Goal: Task Accomplishment & Management: Complete application form

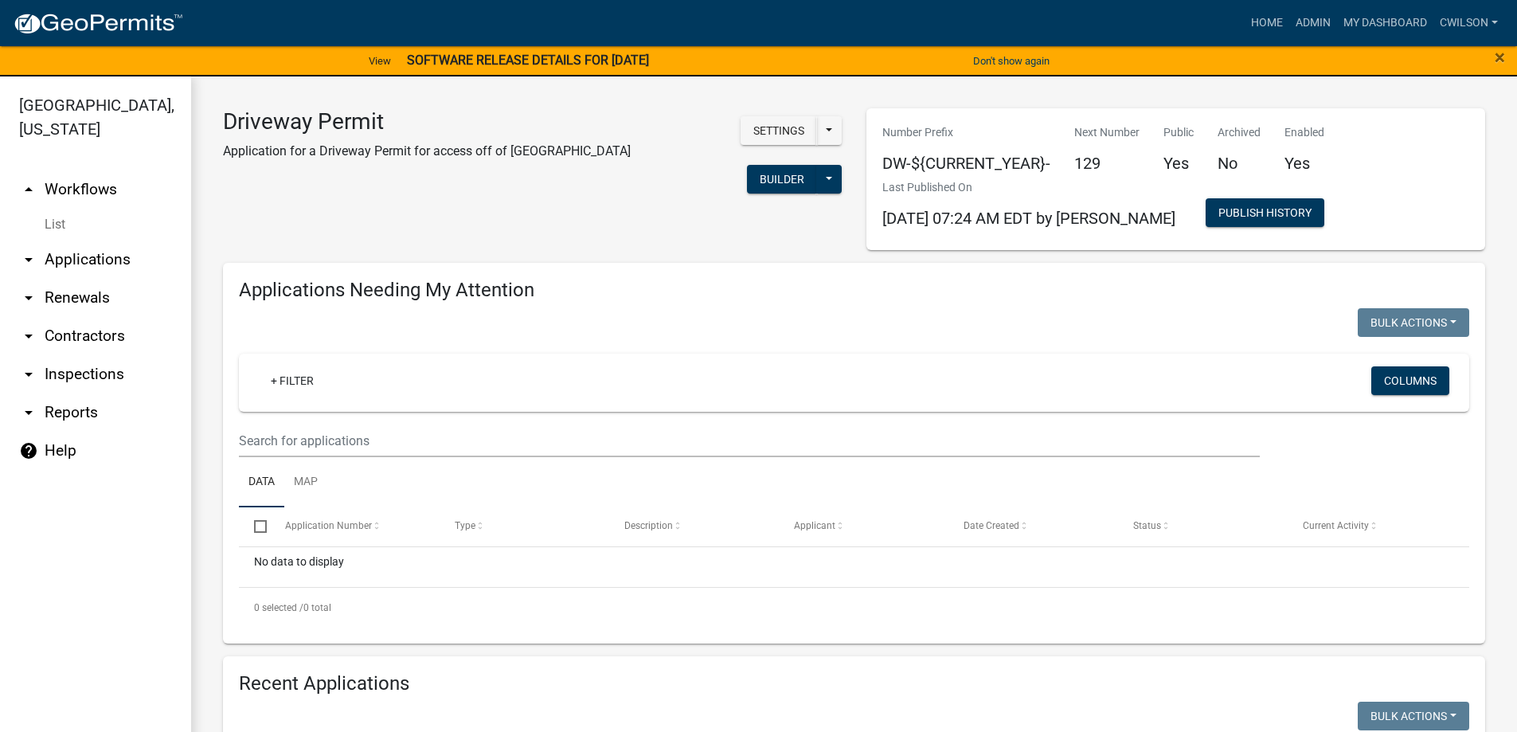
select select "2: 50"
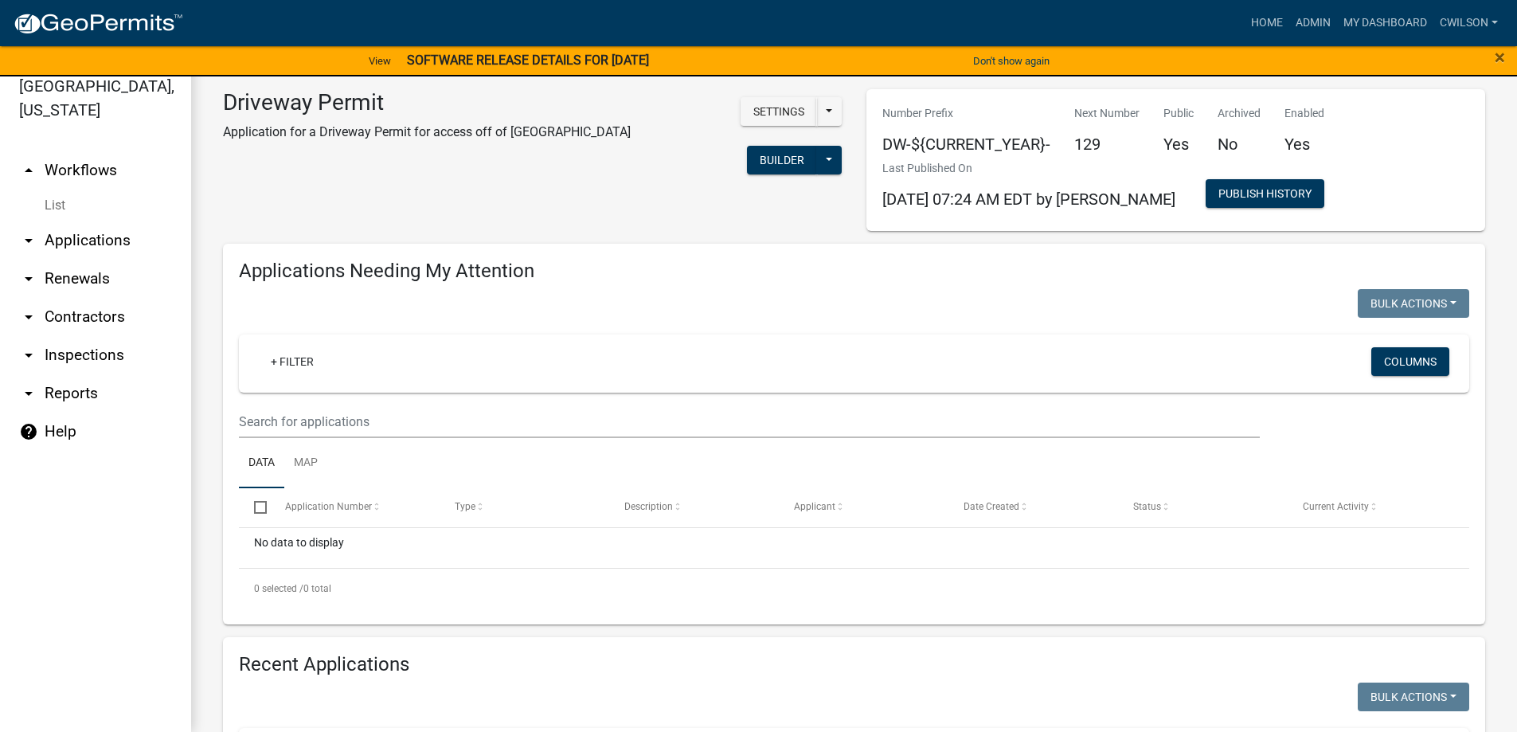
scroll to position [3169, 0]
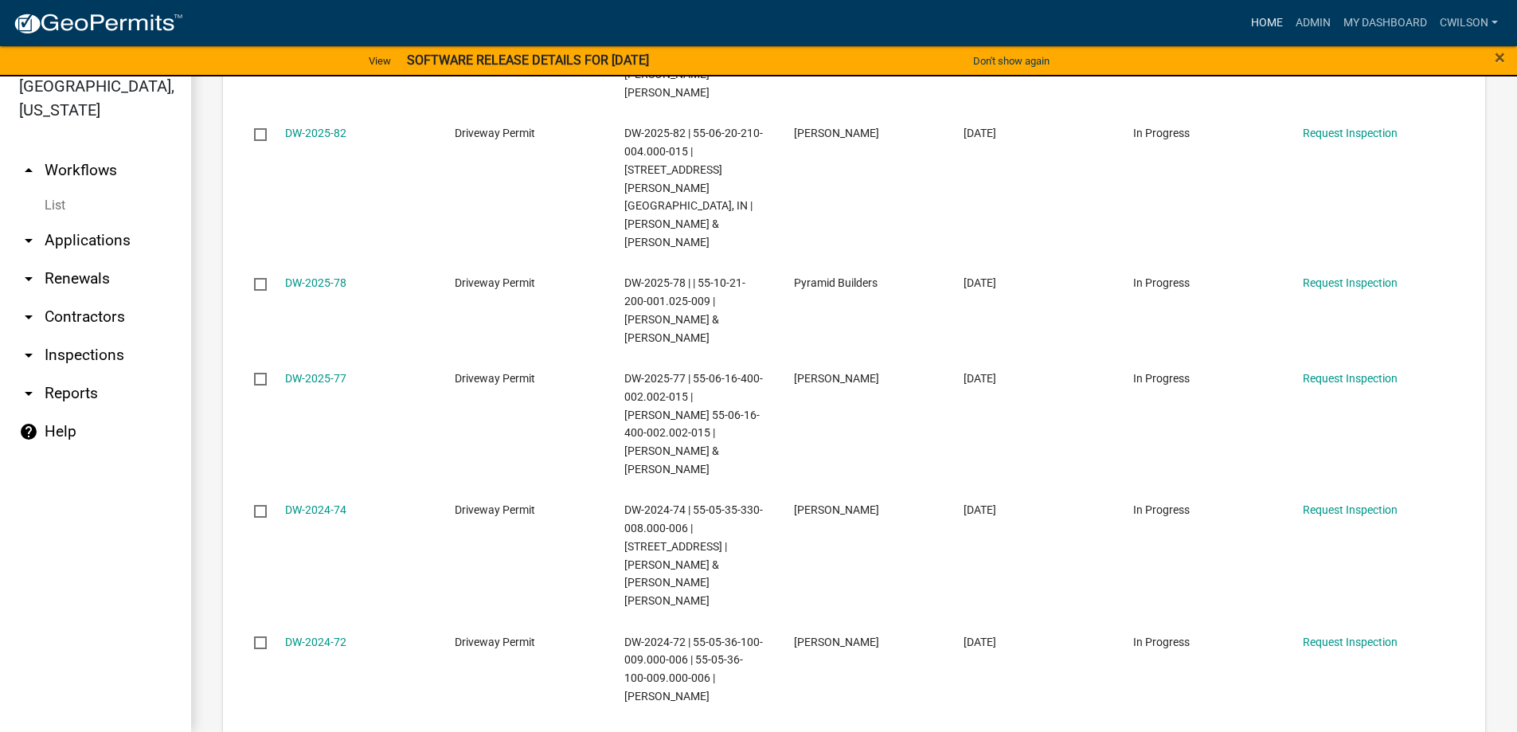
click at [1270, 18] on link "Home" at bounding box center [1267, 23] width 45 height 30
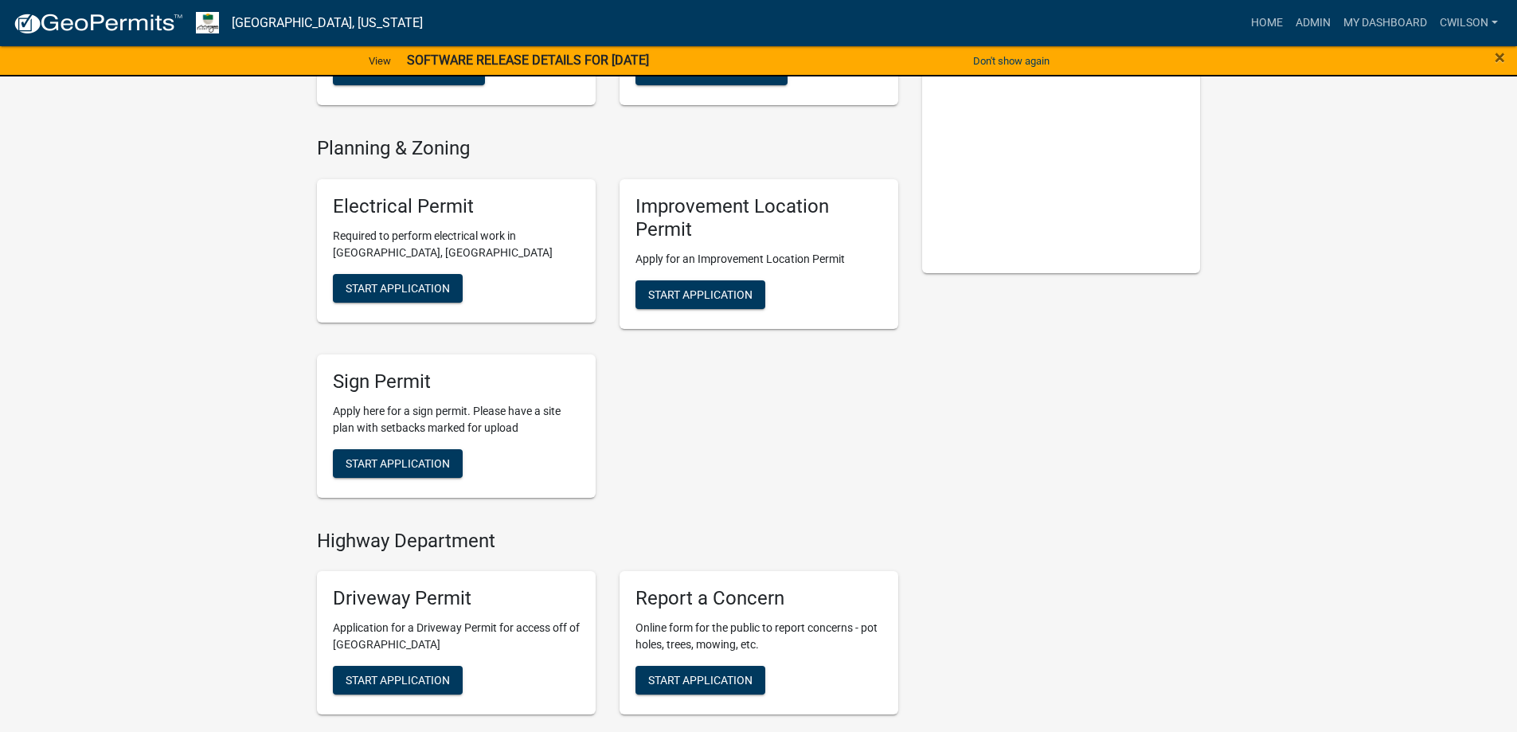
scroll to position [398, 0]
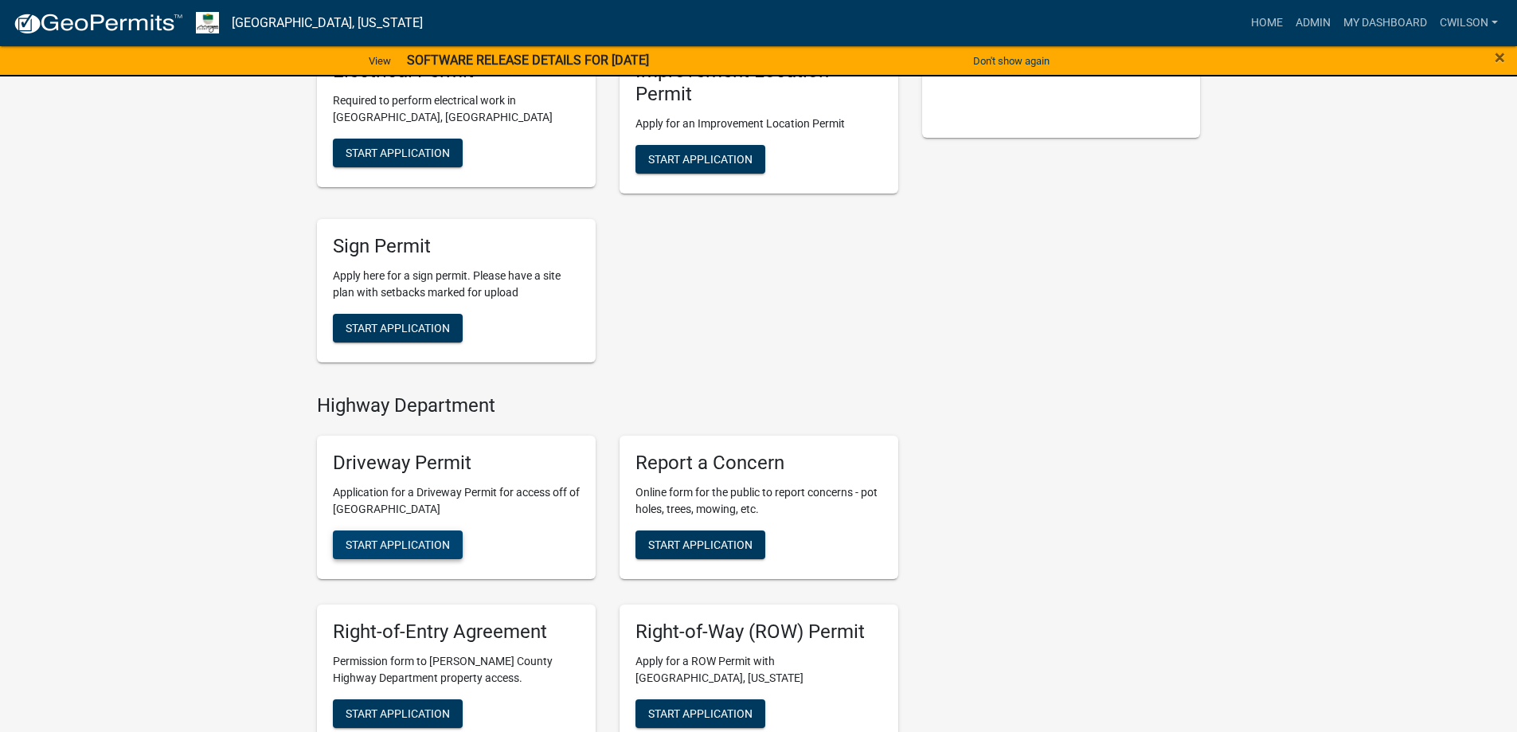
click at [424, 547] on span "Start Application" at bounding box center [398, 544] width 104 height 13
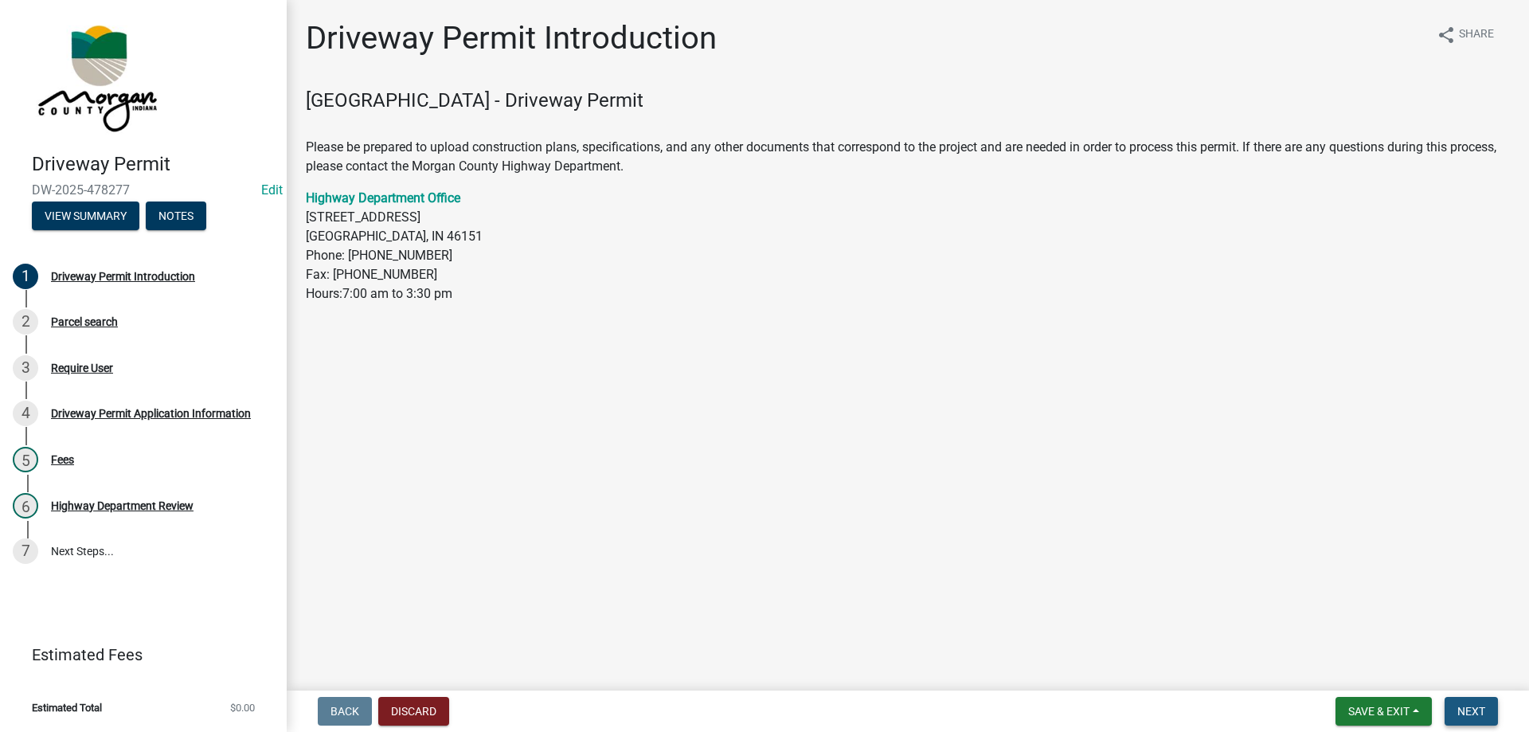
click at [1474, 706] on span "Next" at bounding box center [1472, 711] width 28 height 13
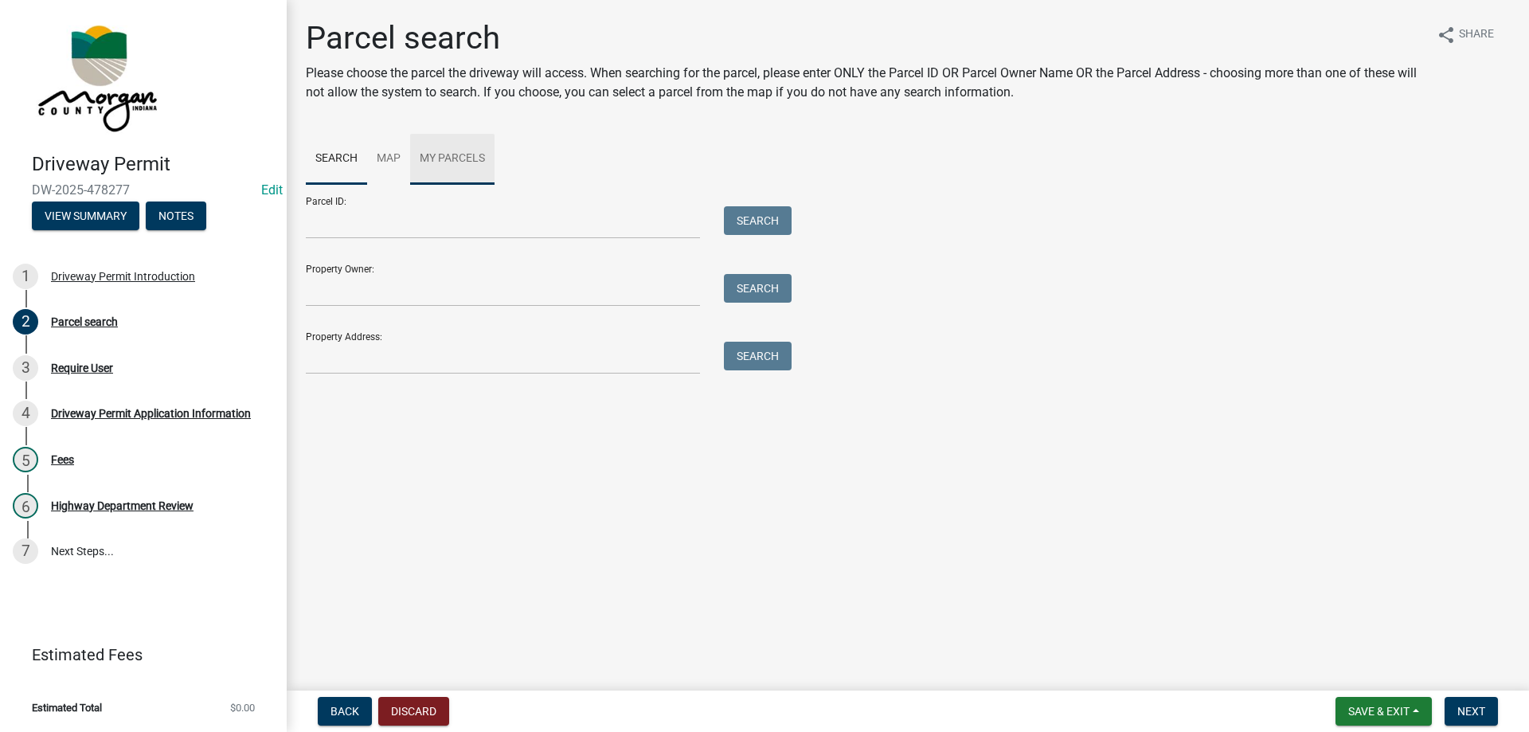
click at [480, 165] on link "My Parcels" at bounding box center [452, 159] width 84 height 51
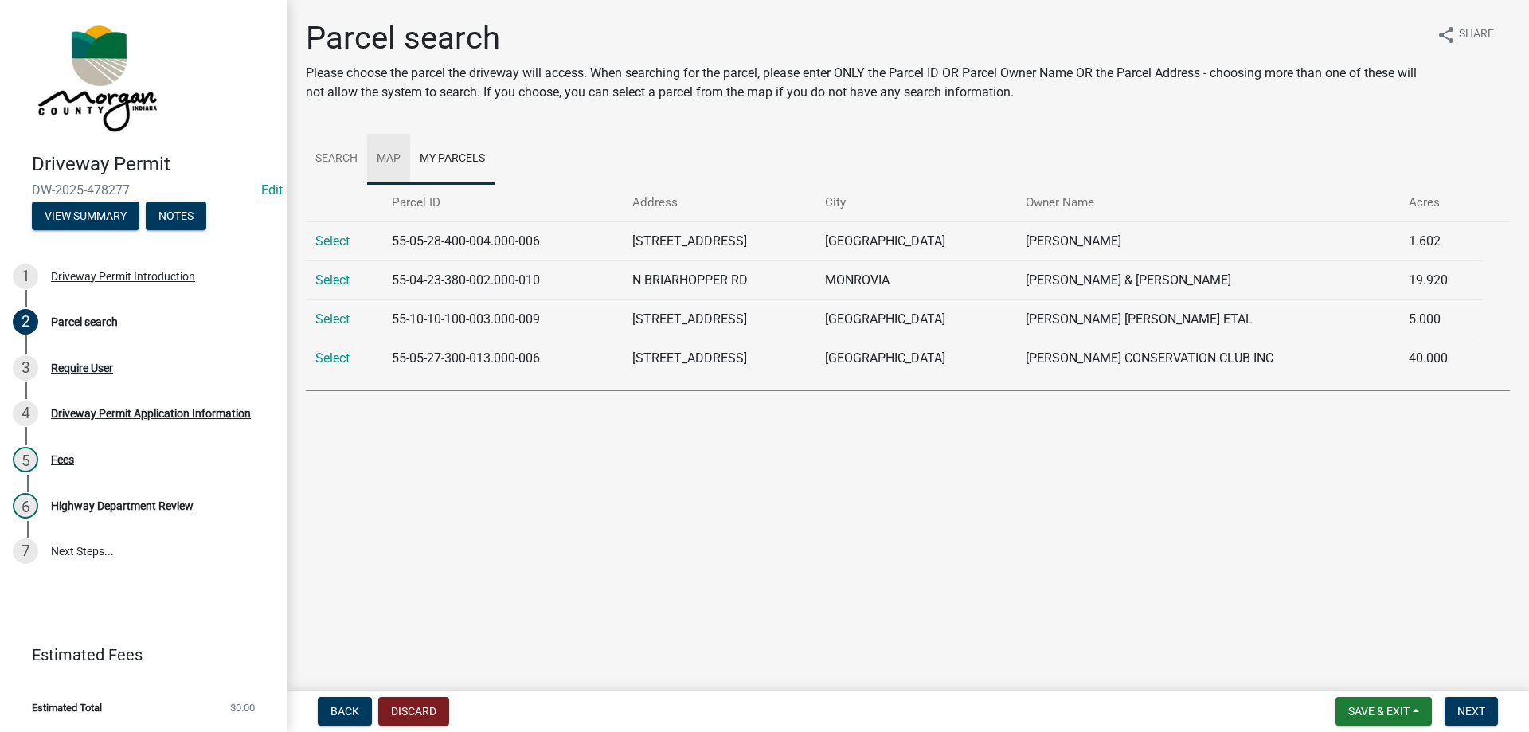
click at [389, 160] on link "Map" at bounding box center [388, 159] width 43 height 51
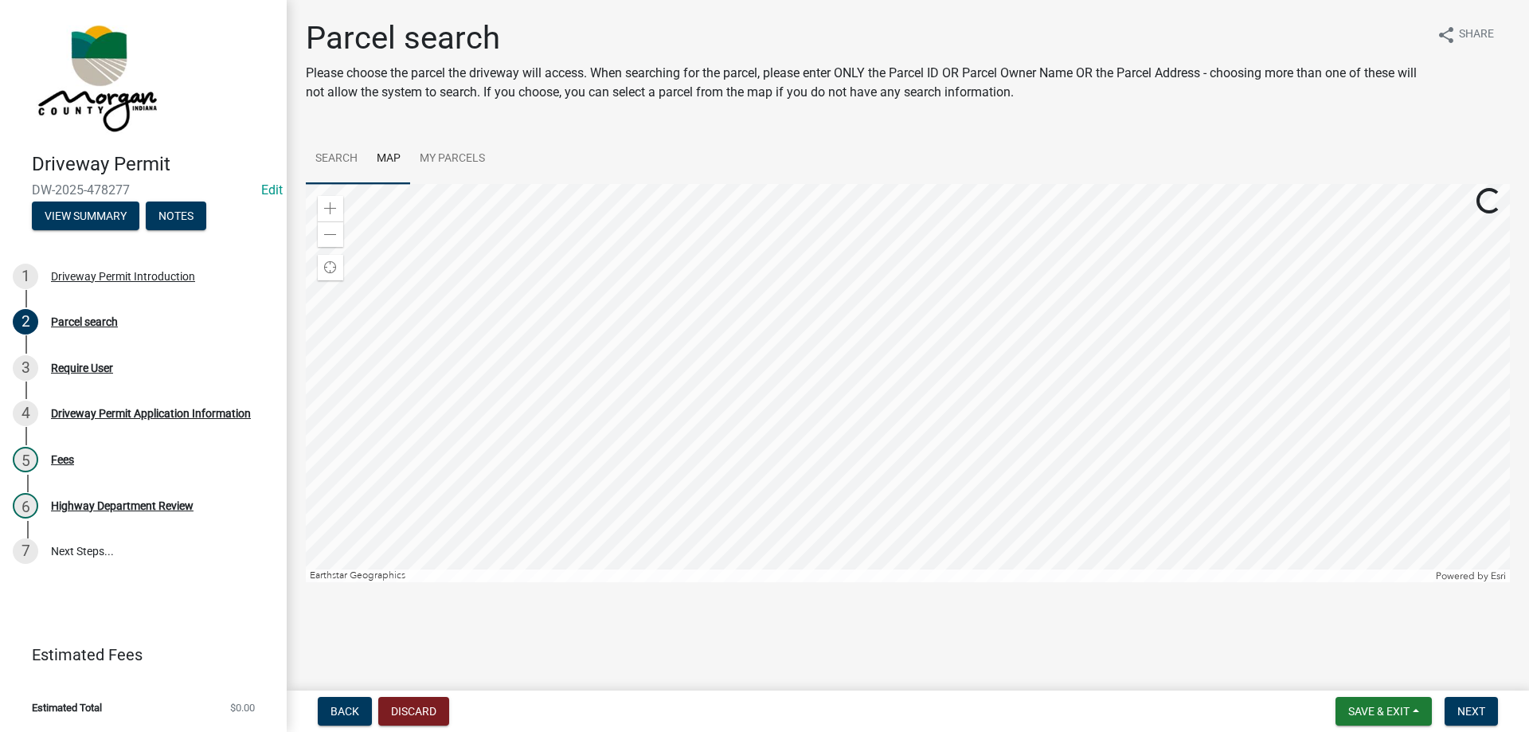
click at [323, 161] on link "Search" at bounding box center [336, 159] width 61 height 51
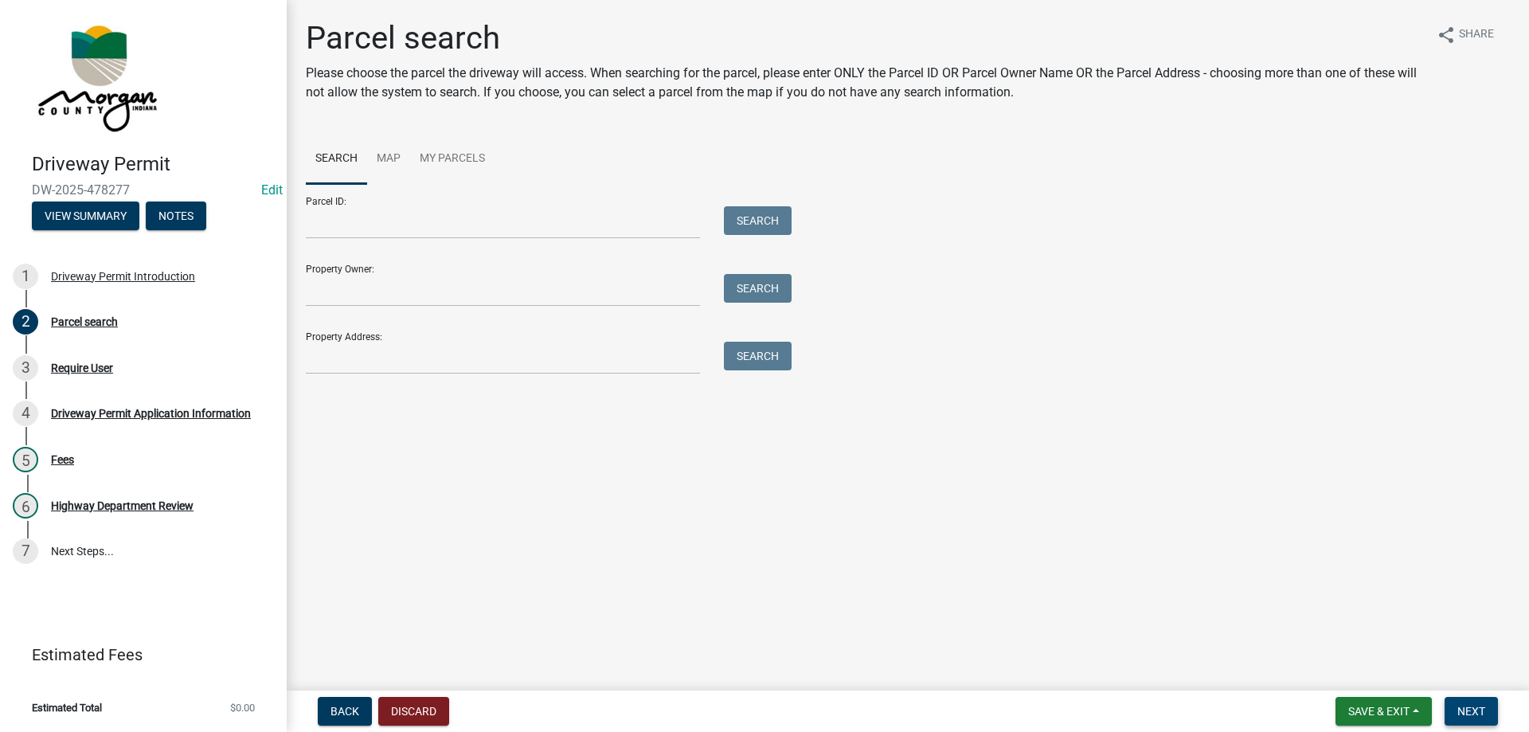
click at [1494, 713] on button "Next" at bounding box center [1471, 711] width 53 height 29
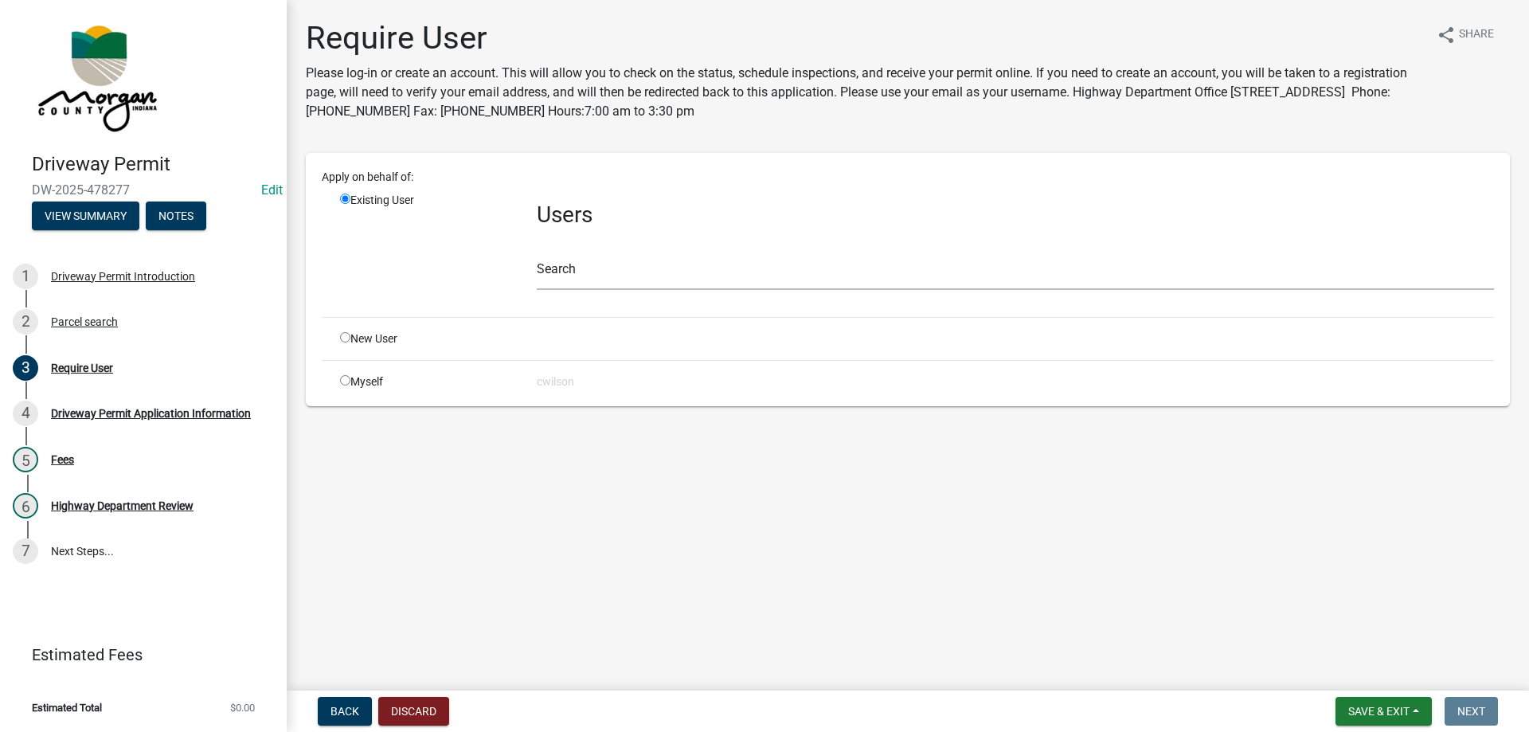
click at [346, 381] on input "radio" at bounding box center [345, 380] width 10 height 10
radio input "true"
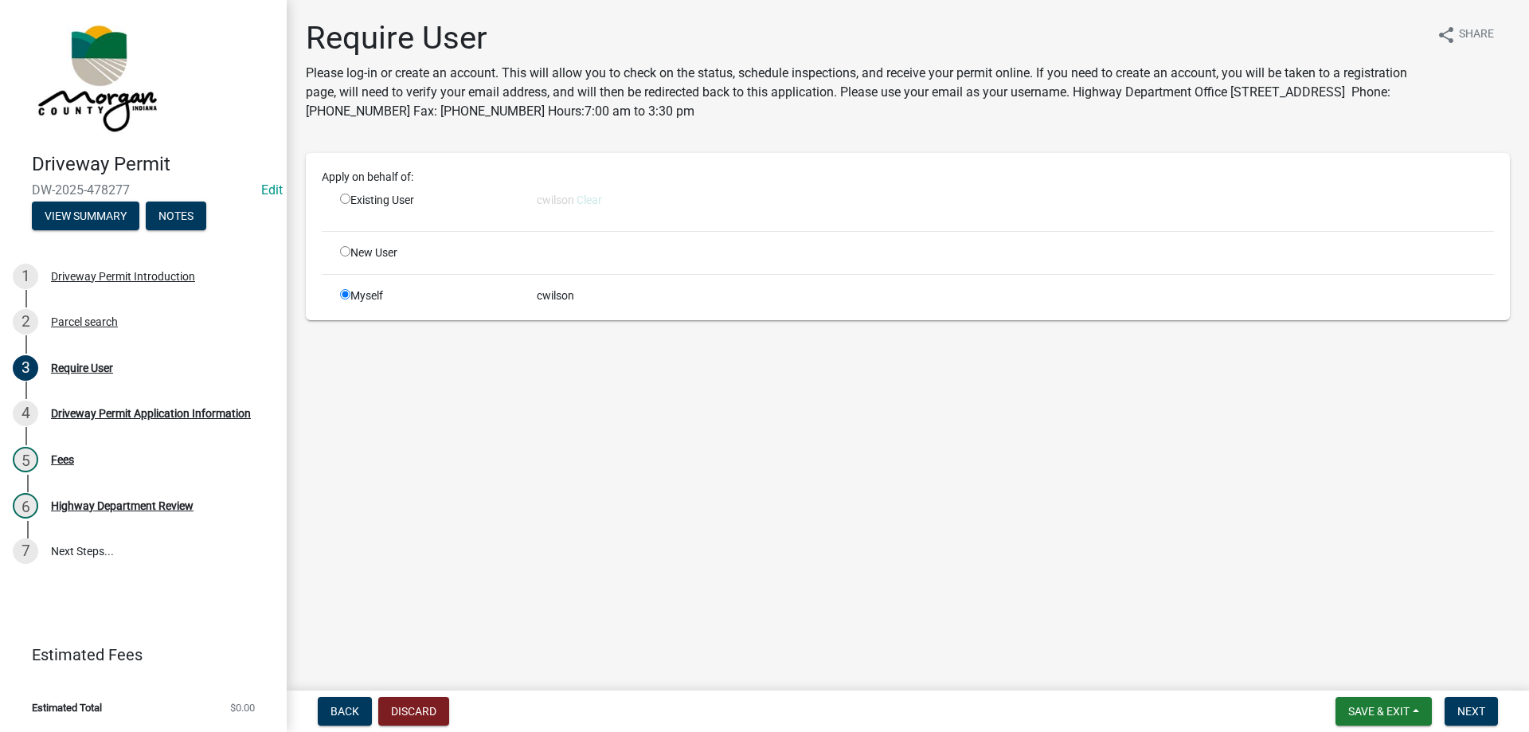
click at [342, 195] on input "radio" at bounding box center [345, 199] width 10 height 10
radio input "true"
radio input "false"
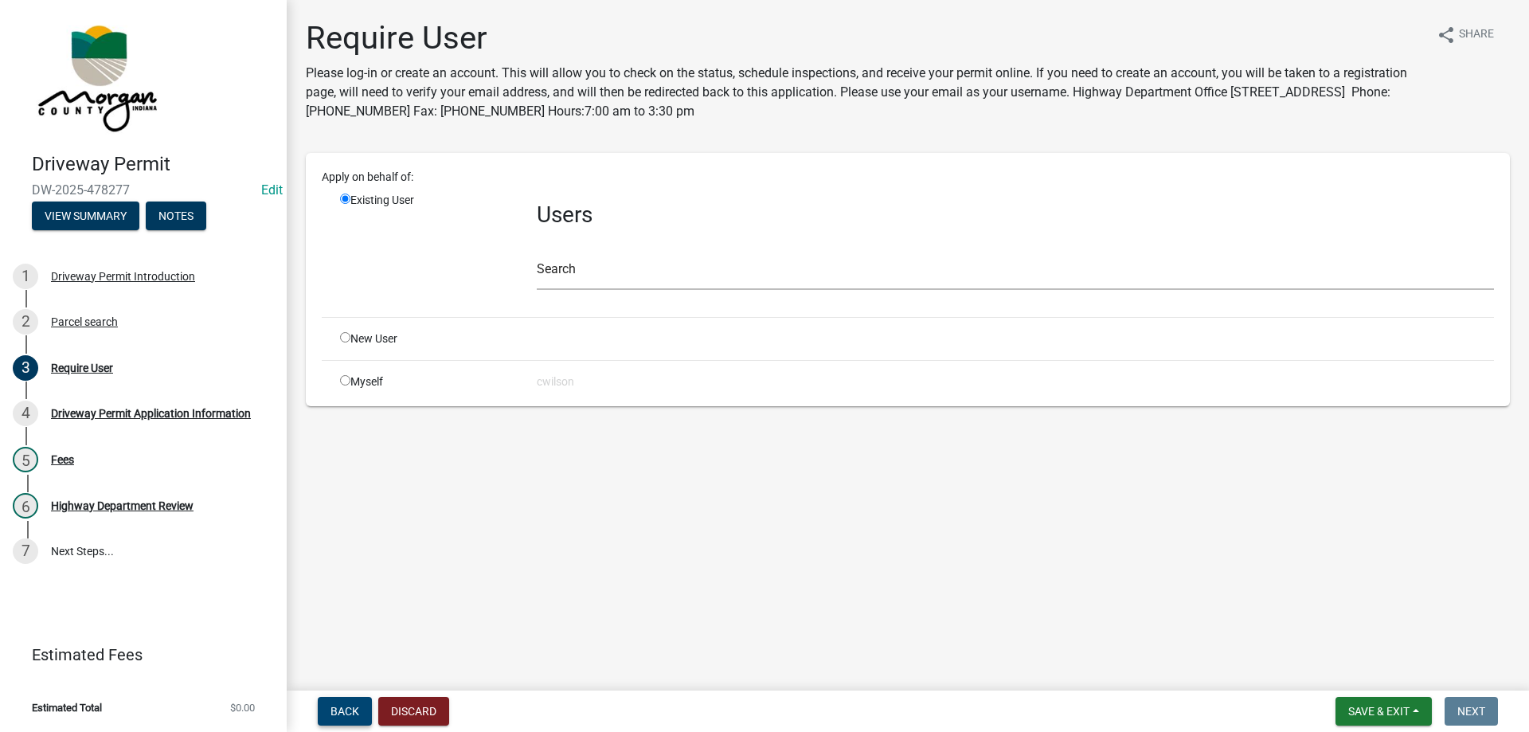
click at [354, 707] on span "Back" at bounding box center [345, 711] width 29 height 13
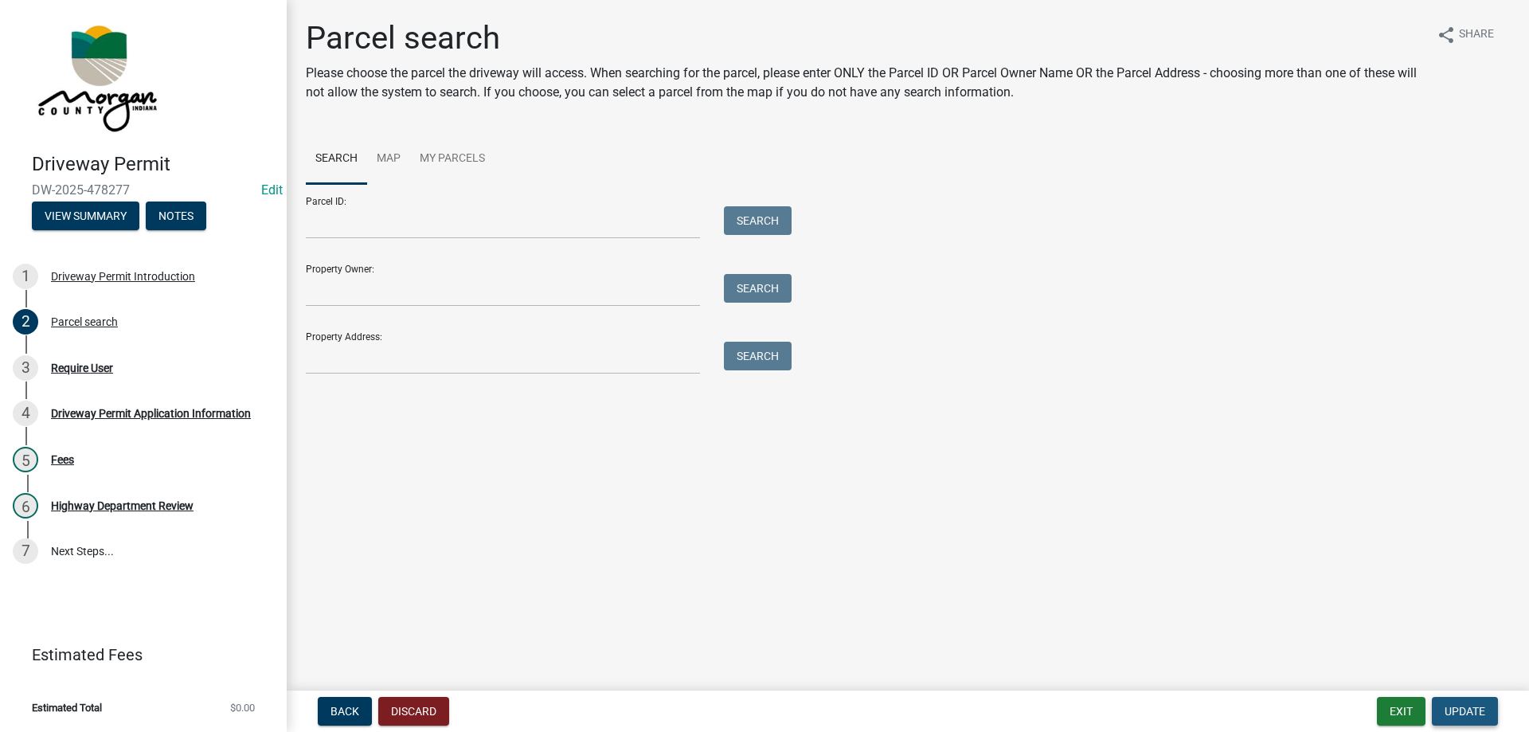
click at [1461, 698] on button "Update" at bounding box center [1465, 711] width 66 height 29
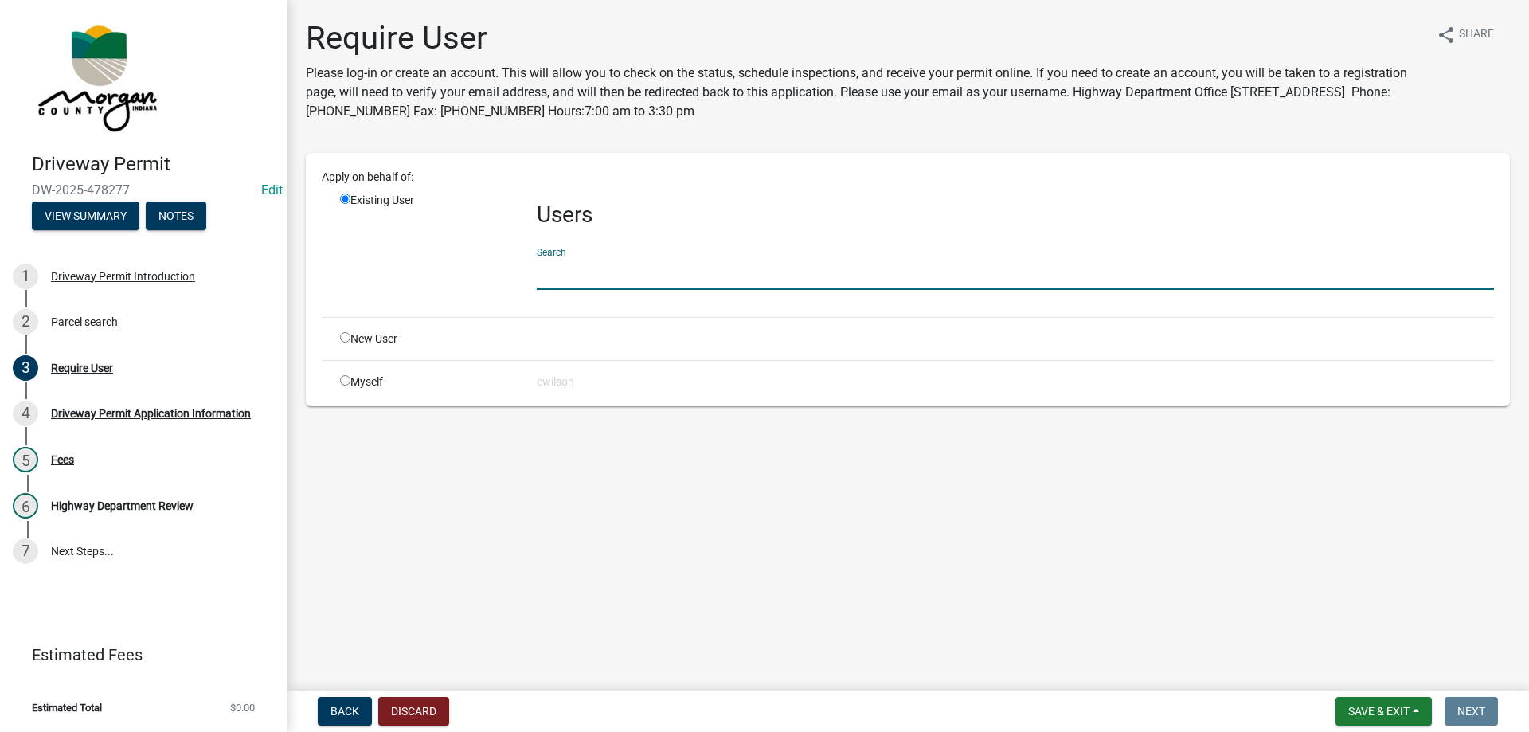
click at [582, 272] on input "text" at bounding box center [1015, 273] width 957 height 33
drag, startPoint x: 345, startPoint y: 380, endPoint x: 370, endPoint y: 392, distance: 28.2
click at [345, 379] on input "radio" at bounding box center [345, 380] width 10 height 10
radio input "true"
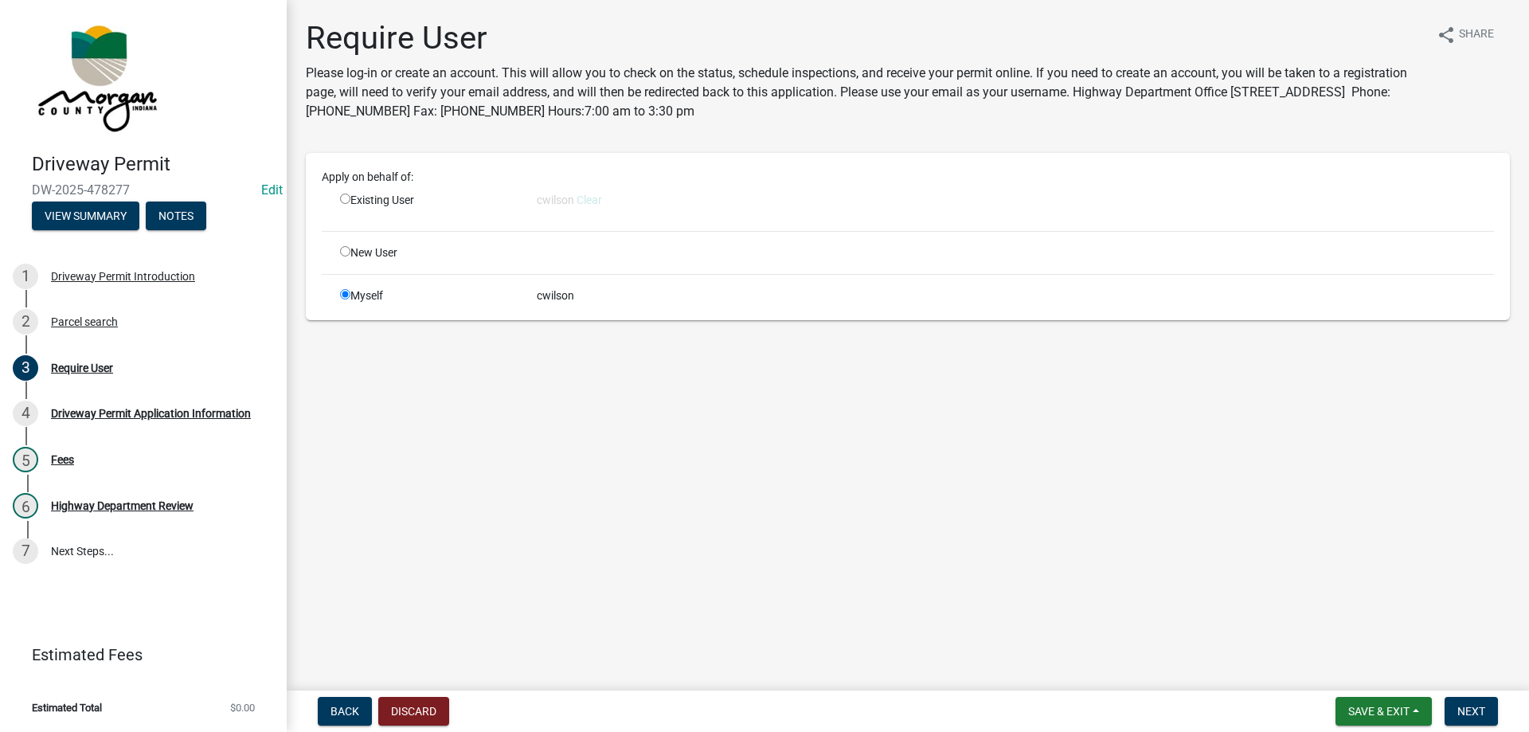
click at [340, 200] on input "radio" at bounding box center [345, 199] width 10 height 10
radio input "true"
radio input "false"
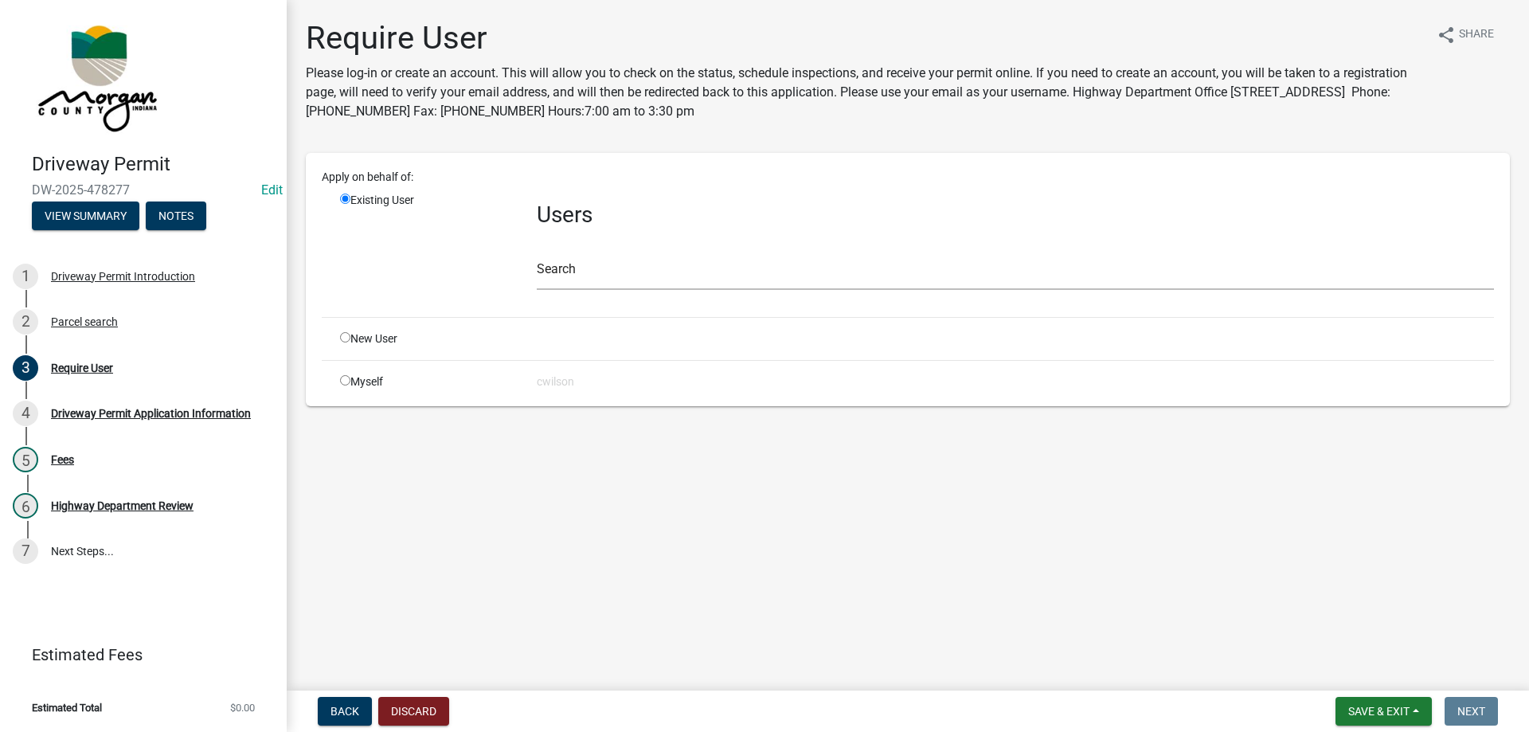
click at [344, 227] on div "Existing User" at bounding box center [426, 248] width 197 height 112
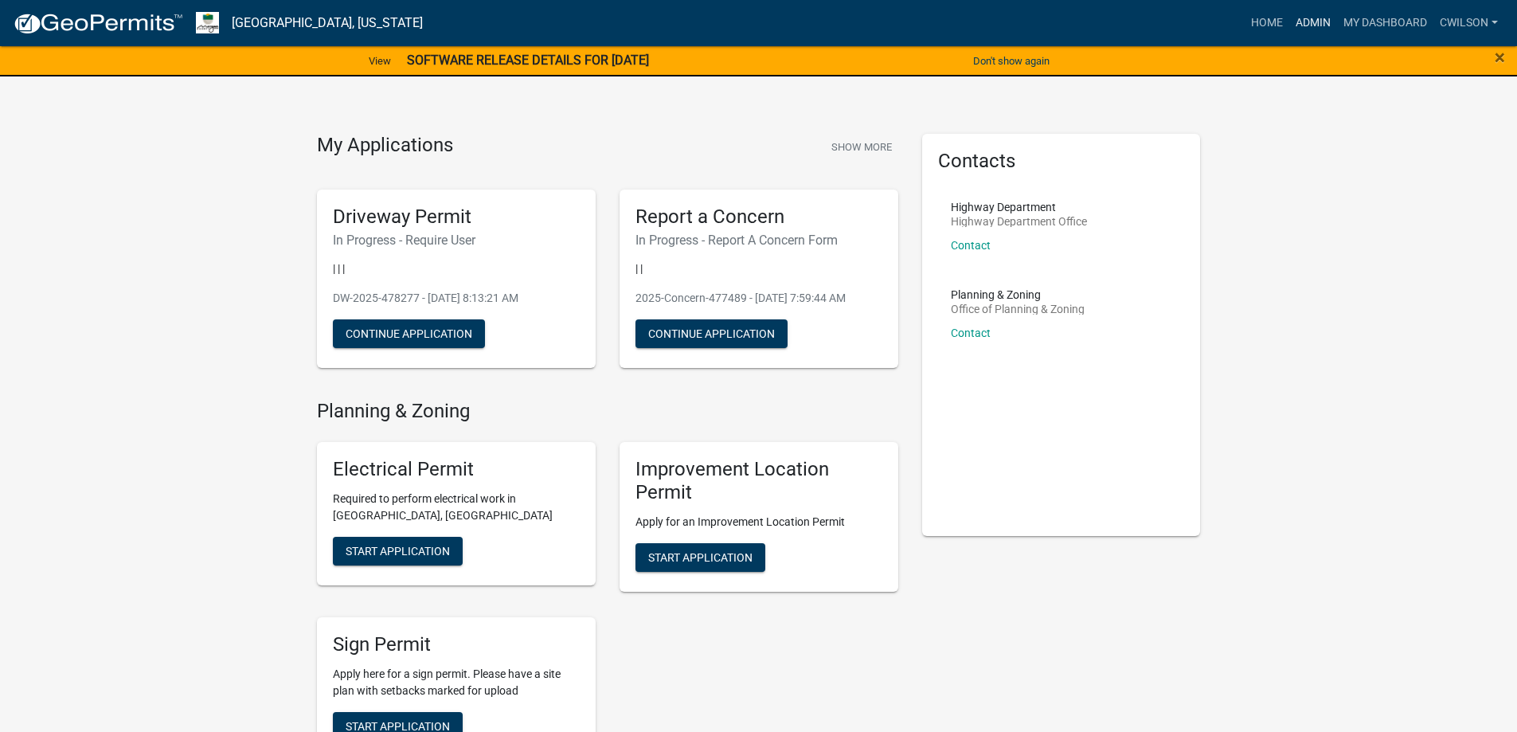
click at [1317, 23] on link "Admin" at bounding box center [1314, 23] width 48 height 30
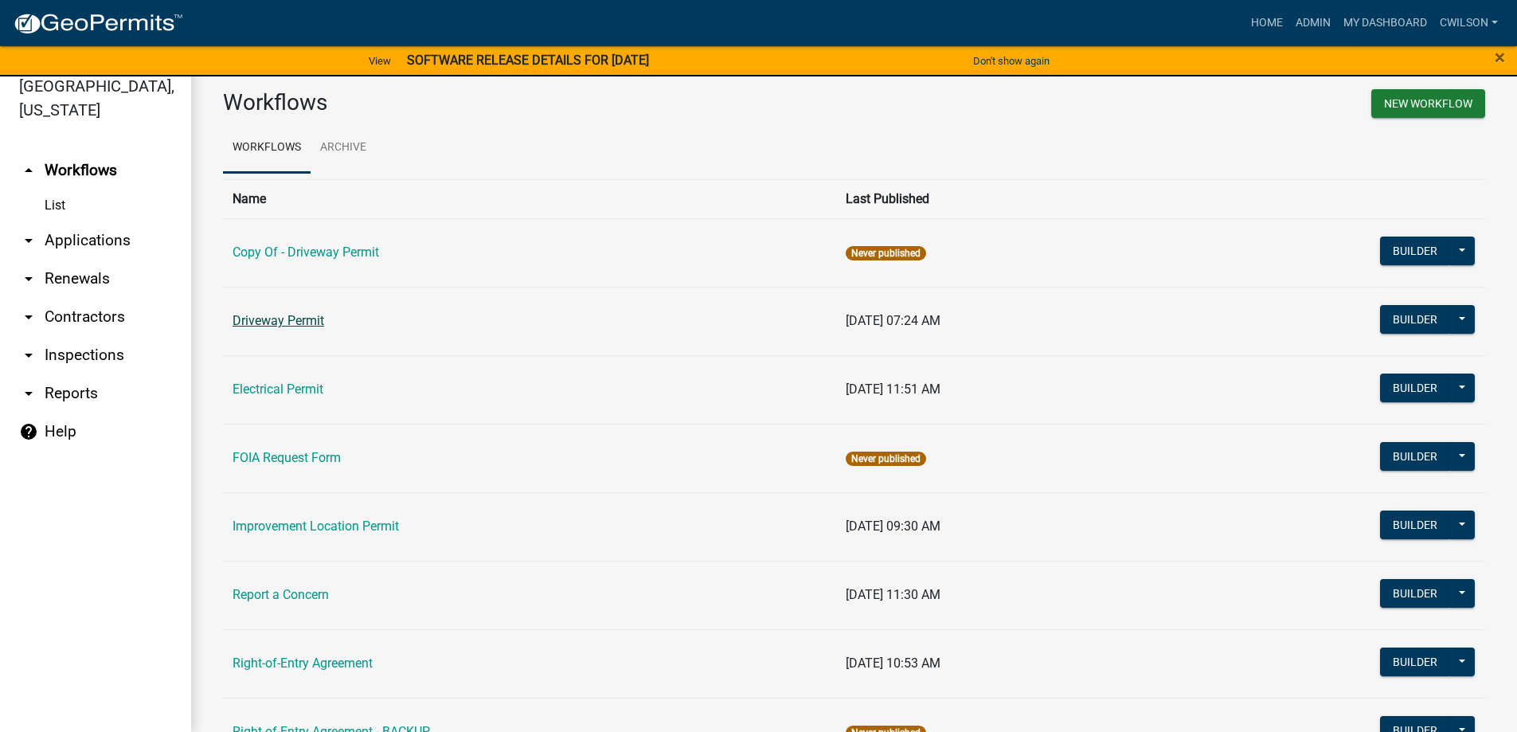
click at [299, 315] on link "Driveway Permit" at bounding box center [279, 320] width 92 height 15
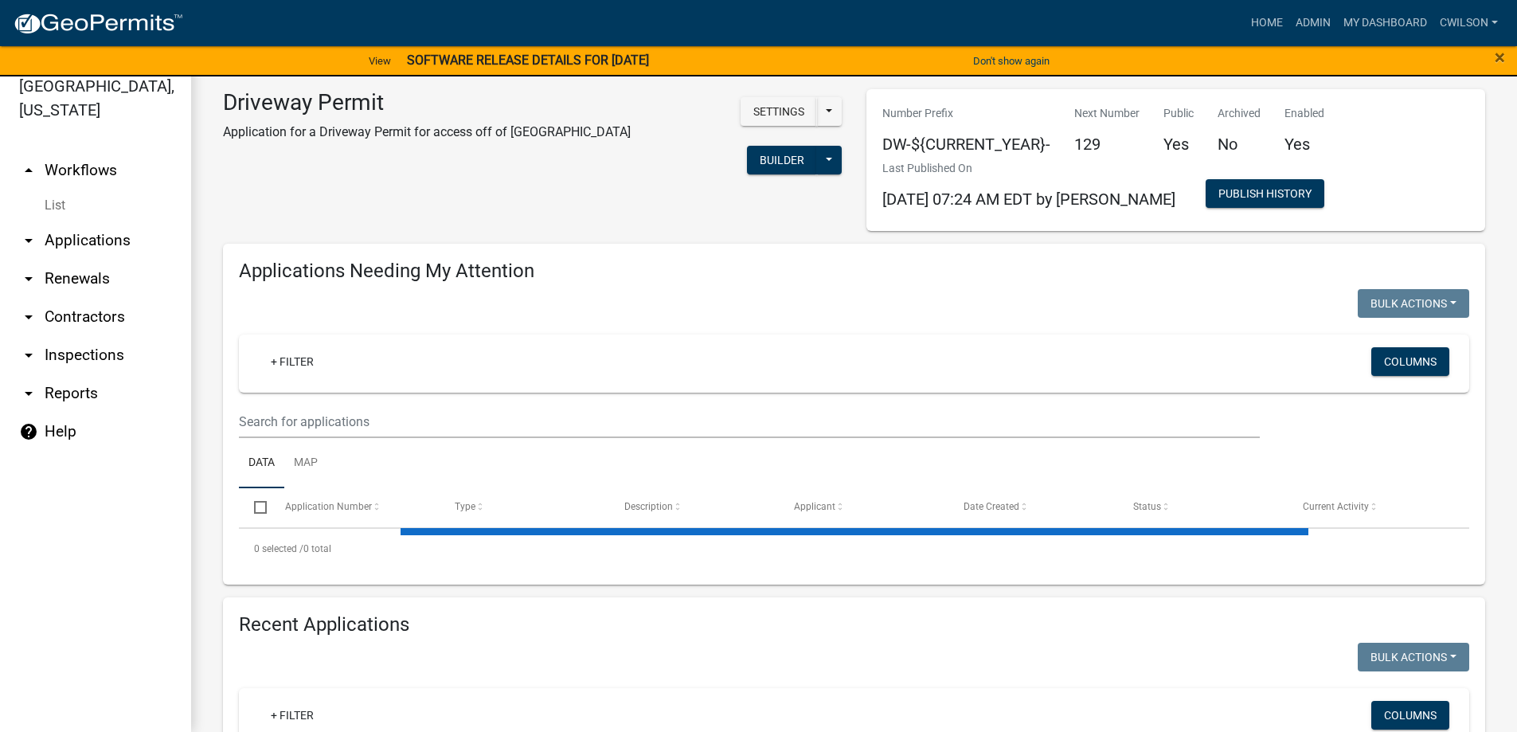
select select "2: 50"
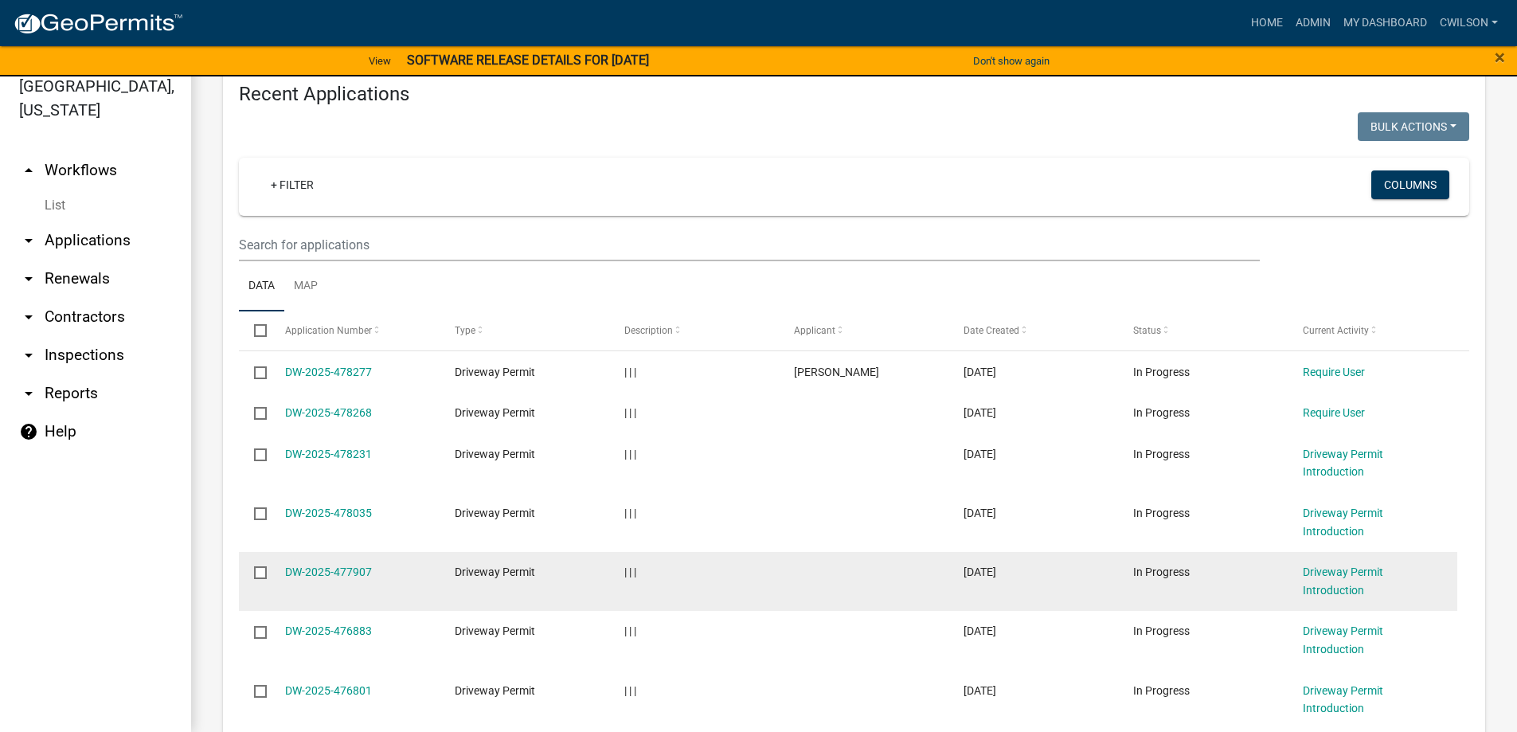
scroll to position [637, 0]
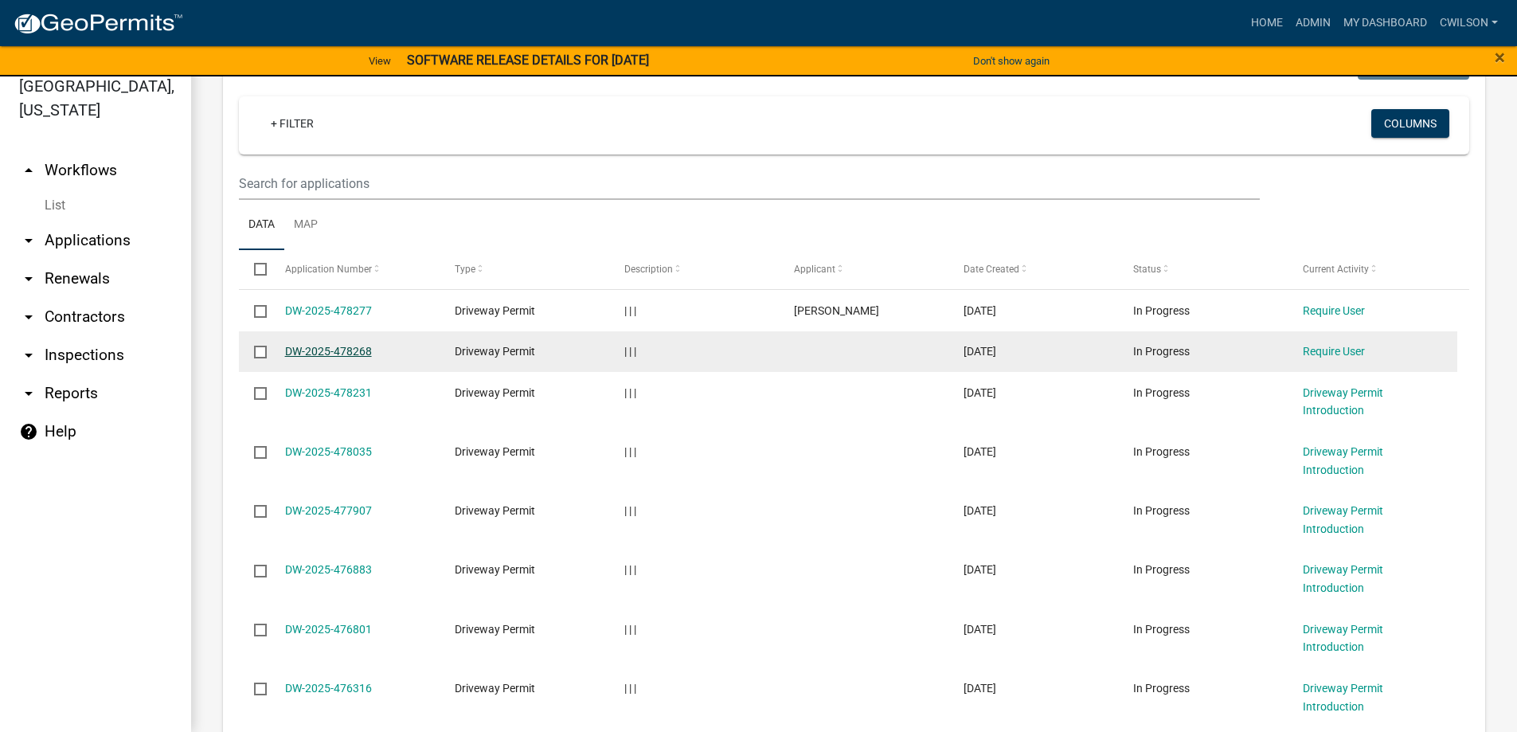
click at [315, 347] on link "DW-2025-478268" at bounding box center [328, 351] width 87 height 13
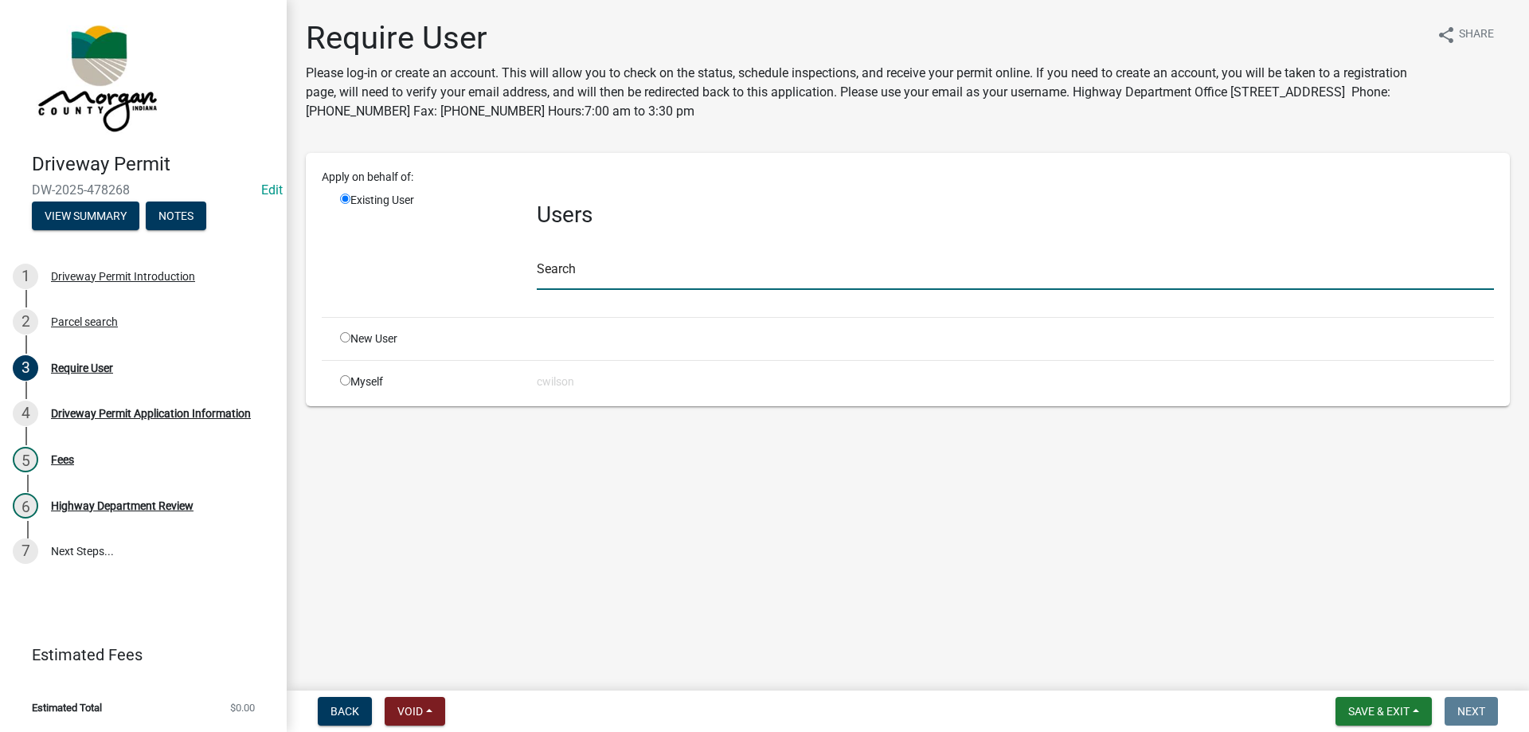
click at [556, 272] on input "text" at bounding box center [1015, 273] width 957 height 33
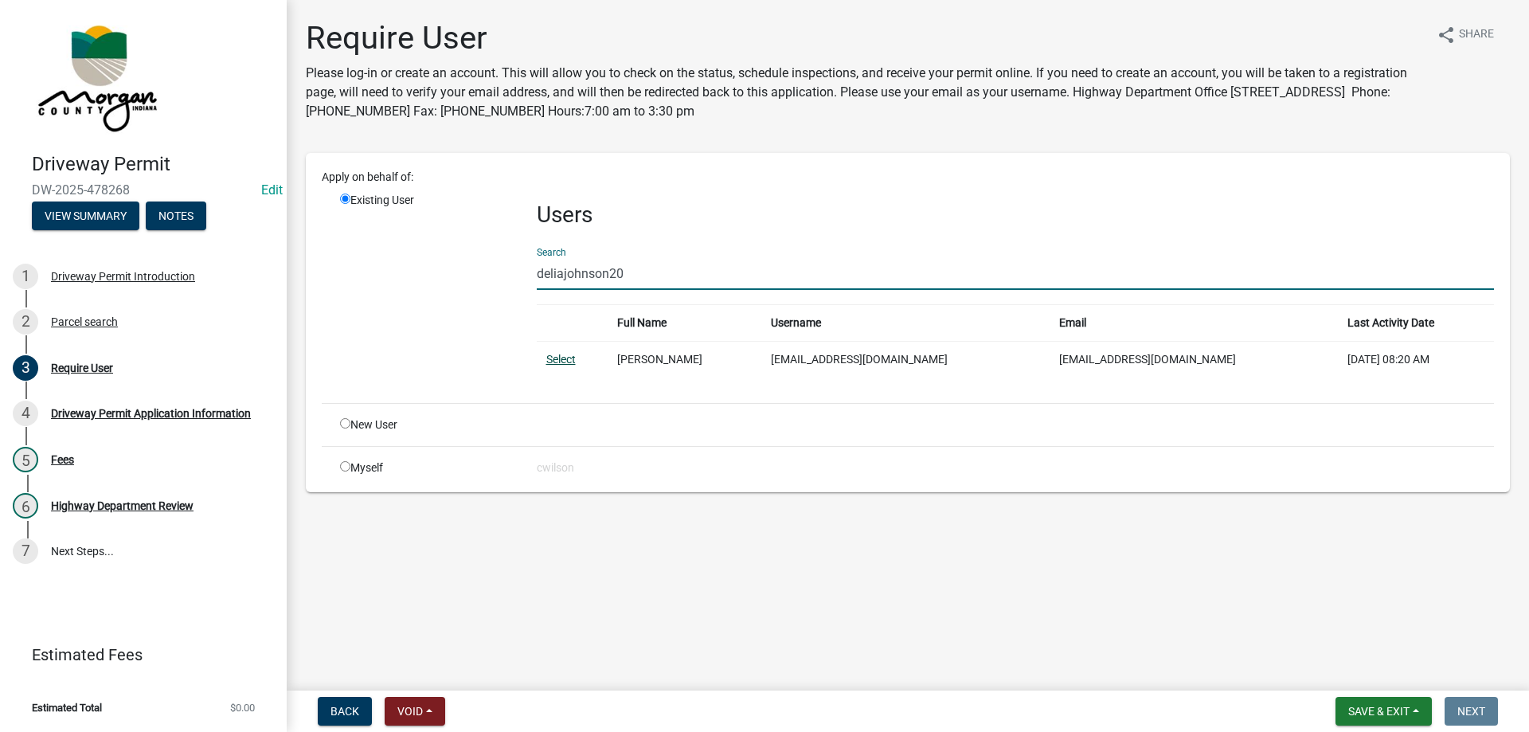
type input "deliajohnson20"
click at [565, 356] on link "Select" at bounding box center [560, 359] width 29 height 13
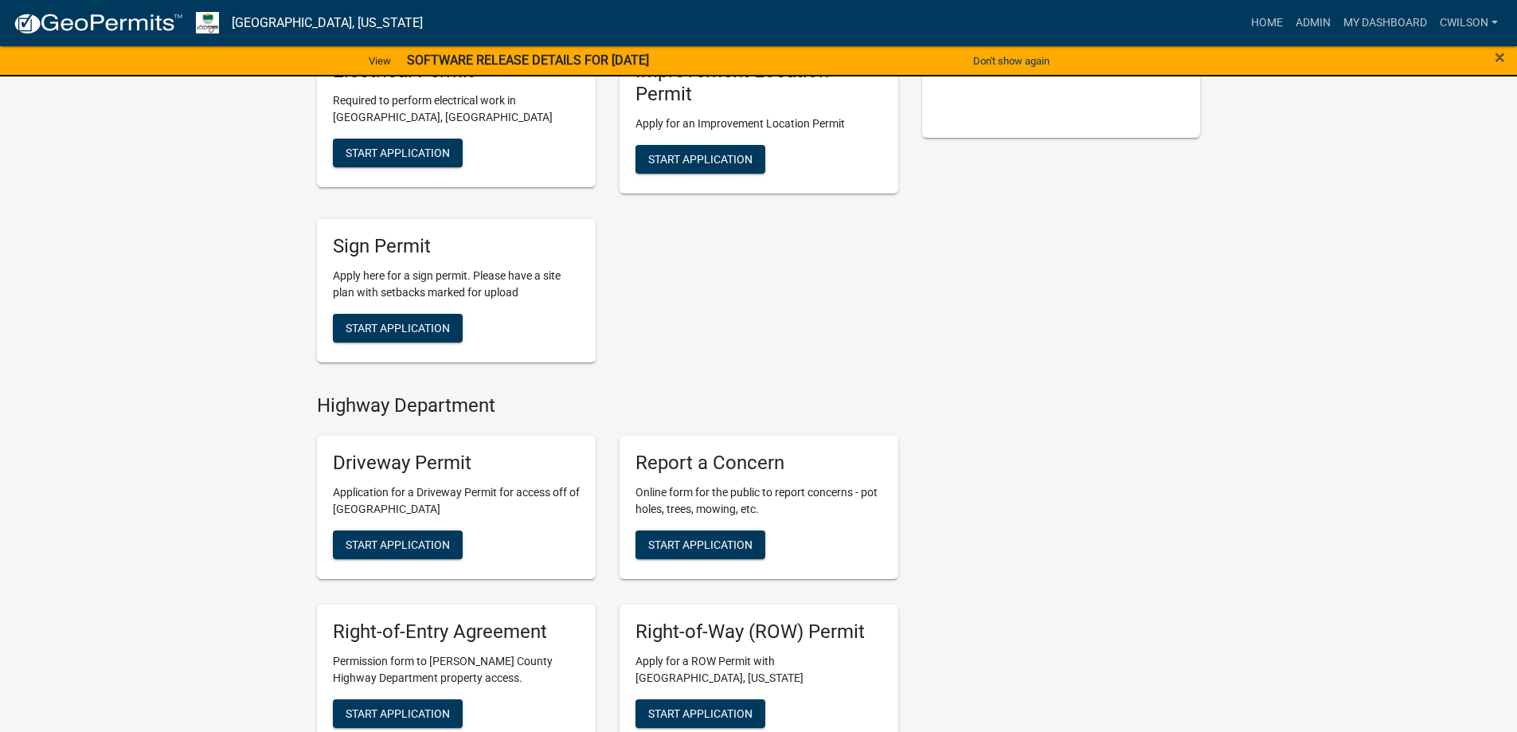
scroll to position [632, 0]
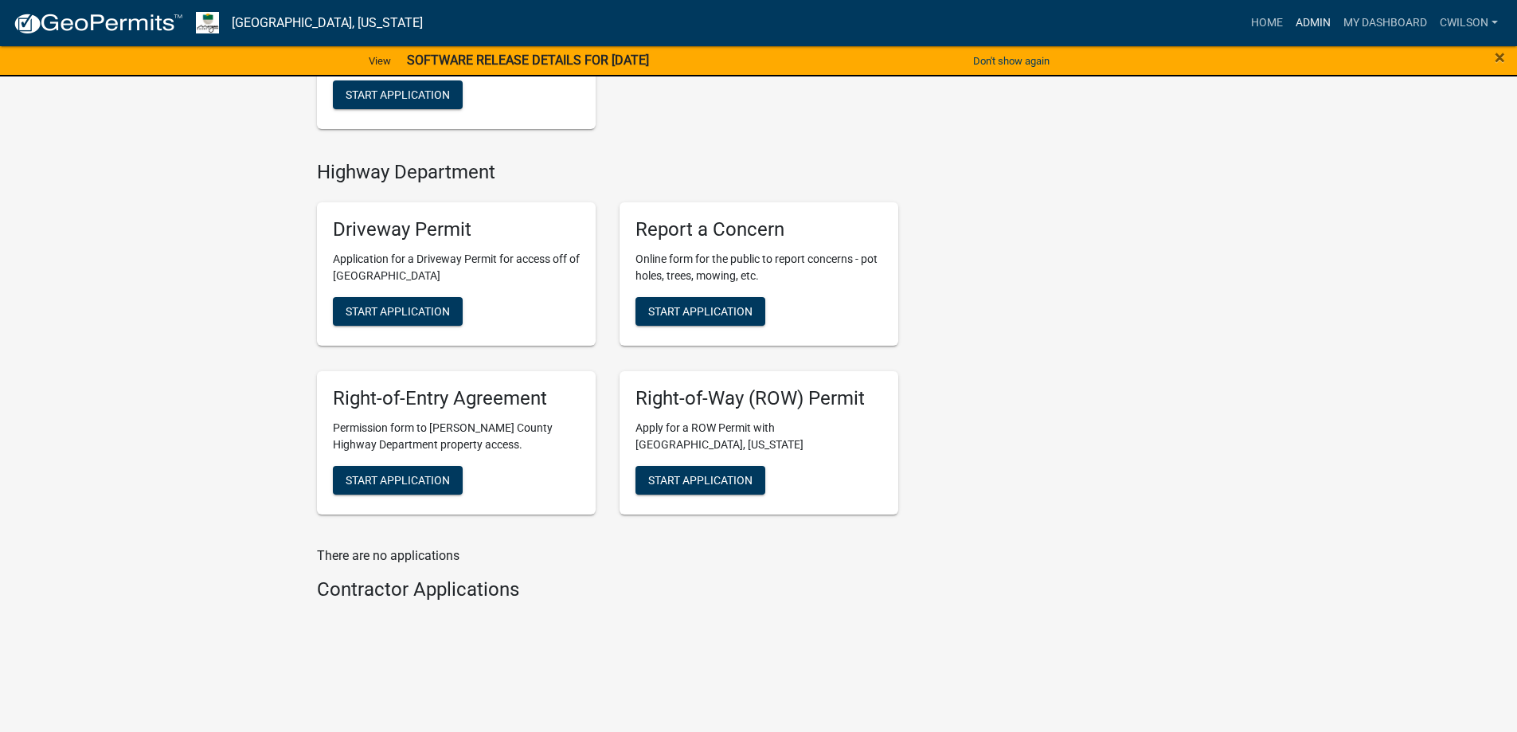
click at [1307, 11] on link "Admin" at bounding box center [1314, 23] width 48 height 30
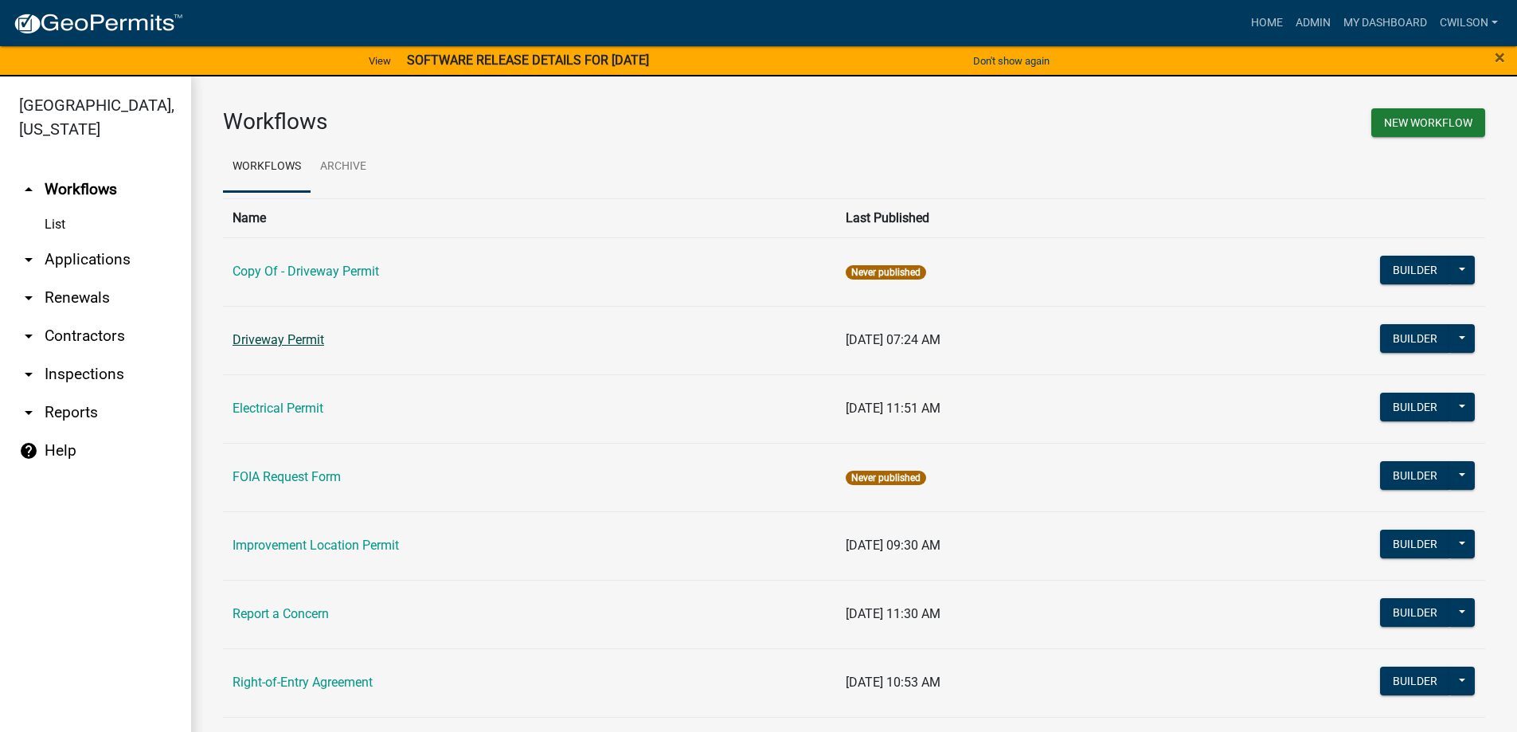
click at [266, 338] on link "Driveway Permit" at bounding box center [279, 339] width 92 height 15
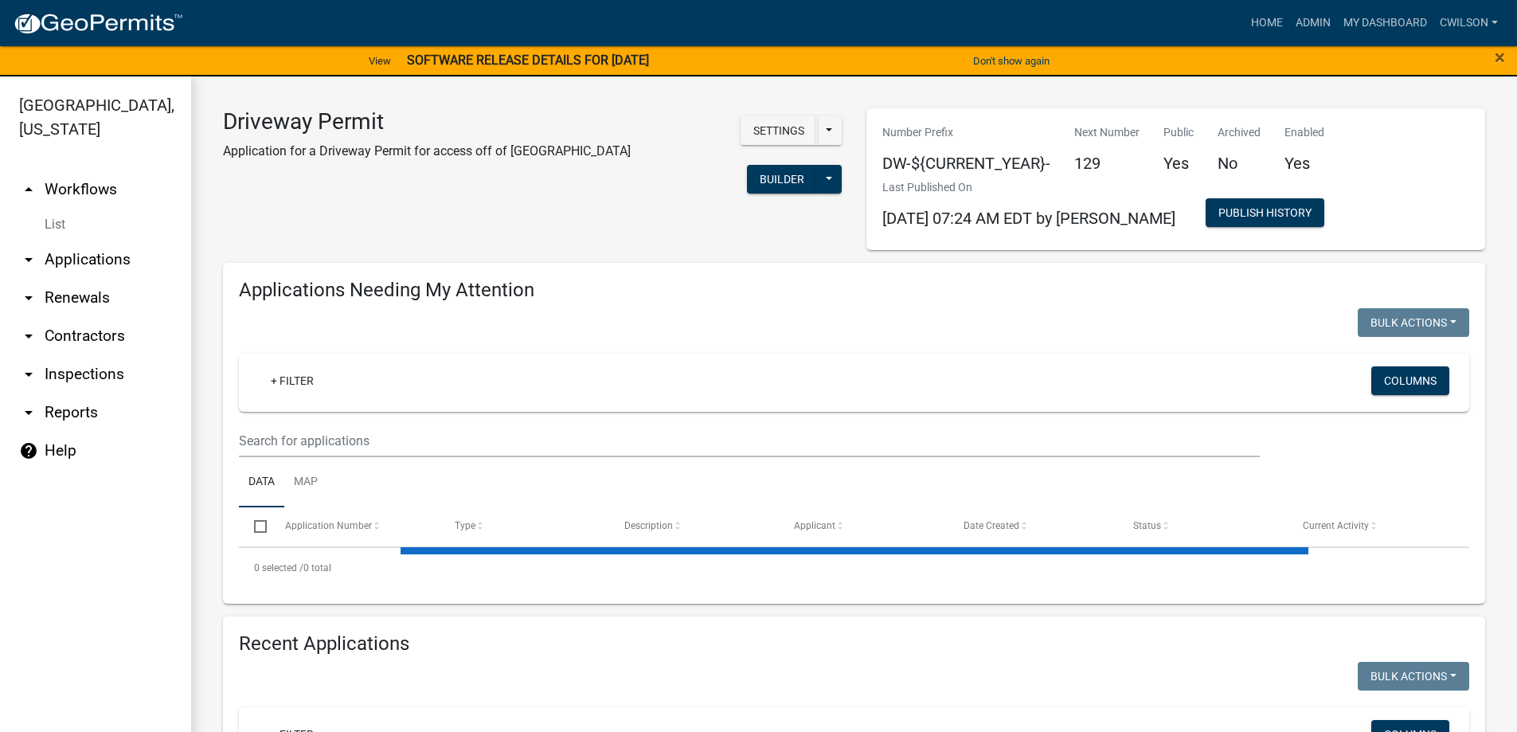
select select "2: 50"
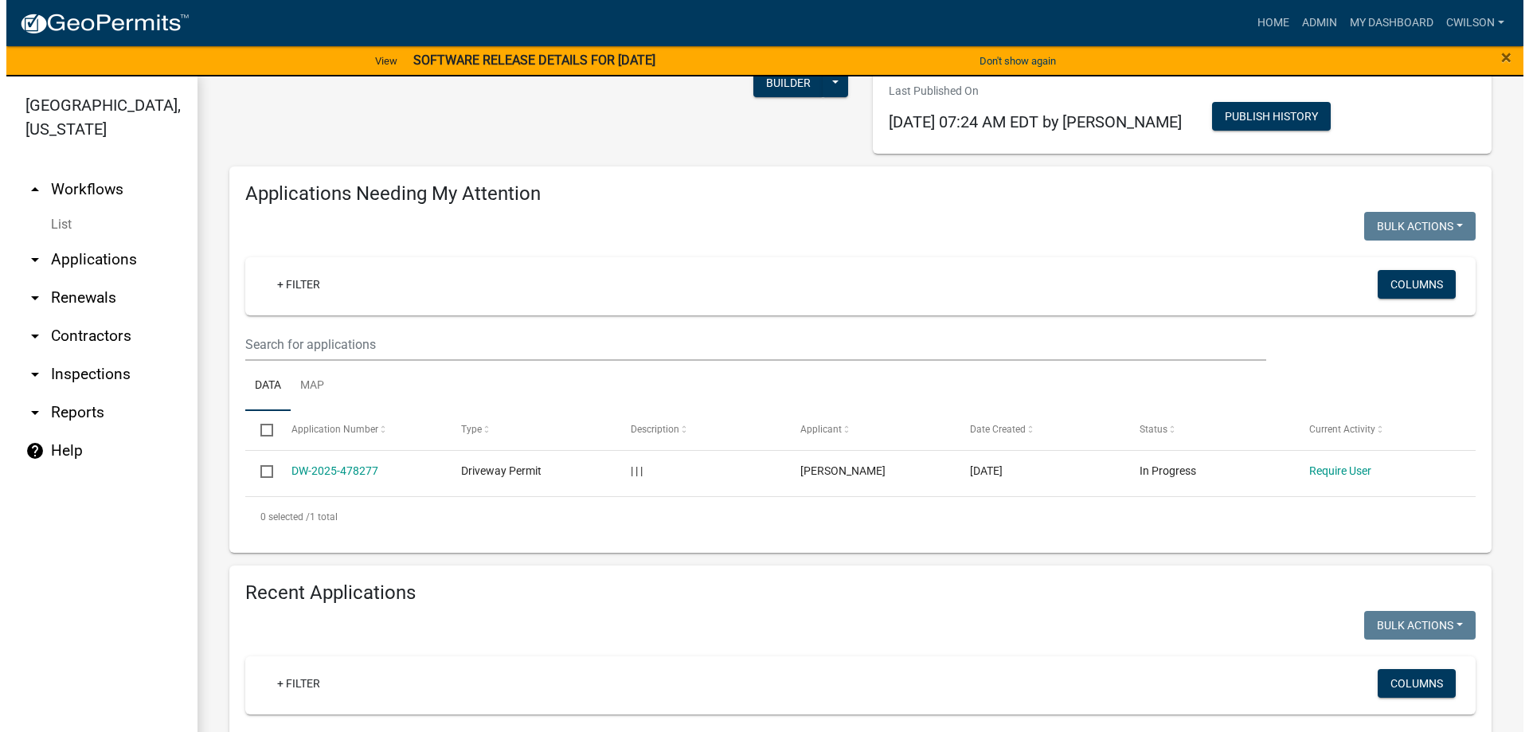
scroll to position [319, 0]
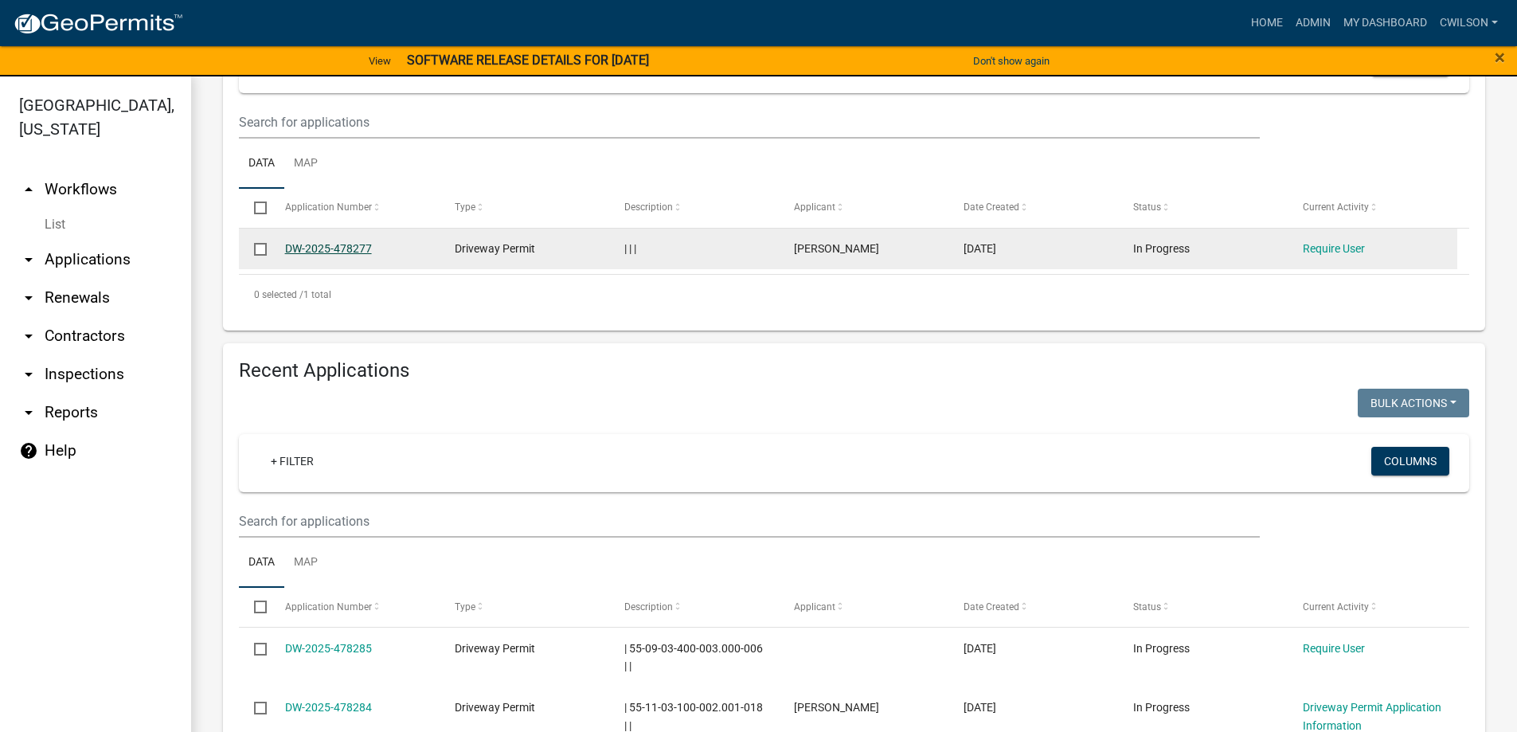
click at [344, 249] on link "DW-2025-478277" at bounding box center [328, 248] width 87 height 13
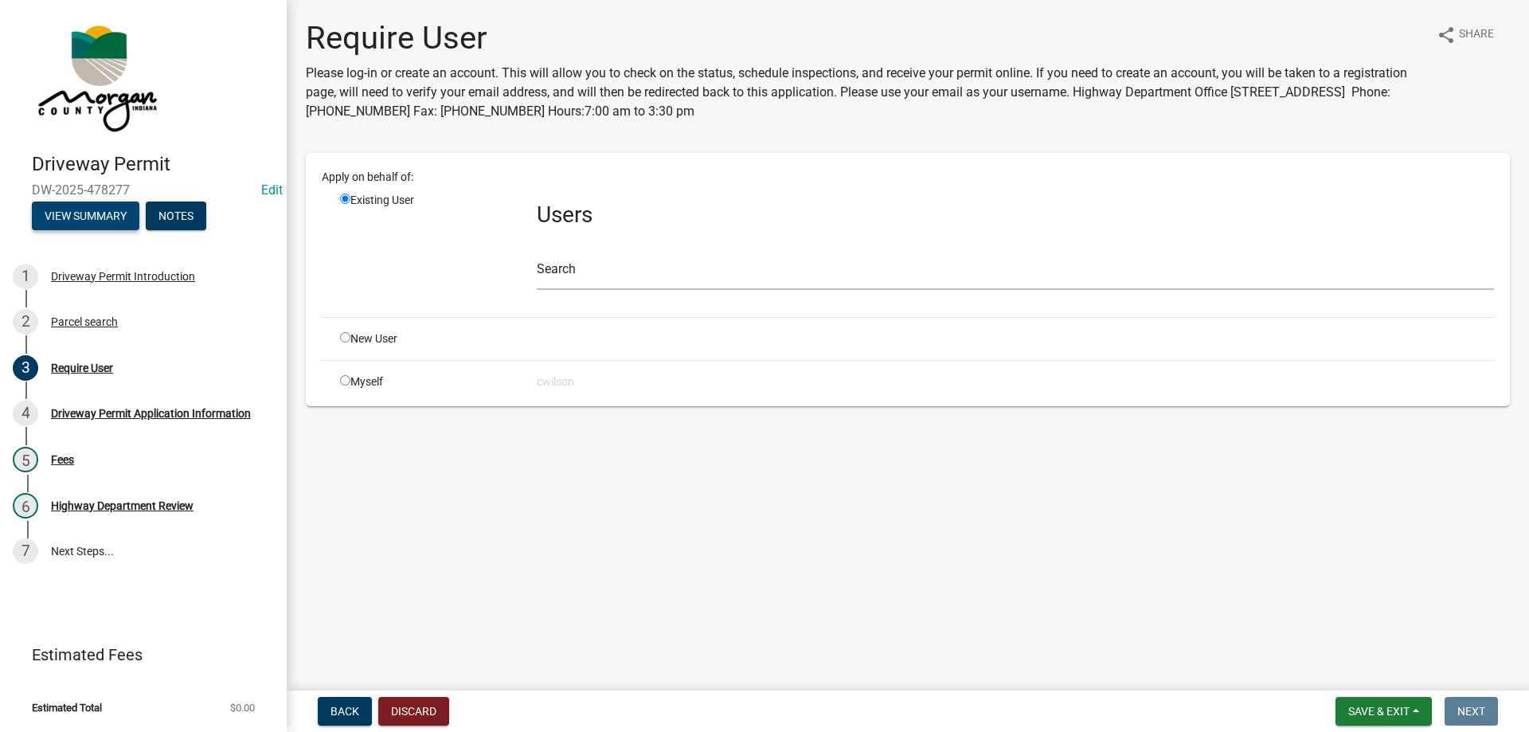
click at [84, 217] on button "View Summary" at bounding box center [86, 216] width 108 height 29
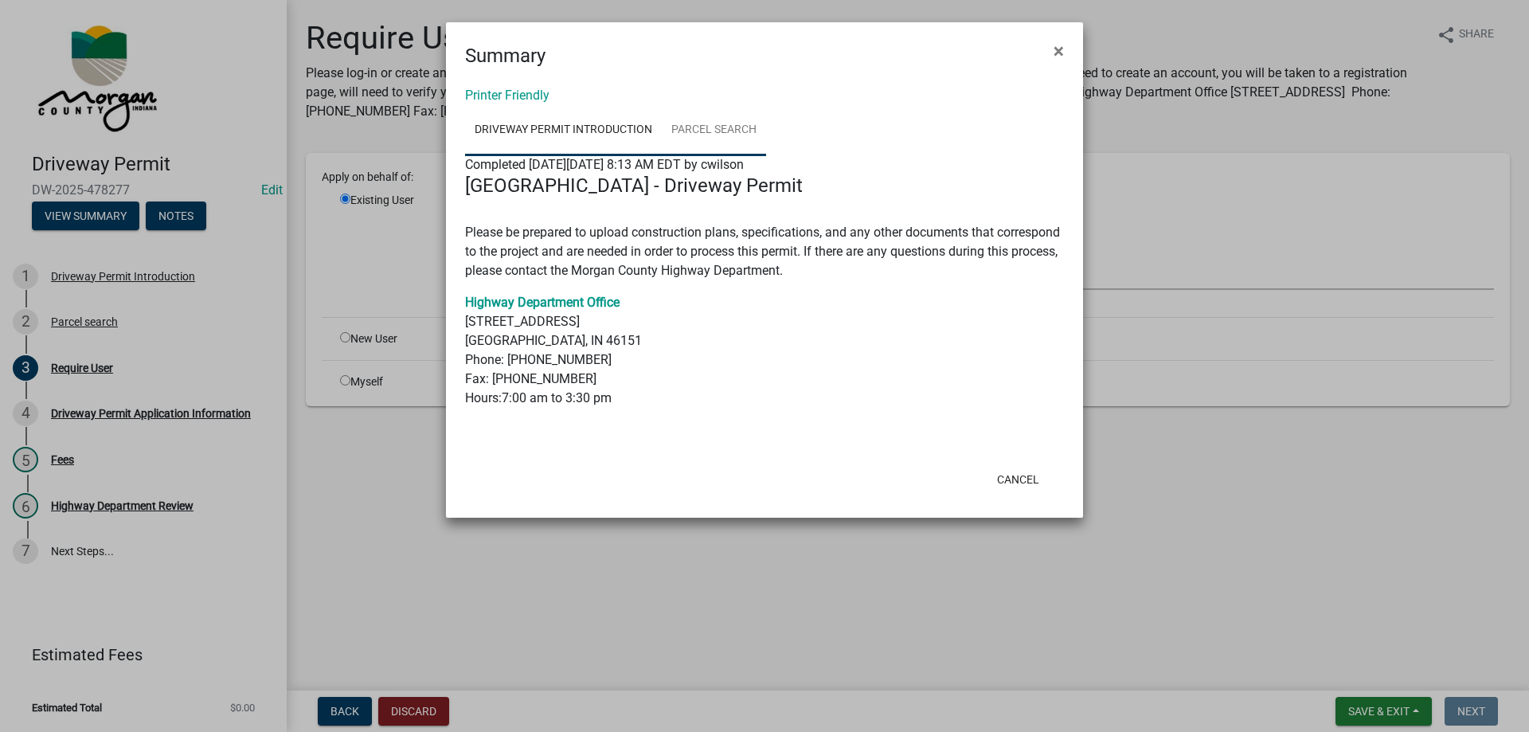
click at [712, 139] on link "Parcel search" at bounding box center [714, 130] width 104 height 51
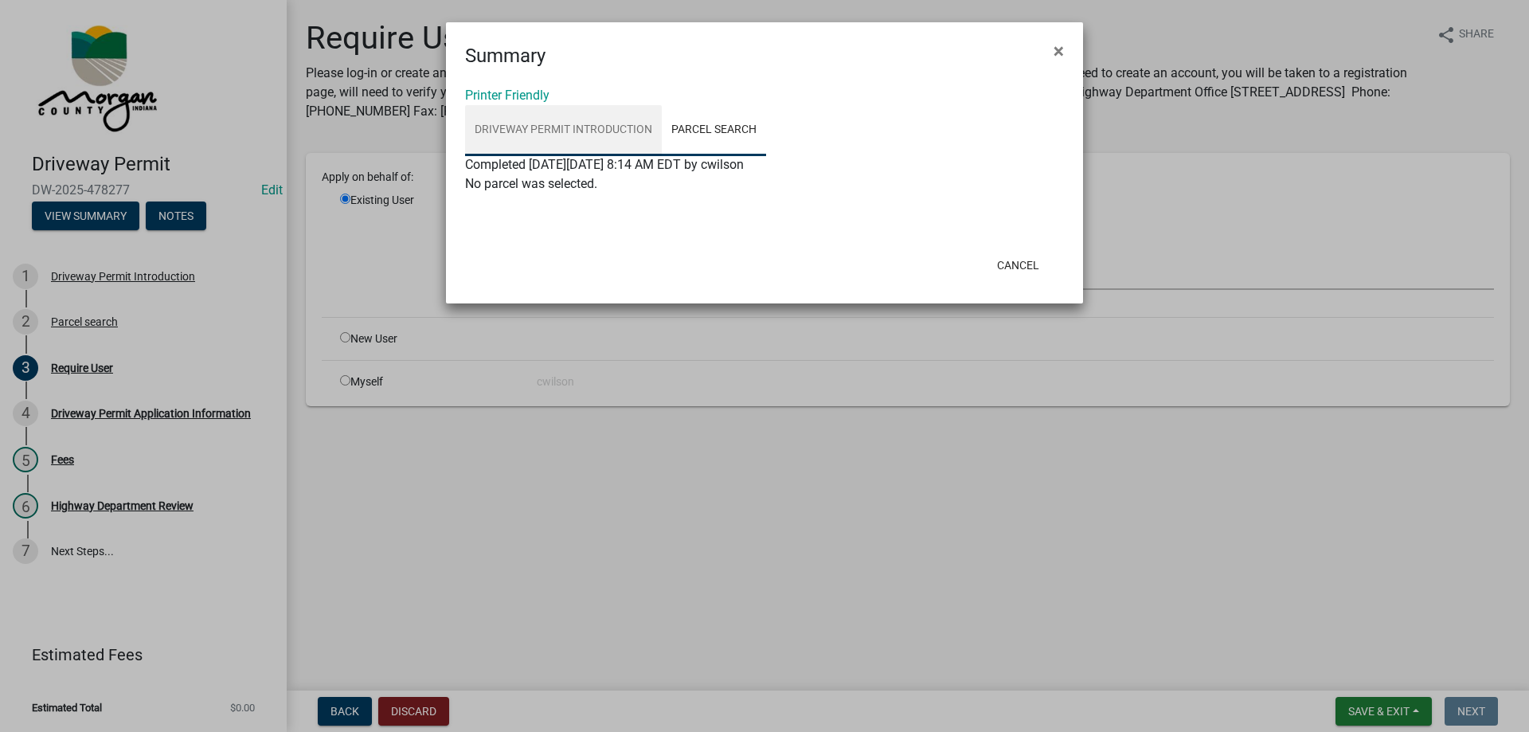
click at [524, 124] on link "Driveway Permit Introduction" at bounding box center [563, 130] width 197 height 51
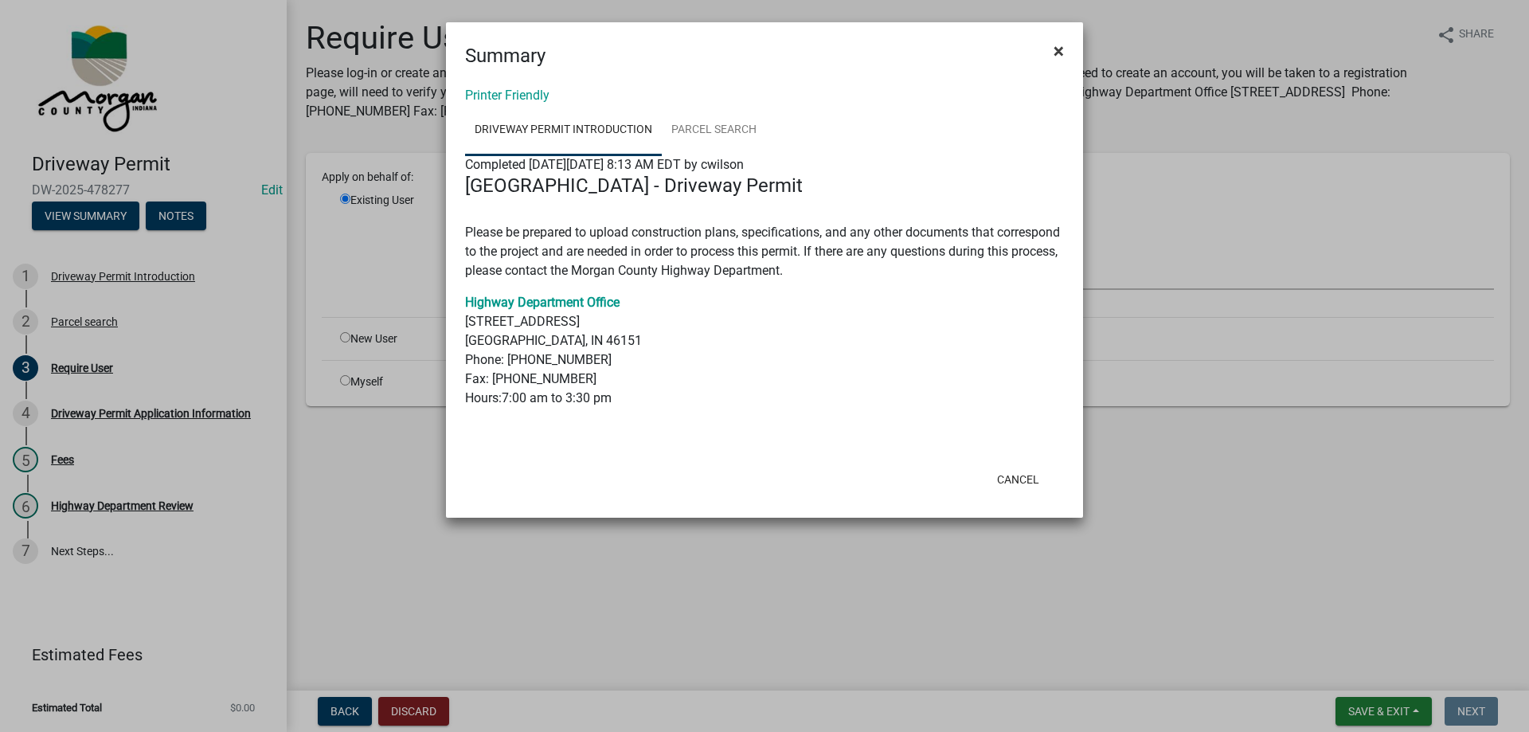
click at [1056, 53] on span "×" at bounding box center [1059, 51] width 10 height 22
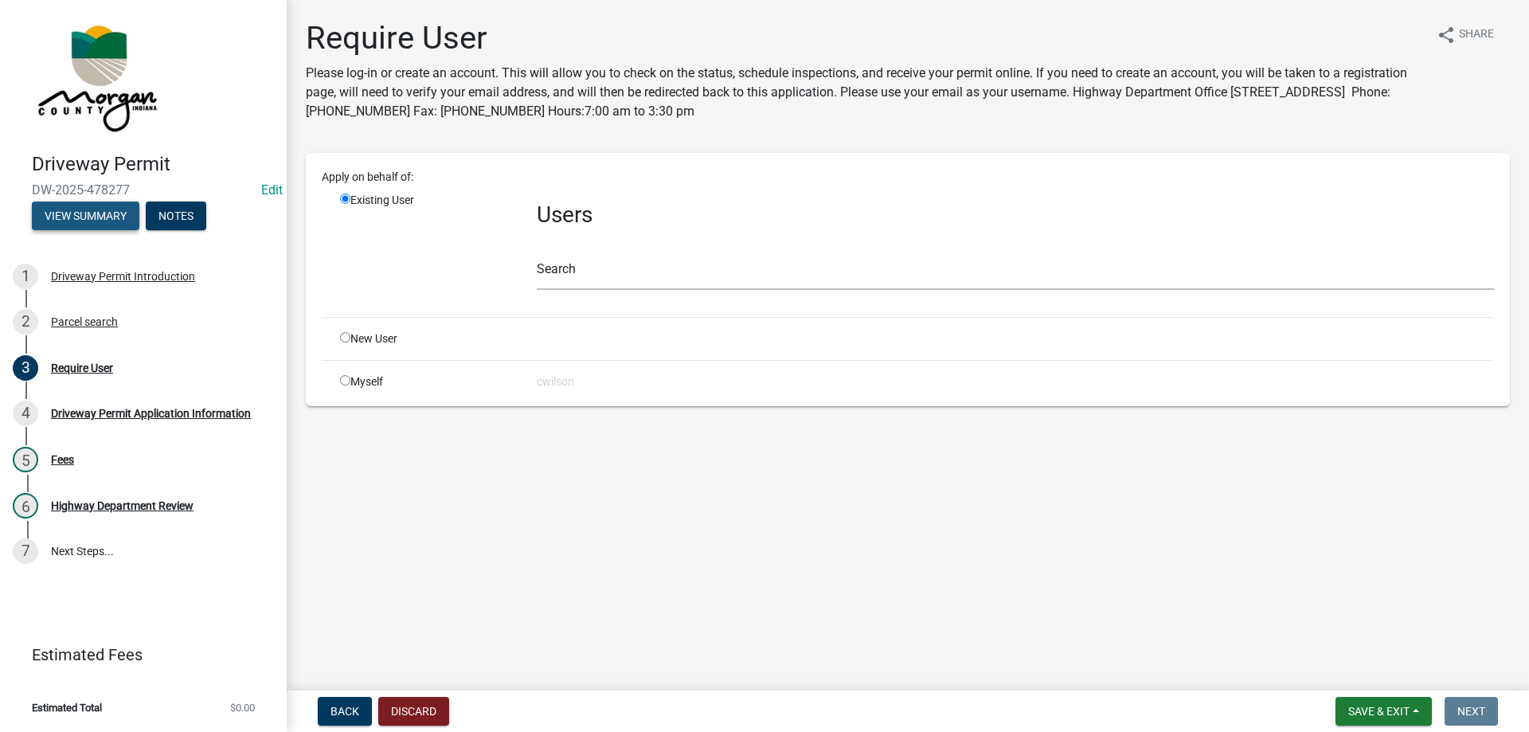
click at [92, 221] on button "View Summary" at bounding box center [86, 216] width 108 height 29
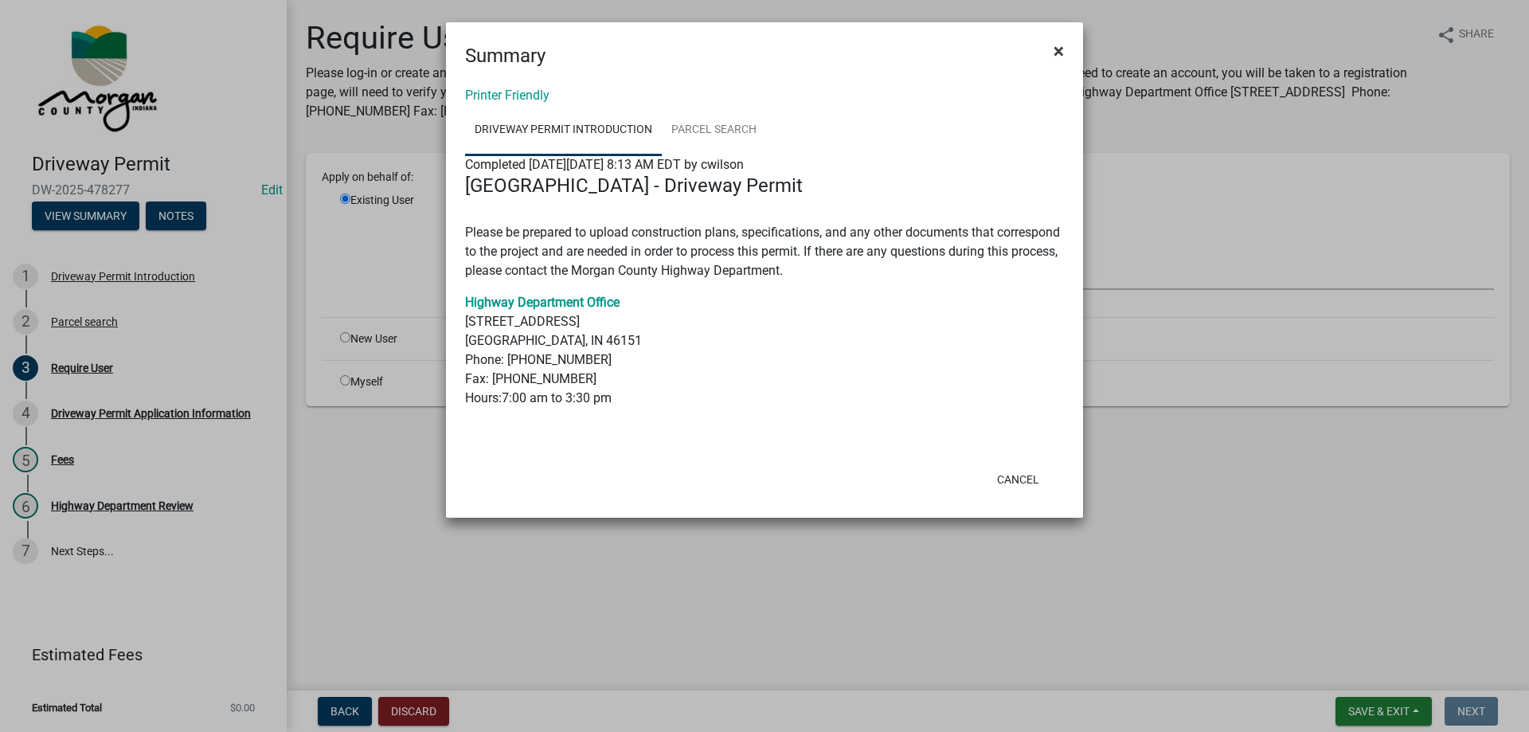
click at [1058, 53] on span "×" at bounding box center [1059, 51] width 10 height 22
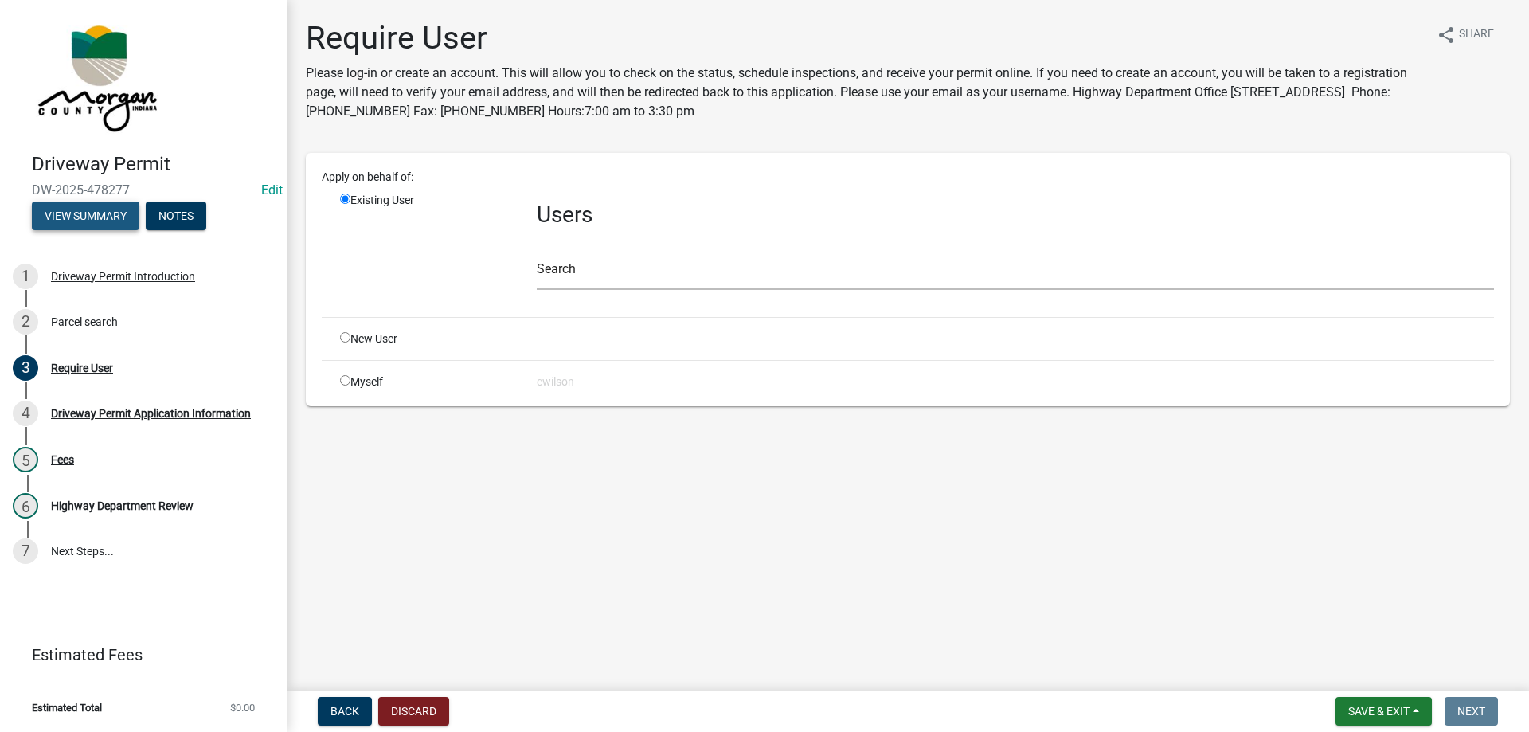
click at [112, 225] on button "View Summary" at bounding box center [86, 216] width 108 height 29
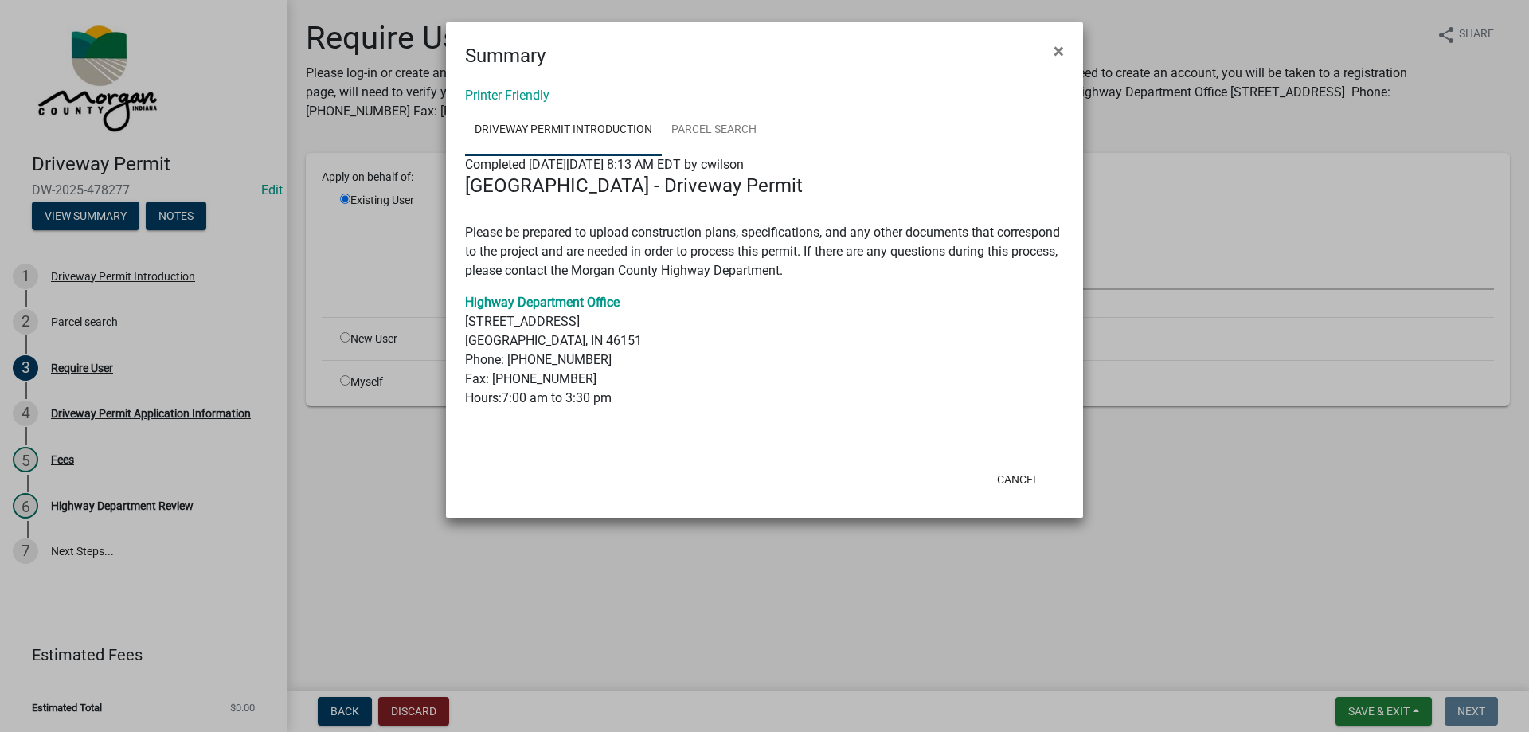
click at [93, 360] on ngb-modal-window "Summary × Printer Friendly Driveway Permit Introduction Parcel search Completed…" at bounding box center [764, 366] width 1529 height 732
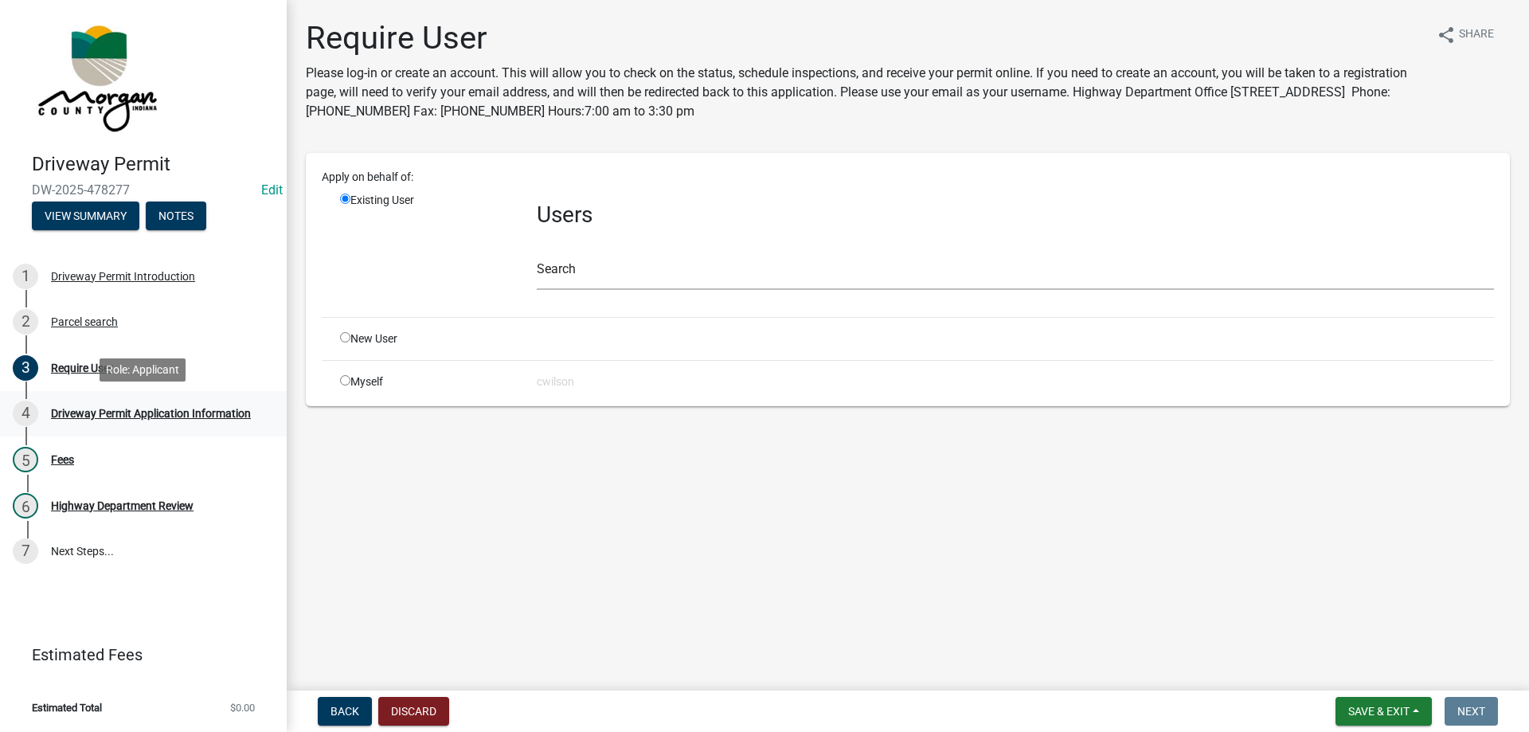
click at [105, 417] on div "Driveway Permit Application Information" at bounding box center [151, 413] width 200 height 11
click at [53, 463] on div "Fees" at bounding box center [62, 459] width 23 height 11
click at [96, 416] on div "Driveway Permit Application Information" at bounding box center [151, 413] width 200 height 11
click at [743, 528] on main "Require User Please log-in or create an account. This will allow you to check o…" at bounding box center [908, 342] width 1243 height 684
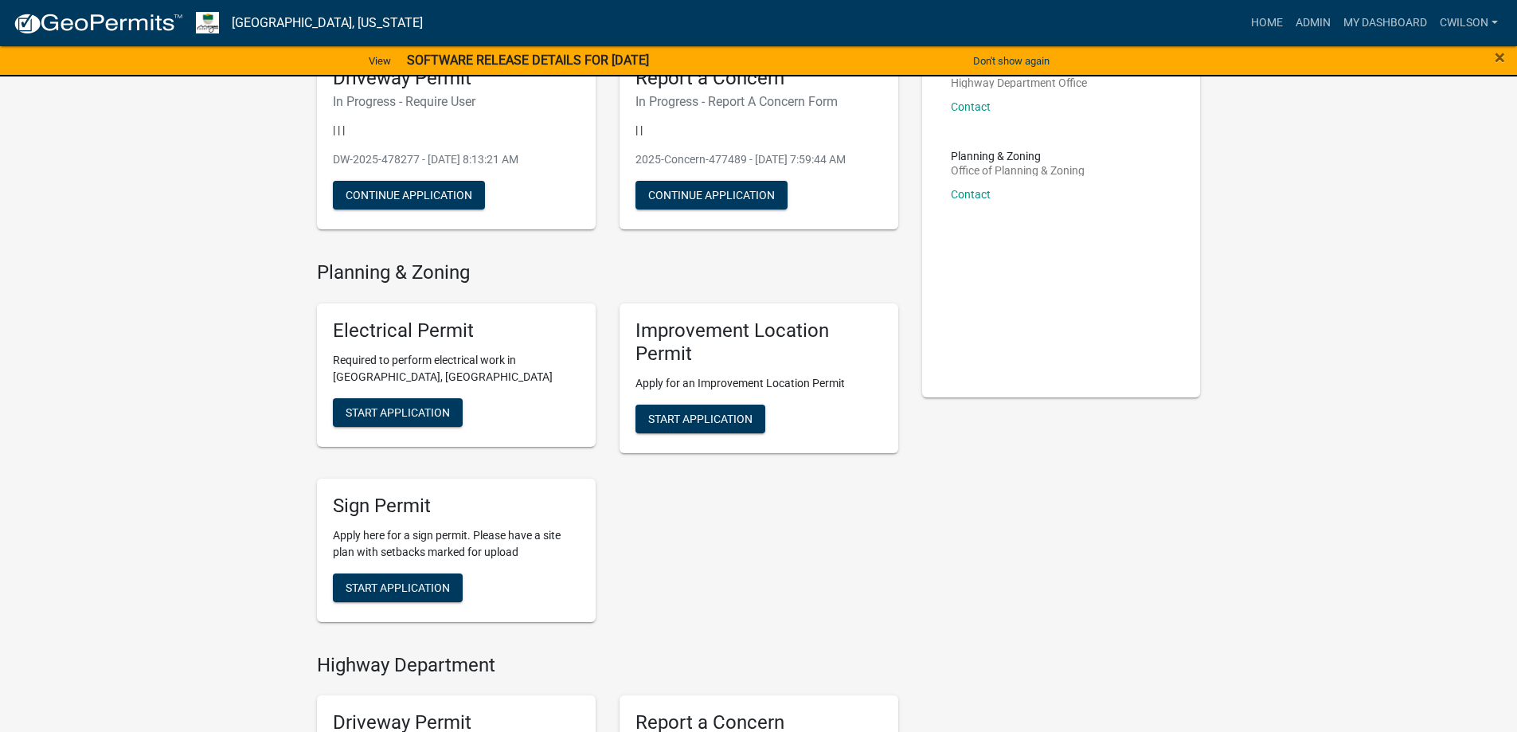
scroll to position [478, 0]
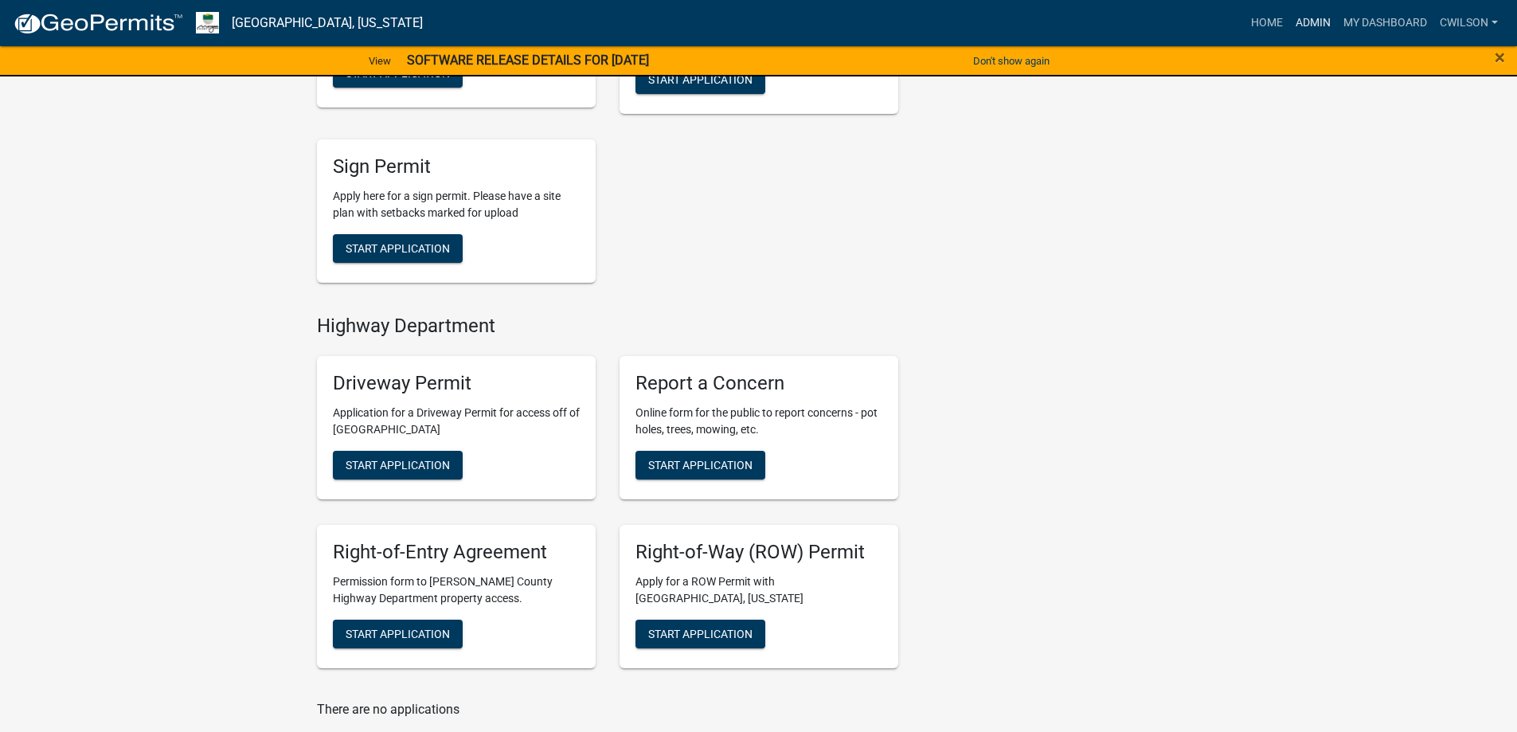
click at [1321, 23] on link "Admin" at bounding box center [1314, 23] width 48 height 30
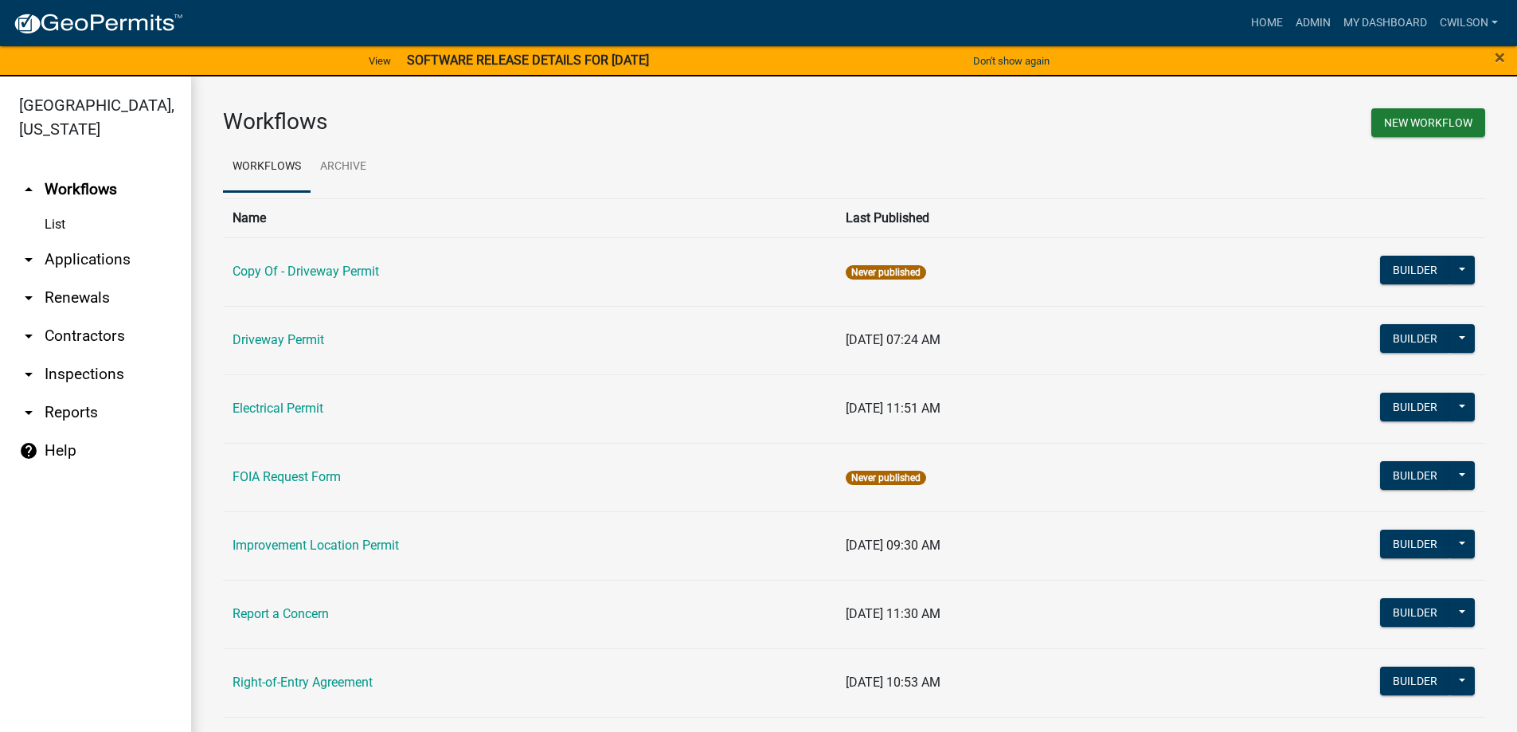
click at [288, 328] on td "Driveway Permit" at bounding box center [529, 340] width 613 height 69
click at [288, 332] on link "Driveway Permit" at bounding box center [279, 339] width 92 height 15
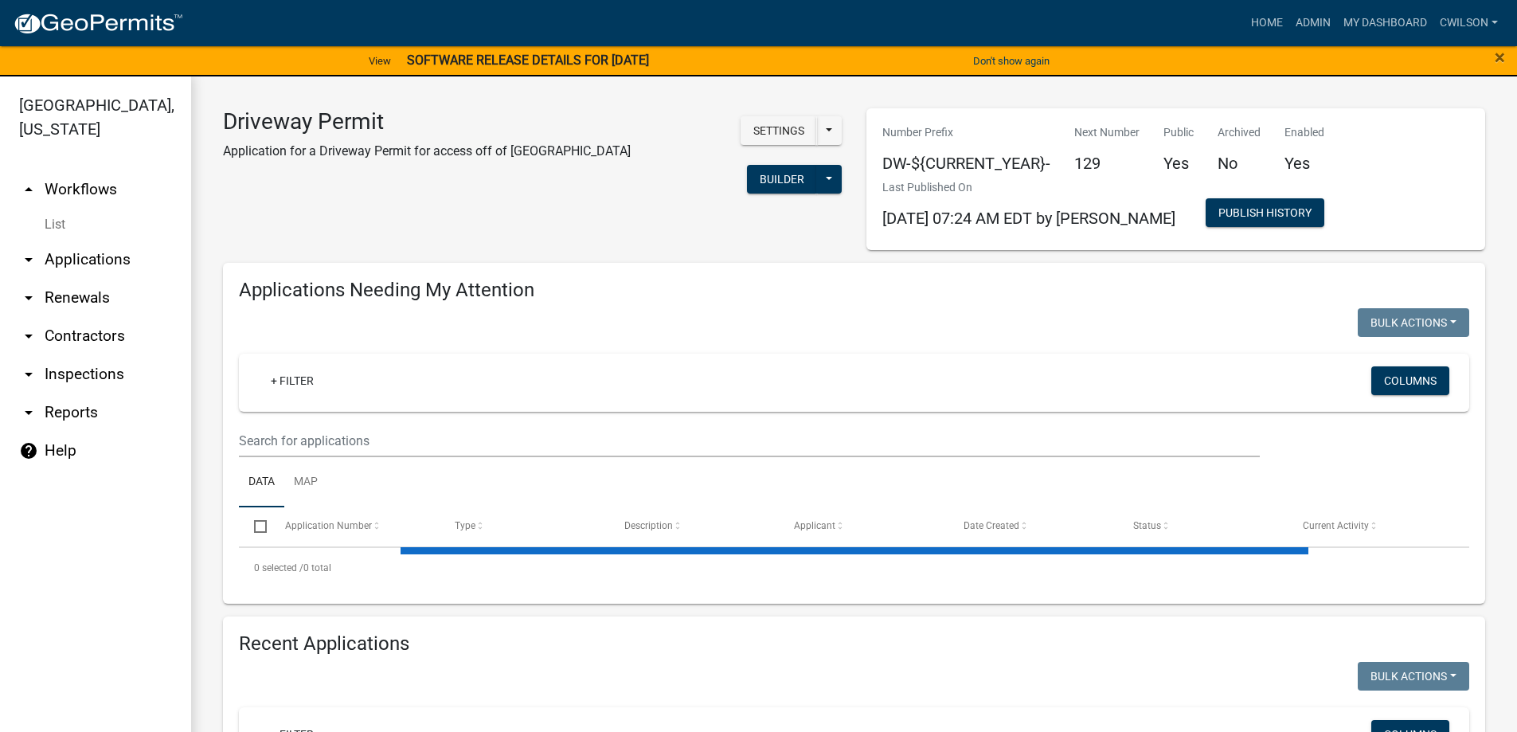
select select "2: 50"
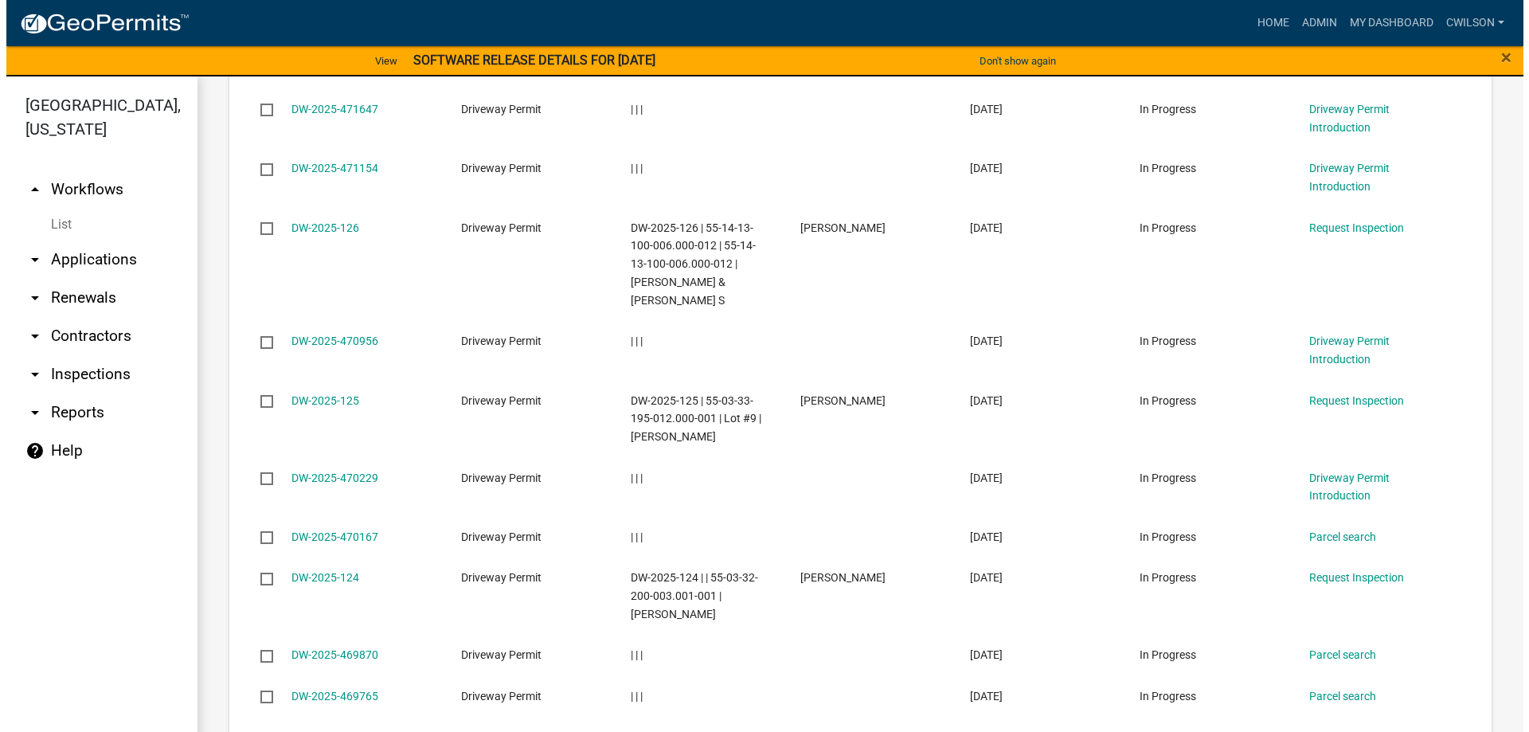
scroll to position [2151, 0]
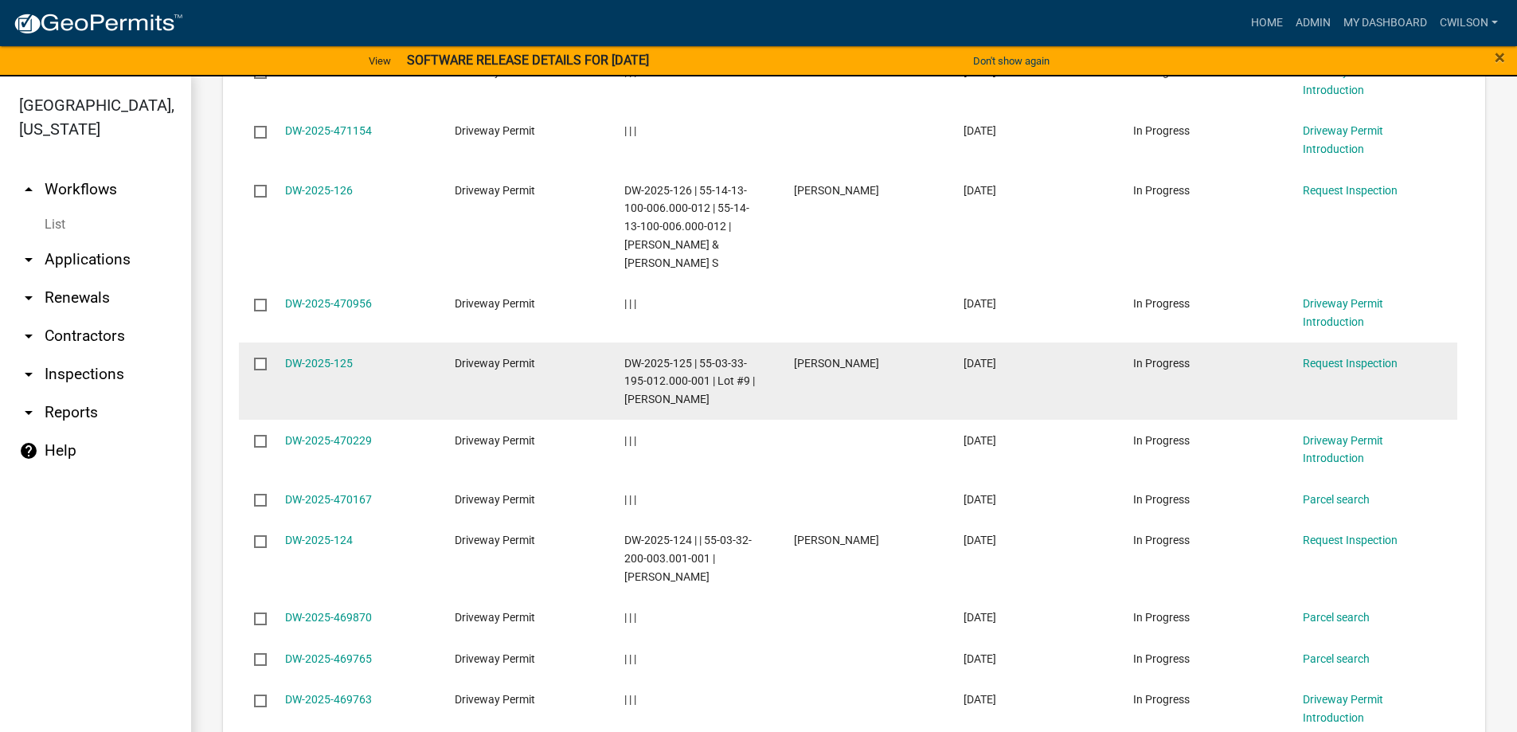
click at [292, 354] on div "DW-2025-125" at bounding box center [354, 363] width 139 height 18
click at [314, 360] on link "DW-2025-125" at bounding box center [319, 363] width 68 height 13
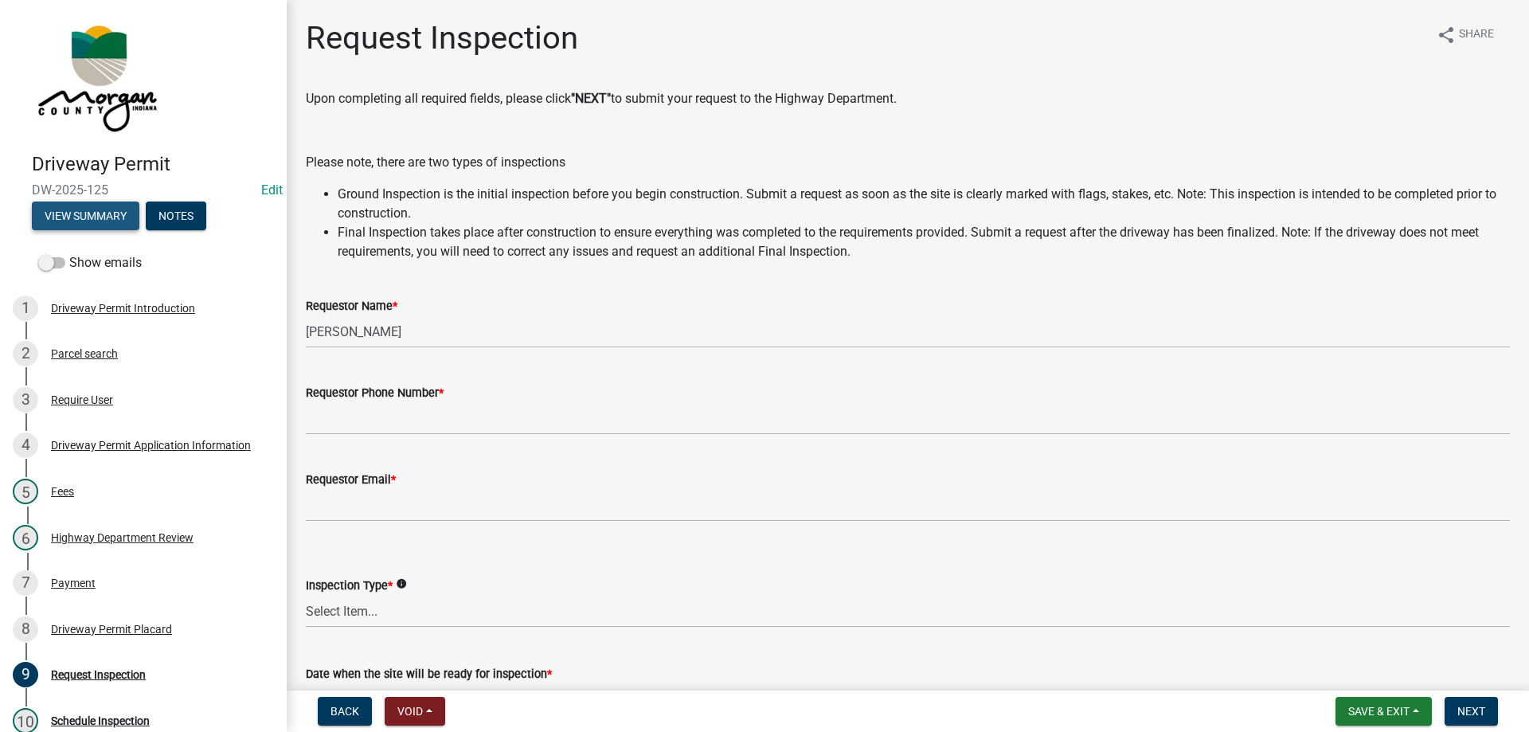
click at [53, 217] on button "View Summary" at bounding box center [86, 216] width 108 height 29
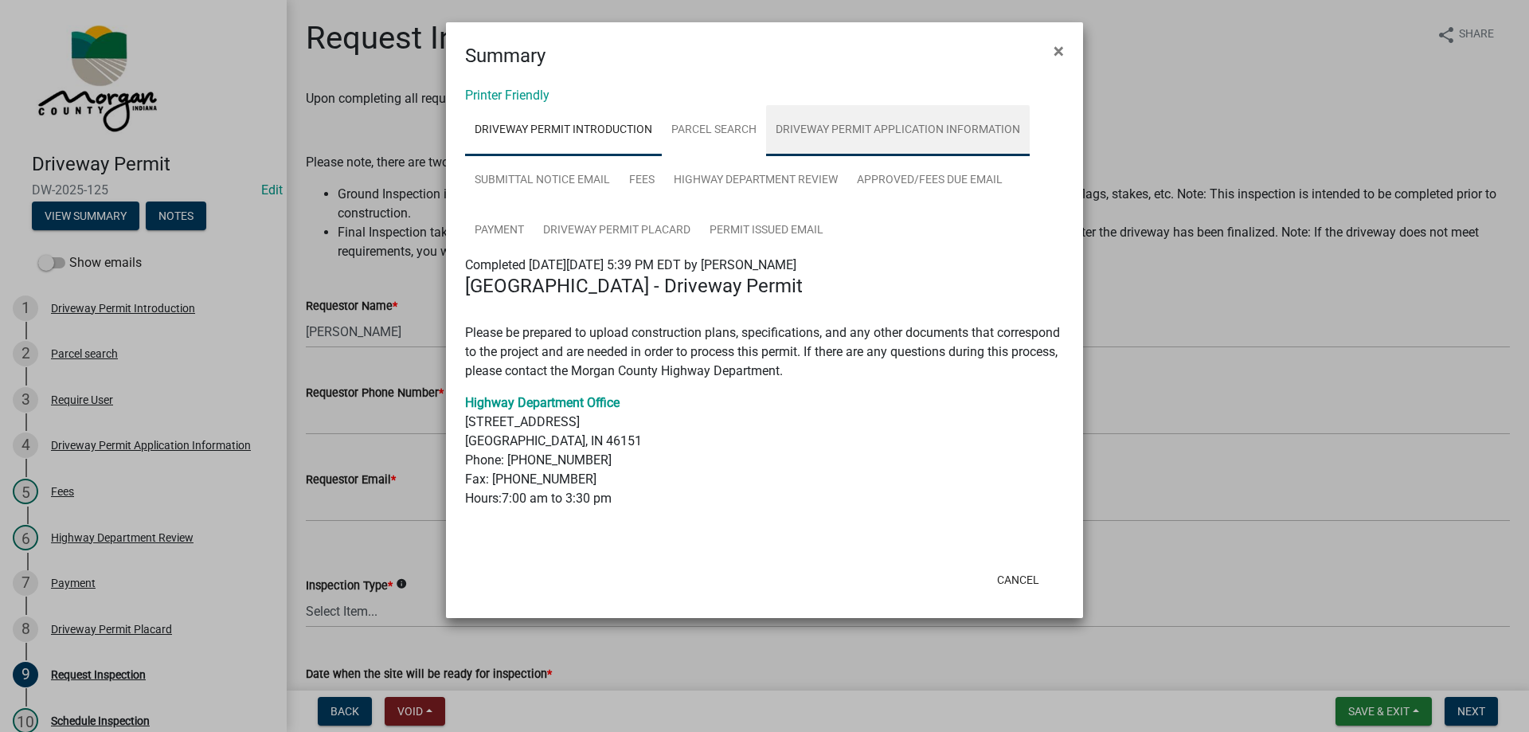
click at [844, 123] on link "Driveway Permit Application Information" at bounding box center [898, 130] width 264 height 51
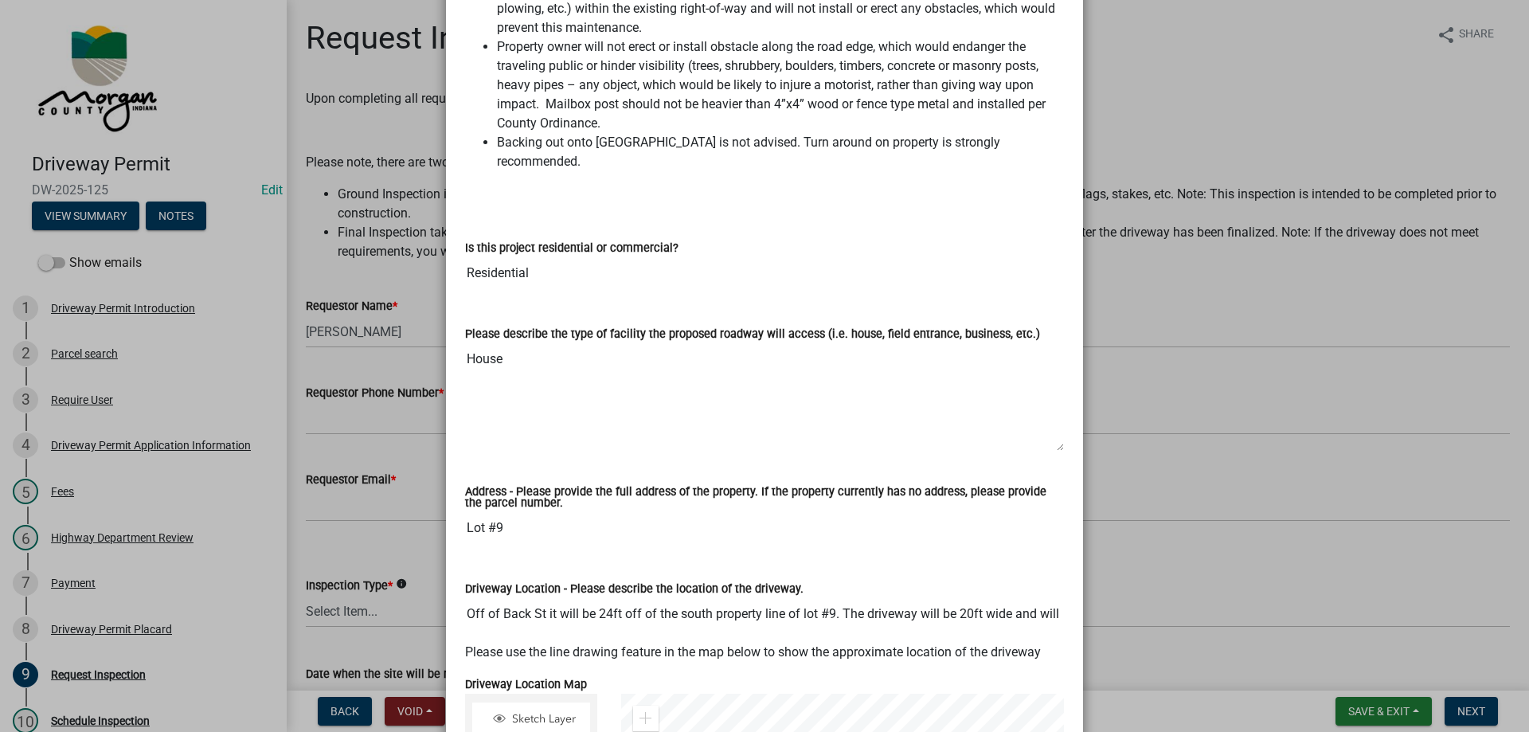
scroll to position [558, 0]
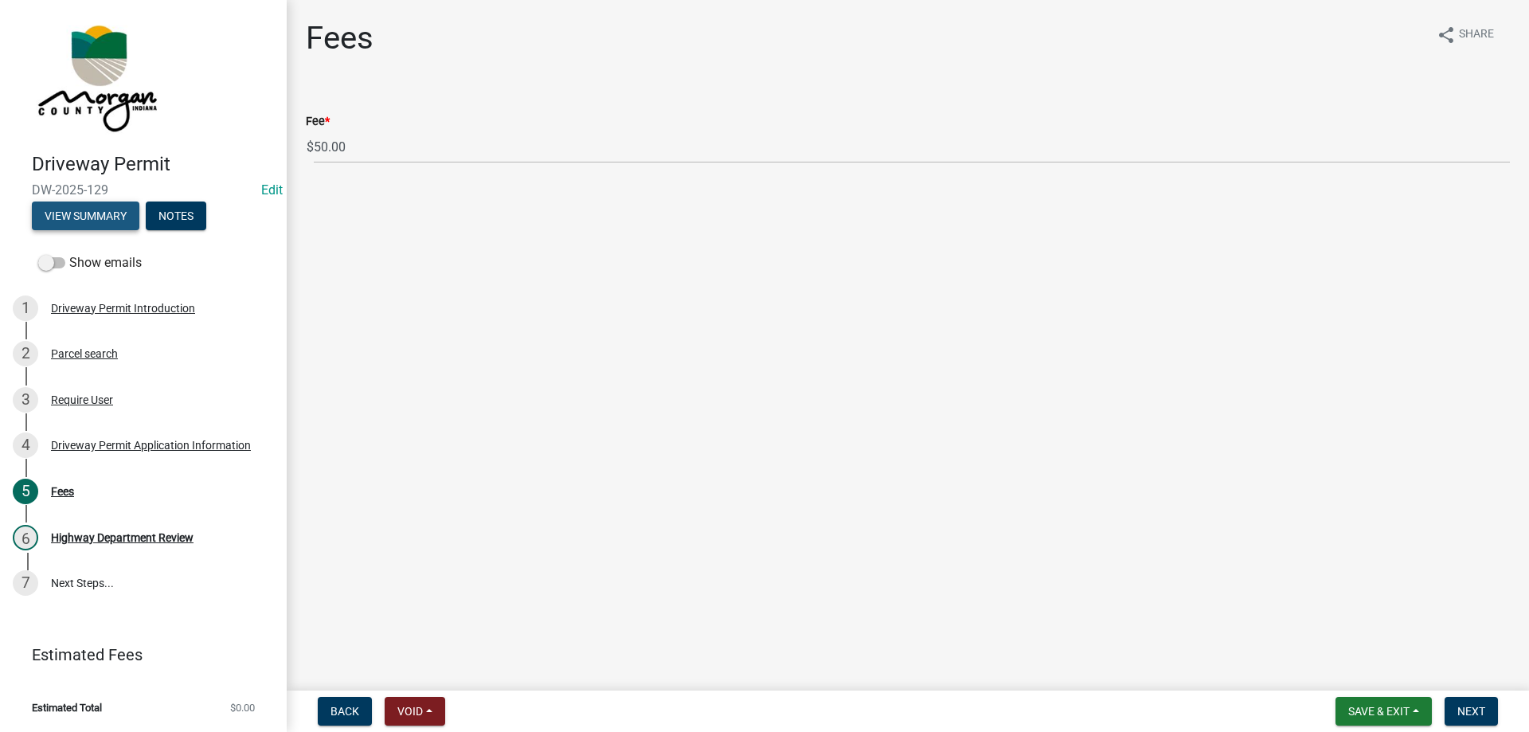
click at [92, 213] on button "View Summary" at bounding box center [86, 216] width 108 height 29
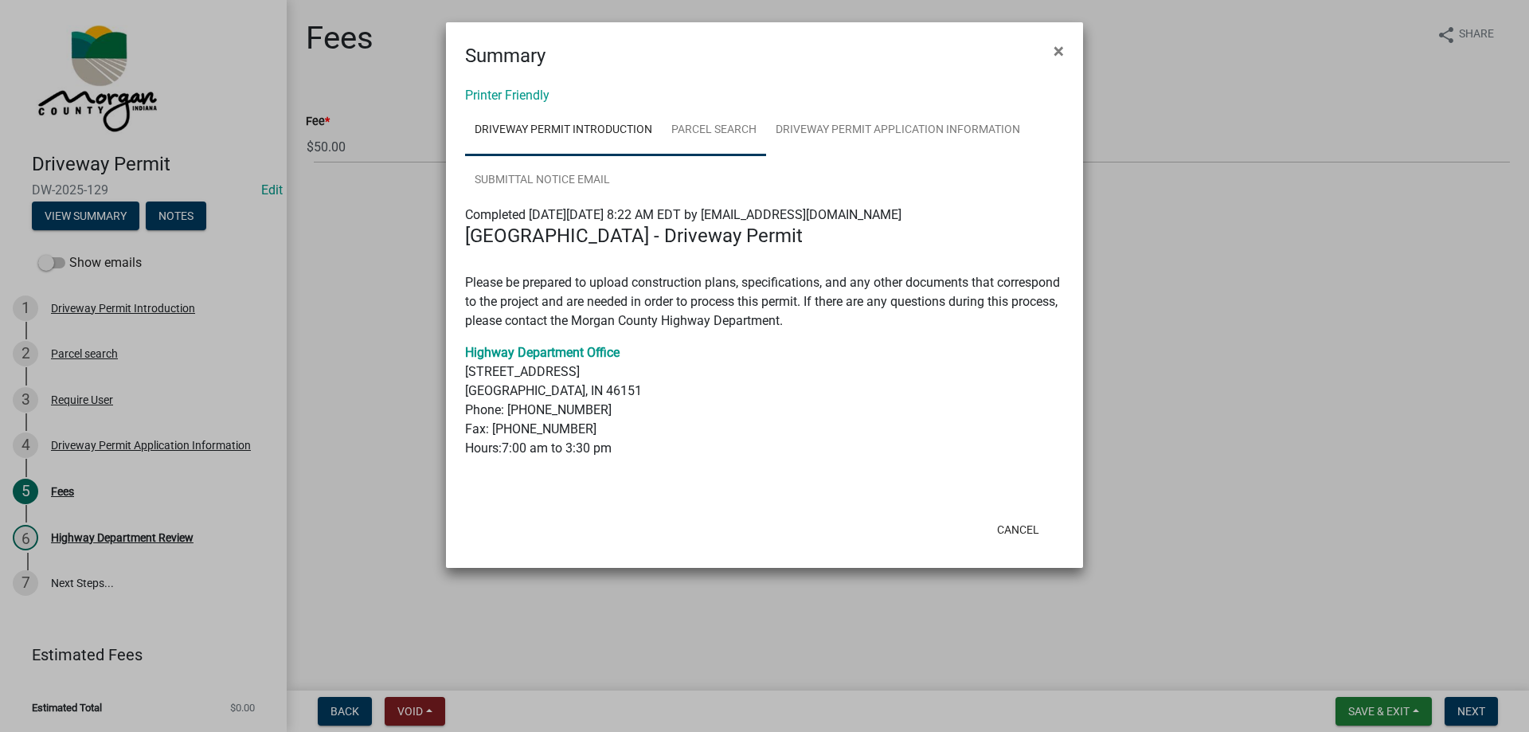
click at [703, 127] on link "Parcel search" at bounding box center [714, 130] width 104 height 51
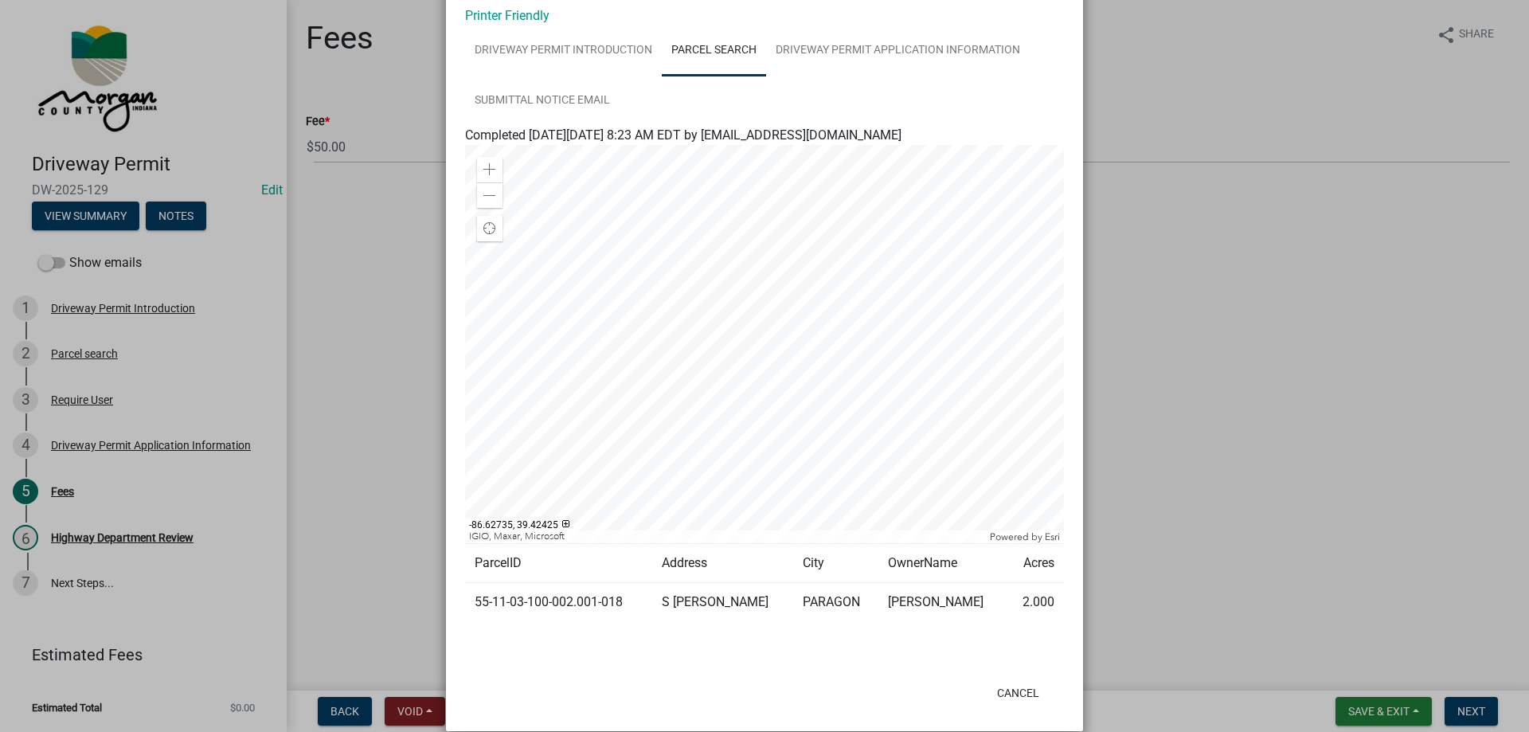
scroll to position [101, 0]
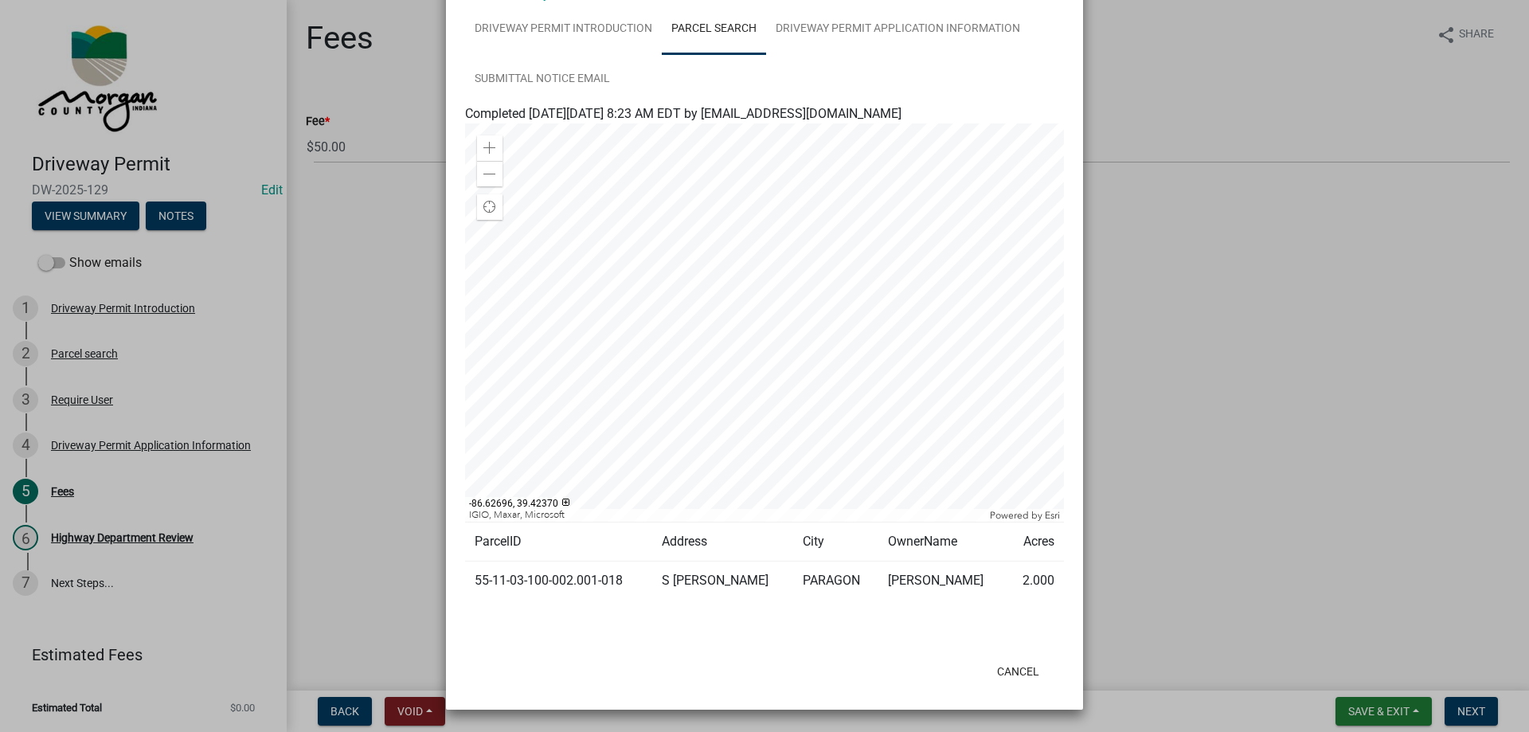
click at [661, 461] on div at bounding box center [764, 322] width 599 height 398
click at [687, 519] on div at bounding box center [764, 322] width 599 height 398
click at [477, 173] on div "Zoom out" at bounding box center [489, 173] width 25 height 25
click at [487, 148] on span at bounding box center [489, 148] width 13 height 13
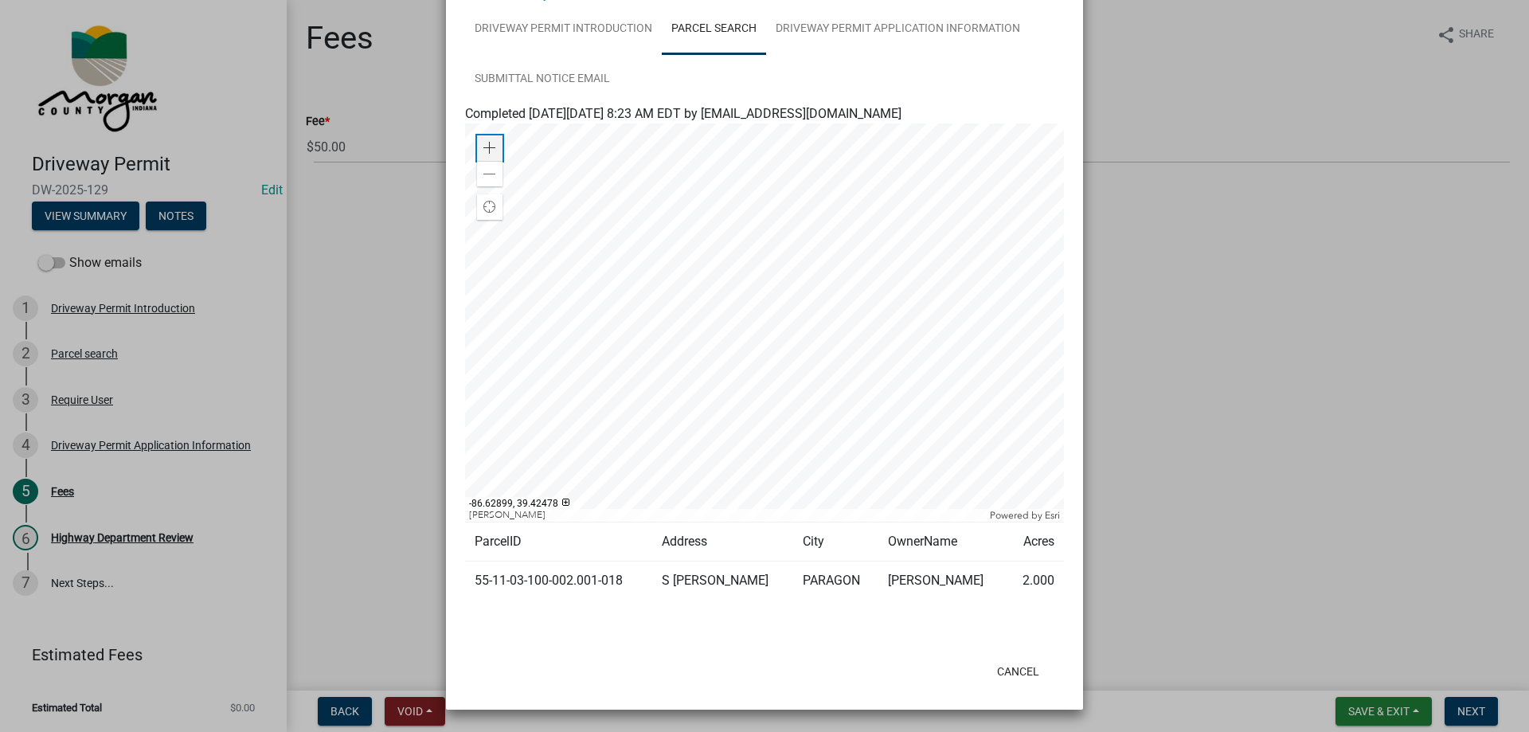
click at [487, 148] on span at bounding box center [489, 148] width 13 height 13
click at [855, 29] on link "Driveway Permit Application Information" at bounding box center [898, 29] width 264 height 51
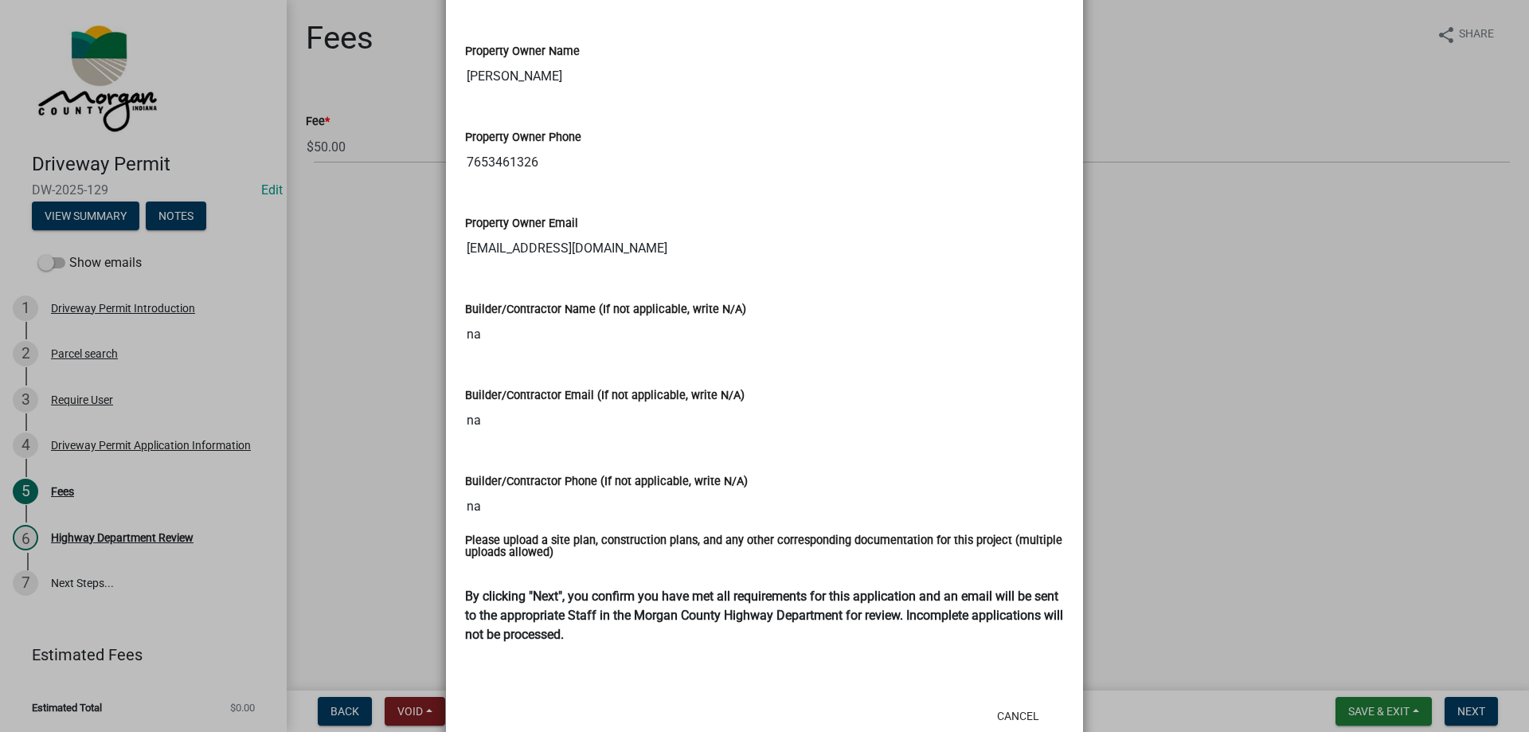
scroll to position [1873, 0]
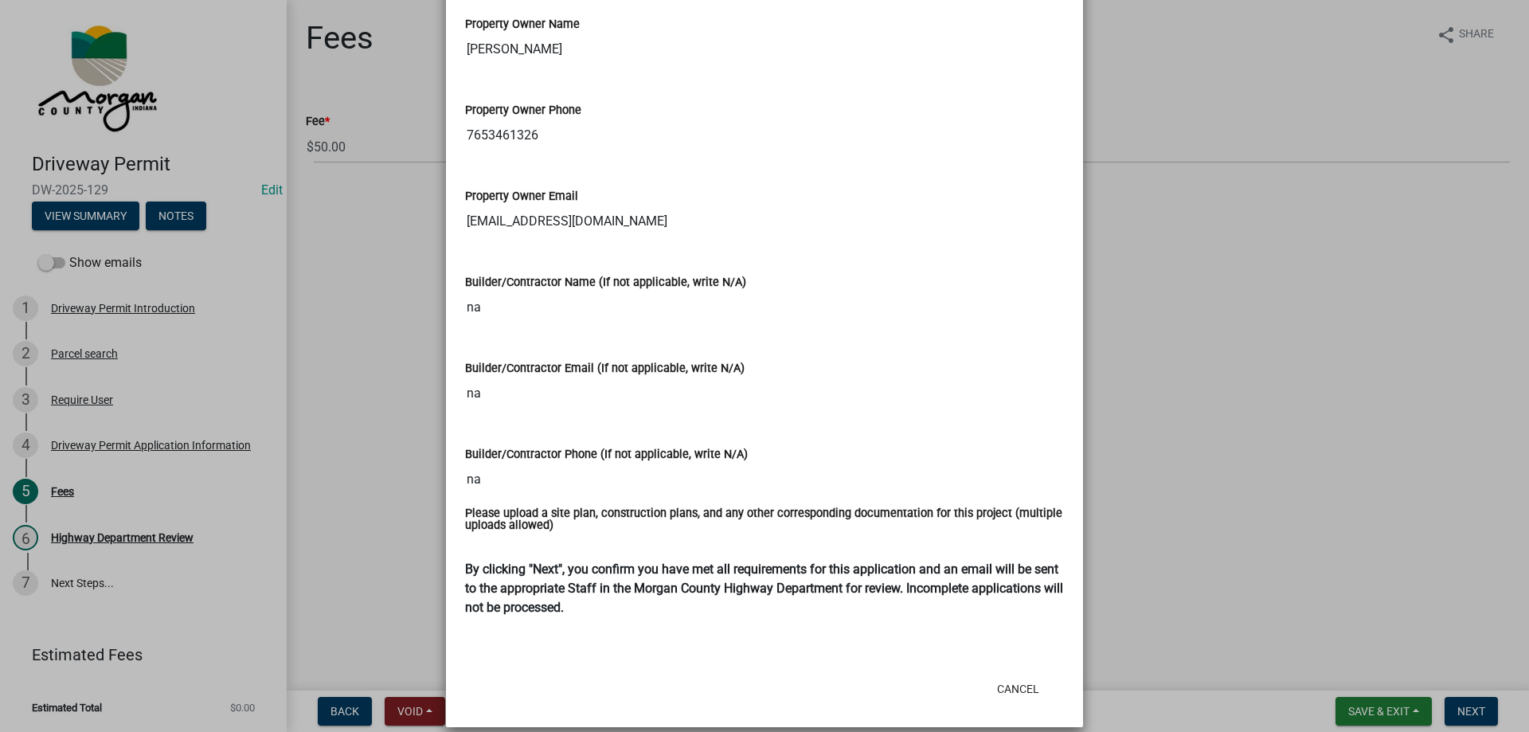
click at [378, 251] on ngb-modal-window "Summary × Printer Friendly Driveway Permit Introduction Parcel search Driveway …" at bounding box center [764, 366] width 1529 height 732
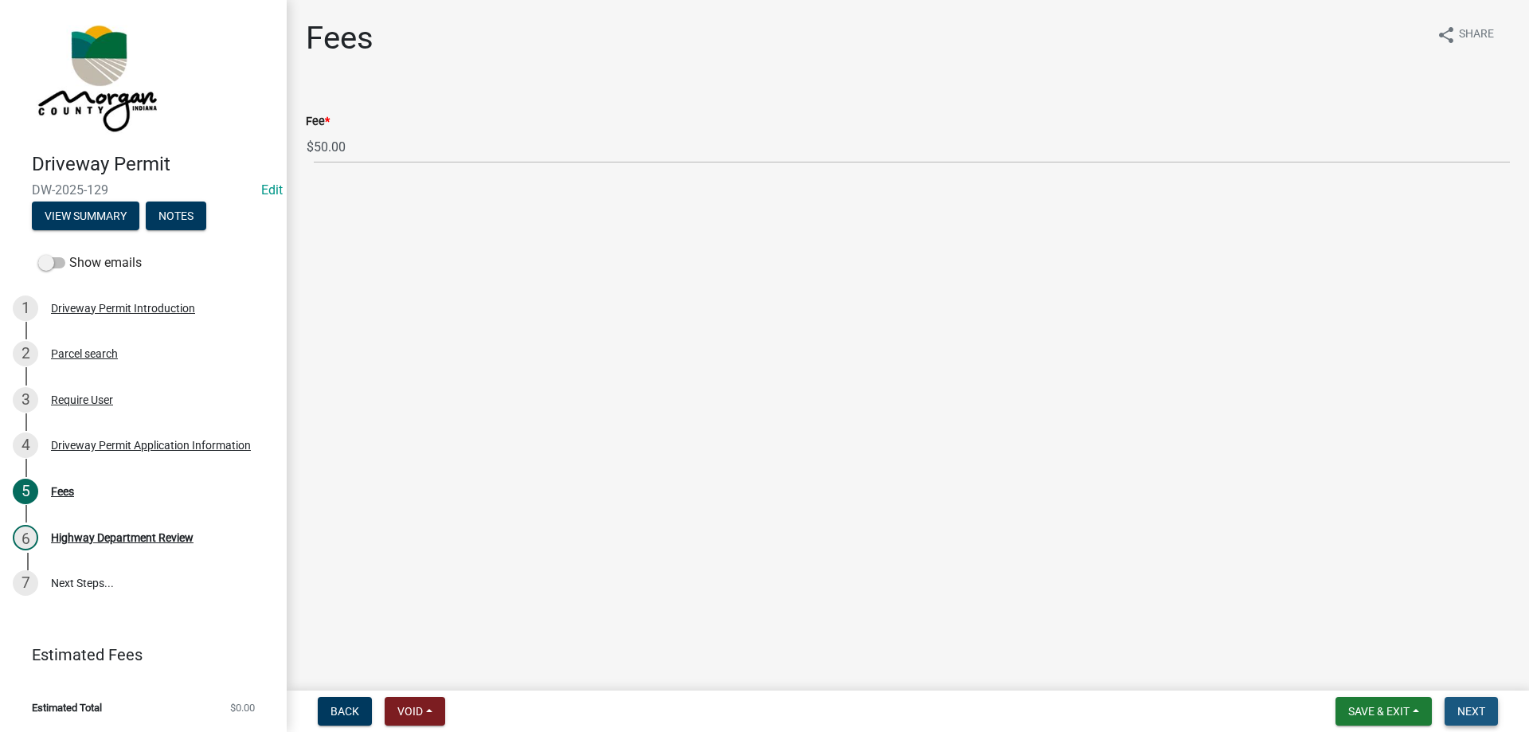
click at [1478, 709] on span "Next" at bounding box center [1472, 711] width 28 height 13
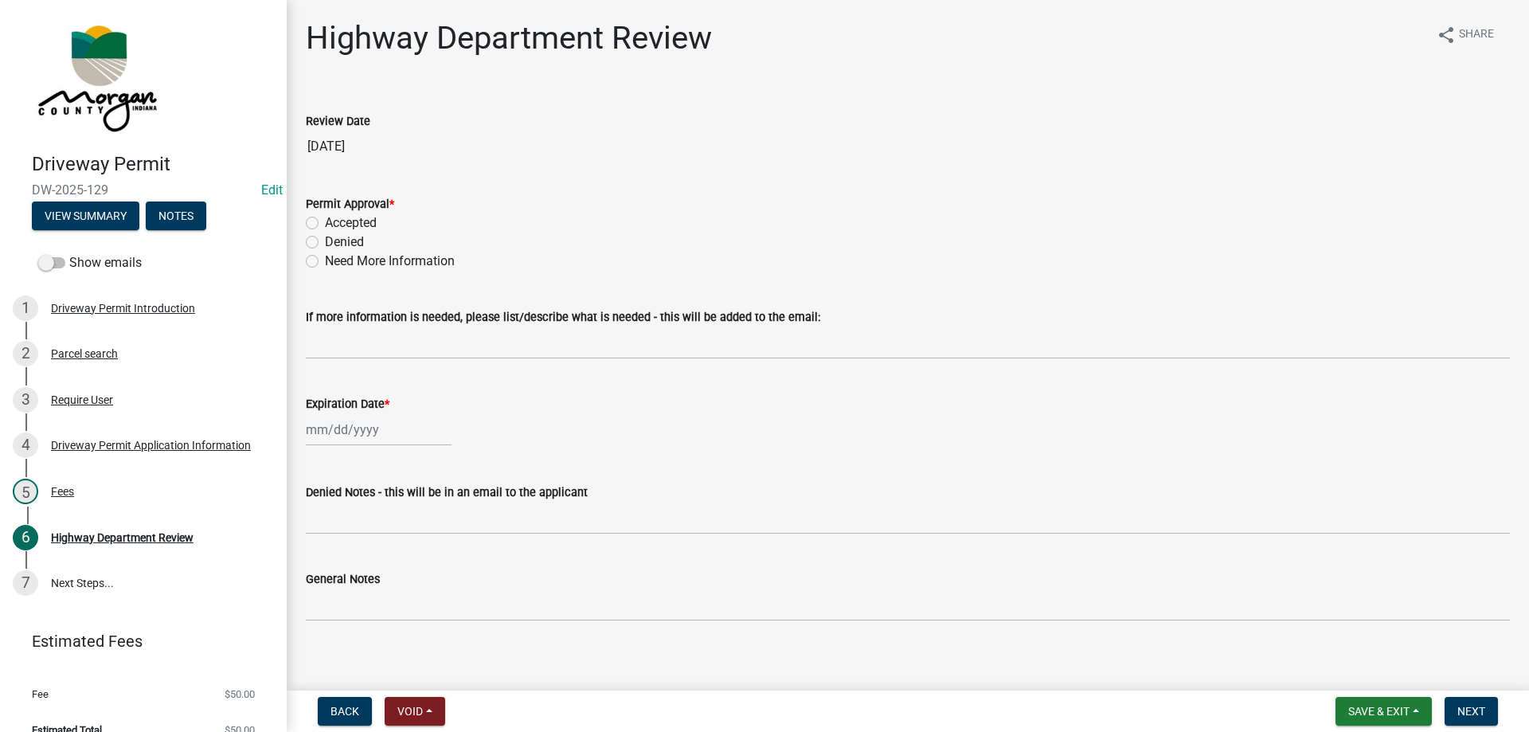
click at [325, 221] on label "Accepted" at bounding box center [351, 222] width 52 height 19
click at [325, 221] on input "Accepted" at bounding box center [330, 218] width 10 height 10
radio input "true"
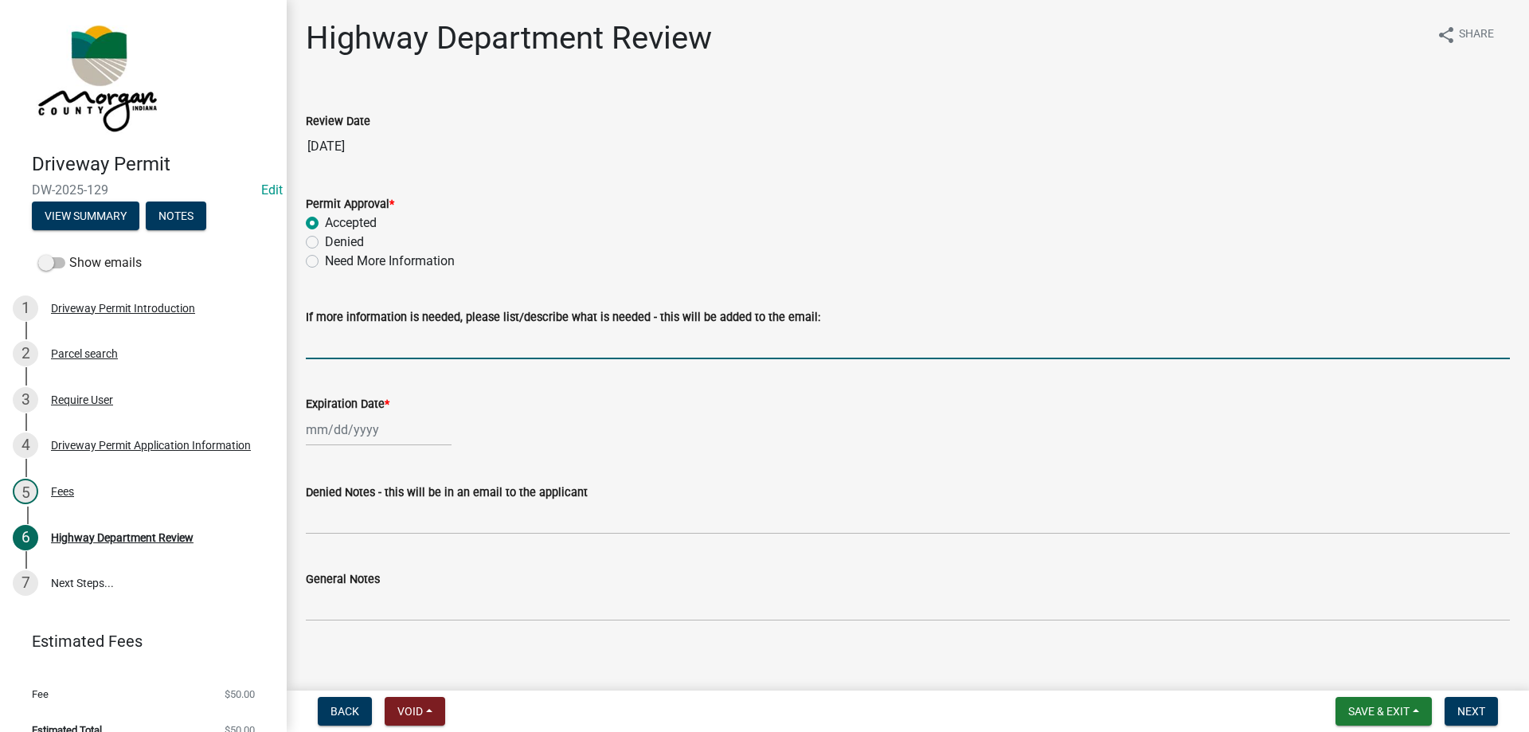
click at [340, 342] on input "If more information is needed, please list/describe what is needed - this will …" at bounding box center [908, 343] width 1204 height 33
click at [335, 431] on div at bounding box center [379, 429] width 146 height 33
select select "9"
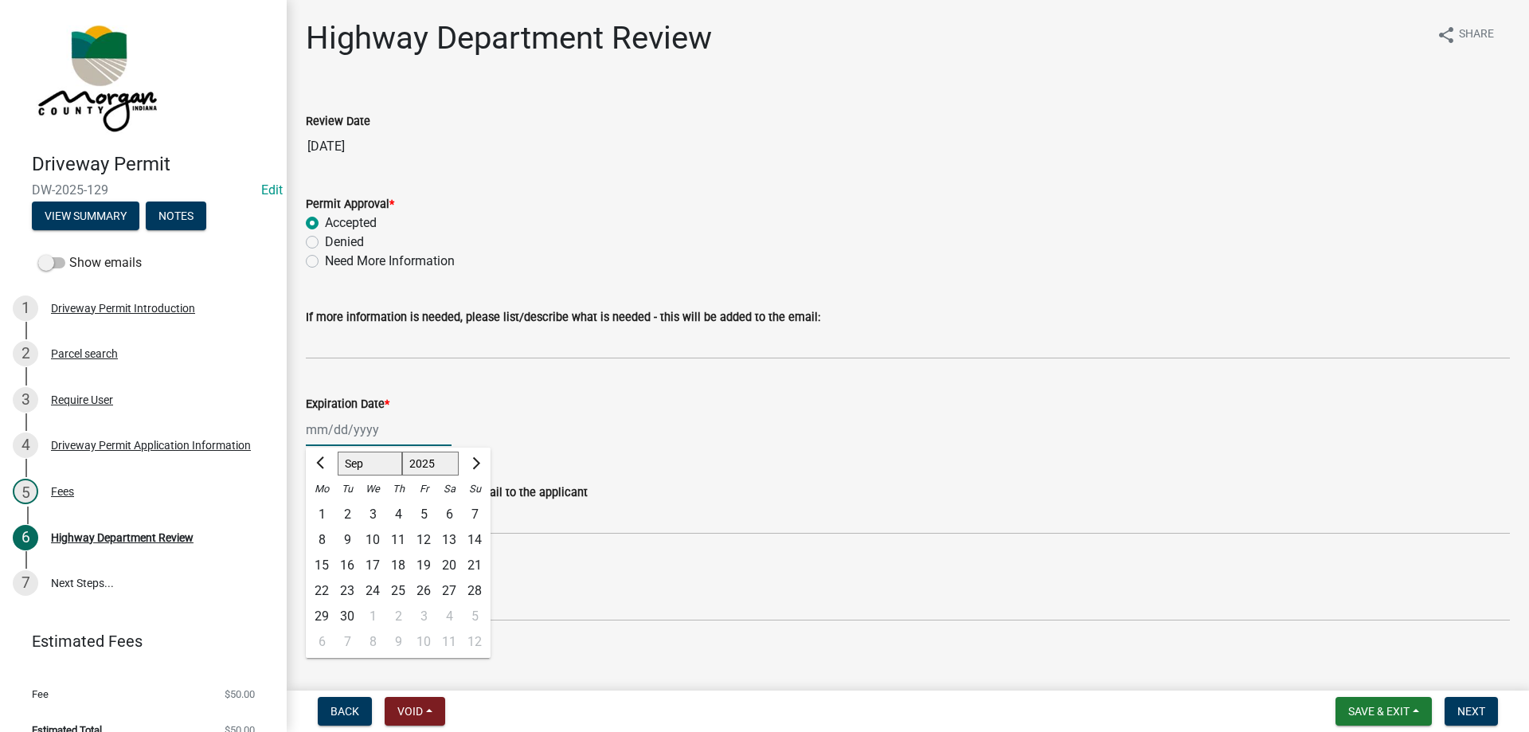
click at [441, 460] on select "1525 1526 1527 1528 1529 1530 1531 1532 1533 1534 1535 1536 1537 1538 1539 1540…" at bounding box center [430, 464] width 57 height 24
select select "2026"
click at [402, 452] on select "1525 1526 1527 1528 1529 1530 1531 1532 1533 1534 1535 1536 1537 1538 1539 1540…" at bounding box center [430, 464] width 57 height 24
click at [345, 558] on div "15" at bounding box center [347, 565] width 25 height 25
type input "09/15/2026"
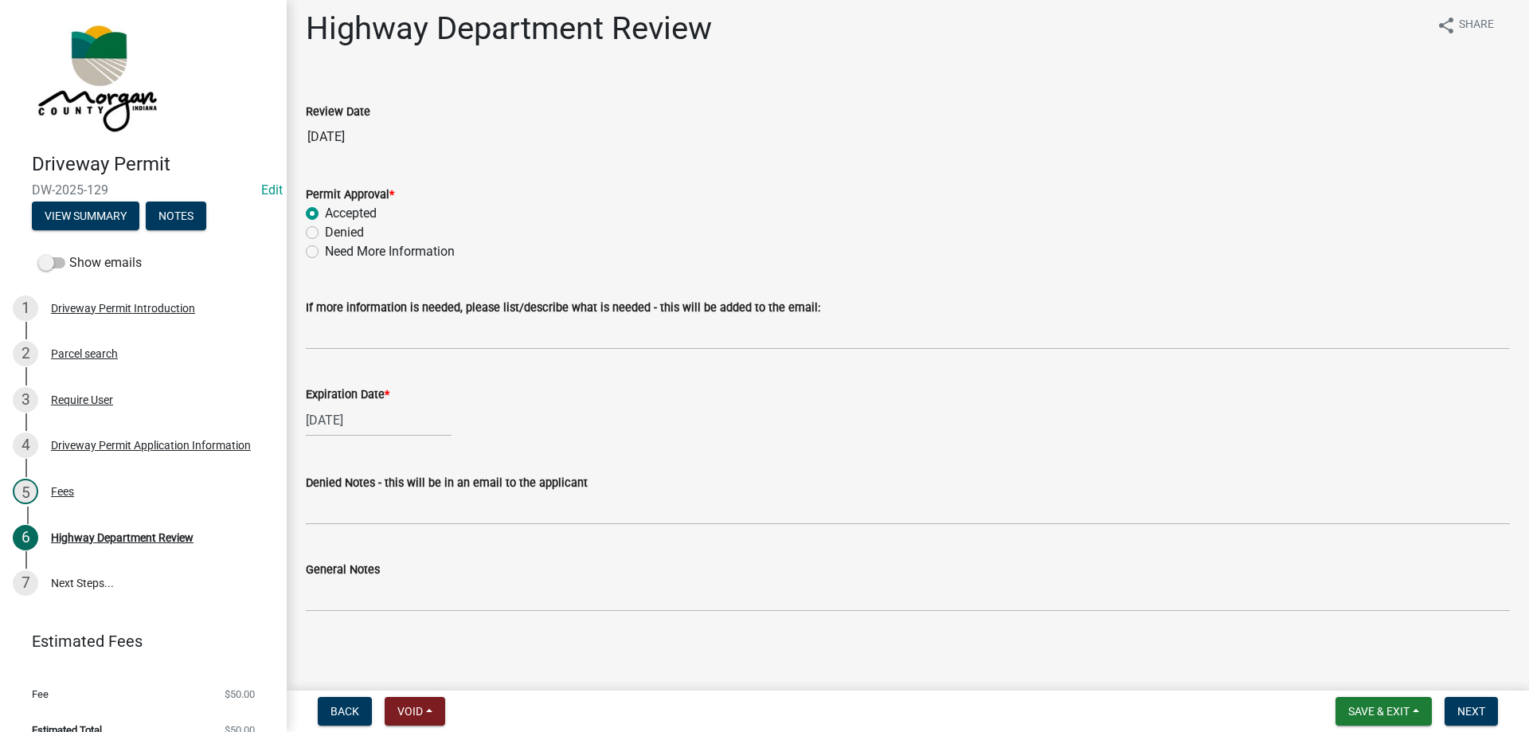
scroll to position [12, 0]
click at [1456, 710] on button "Next" at bounding box center [1471, 711] width 53 height 29
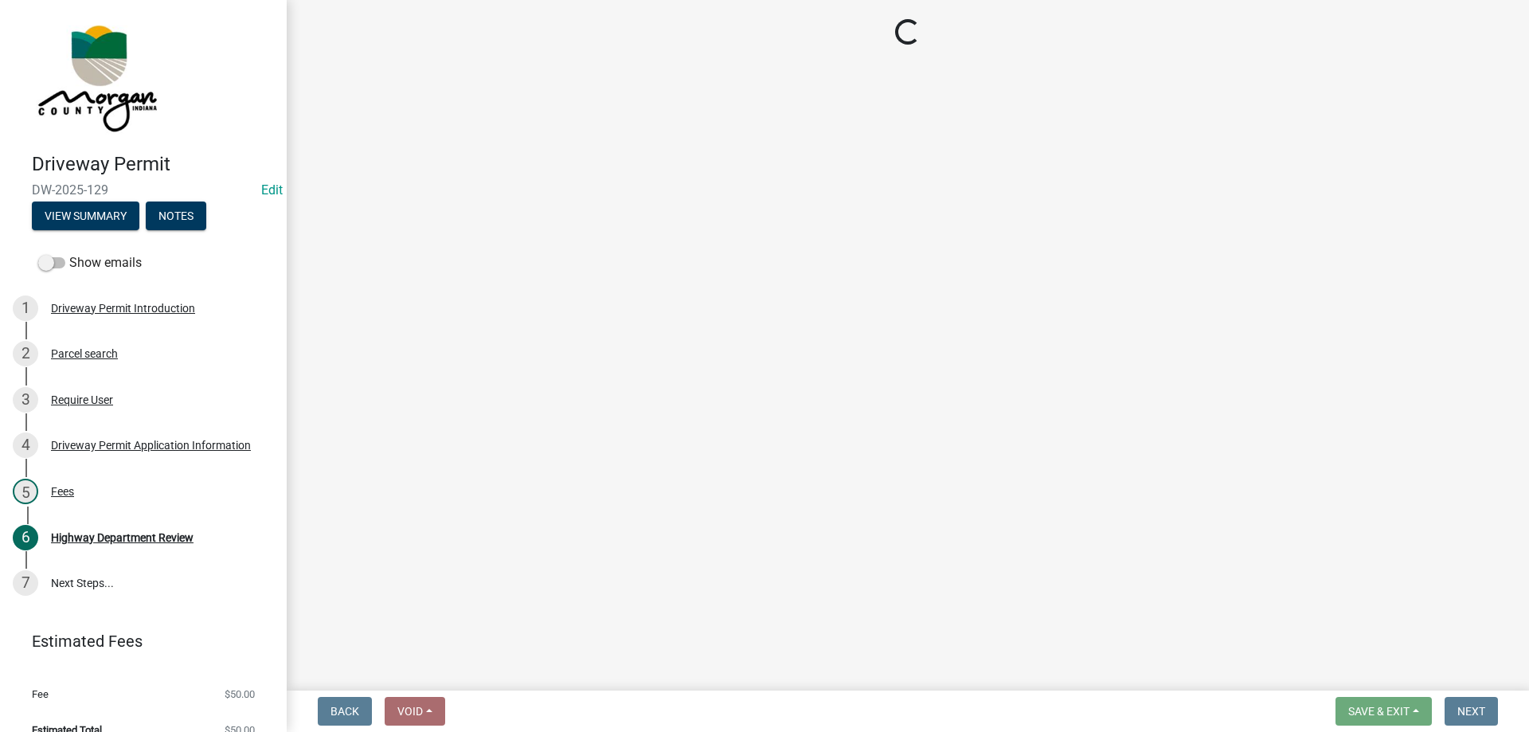
select select "3: 3"
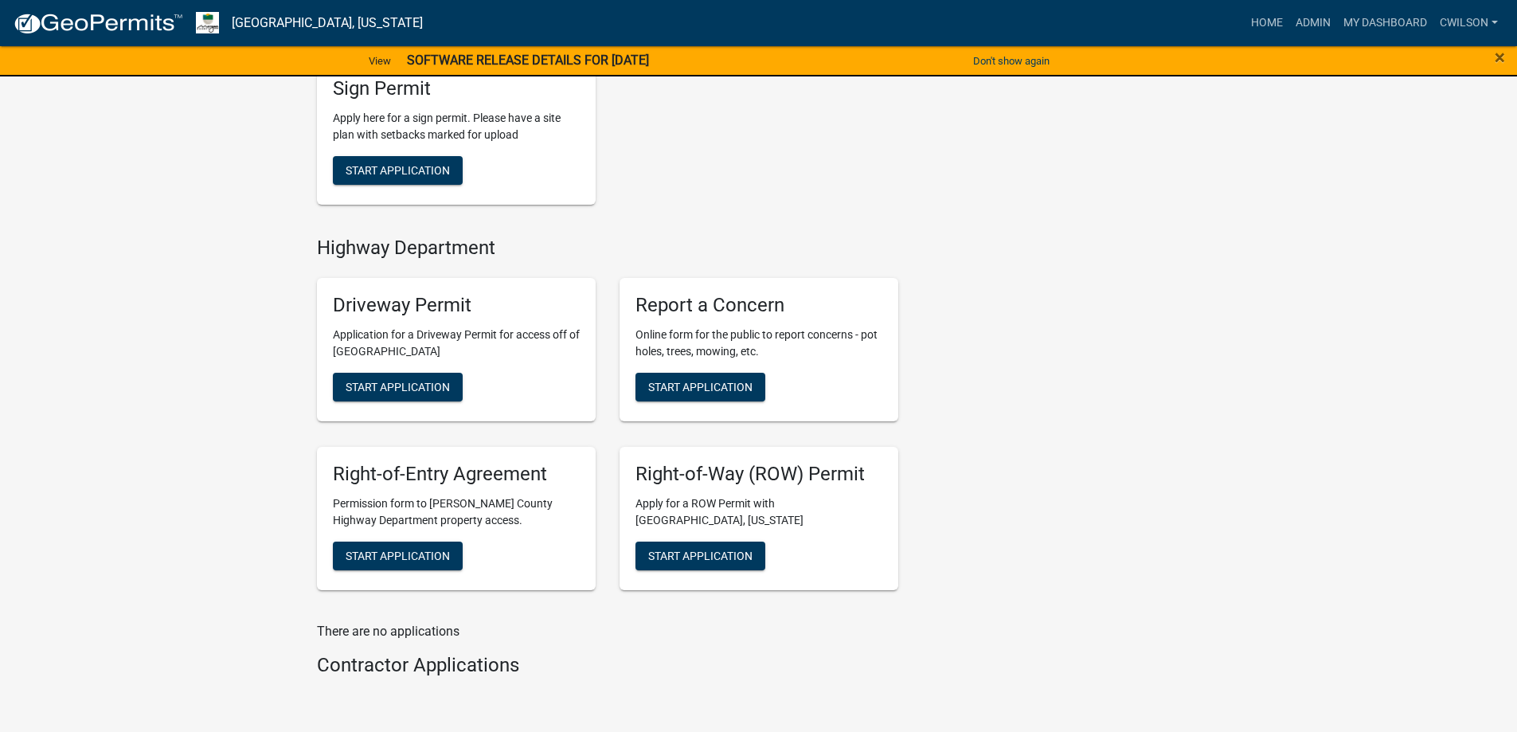
scroll to position [632, 0]
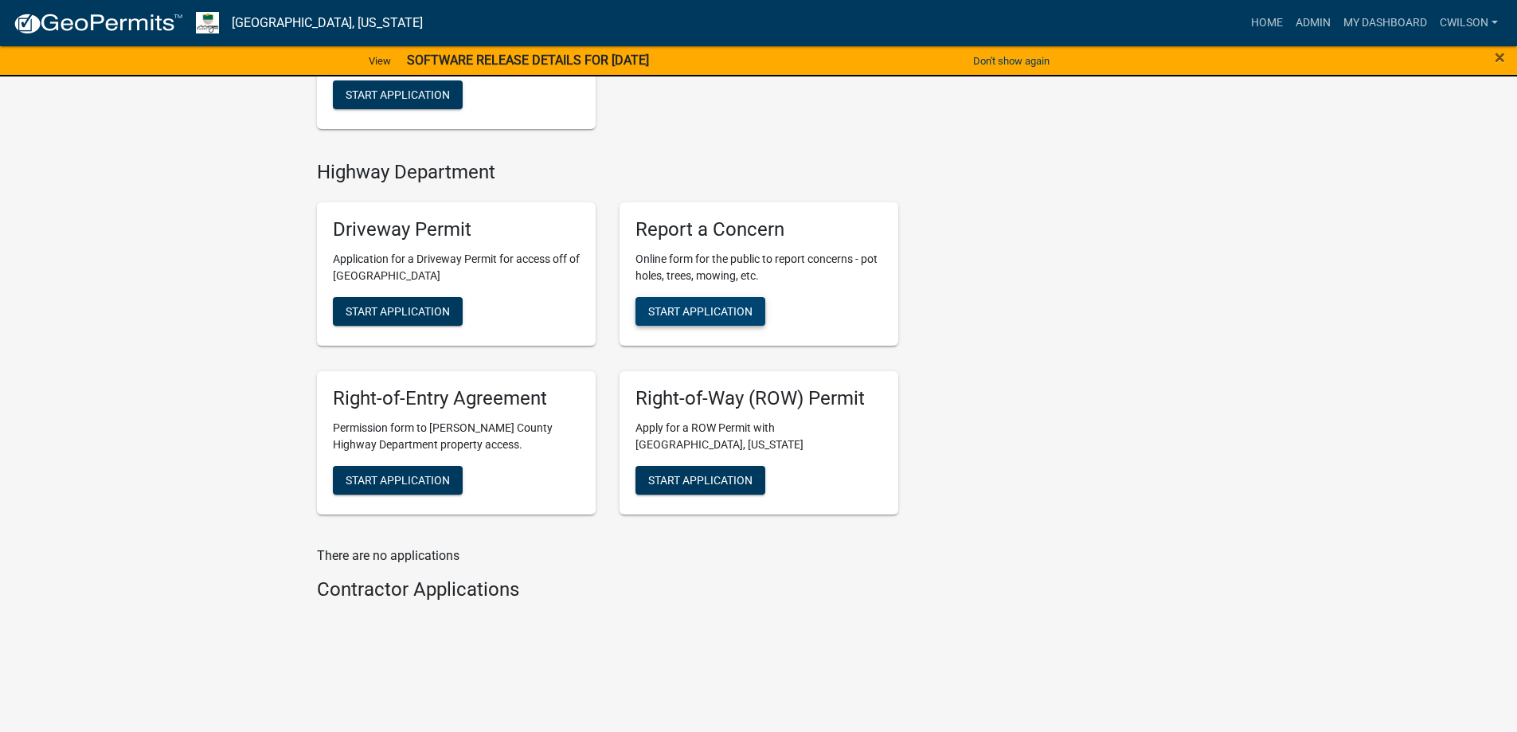
click at [749, 312] on span "Start Application" at bounding box center [700, 311] width 104 height 13
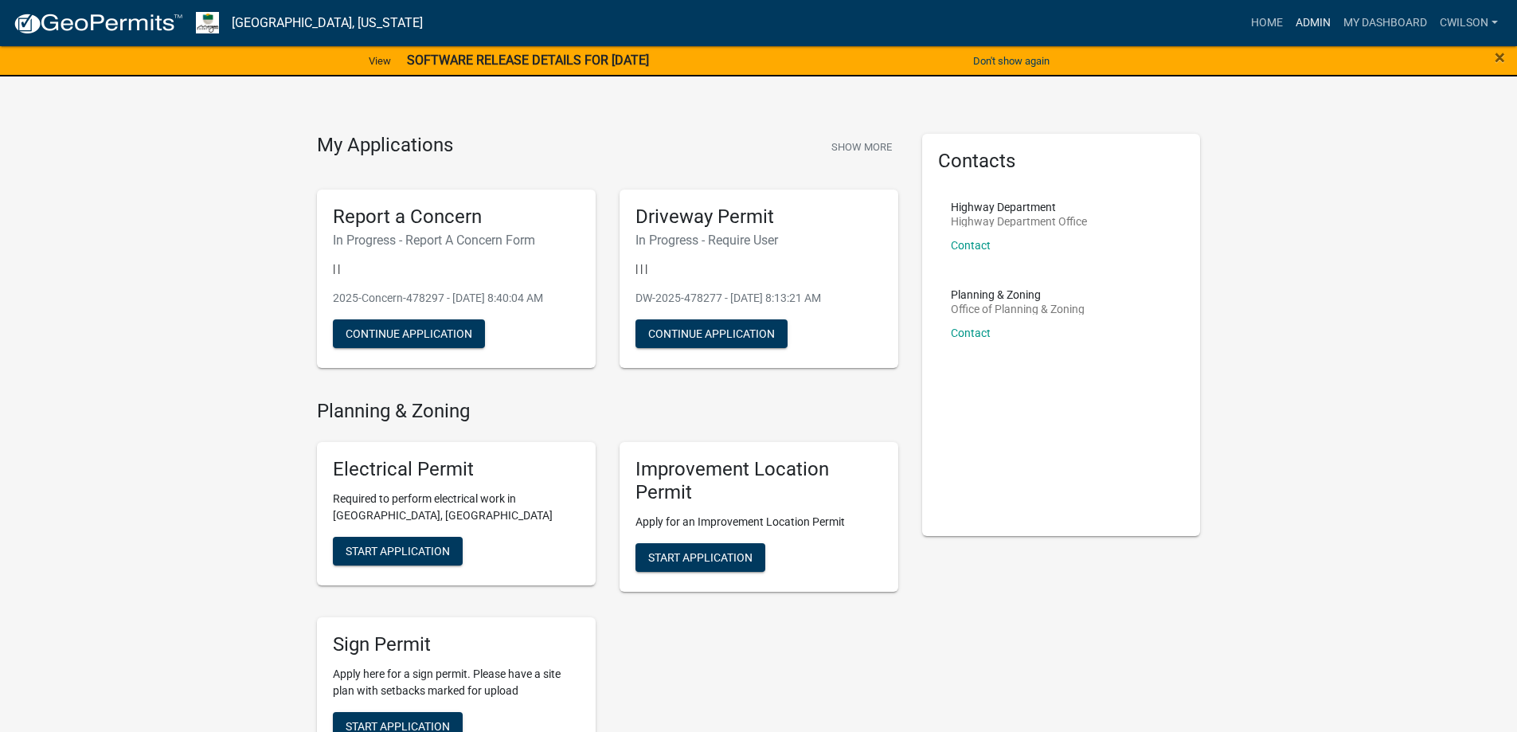
click at [1319, 21] on link "Admin" at bounding box center [1314, 23] width 48 height 30
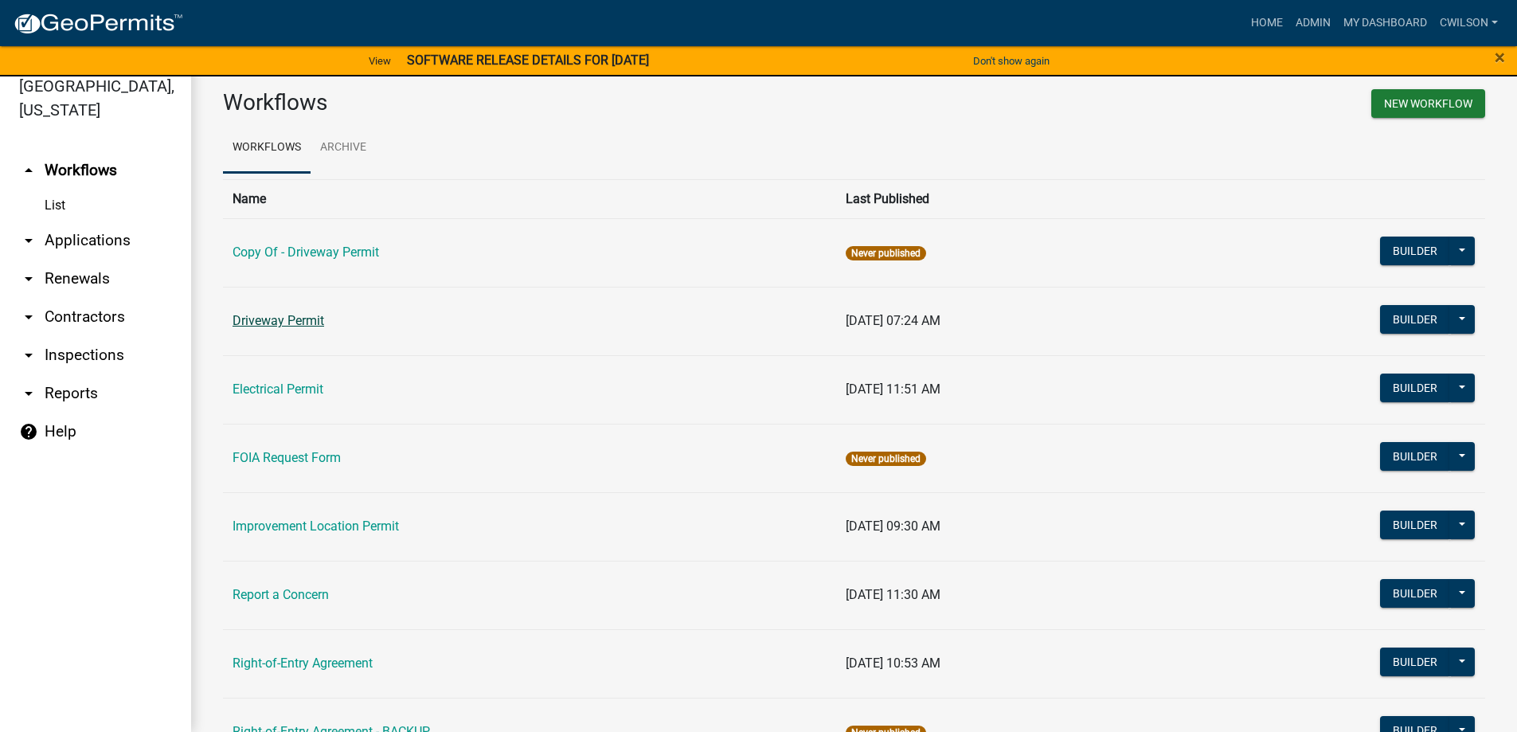
click at [288, 318] on link "Driveway Permit" at bounding box center [279, 320] width 92 height 15
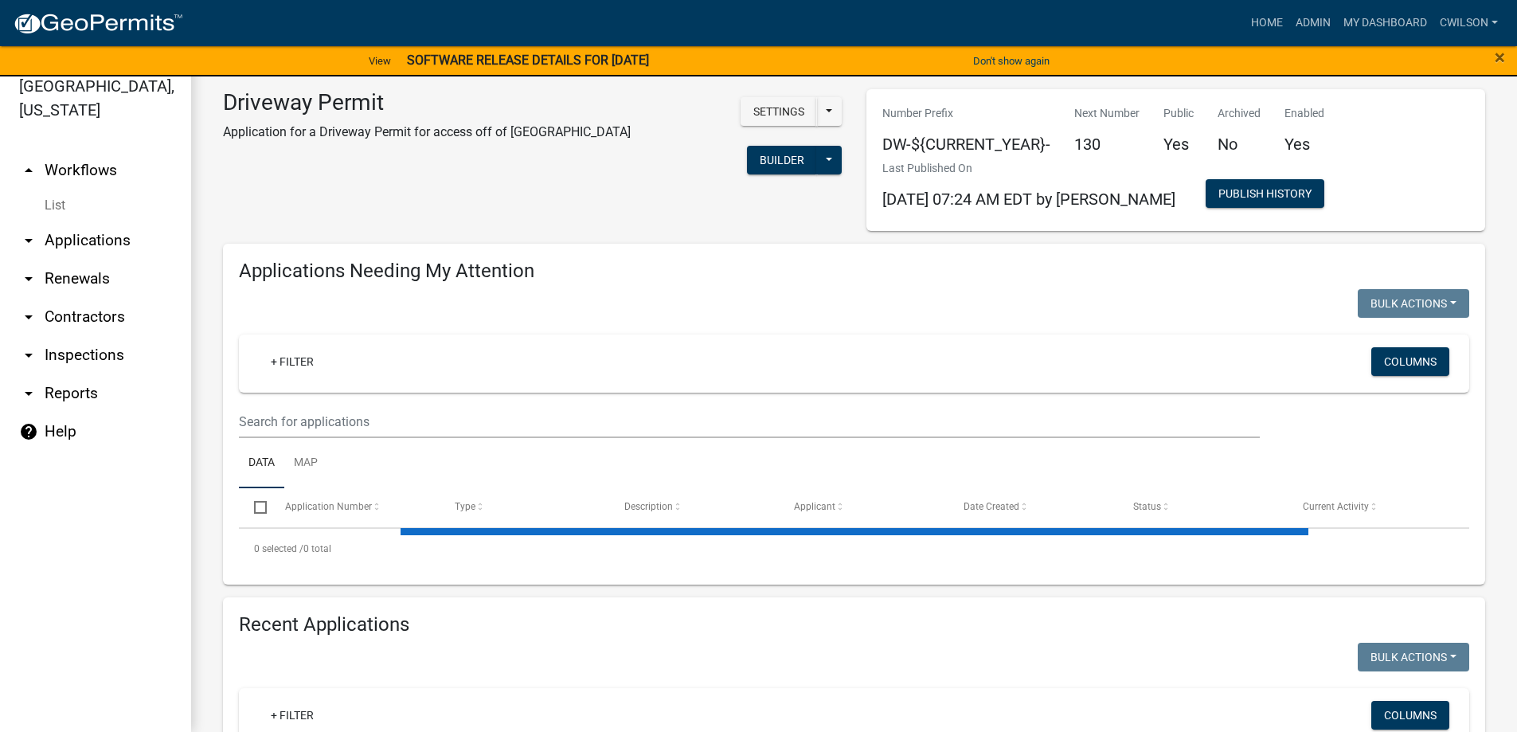
select select "2: 50"
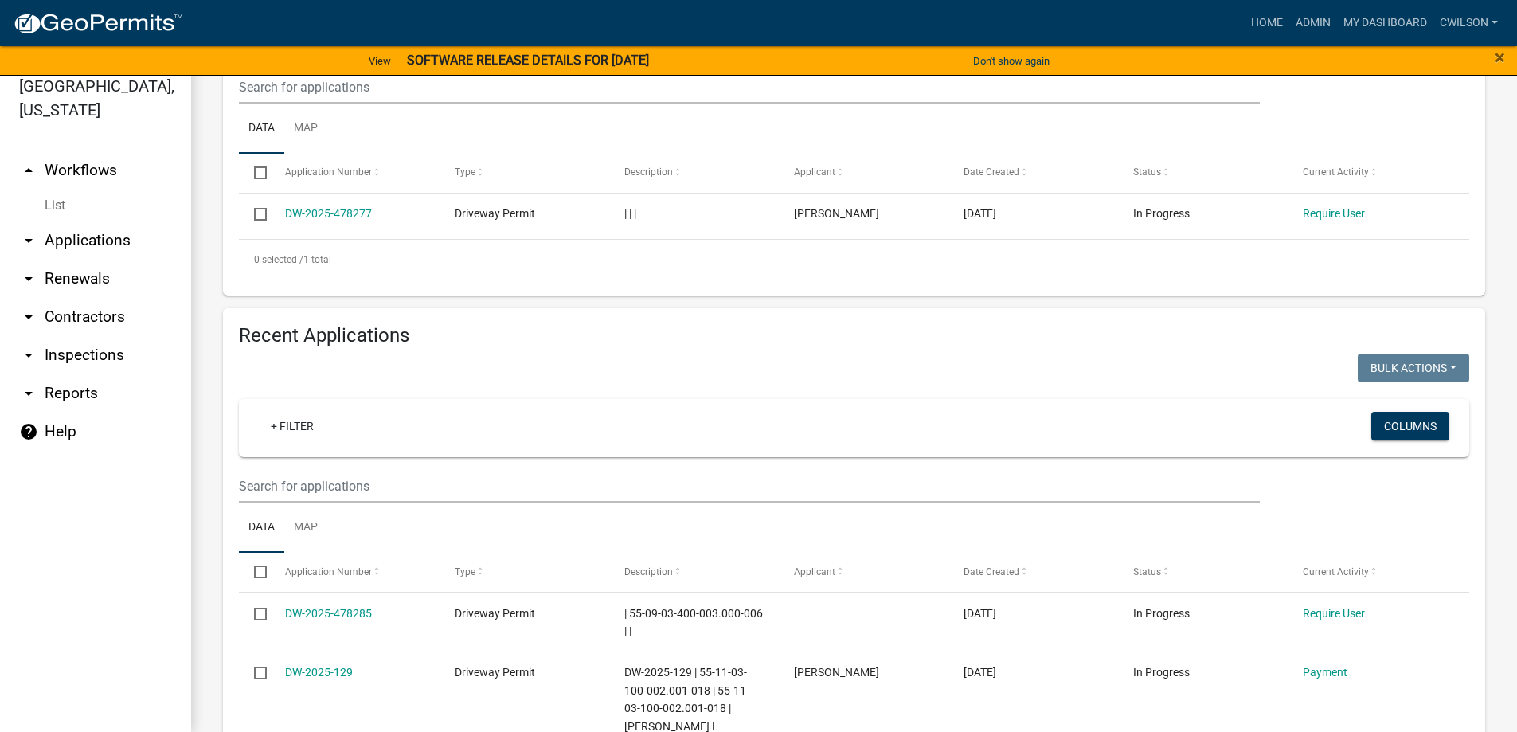
scroll to position [478, 0]
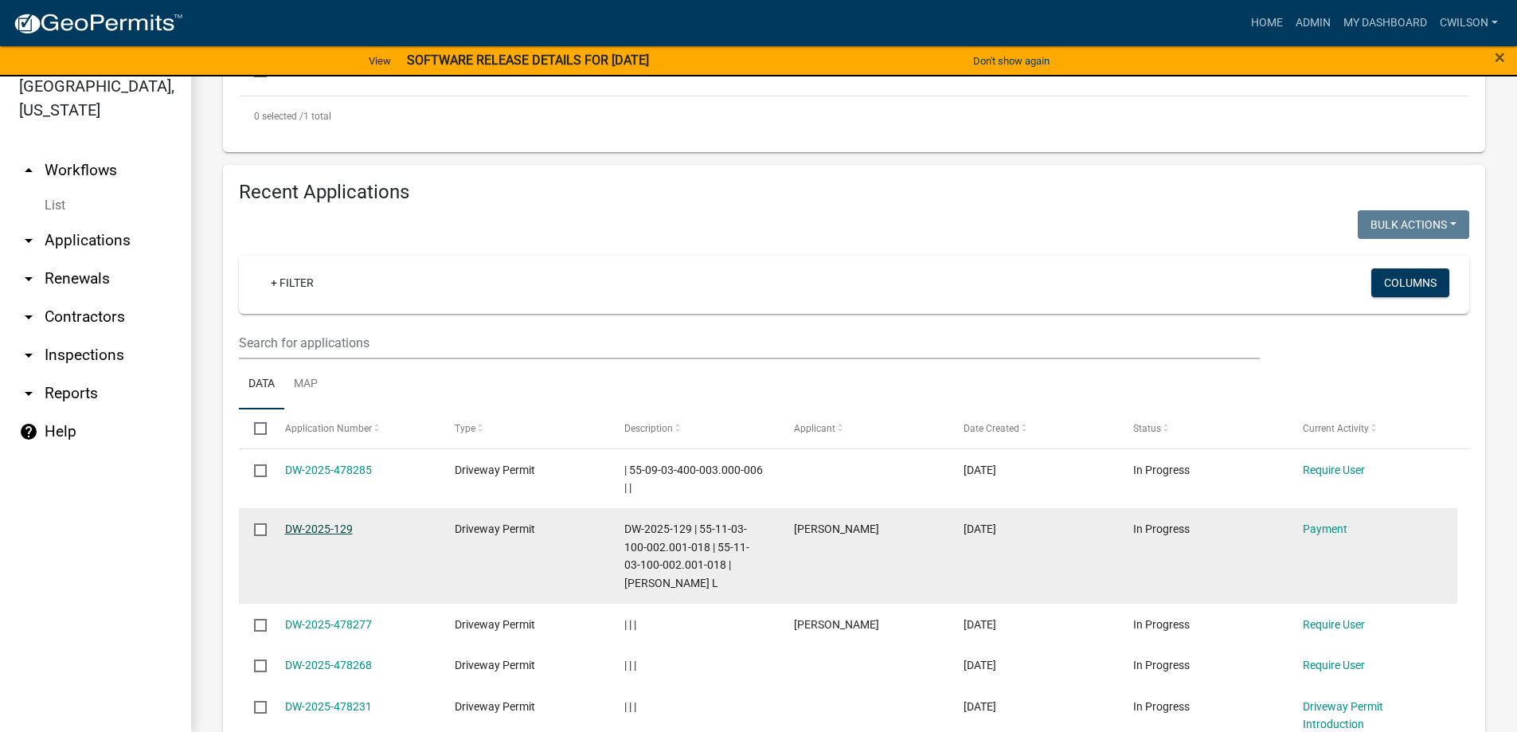
click at [336, 527] on link "DW-2025-129" at bounding box center [319, 529] width 68 height 13
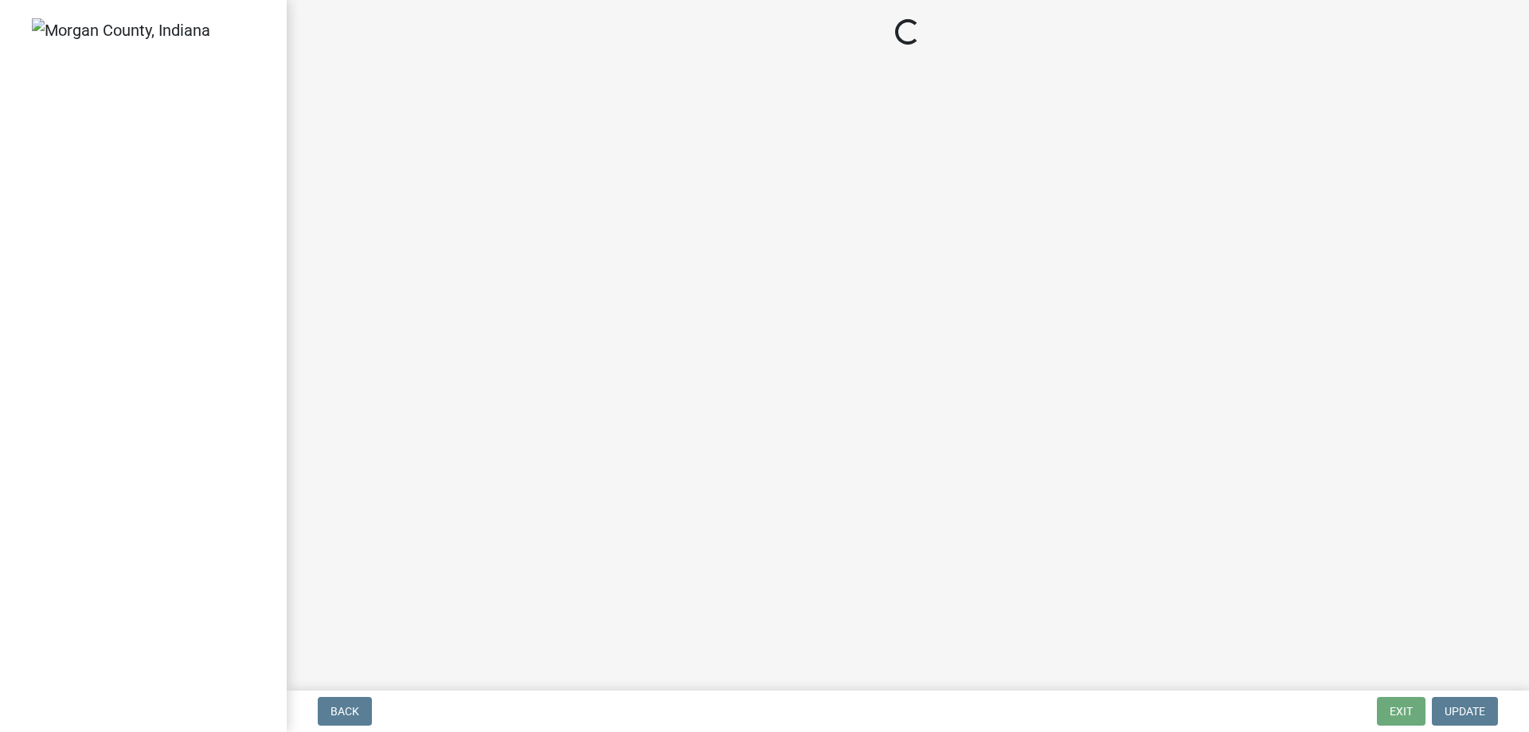
select select "3: 3"
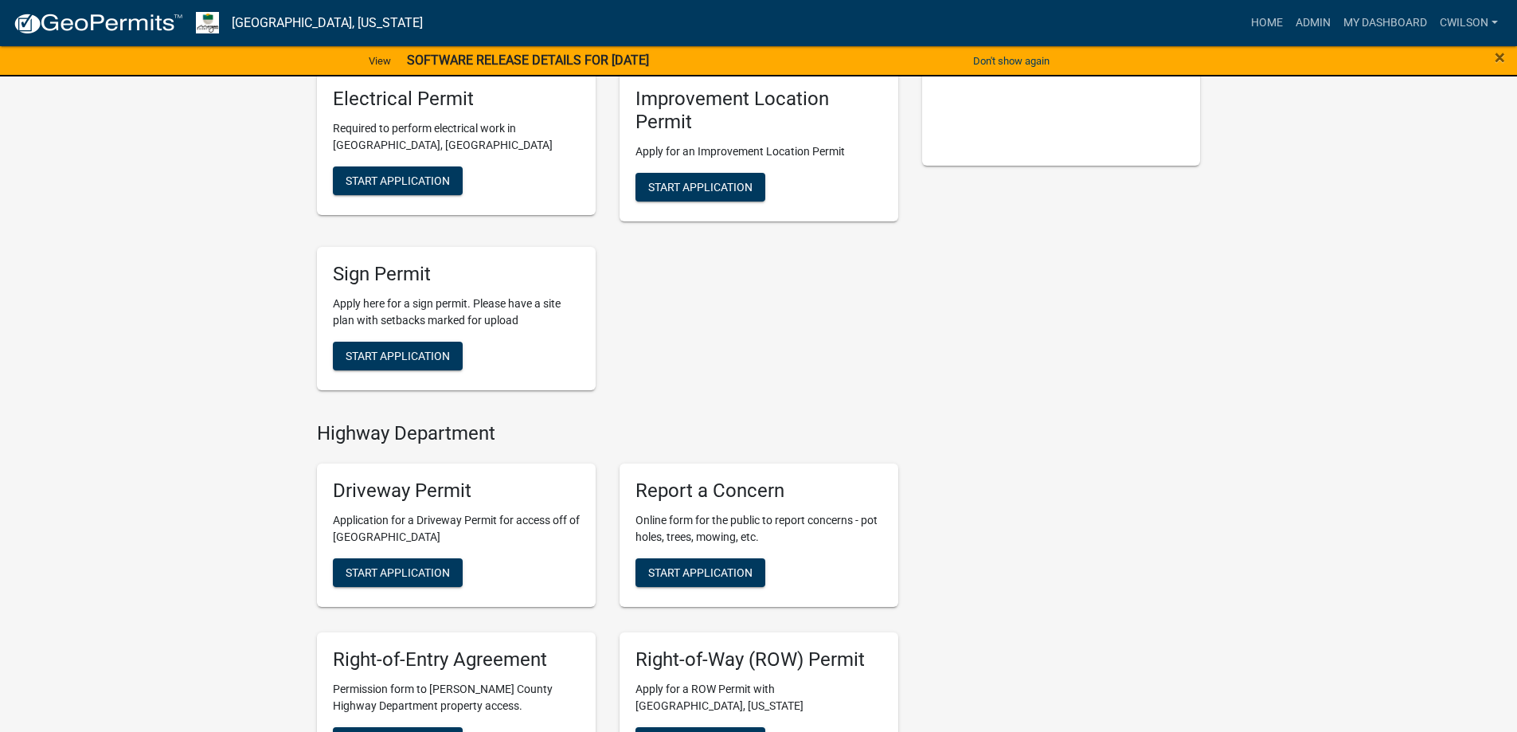
scroll to position [632, 0]
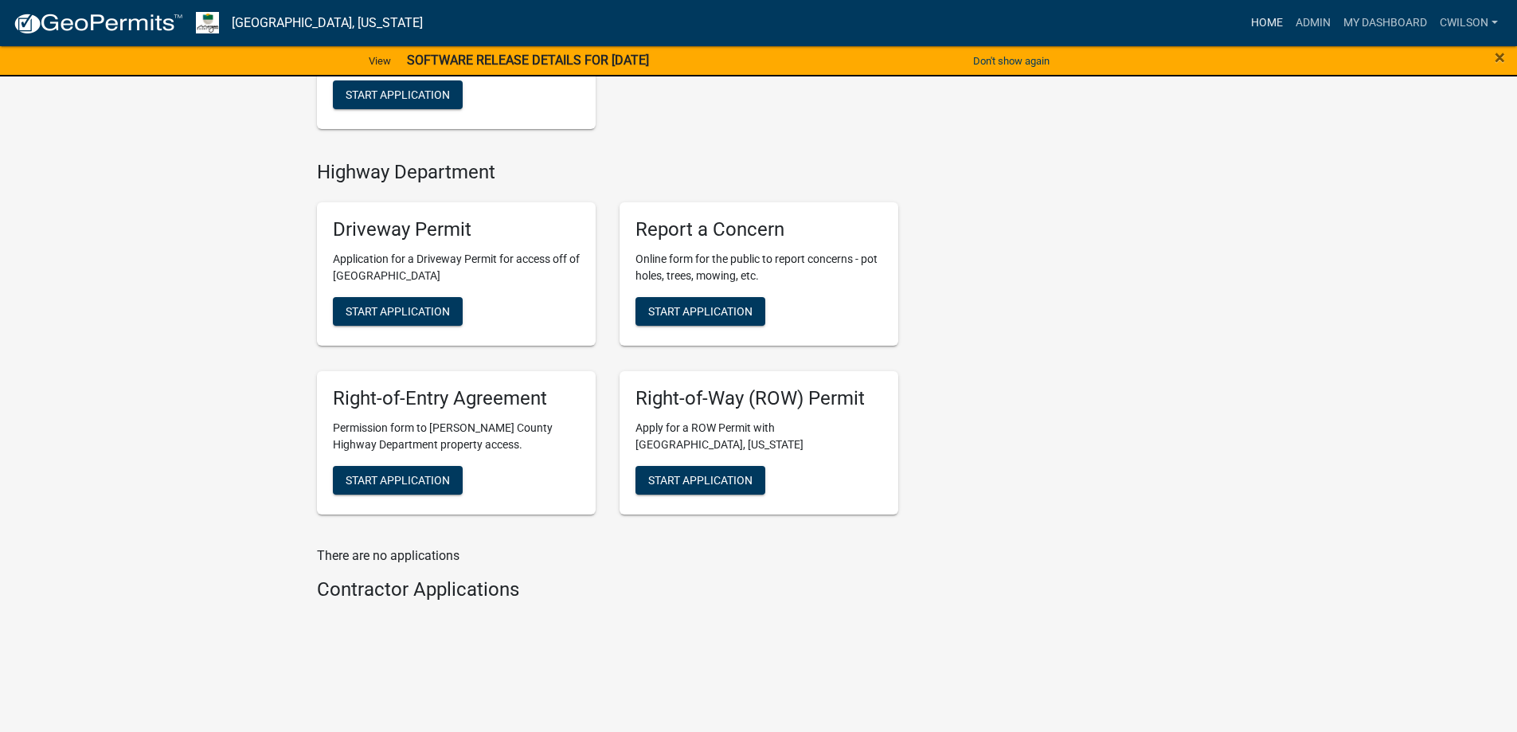
click at [1269, 21] on link "Home" at bounding box center [1267, 23] width 45 height 30
click at [1268, 27] on link "Home" at bounding box center [1267, 23] width 45 height 30
click at [1306, 22] on link "Admin" at bounding box center [1314, 23] width 48 height 30
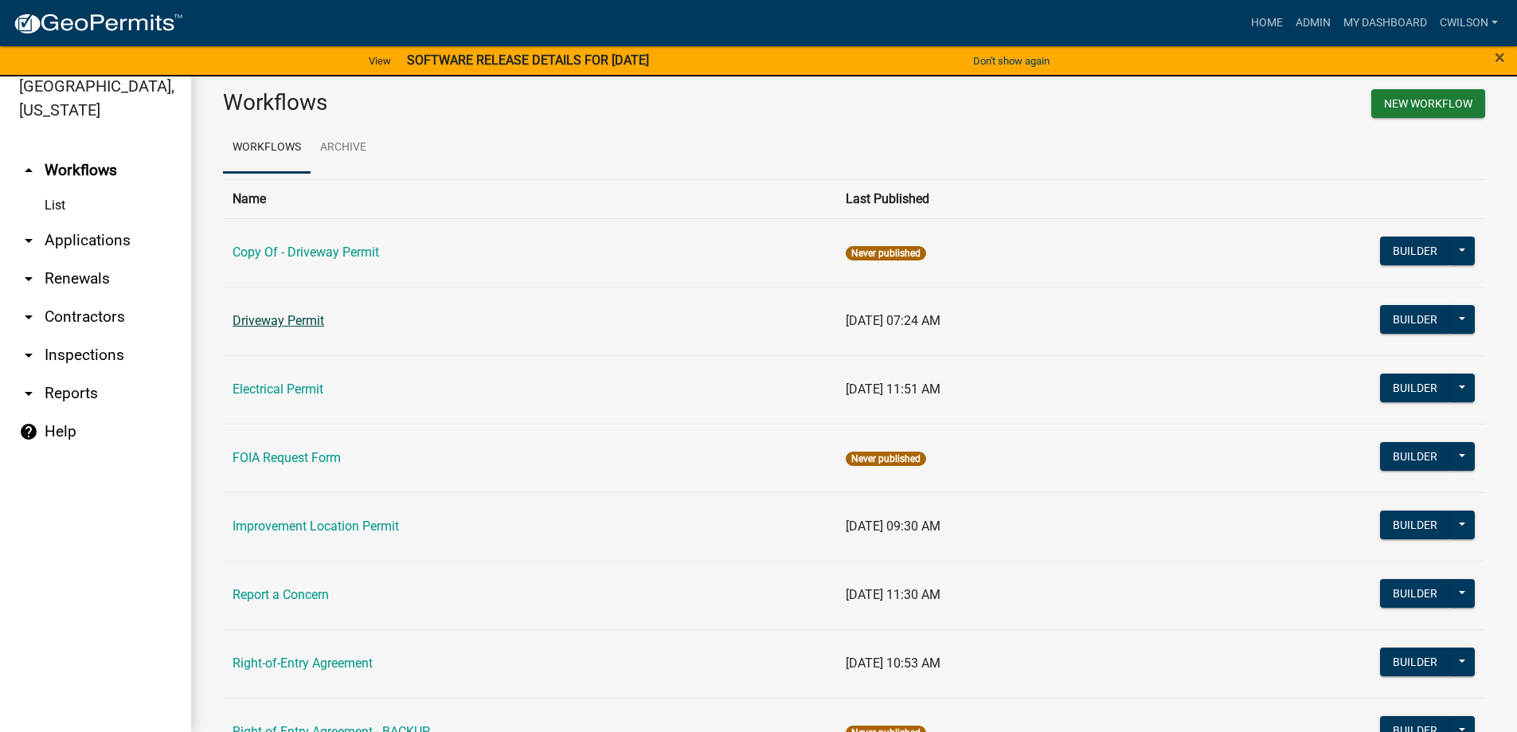
click at [288, 320] on link "Driveway Permit" at bounding box center [279, 320] width 92 height 15
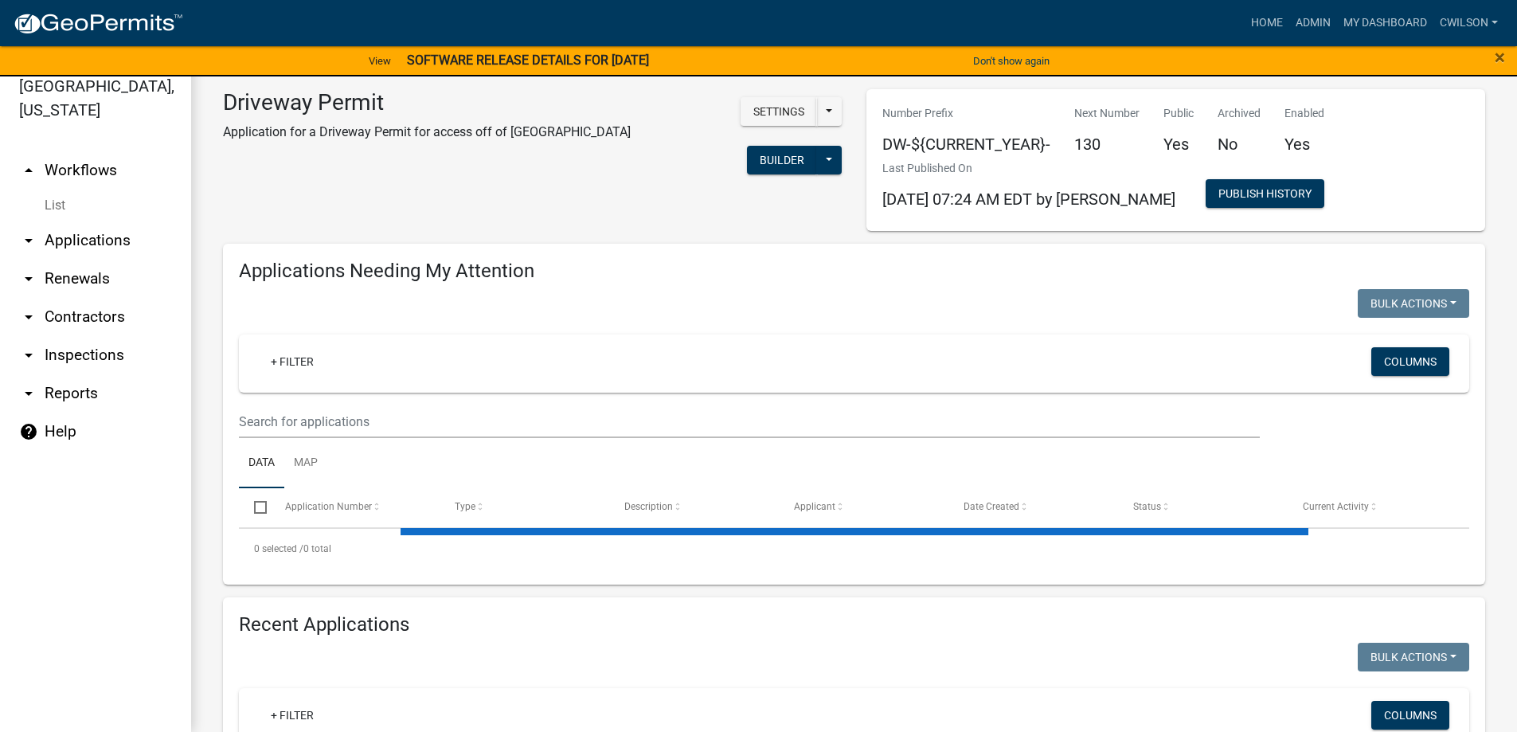
select select "2: 50"
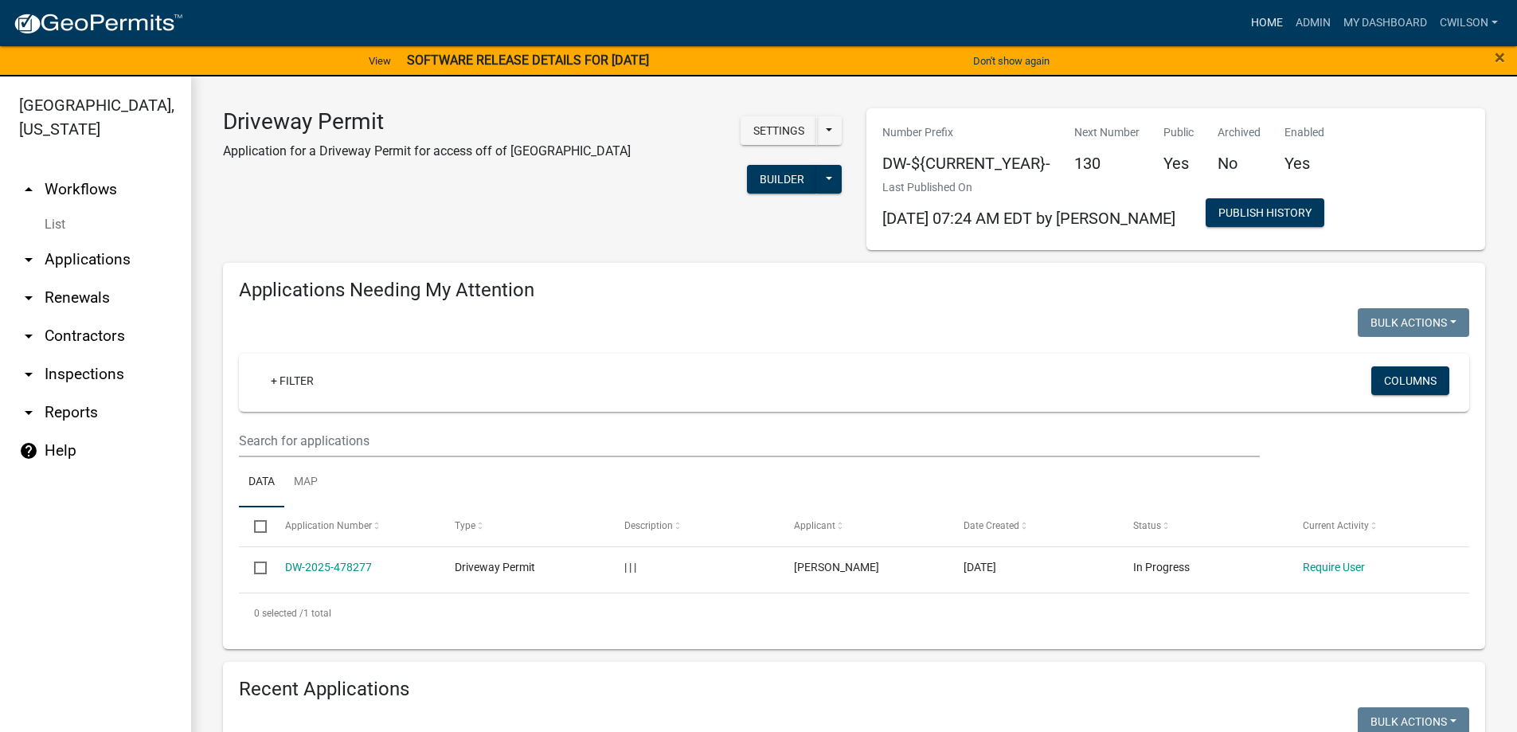
click at [1264, 20] on link "Home" at bounding box center [1267, 23] width 45 height 30
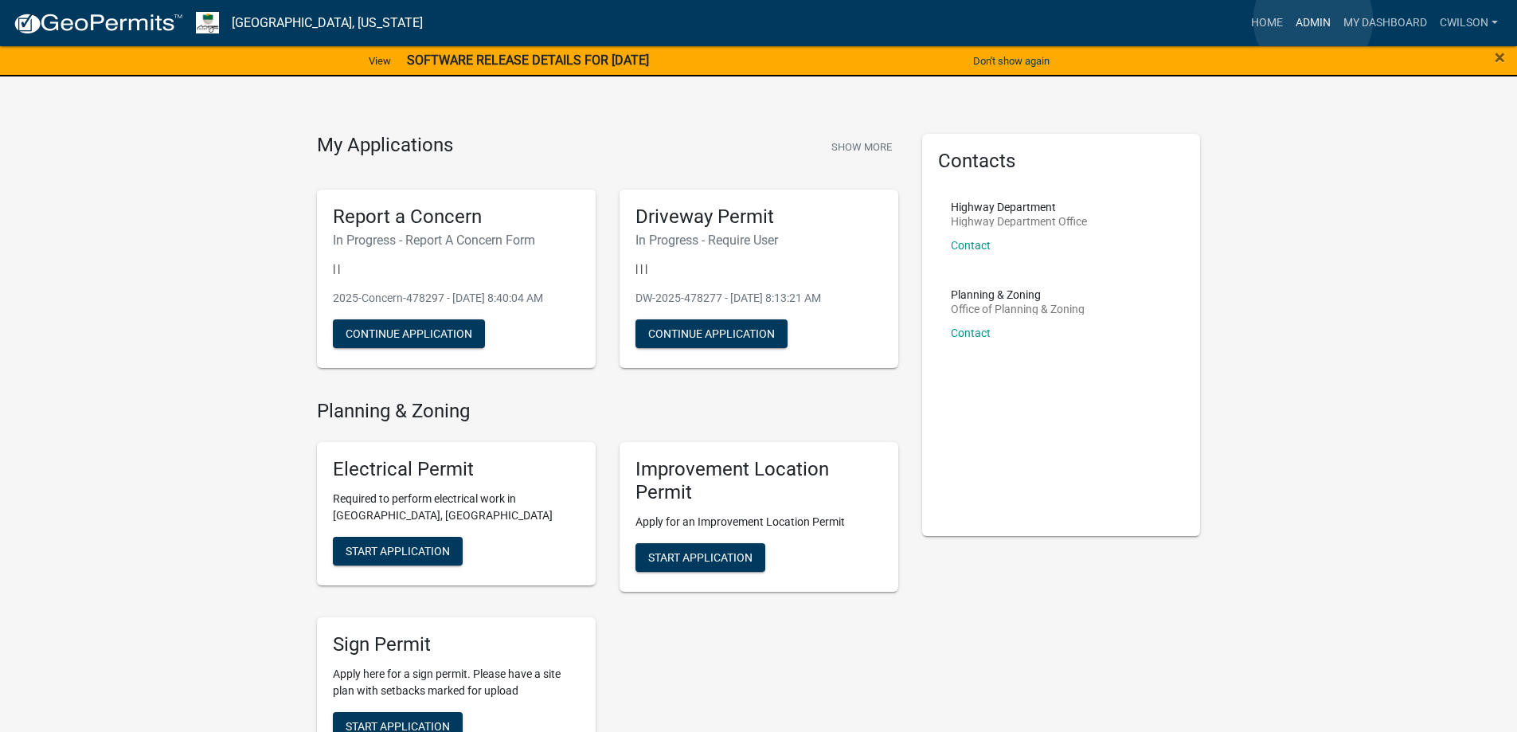
click at [1313, 20] on link "Admin" at bounding box center [1314, 23] width 48 height 30
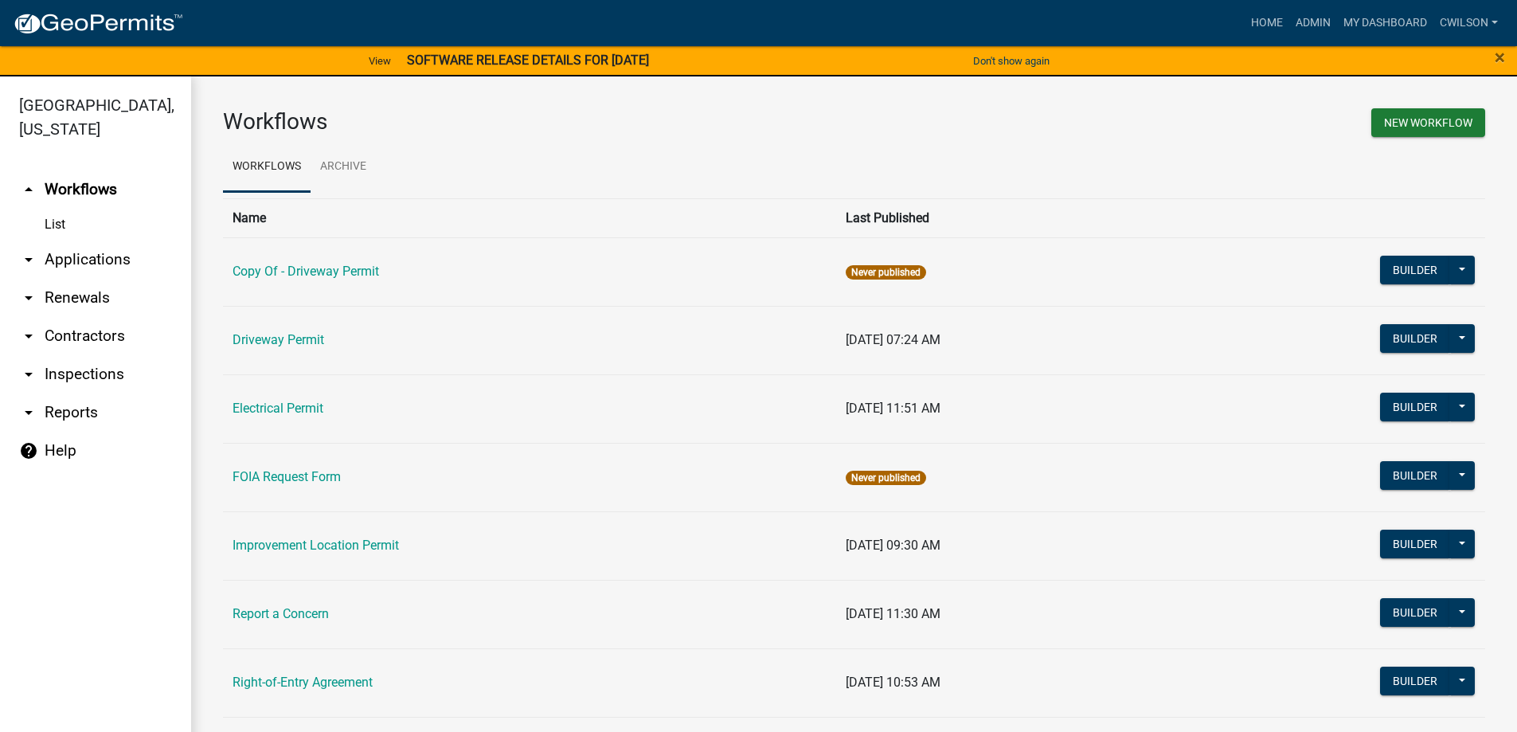
click at [314, 343] on link "Driveway Permit" at bounding box center [279, 339] width 92 height 15
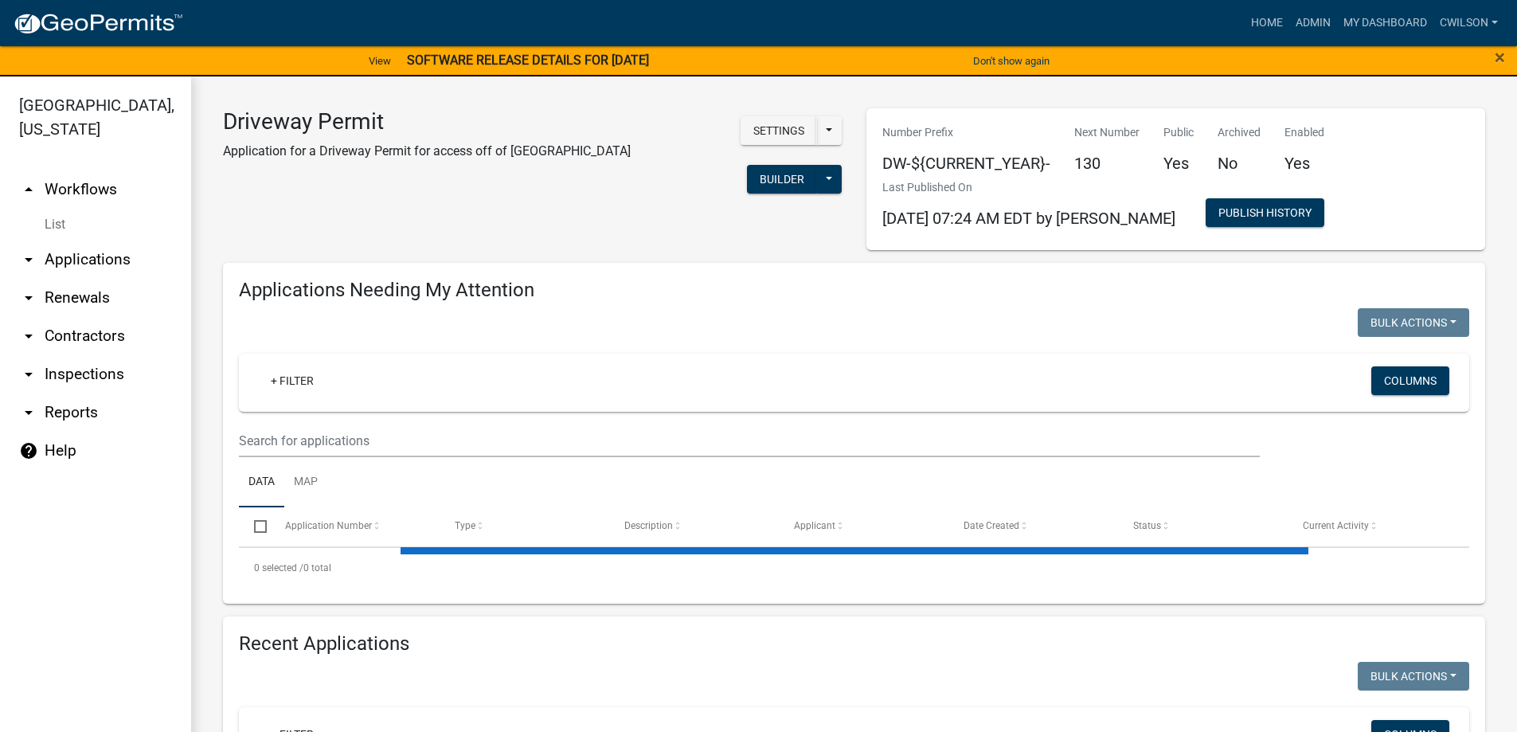
select select "2: 50"
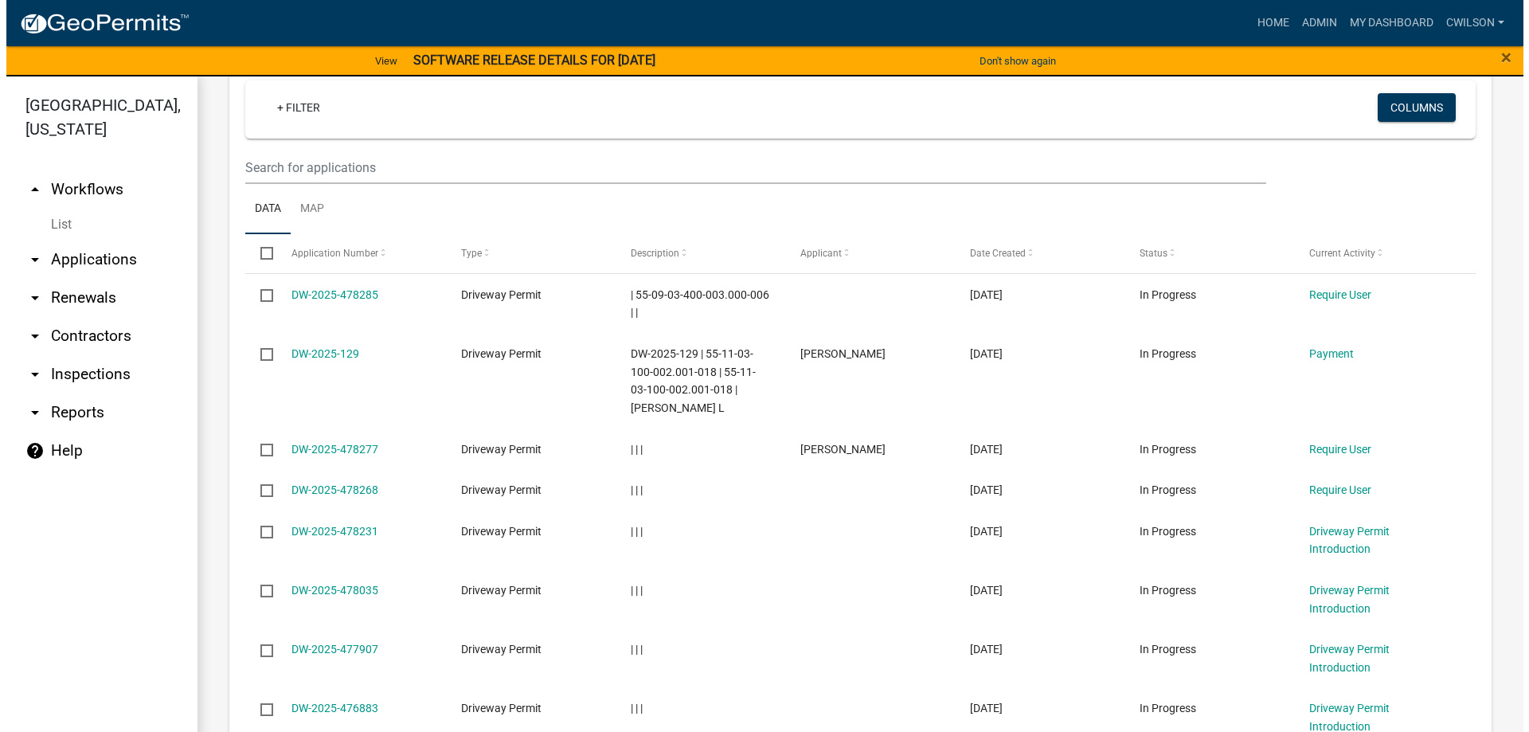
scroll to position [637, 0]
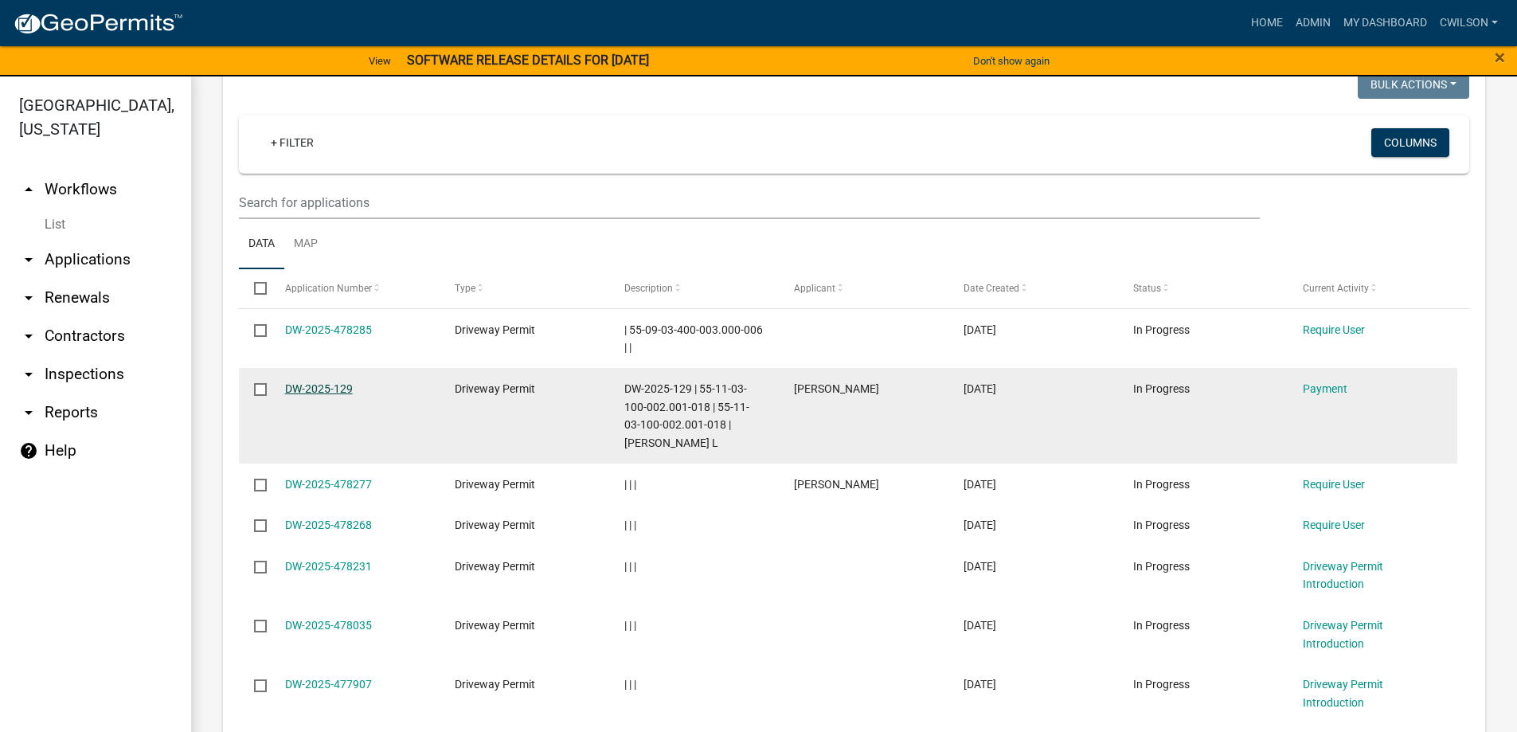
click at [339, 382] on link "DW-2025-129" at bounding box center [319, 388] width 68 height 13
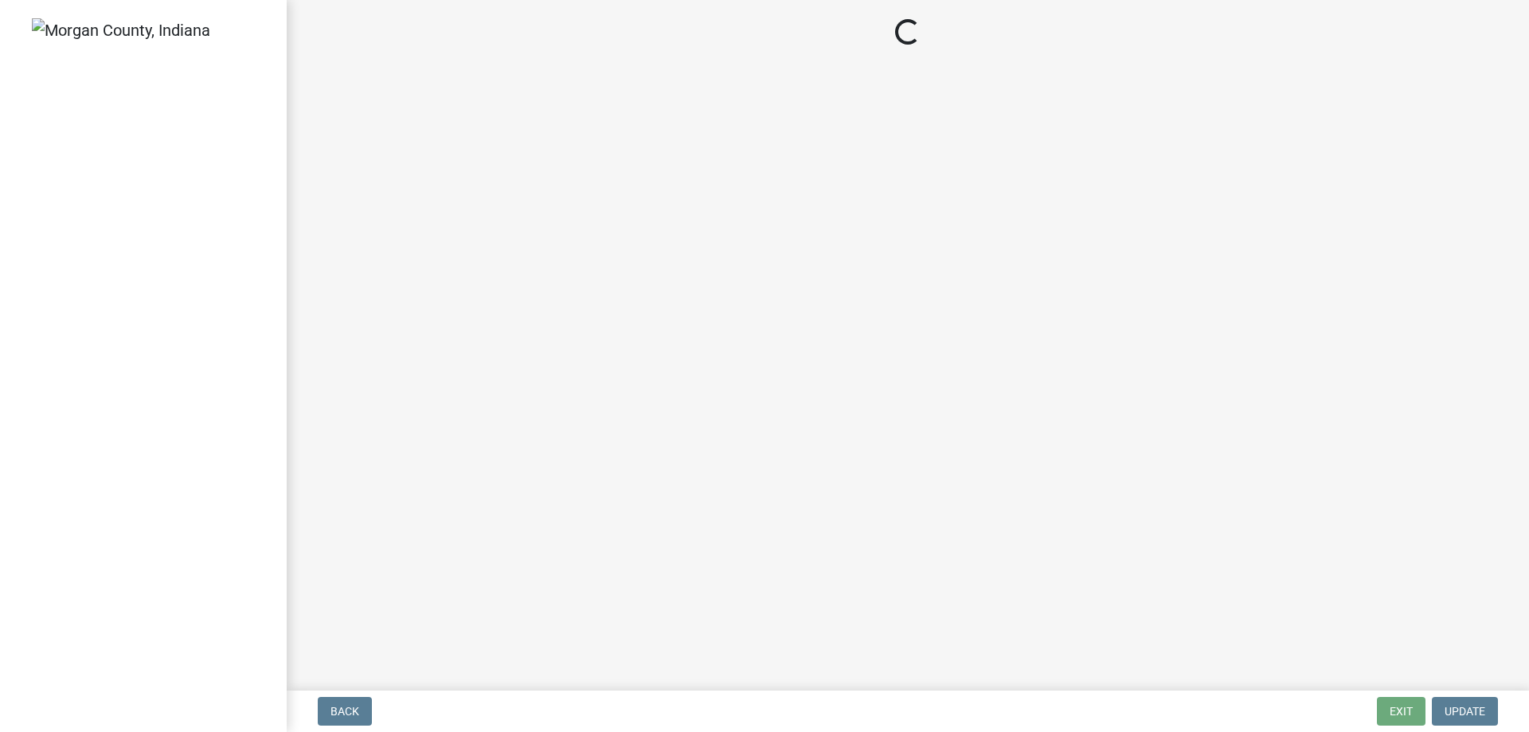
select select "3: 3"
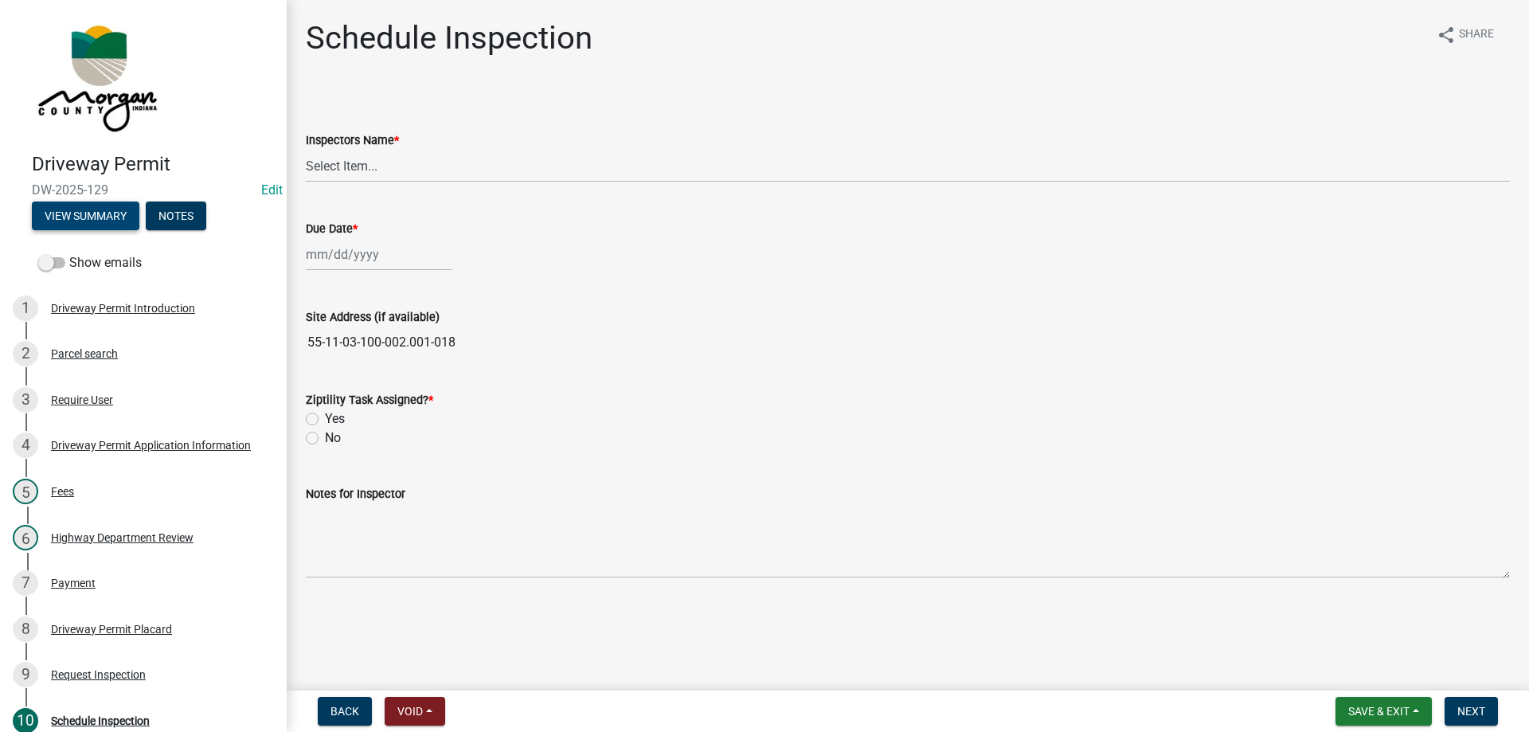
click at [45, 221] on button "View Summary" at bounding box center [86, 216] width 108 height 29
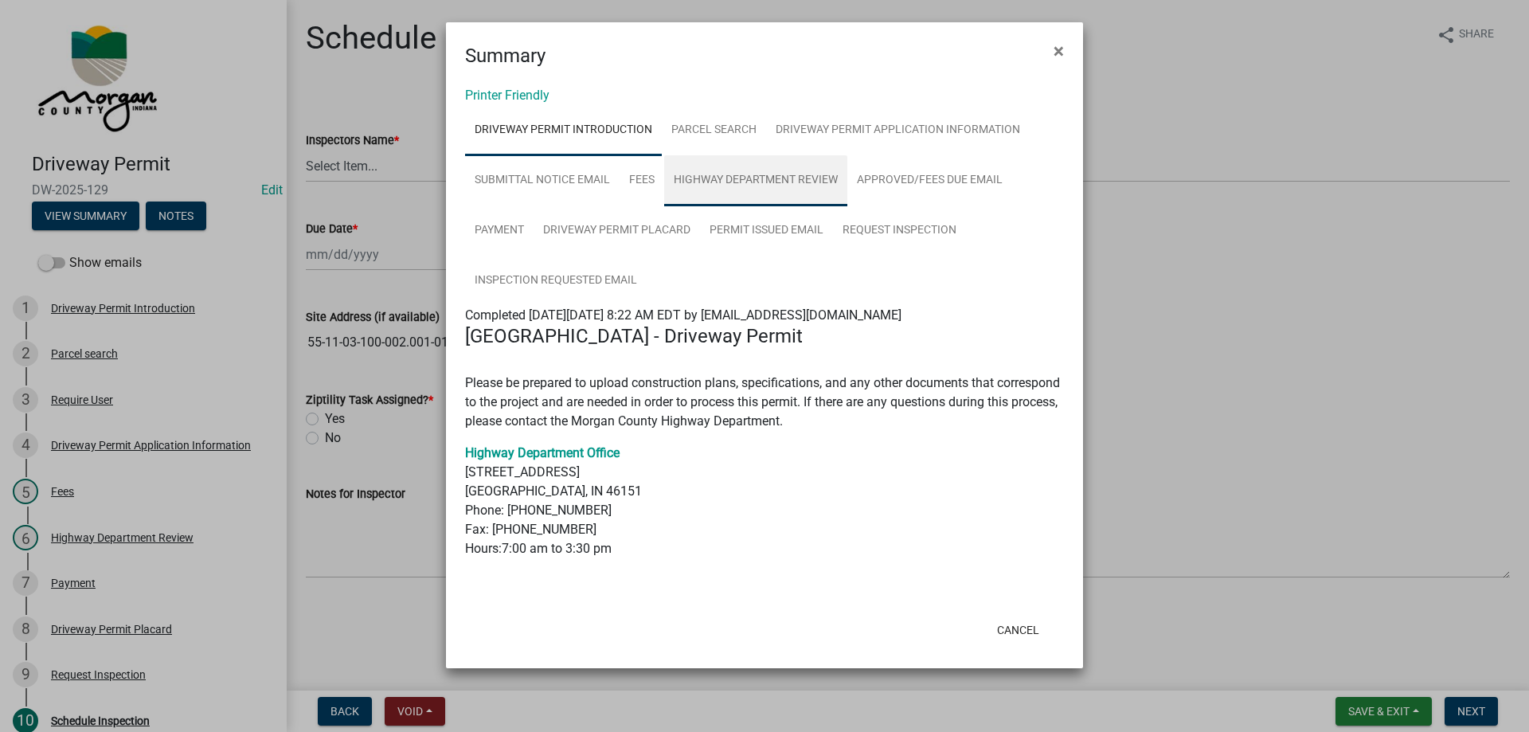
click at [758, 186] on link "Highway Department Review" at bounding box center [755, 180] width 183 height 51
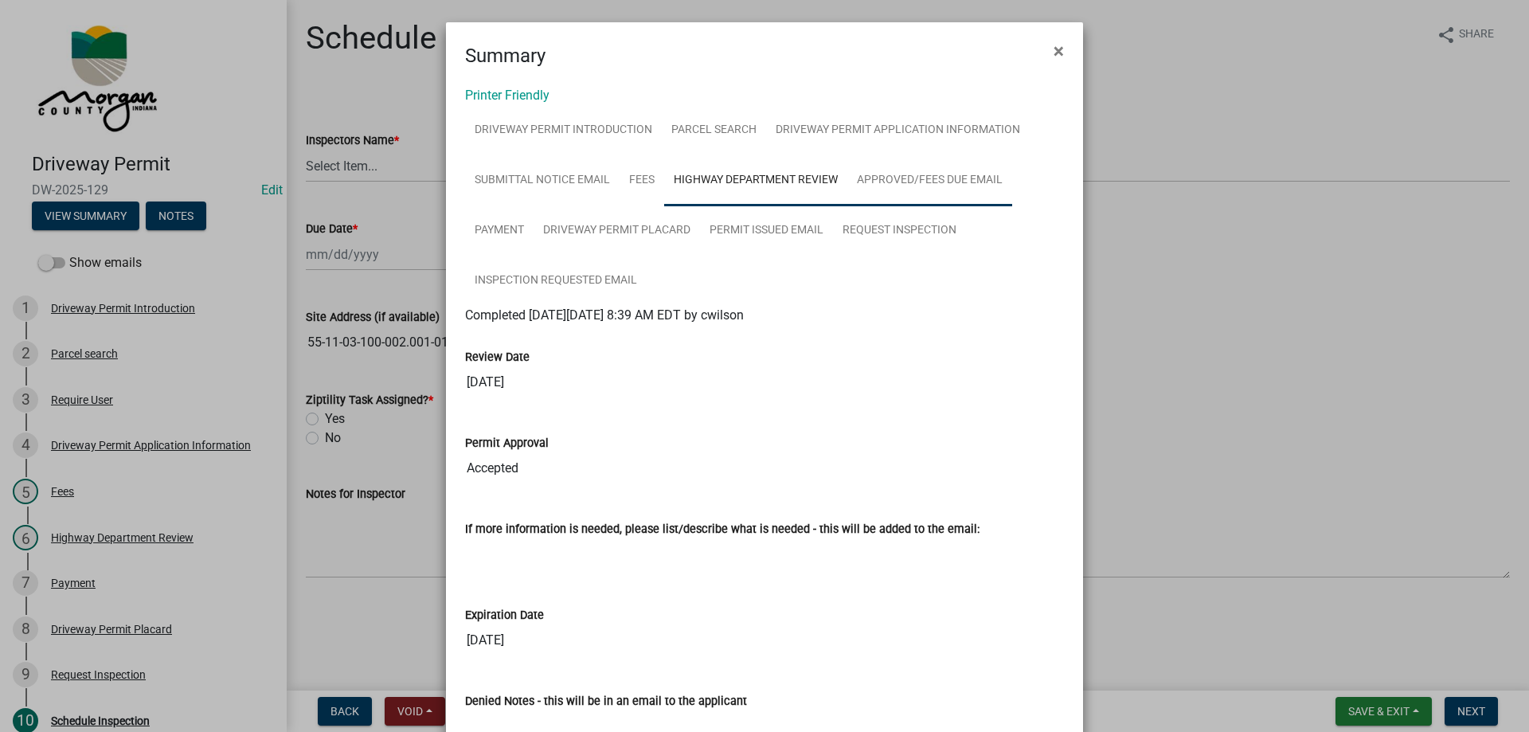
click at [909, 174] on link "Approved/Fees Due Email" at bounding box center [930, 180] width 165 height 51
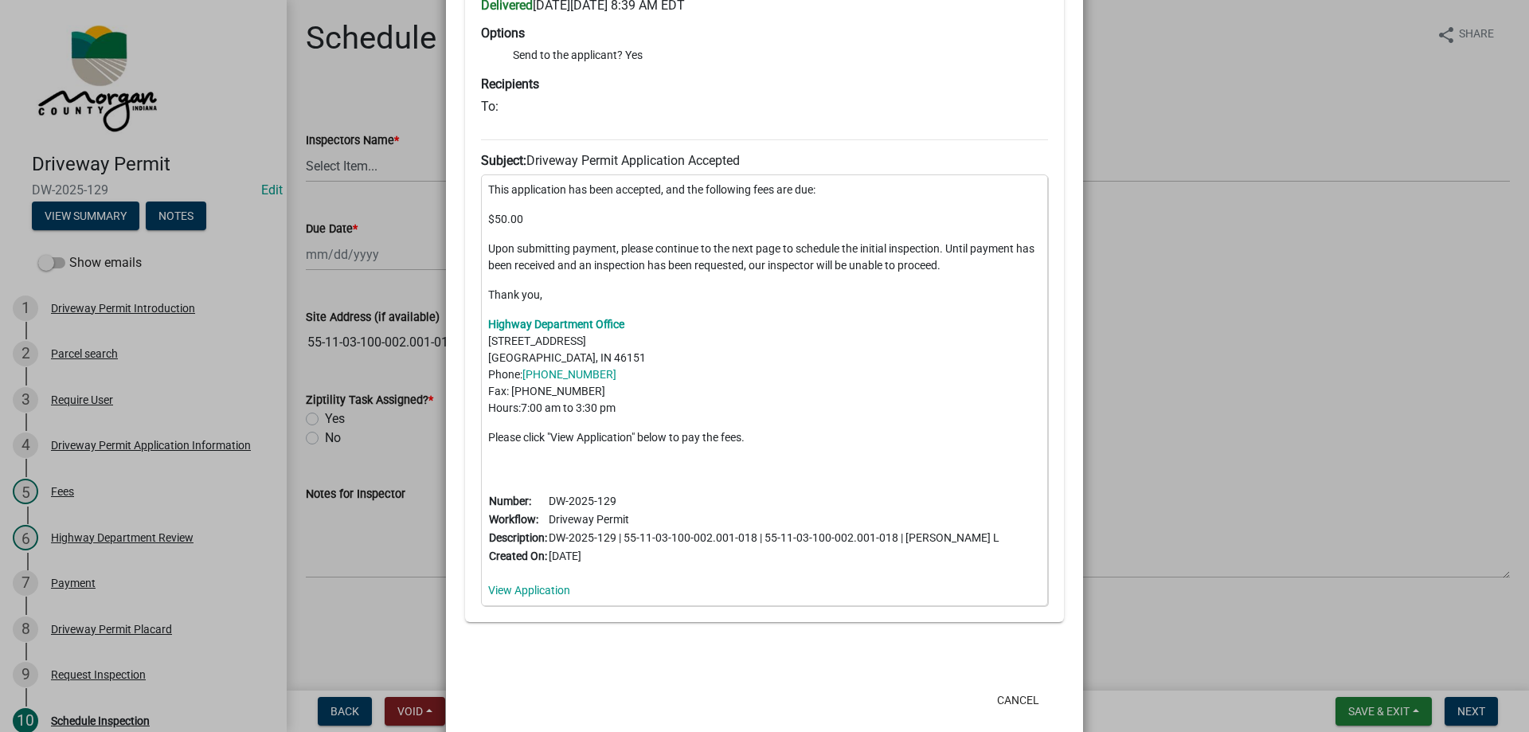
scroll to position [159, 0]
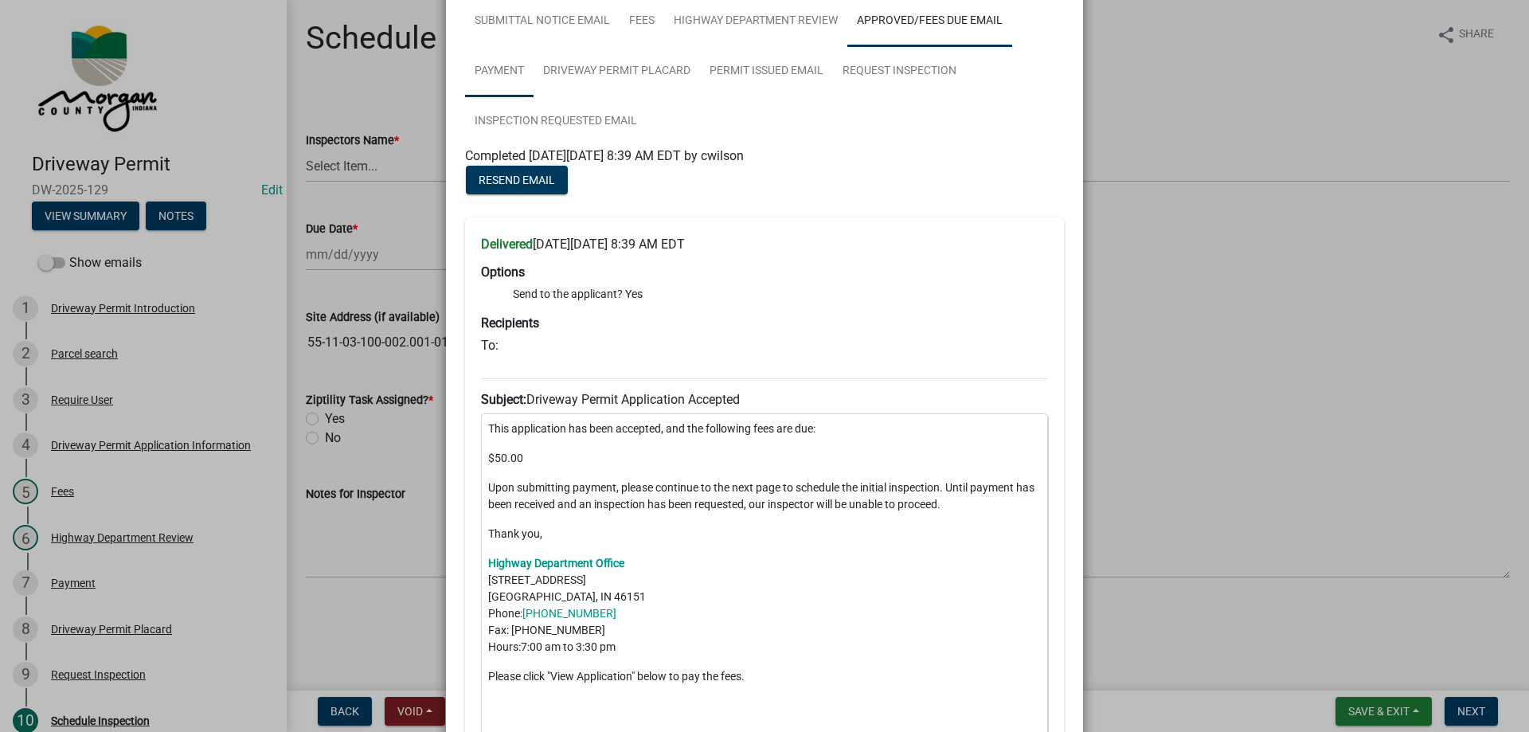
click at [504, 78] on link "Payment" at bounding box center [499, 71] width 69 height 51
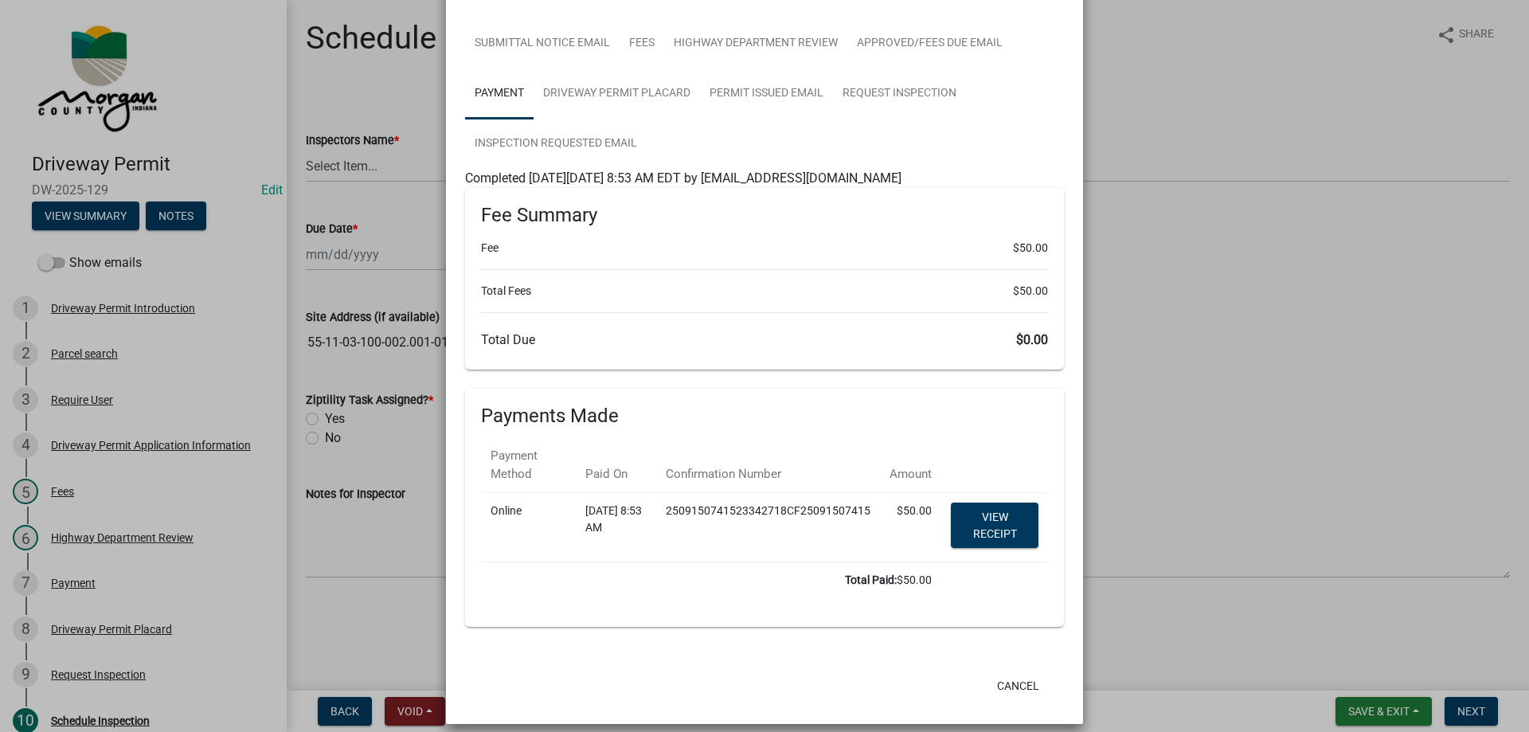
scroll to position [151, 0]
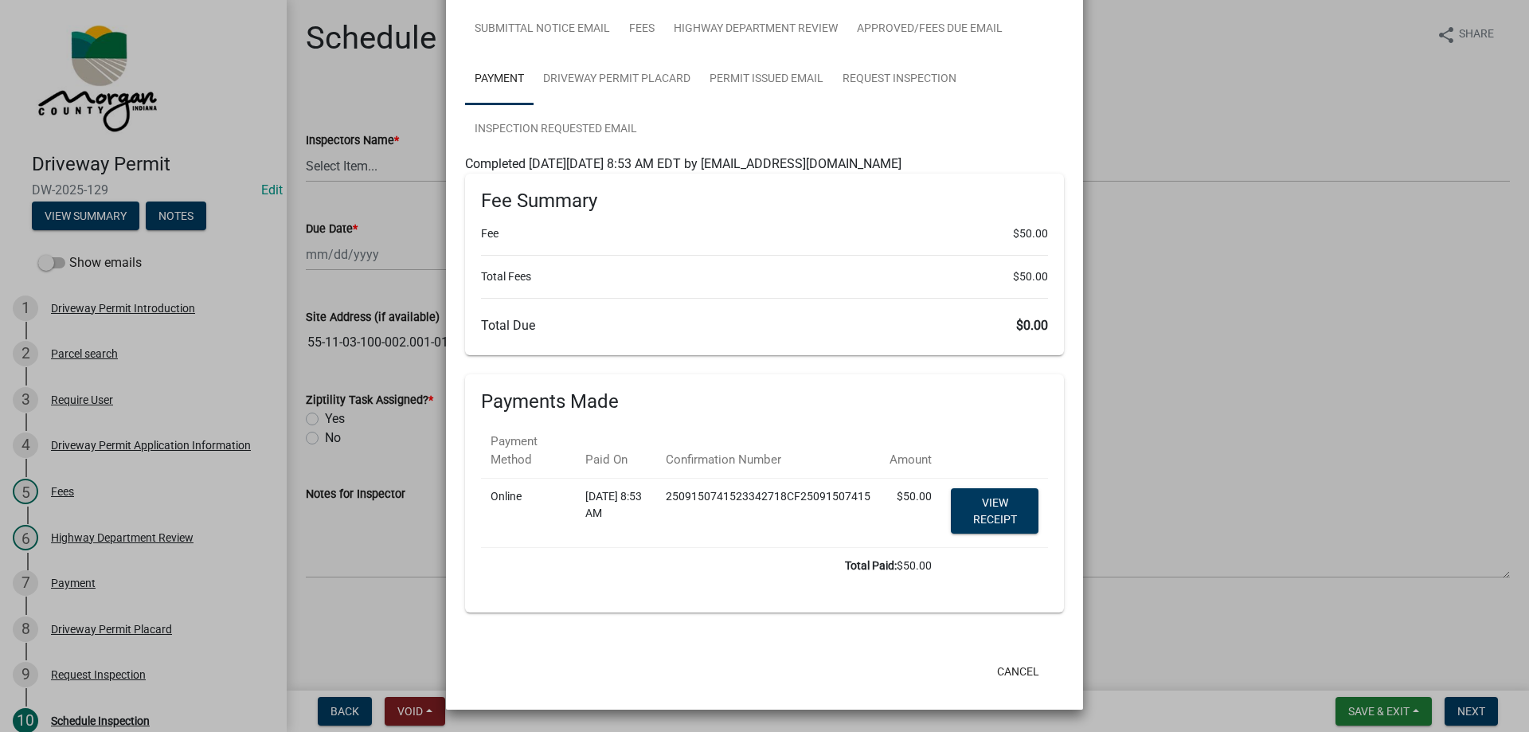
click at [1176, 285] on ngb-modal-window "Summary × Printer Friendly Driveway Permit Introduction Parcel search Driveway …" at bounding box center [764, 366] width 1529 height 732
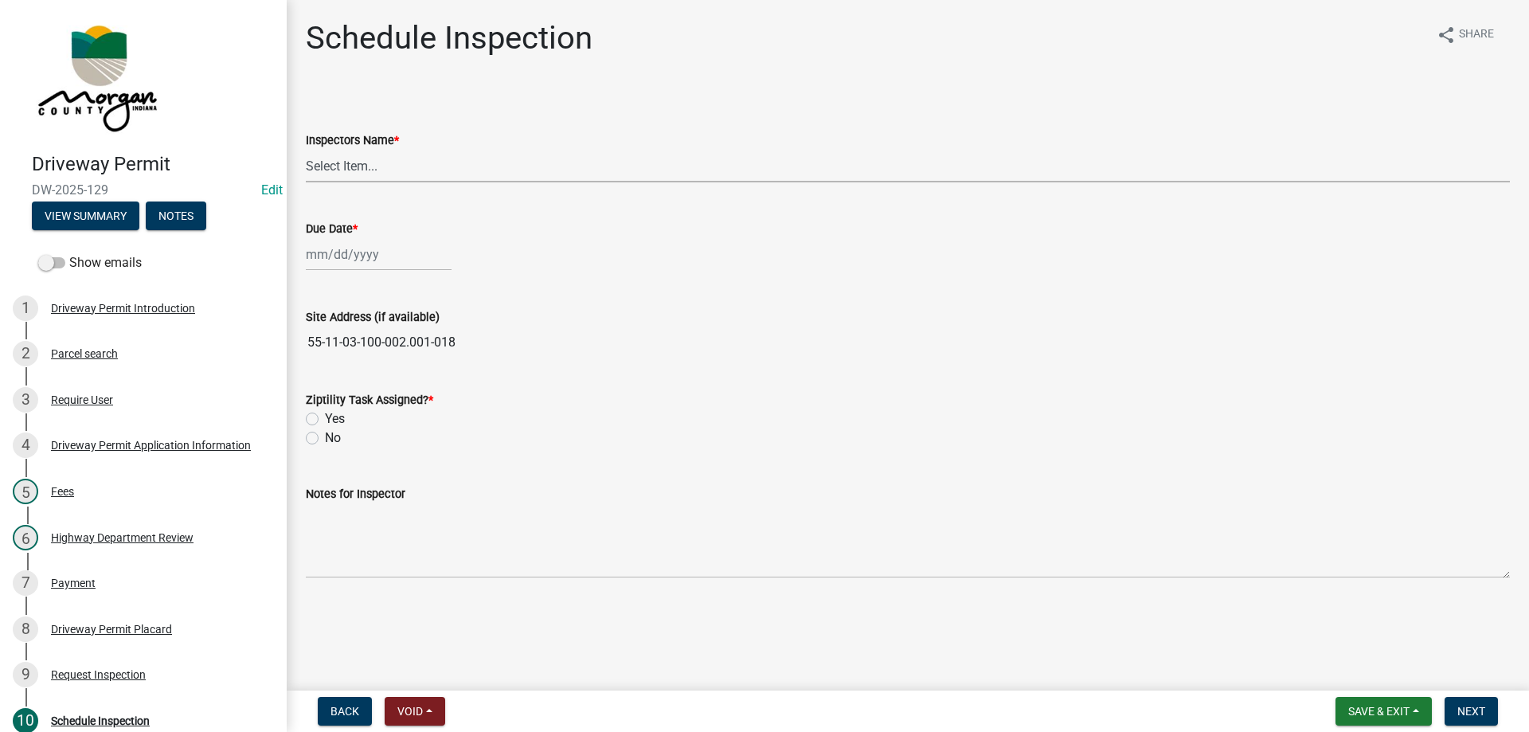
click at [336, 172] on select "Select Item... zvanbibber ([PERSON_NAME]) [PERSON_NAME] ([PERSON_NAME]) cwilson…" at bounding box center [908, 166] width 1204 height 33
select select "f43c685e-11f8-4afe-9ab5-5cb009ced6b8"
click at [306, 150] on select "Select Item... zvanbibber ([PERSON_NAME]) [PERSON_NAME] ([PERSON_NAME]) cwilson…" at bounding box center [908, 166] width 1204 height 33
select select "9"
select select "2025"
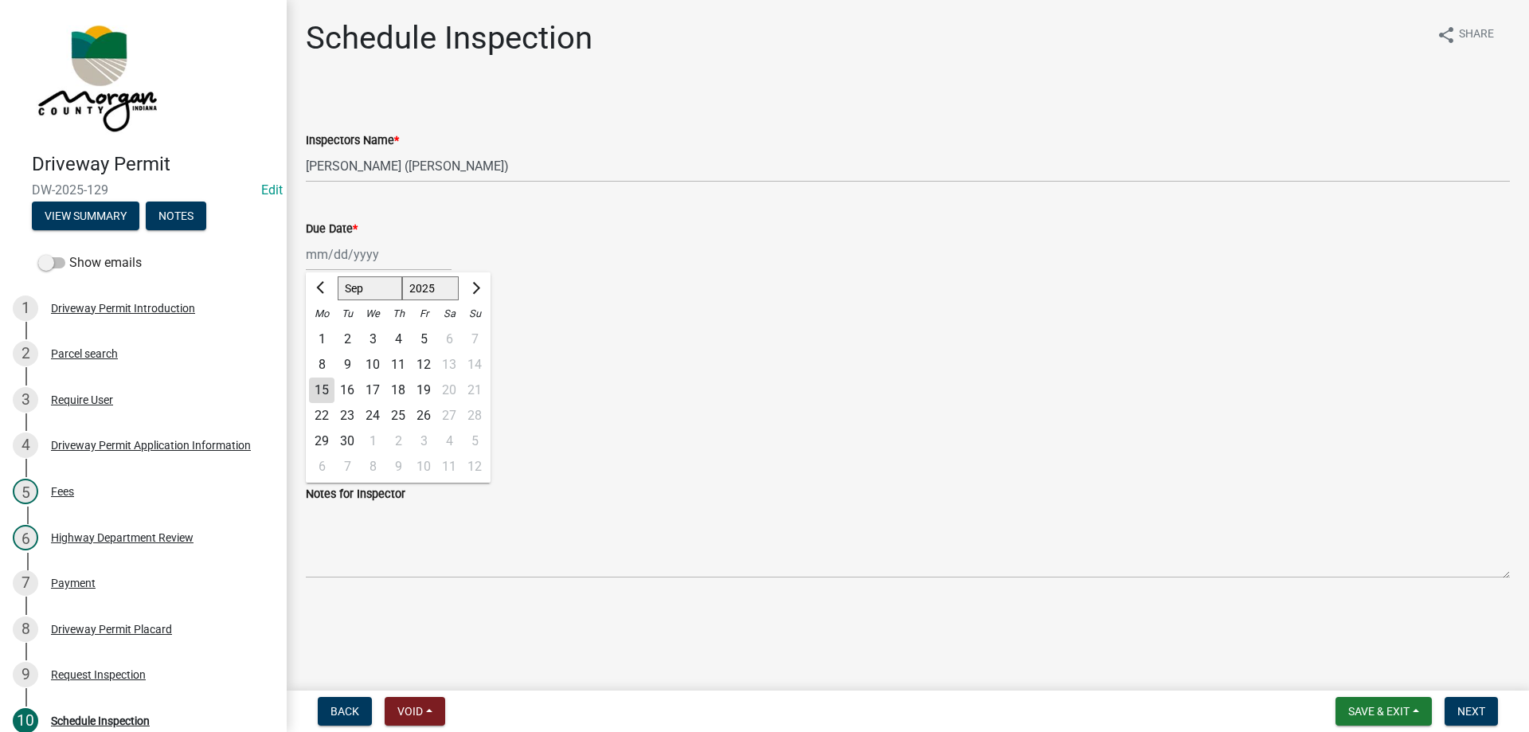
click at [334, 267] on div "[PERSON_NAME] Feb Mar Apr [PERSON_NAME][DATE] Oct Nov [DATE] 1526 1527 1528 152…" at bounding box center [379, 254] width 146 height 33
click at [316, 417] on div "22" at bounding box center [321, 415] width 25 height 25
type input "[DATE]"
click at [325, 420] on label "Yes" at bounding box center [335, 418] width 20 height 19
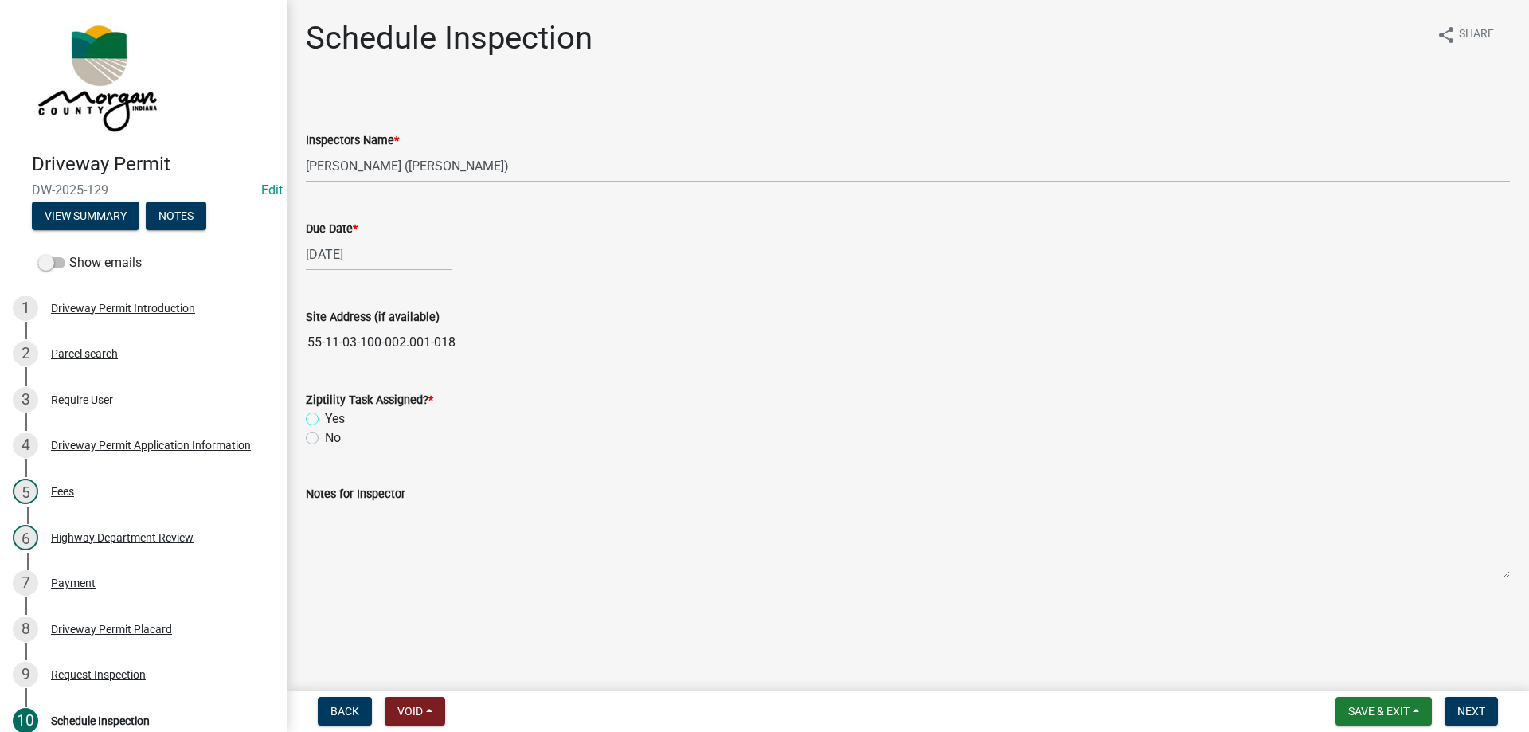
click at [325, 420] on input "Yes" at bounding box center [330, 414] width 10 height 10
radio input "true"
click at [98, 220] on button "View Summary" at bounding box center [86, 216] width 108 height 29
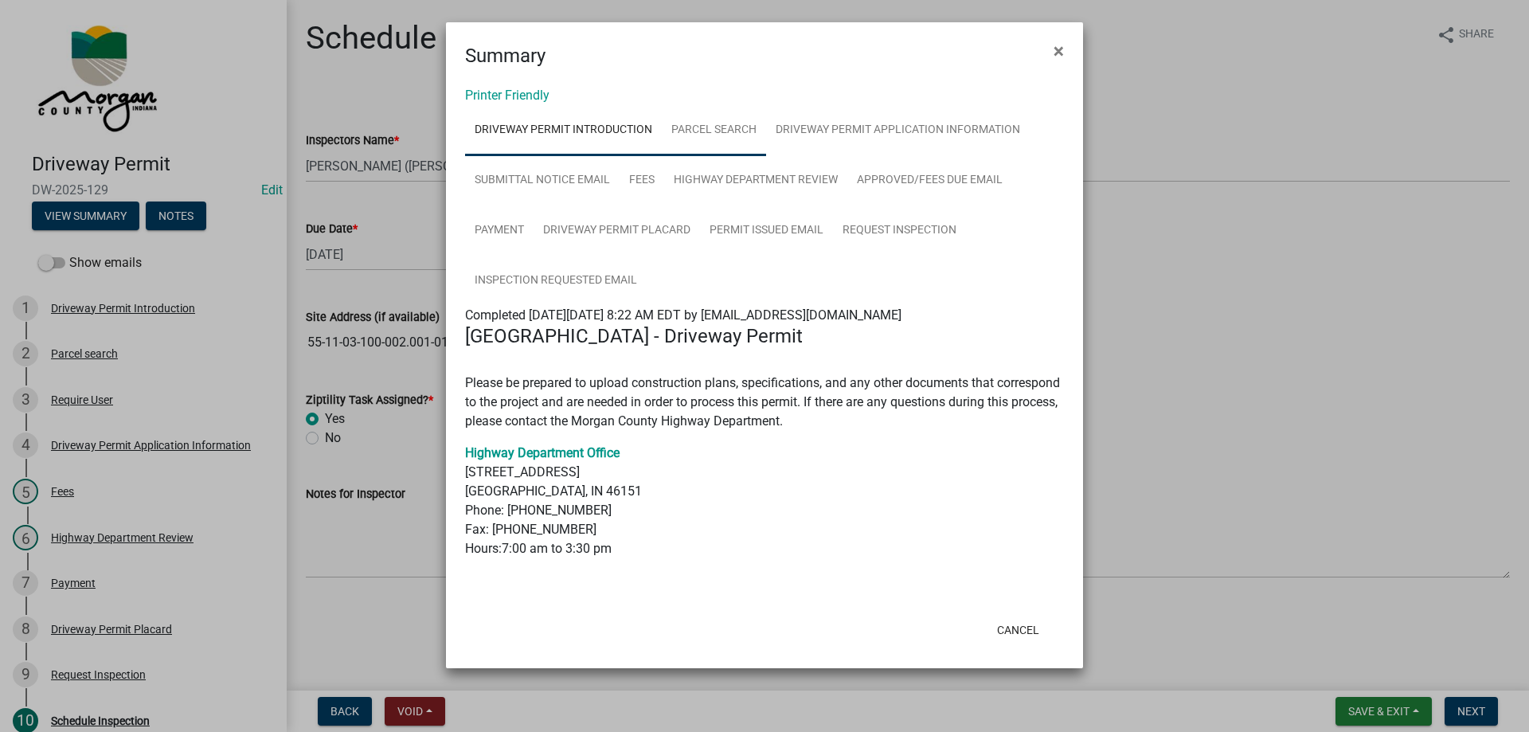
click at [692, 135] on link "Parcel search" at bounding box center [714, 130] width 104 height 51
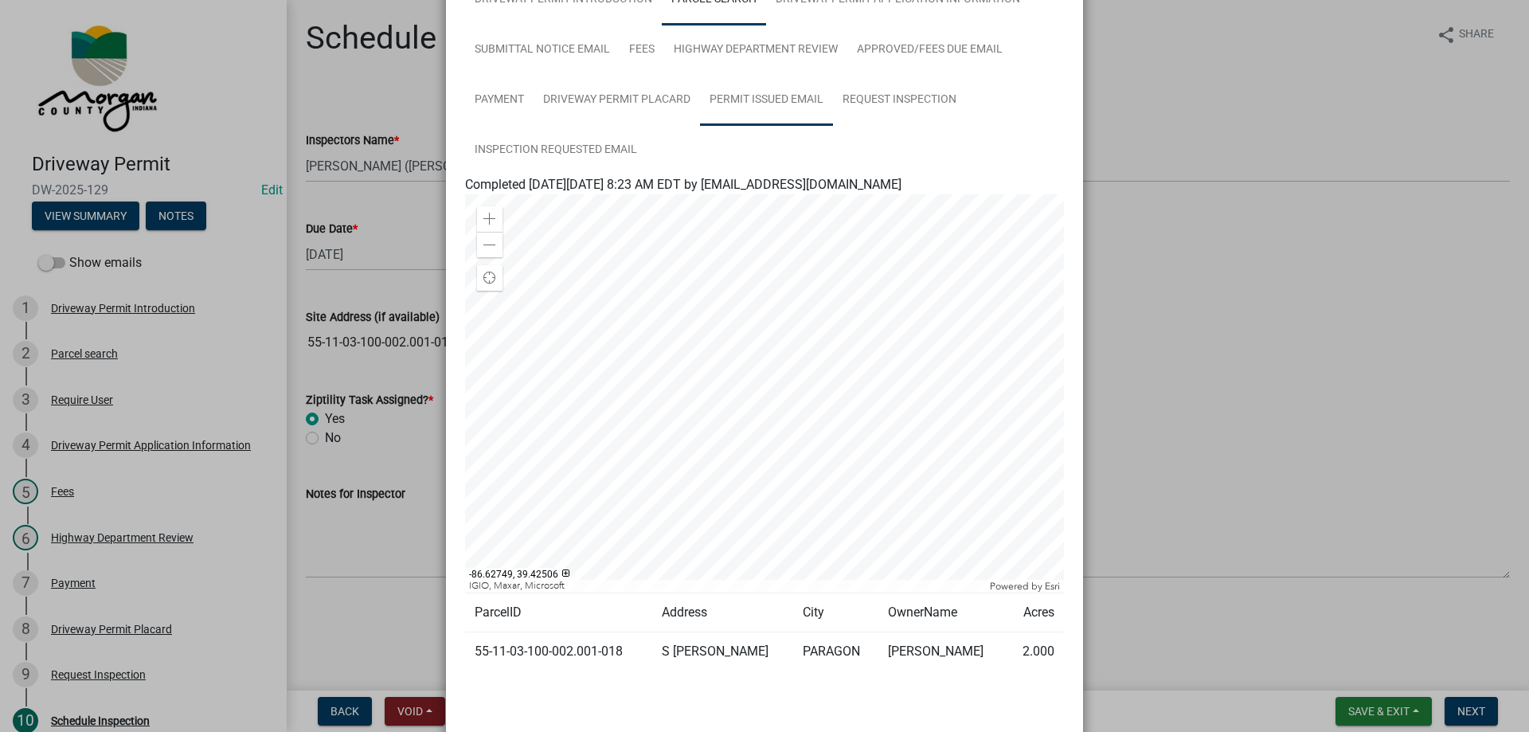
scroll to position [0, 0]
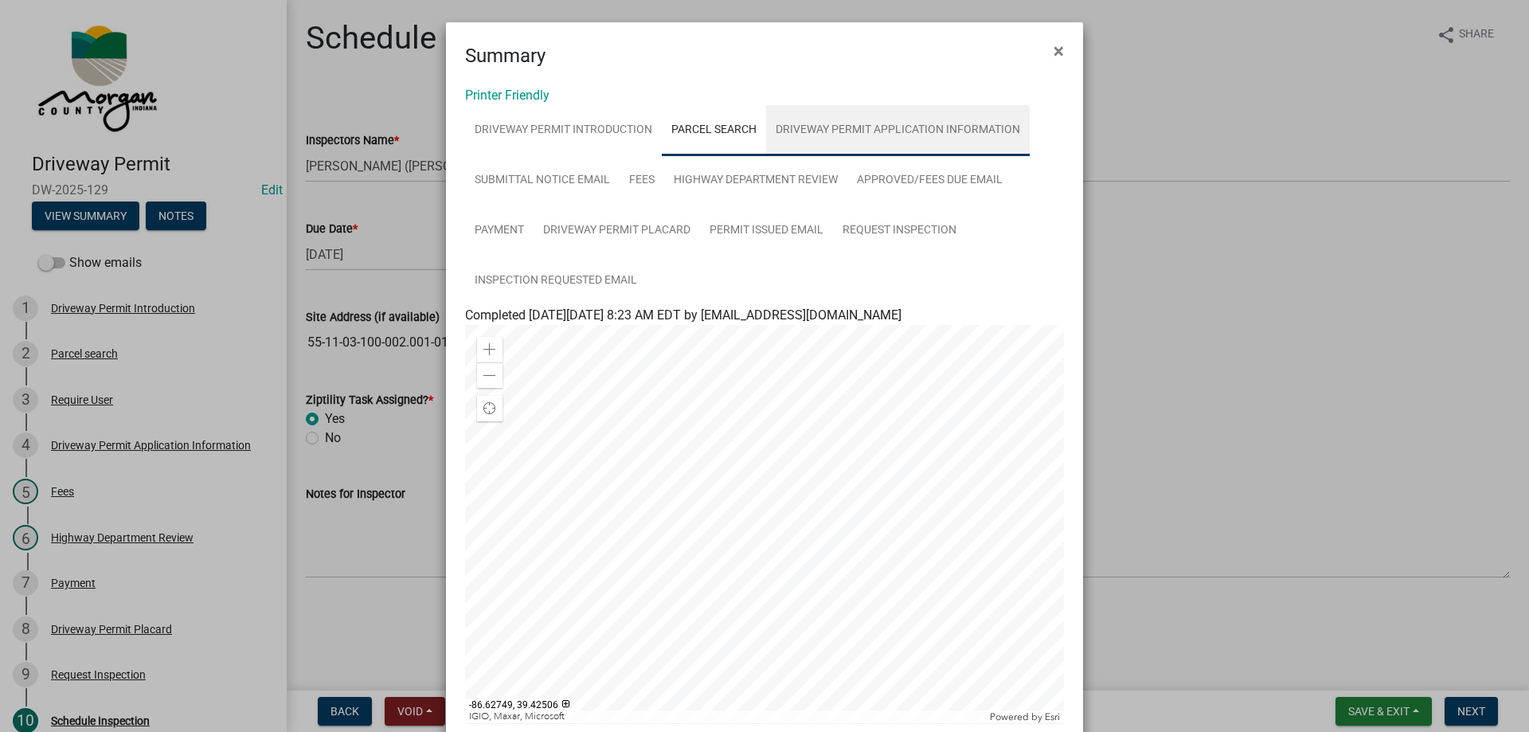
click at [799, 134] on link "Driveway Permit Application Information" at bounding box center [898, 130] width 264 height 51
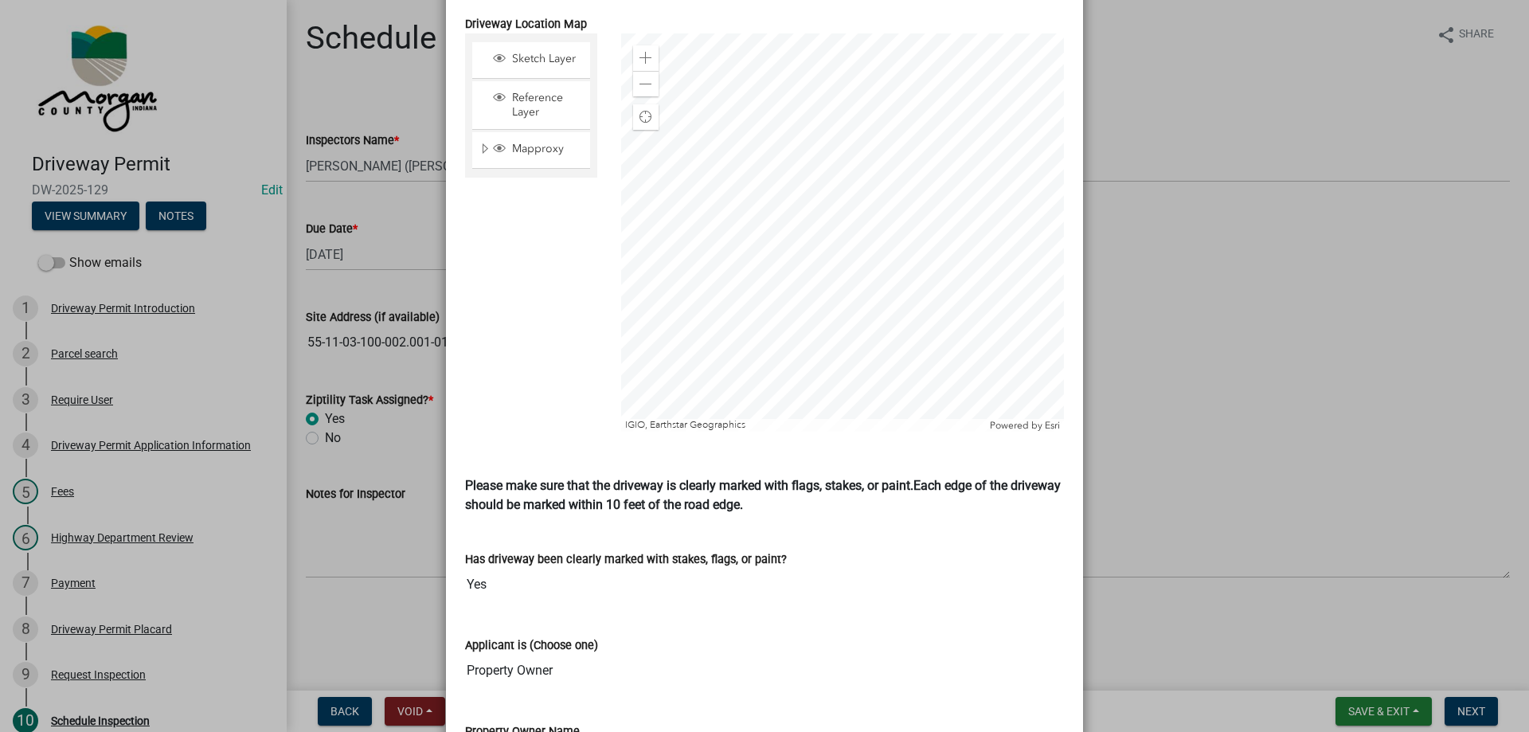
scroll to position [1274, 0]
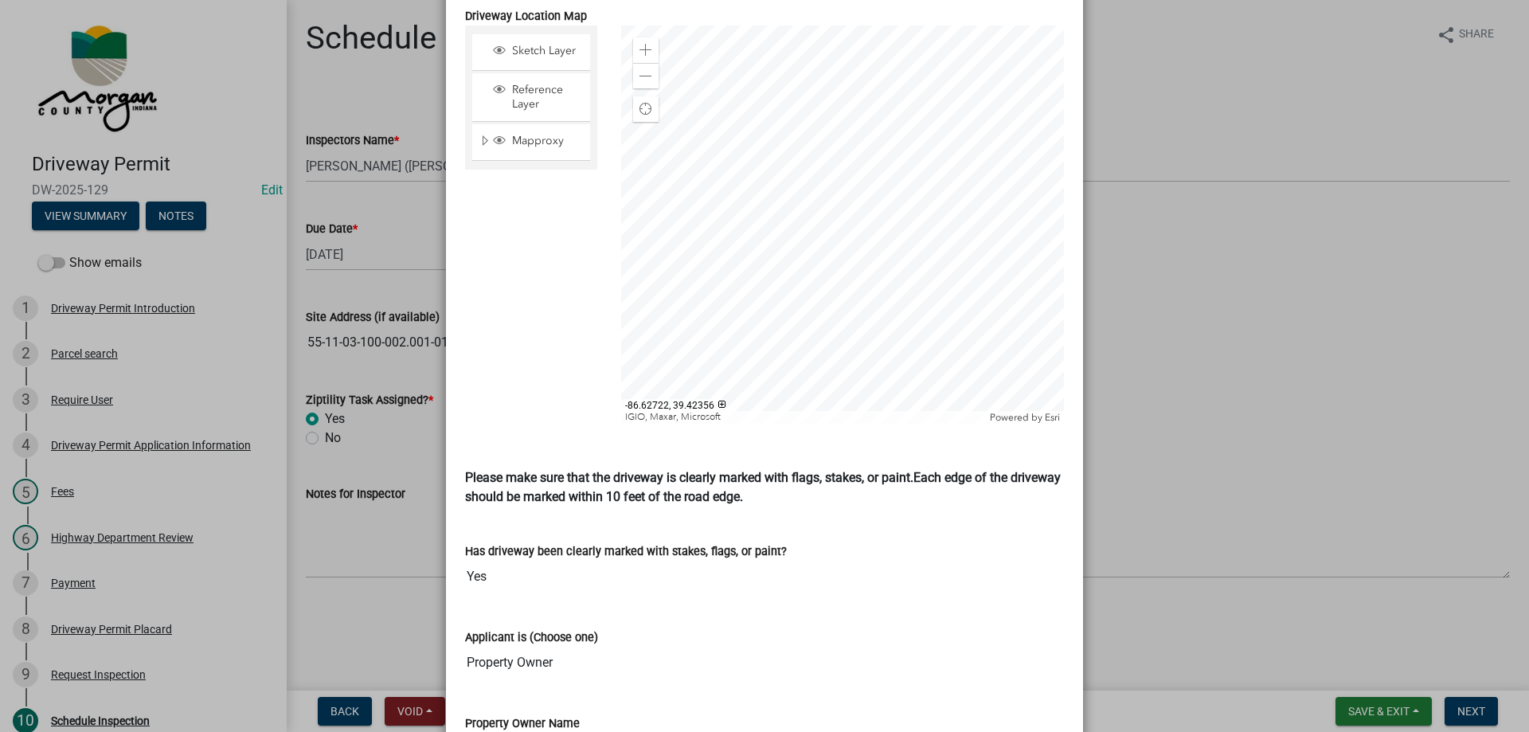
drag, startPoint x: 805, startPoint y: 577, endPoint x: 669, endPoint y: 683, distance: 172.1
click at [669, 683] on wm-data-entity-view-list "The Morgan County Highway Department permits the construction of access ways (d…" at bounding box center [764, 190] width 599 height 2279
click at [1024, 628] on div "Applicant is (Choose one)" at bounding box center [764, 637] width 599 height 19
click at [898, 574] on input "Yes" at bounding box center [764, 577] width 599 height 32
click at [537, 304] on div "Sketch Layer Reference Layer Mapproxy Roads Interstate labels Major Roads label…" at bounding box center [531, 224] width 156 height 398
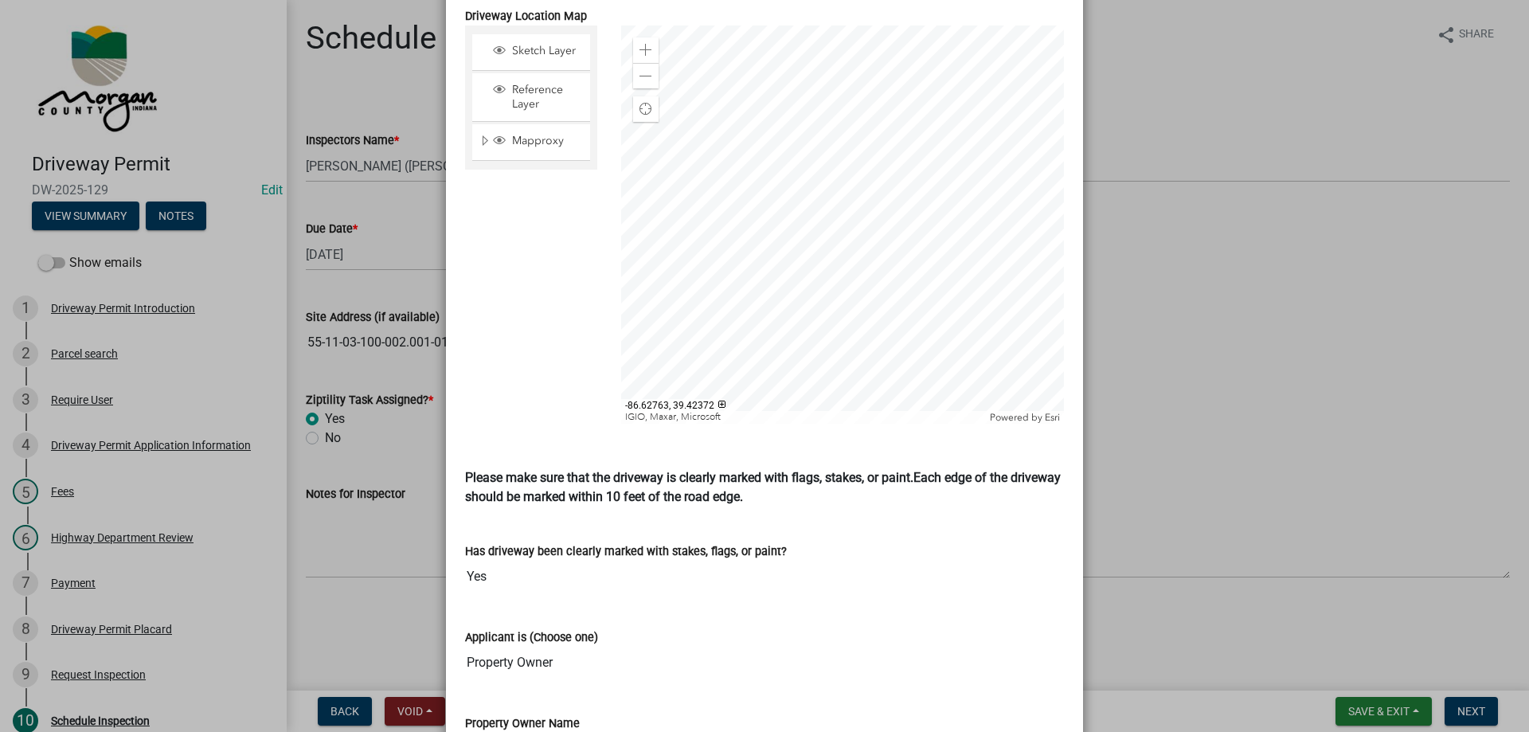
click at [530, 274] on div "Sketch Layer Reference Layer Mapproxy Roads Interstate labels Major Roads label…" at bounding box center [531, 224] width 156 height 398
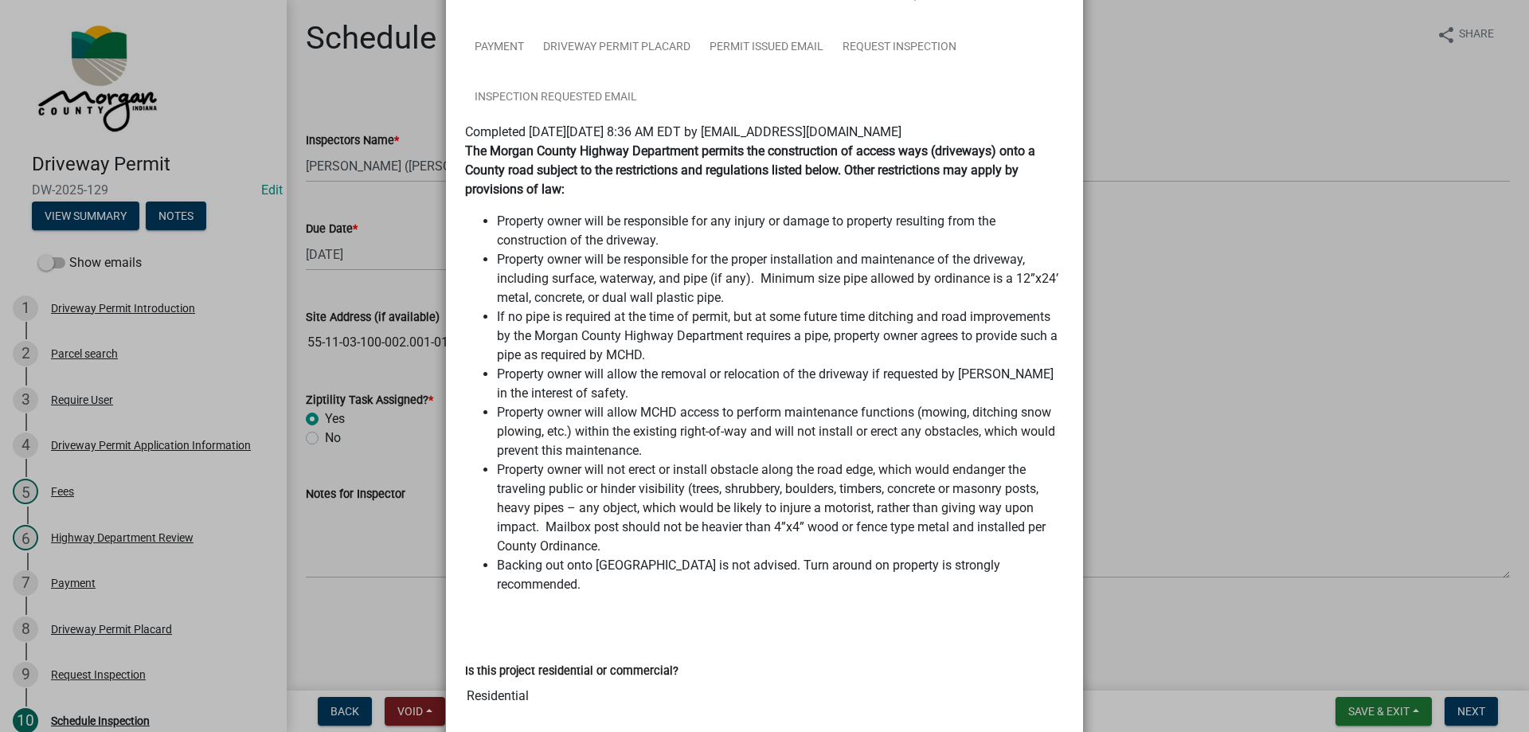
scroll to position [62, 0]
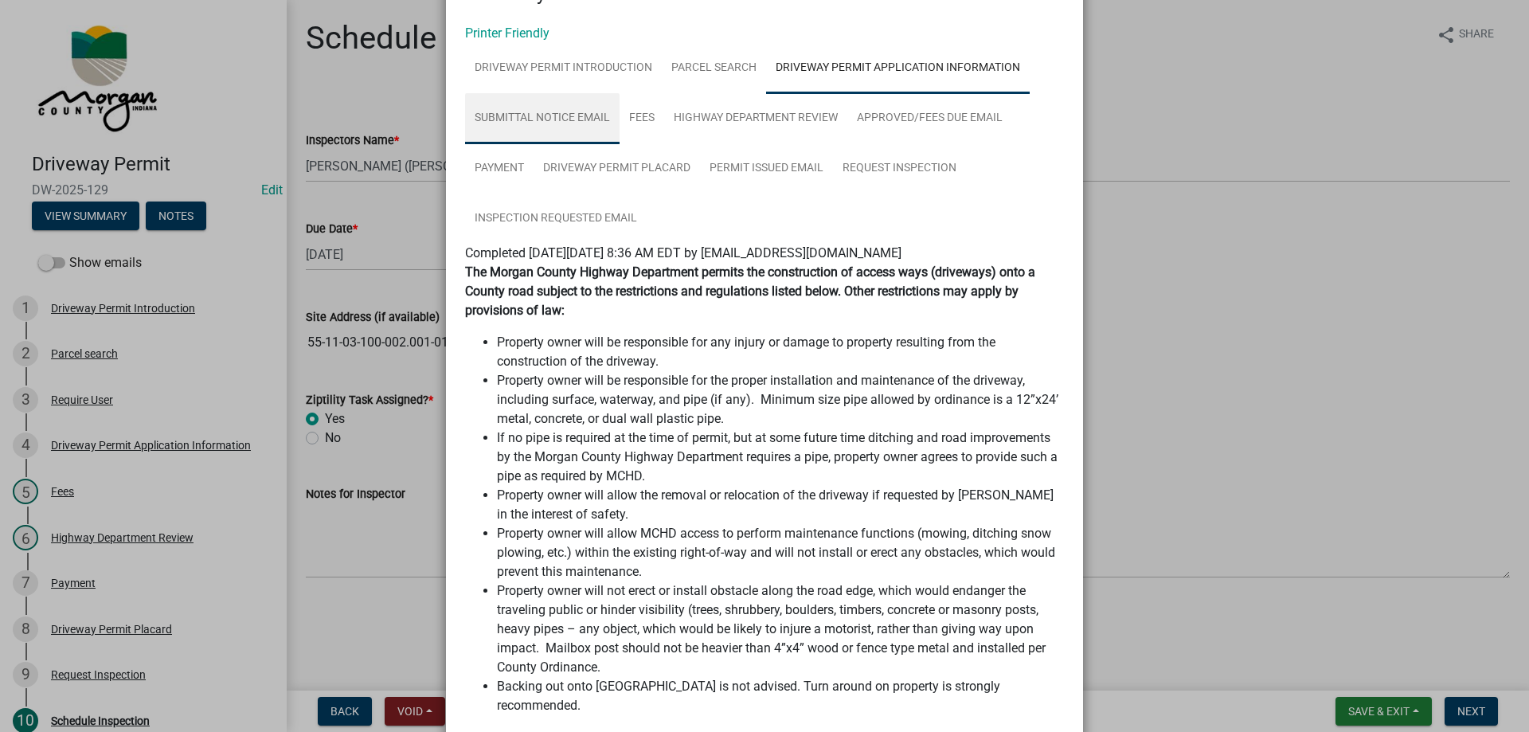
click at [552, 118] on link "Submittal Notice Email" at bounding box center [542, 118] width 155 height 51
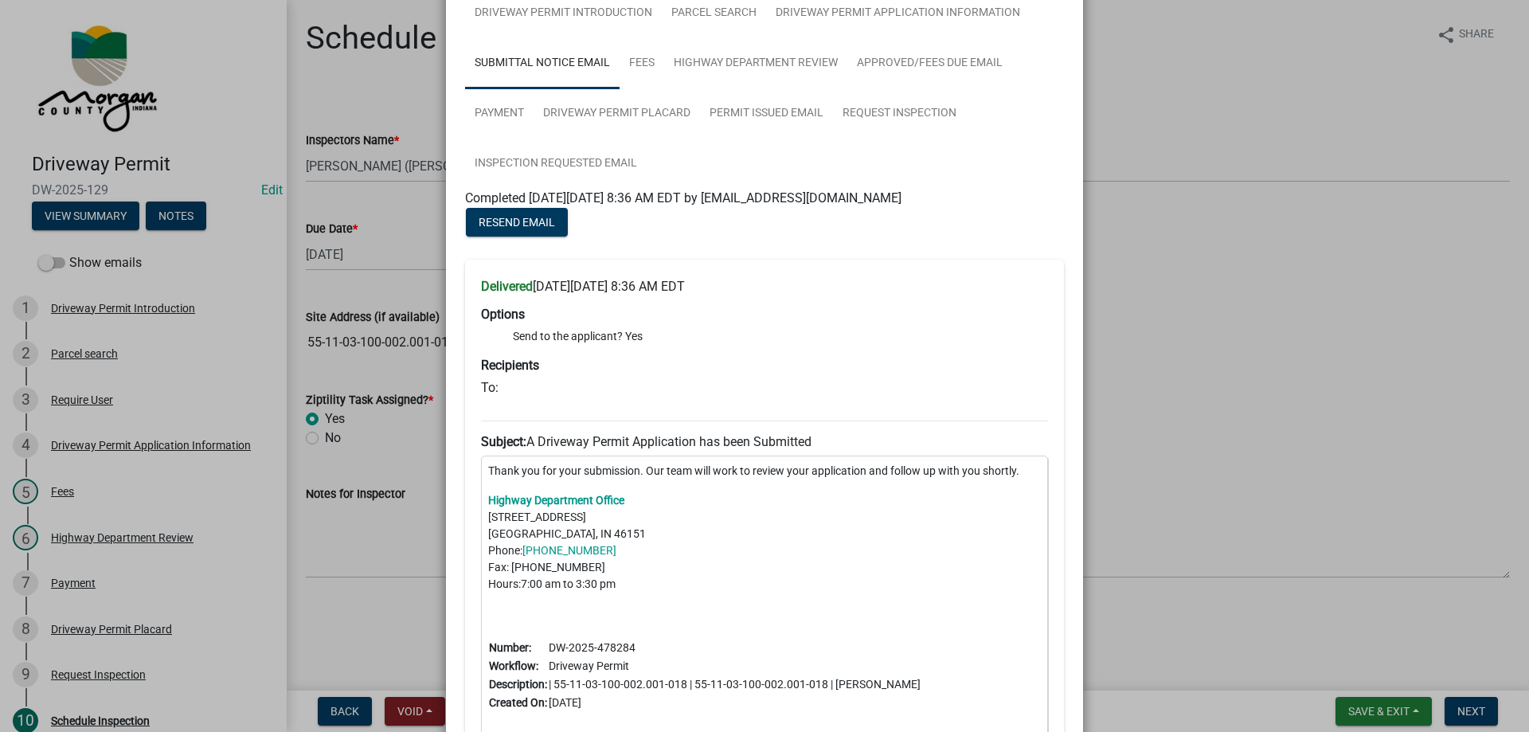
scroll to position [0, 0]
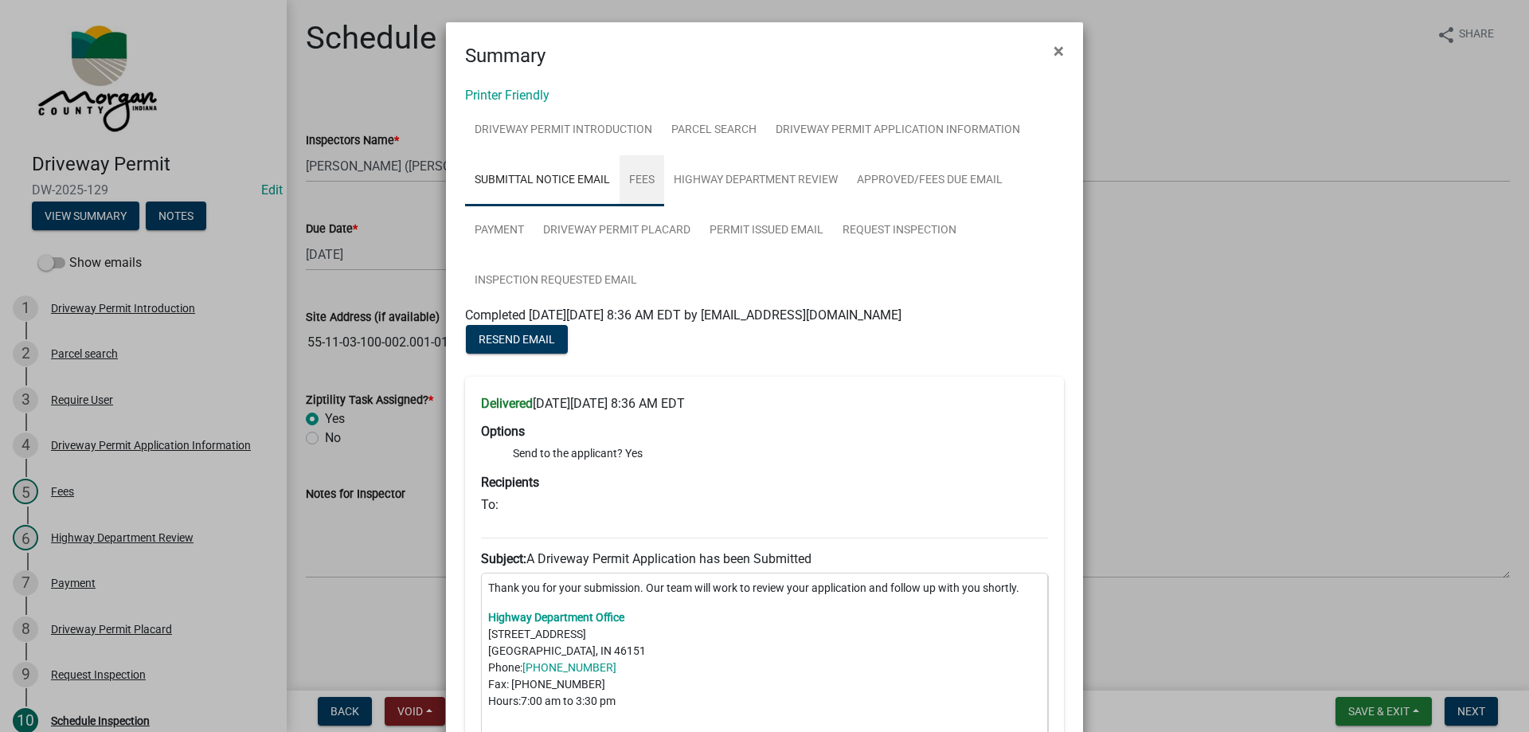
click at [638, 189] on link "Fees" at bounding box center [642, 180] width 45 height 51
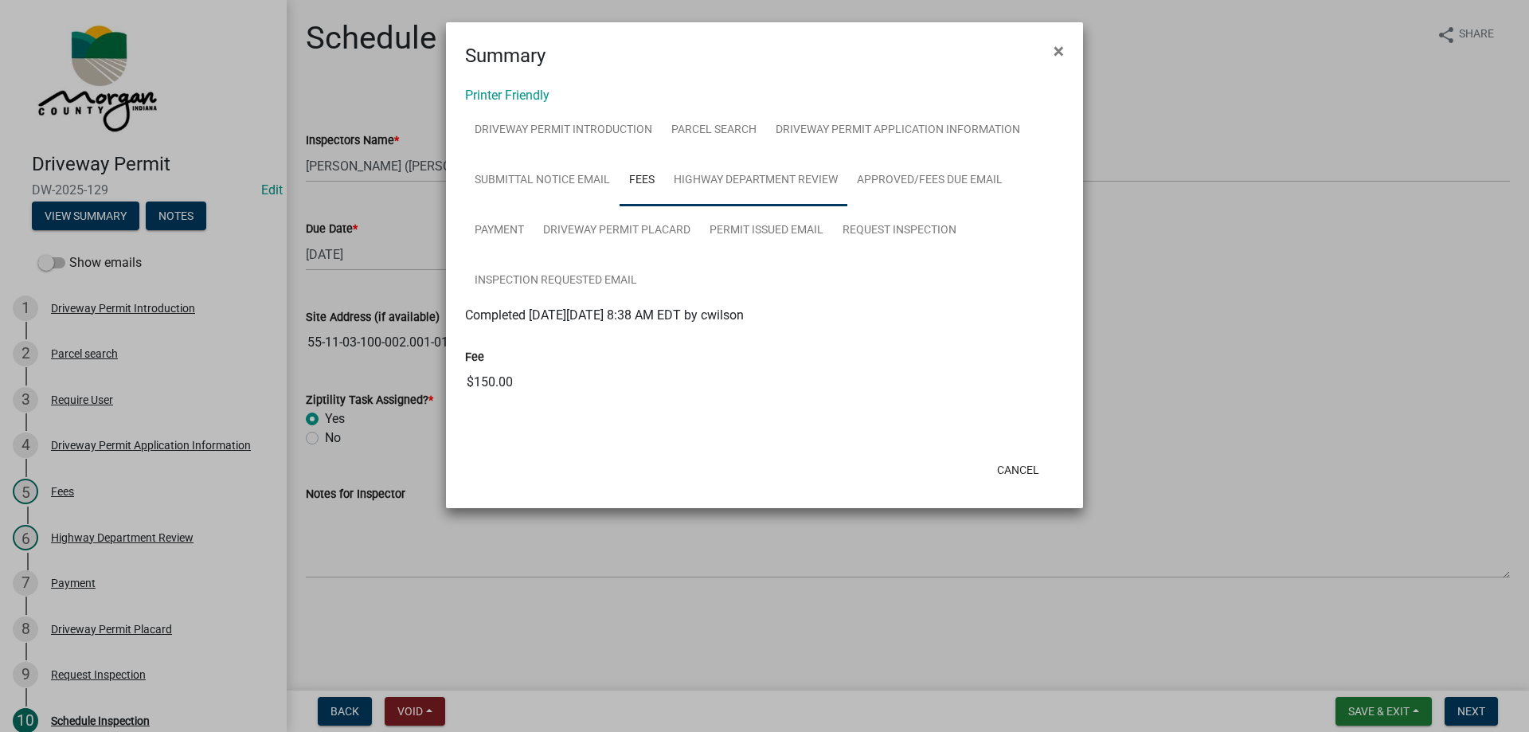
click at [774, 179] on link "Highway Department Review" at bounding box center [755, 180] width 183 height 51
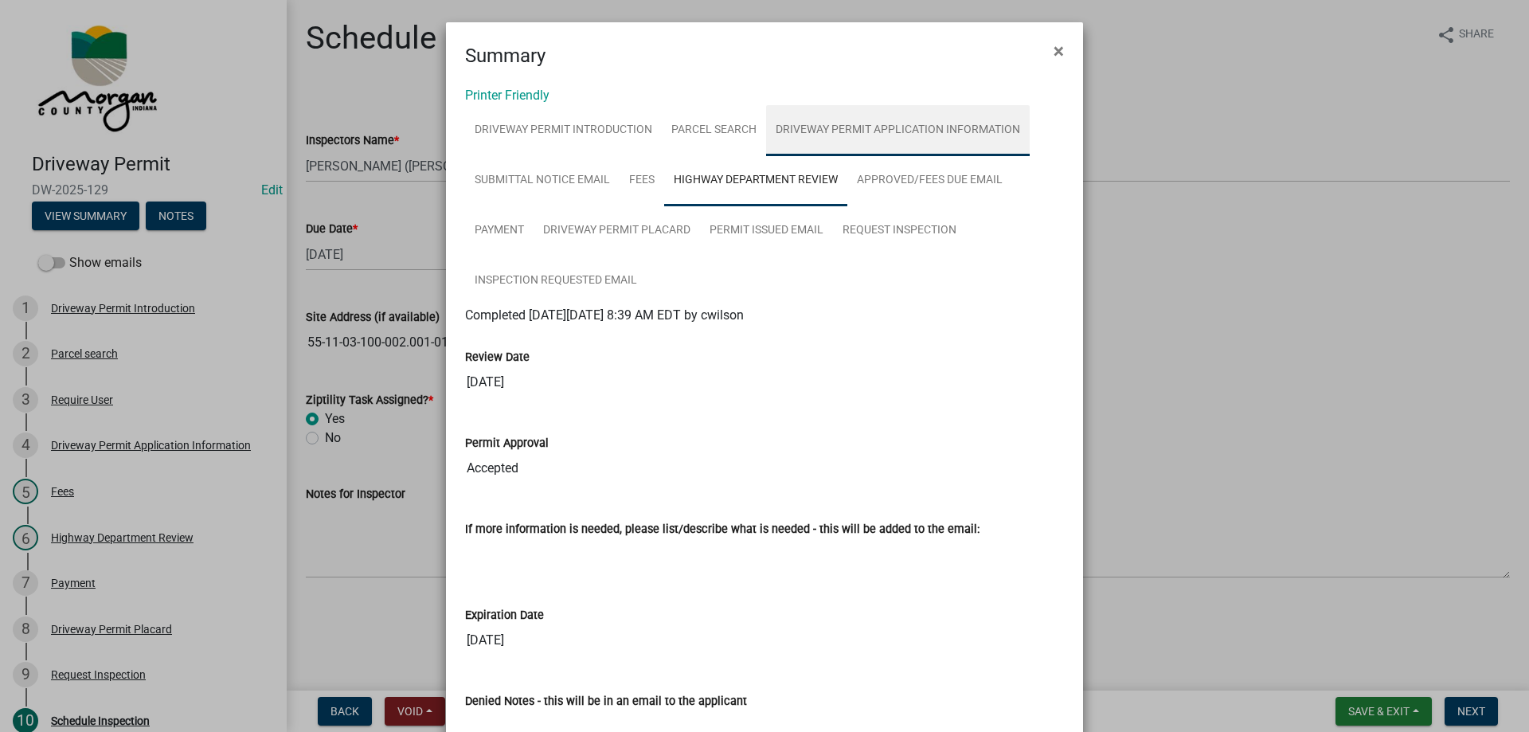
click at [934, 141] on link "Driveway Permit Application Information" at bounding box center [898, 130] width 264 height 51
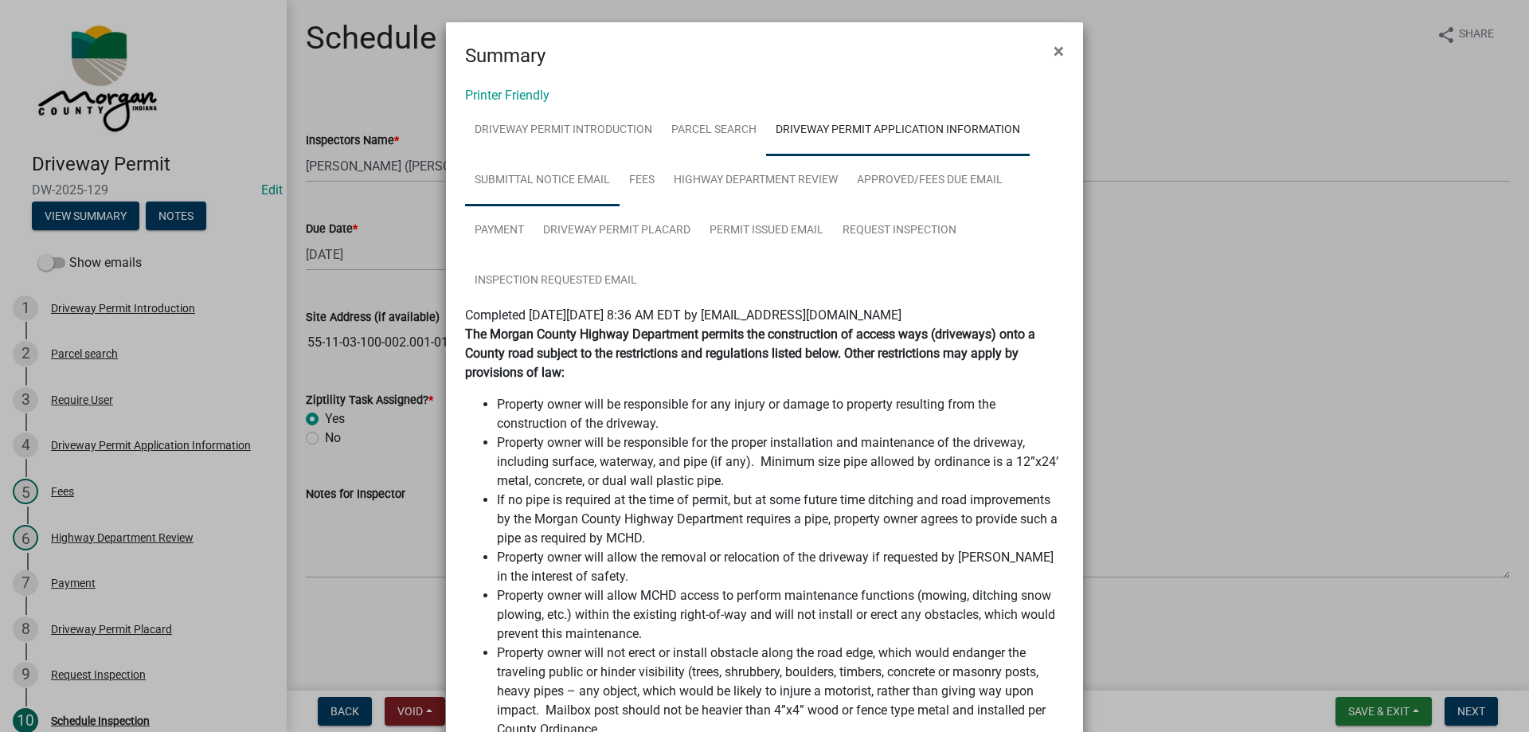
click at [566, 179] on link "Submittal Notice Email" at bounding box center [542, 180] width 155 height 51
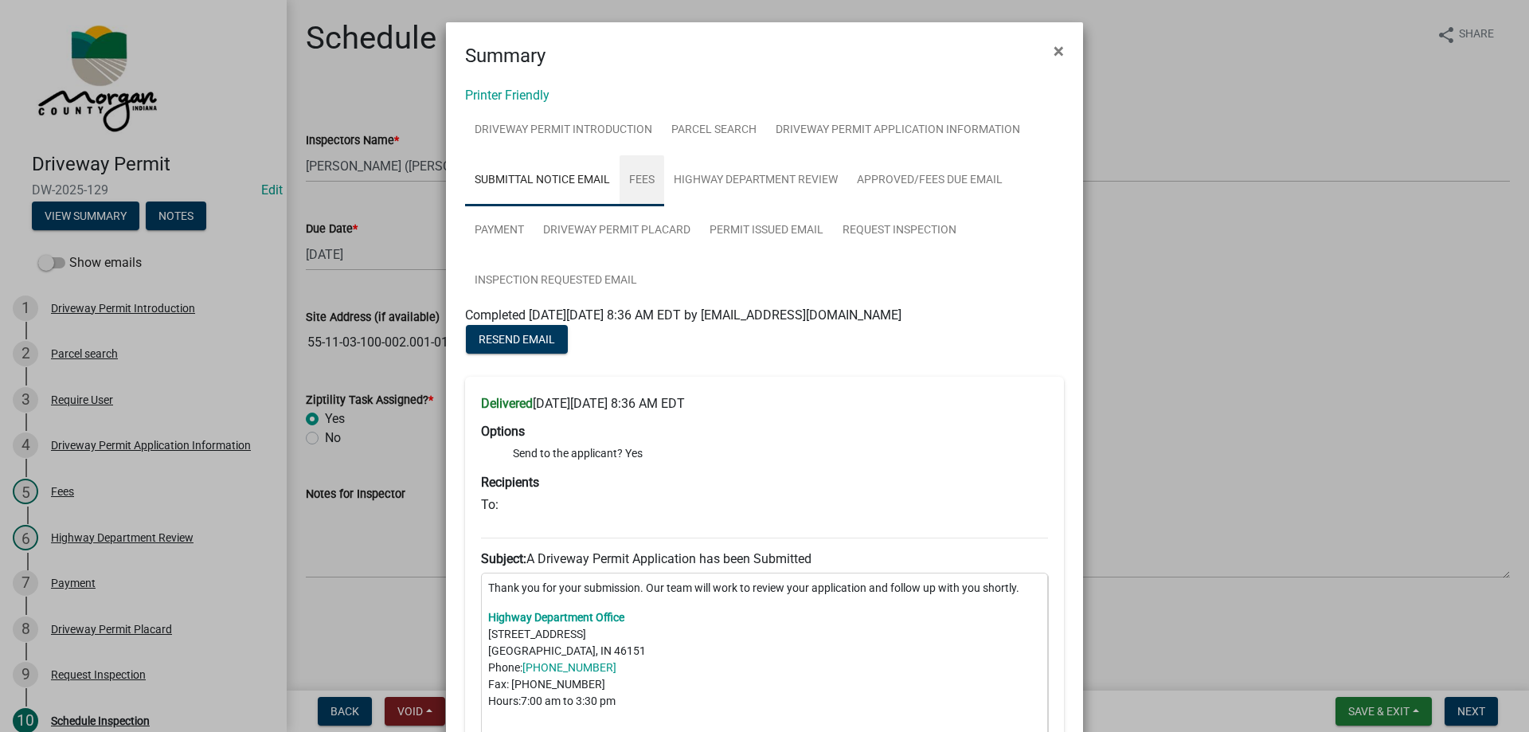
click at [648, 181] on link "Fees" at bounding box center [642, 180] width 45 height 51
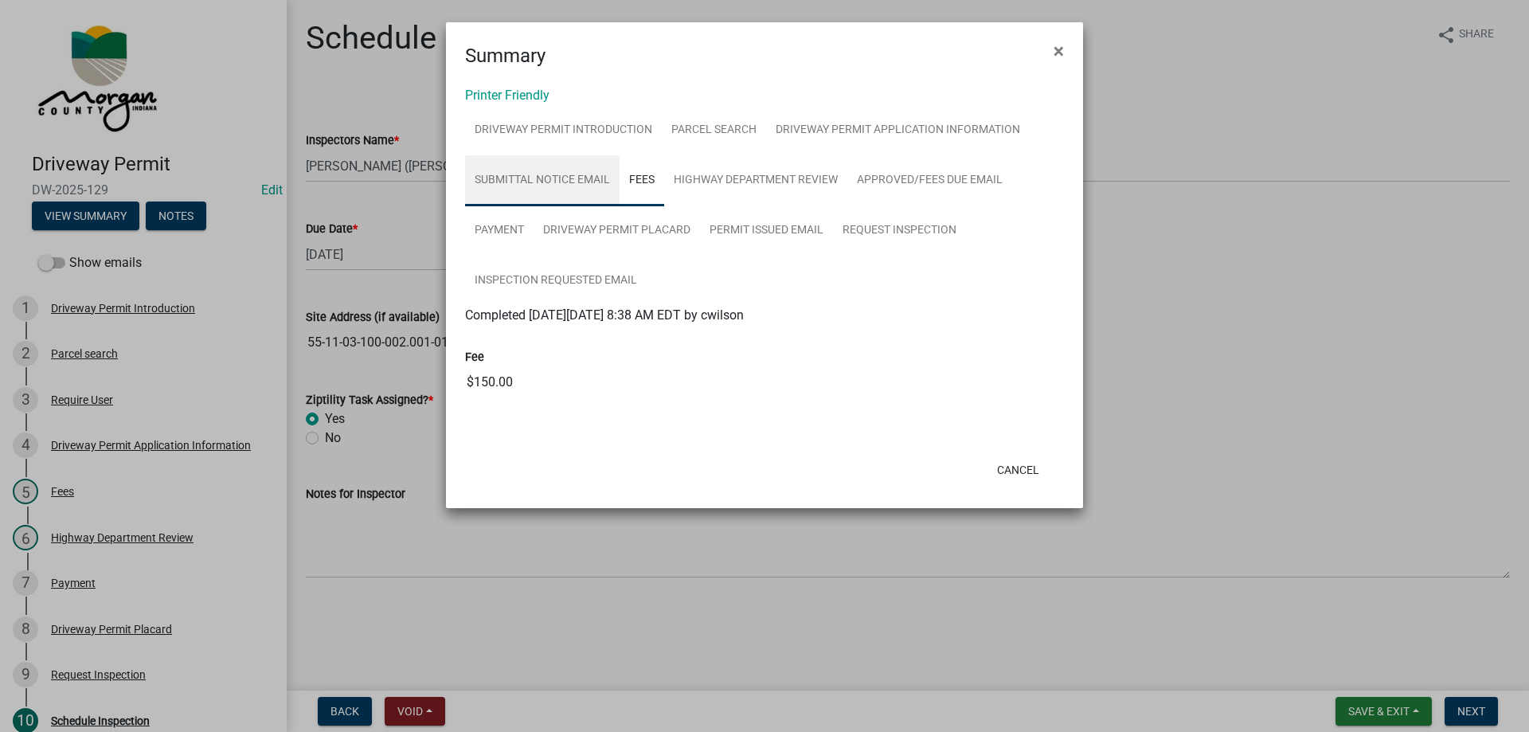
click at [590, 191] on link "Submittal Notice Email" at bounding box center [542, 180] width 155 height 51
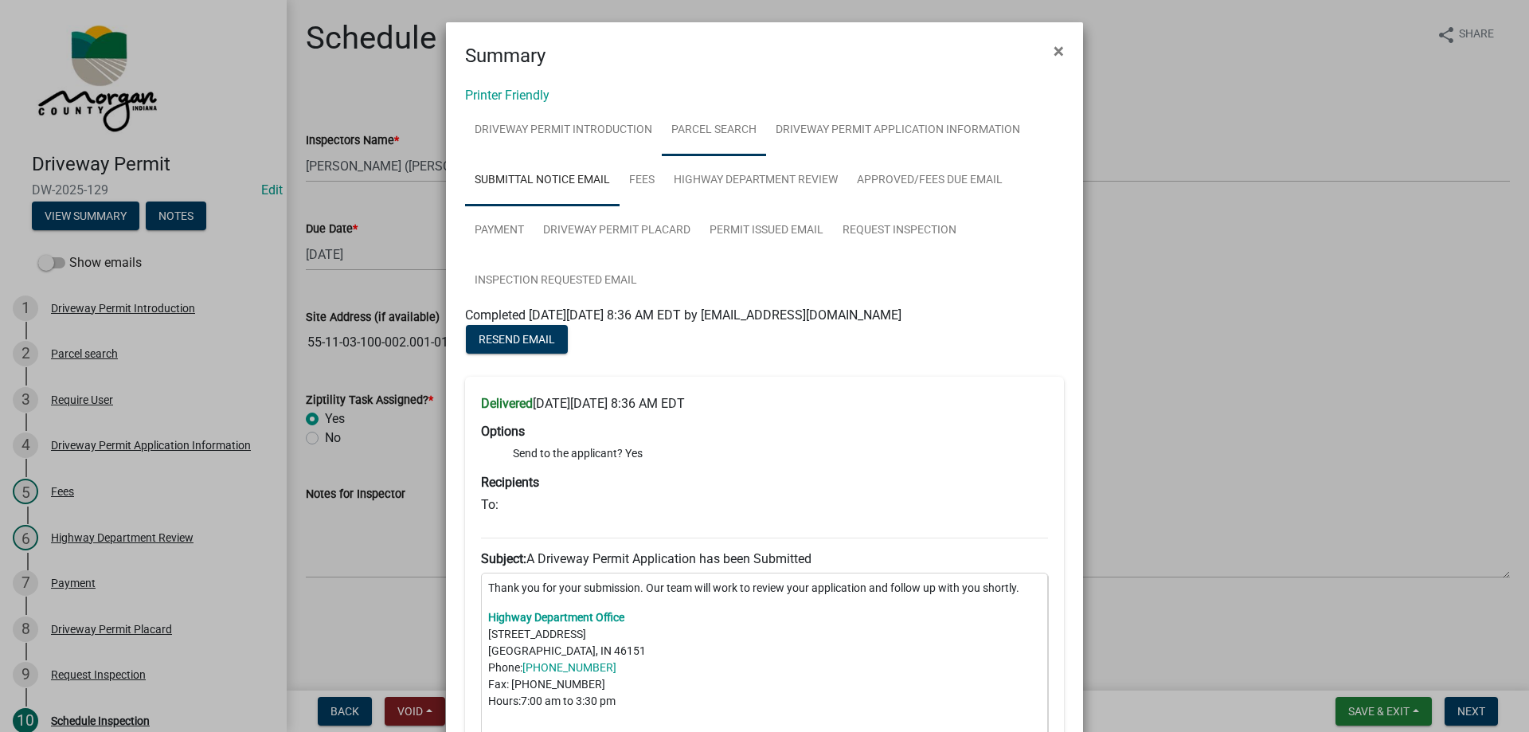
click at [699, 131] on link "Parcel search" at bounding box center [714, 130] width 104 height 51
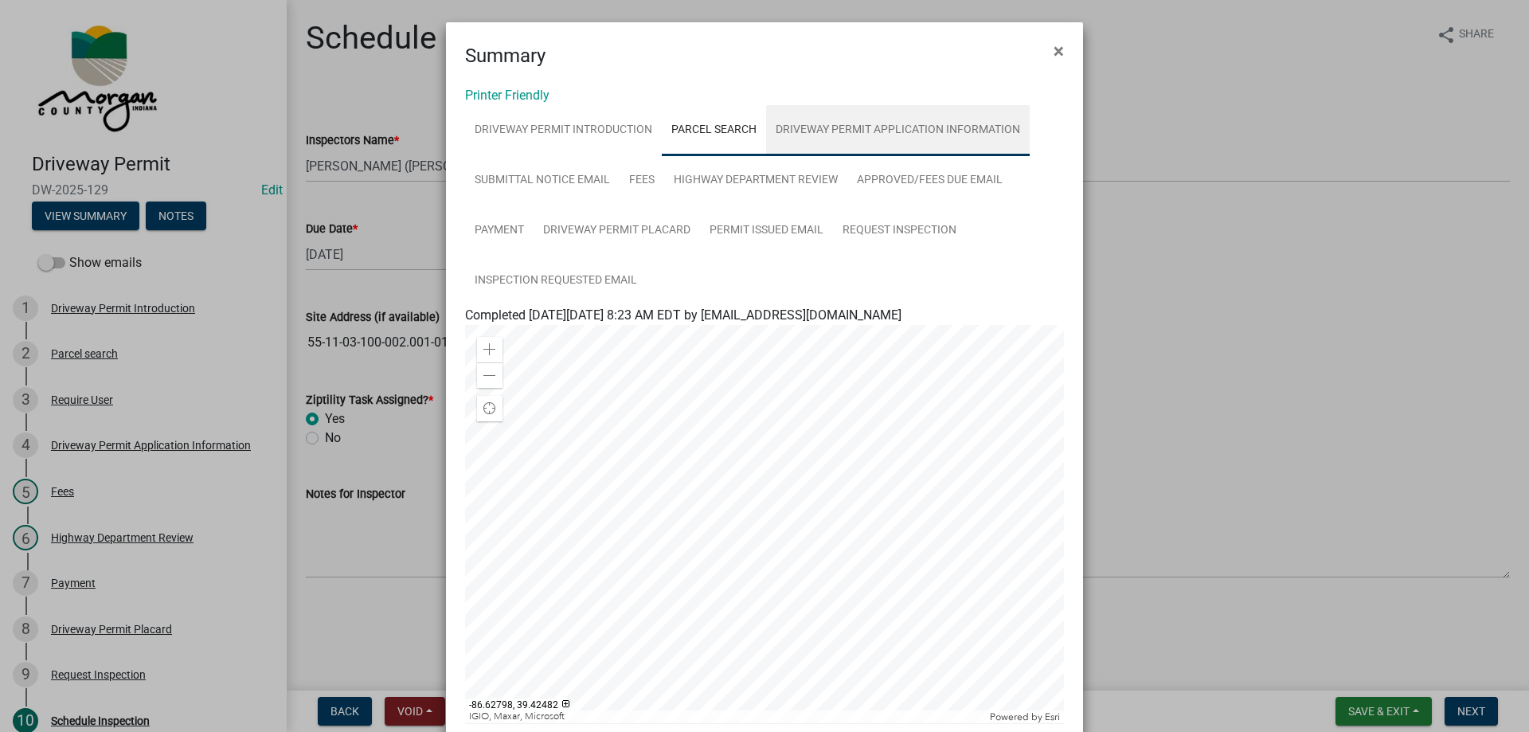
click at [826, 134] on link "Driveway Permit Application Information" at bounding box center [898, 130] width 264 height 51
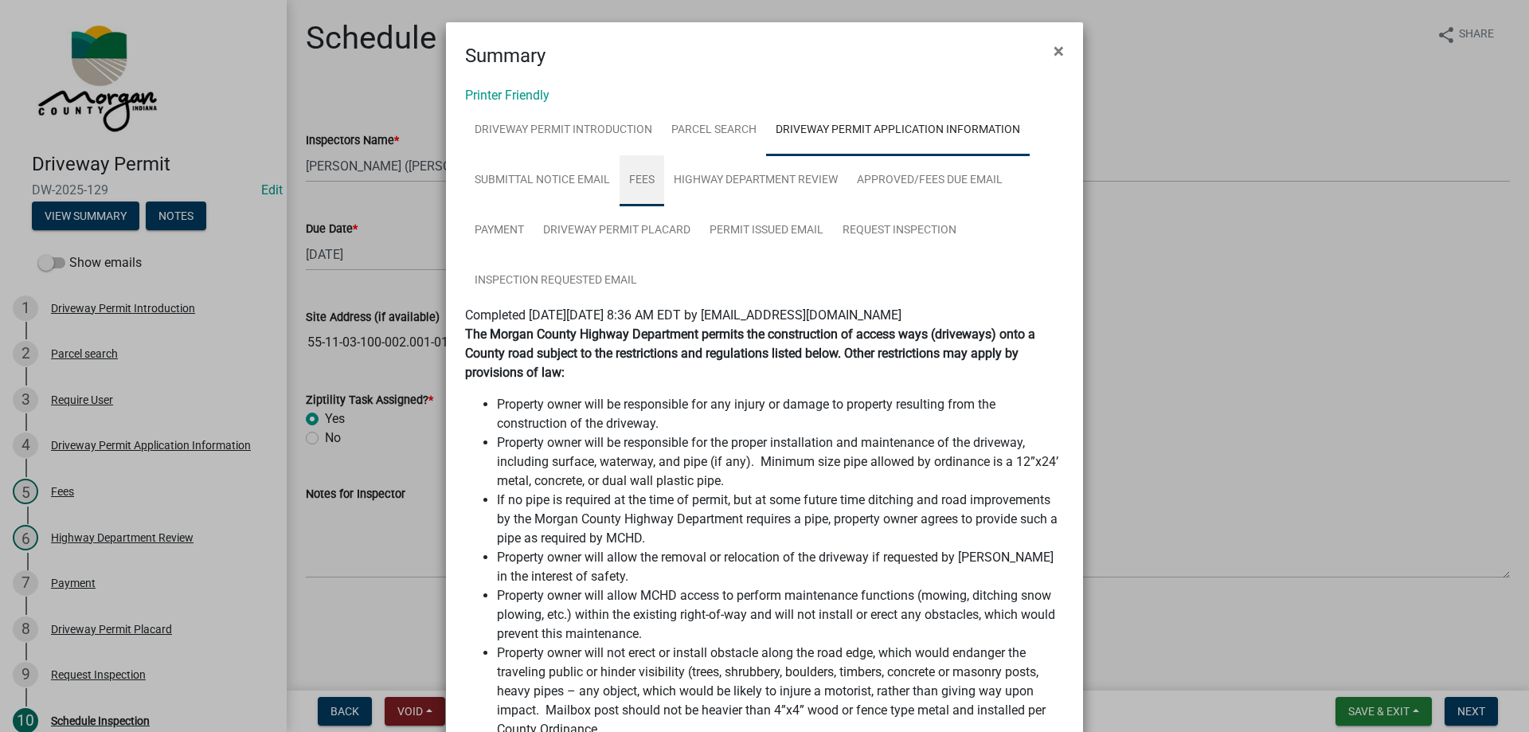
click at [627, 181] on link "Fees" at bounding box center [642, 180] width 45 height 51
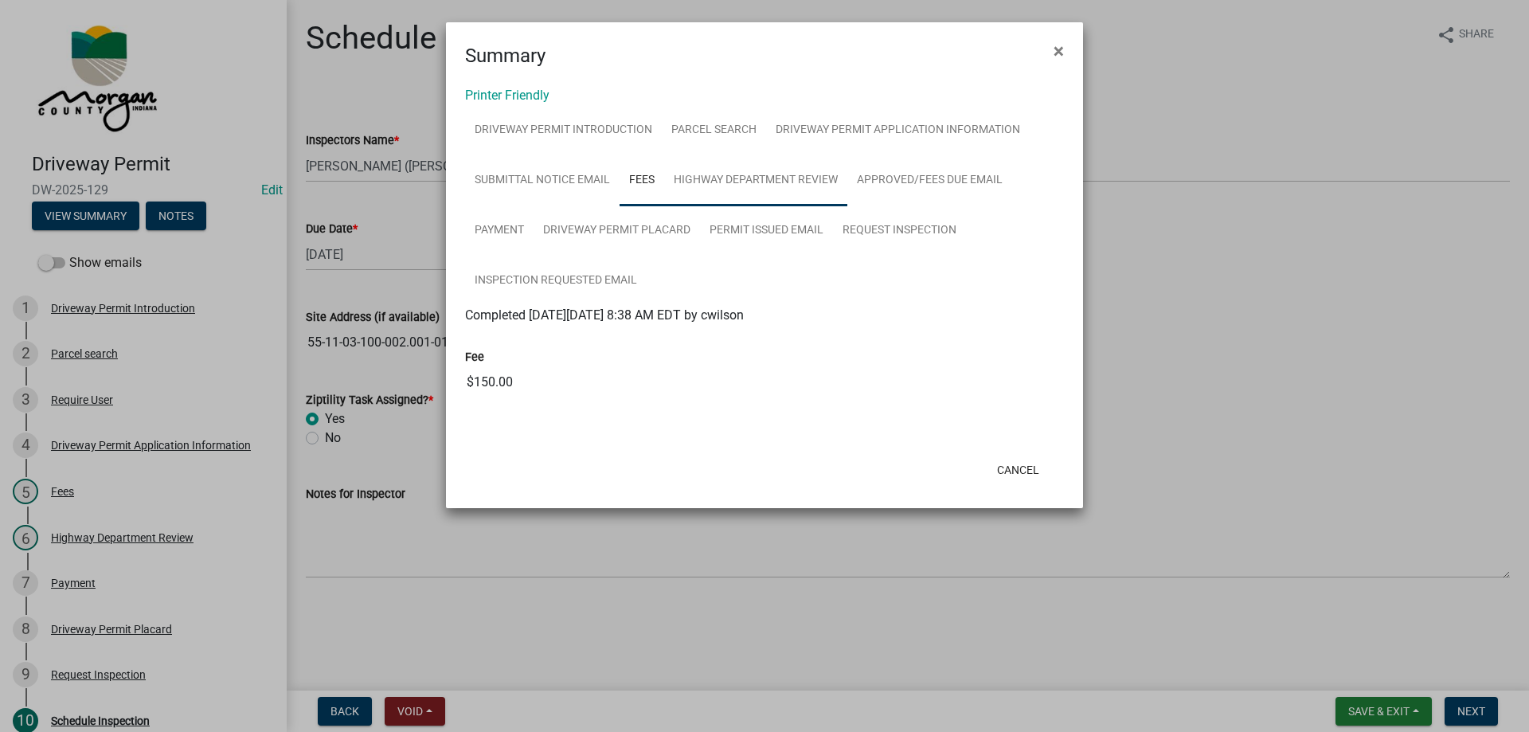
click at [745, 188] on link "Highway Department Review" at bounding box center [755, 180] width 183 height 51
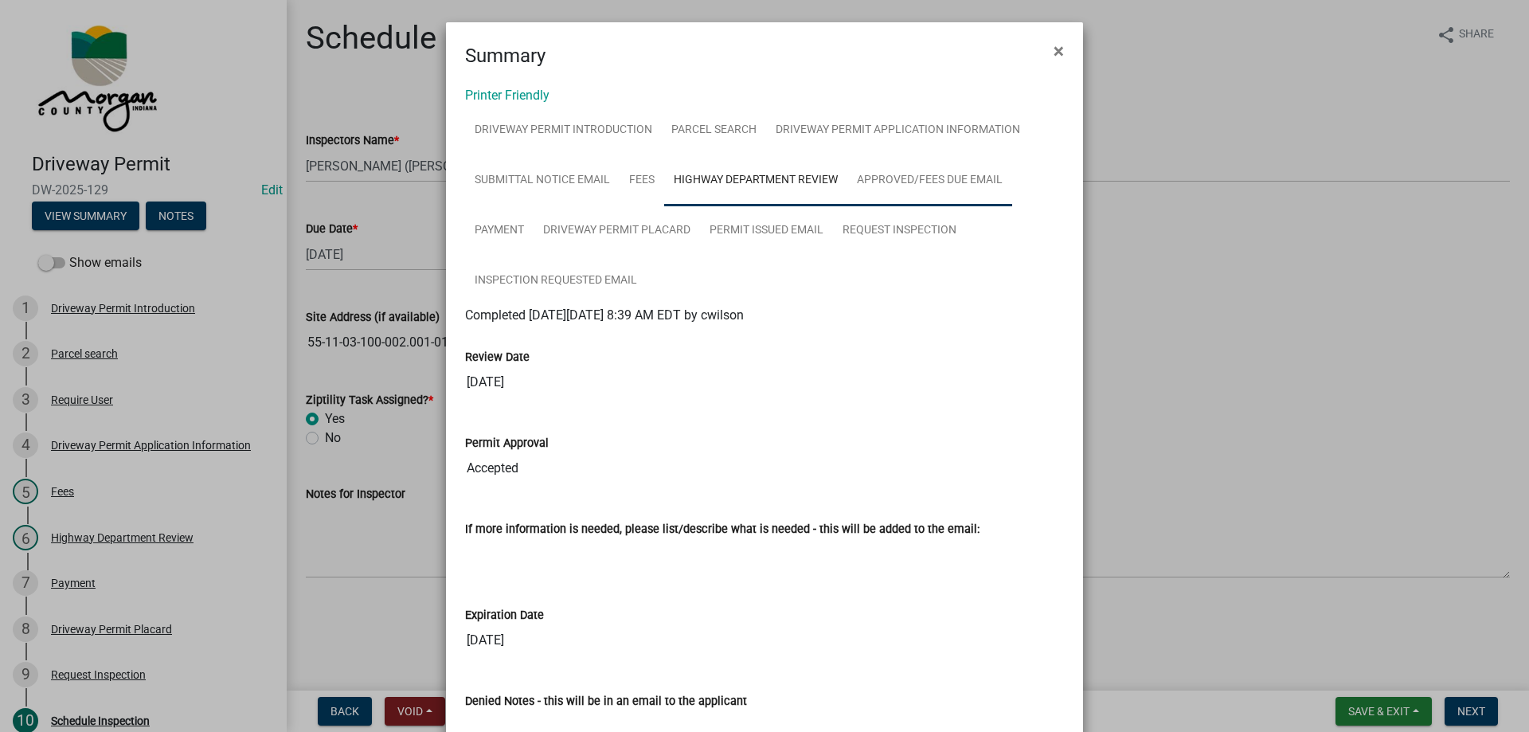
click at [920, 170] on link "Approved/Fees Due Email" at bounding box center [930, 180] width 165 height 51
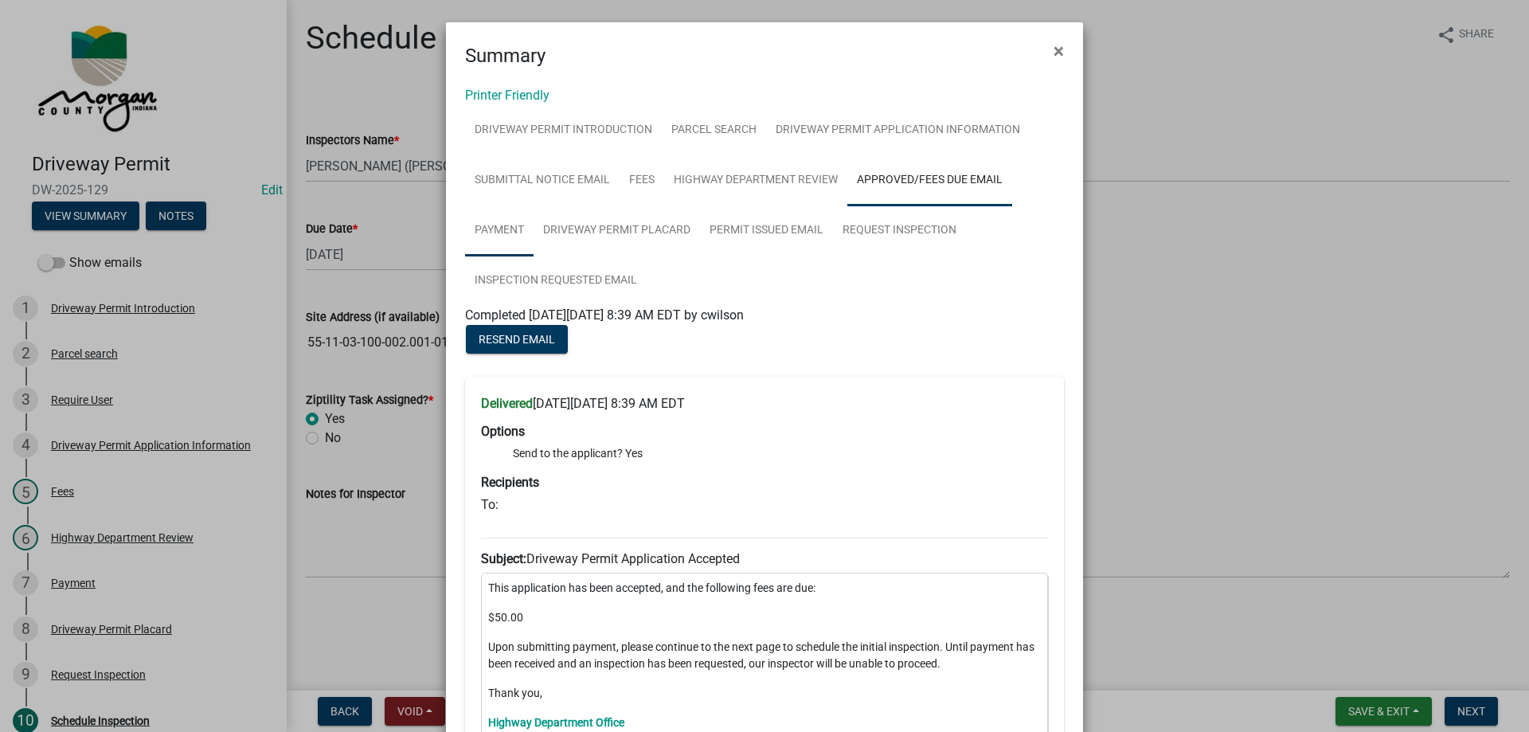
click at [494, 228] on link "Payment" at bounding box center [499, 231] width 69 height 51
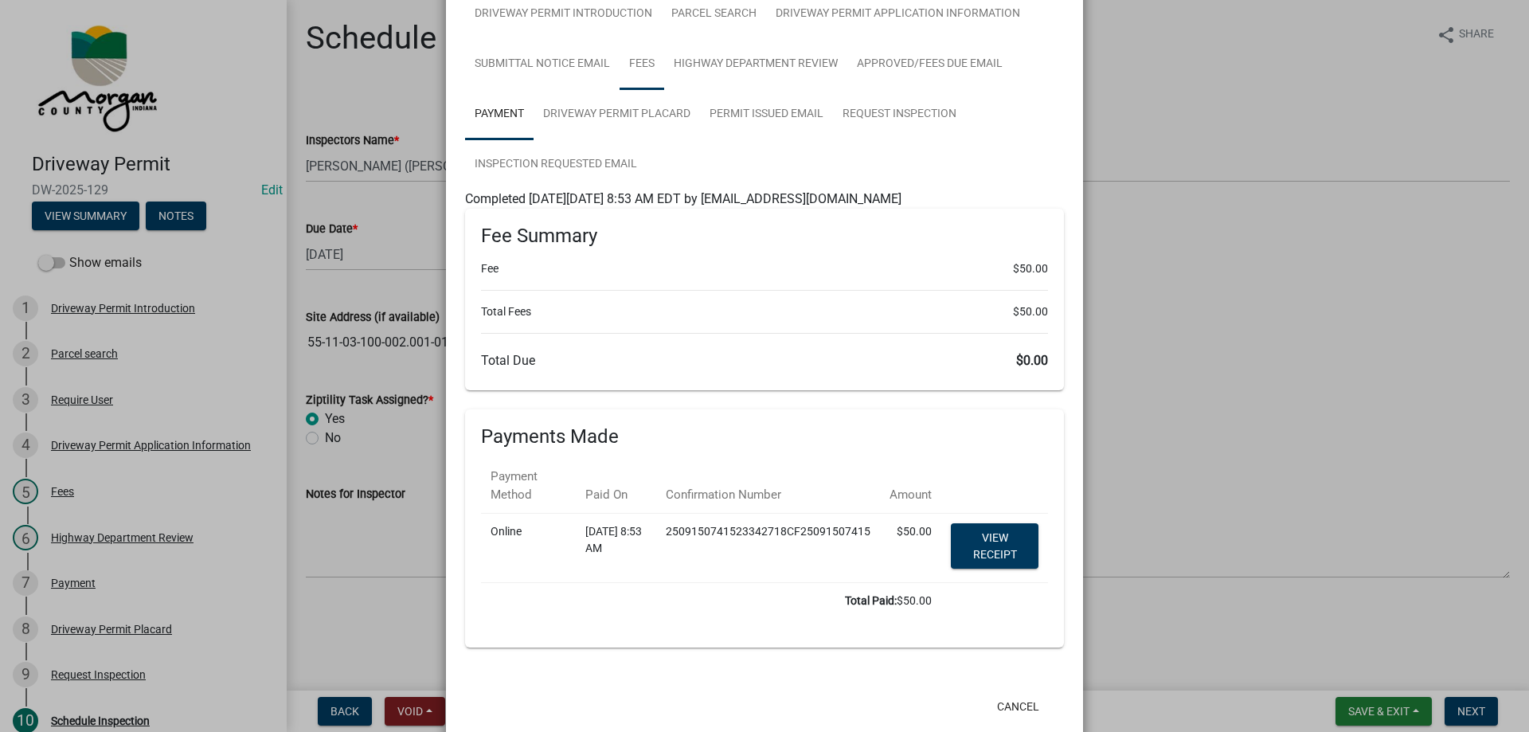
scroll to position [151, 0]
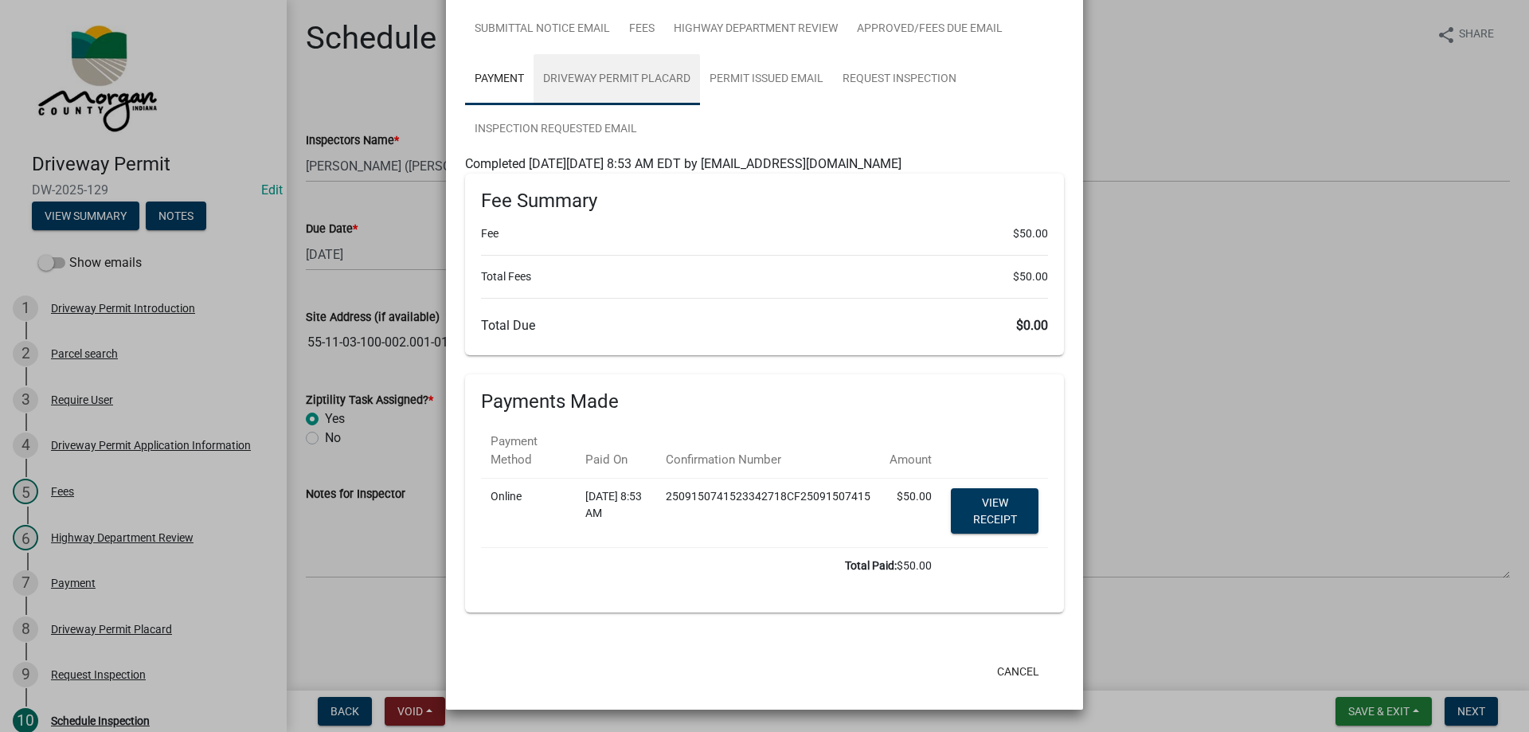
click at [637, 80] on link "Driveway Permit Placard" at bounding box center [617, 79] width 166 height 51
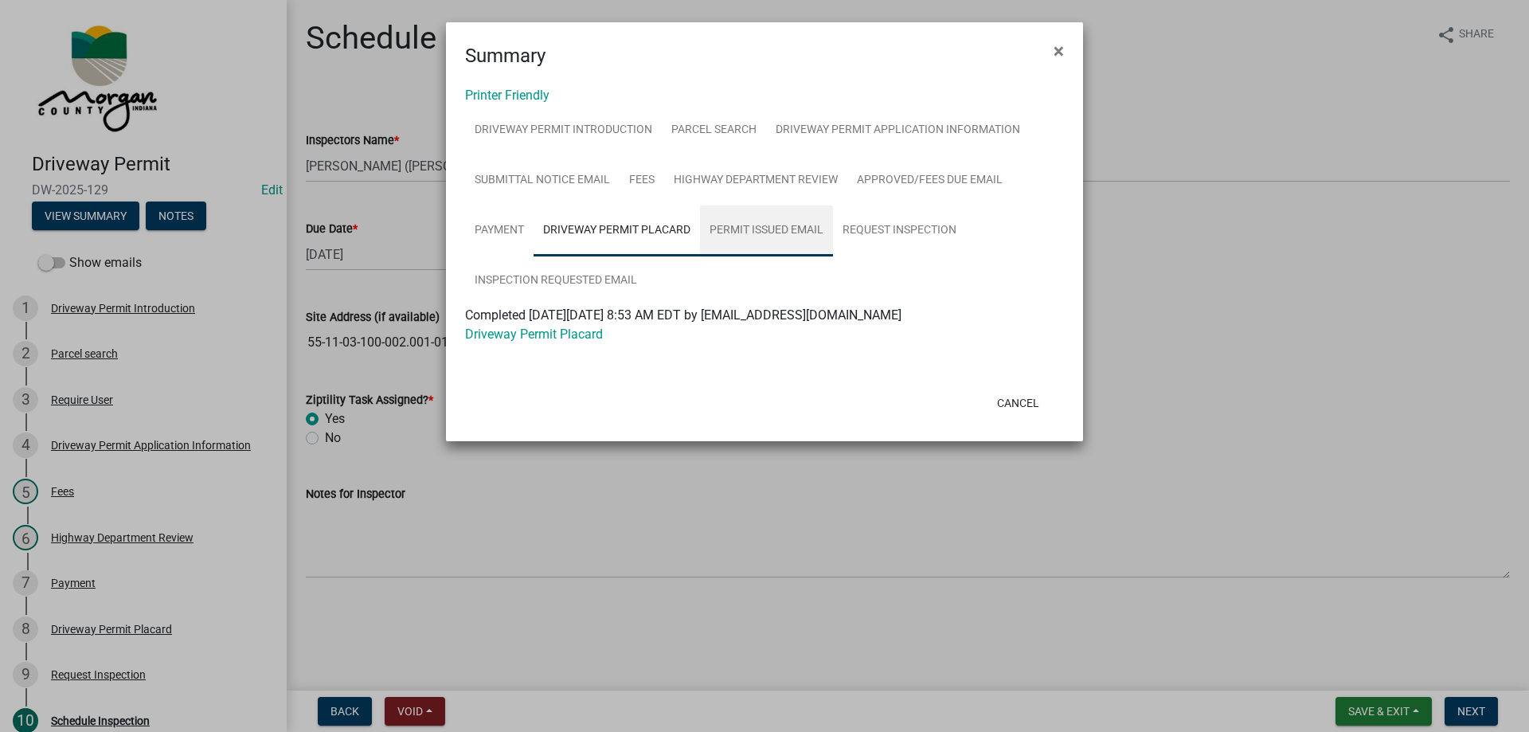
click at [756, 233] on link "Permit Issued Email" at bounding box center [766, 231] width 133 height 51
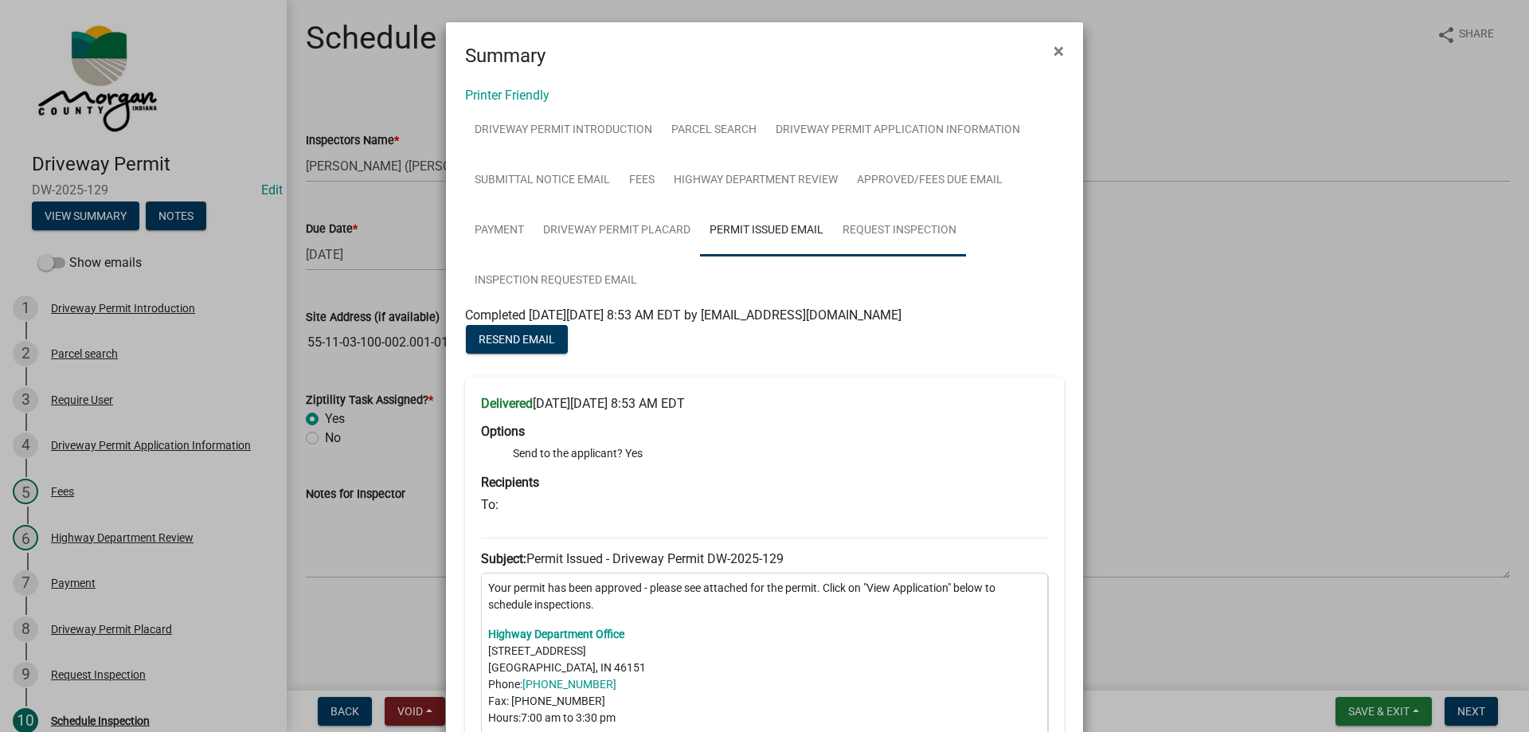
click at [919, 219] on link "Request Inspection" at bounding box center [899, 231] width 133 height 51
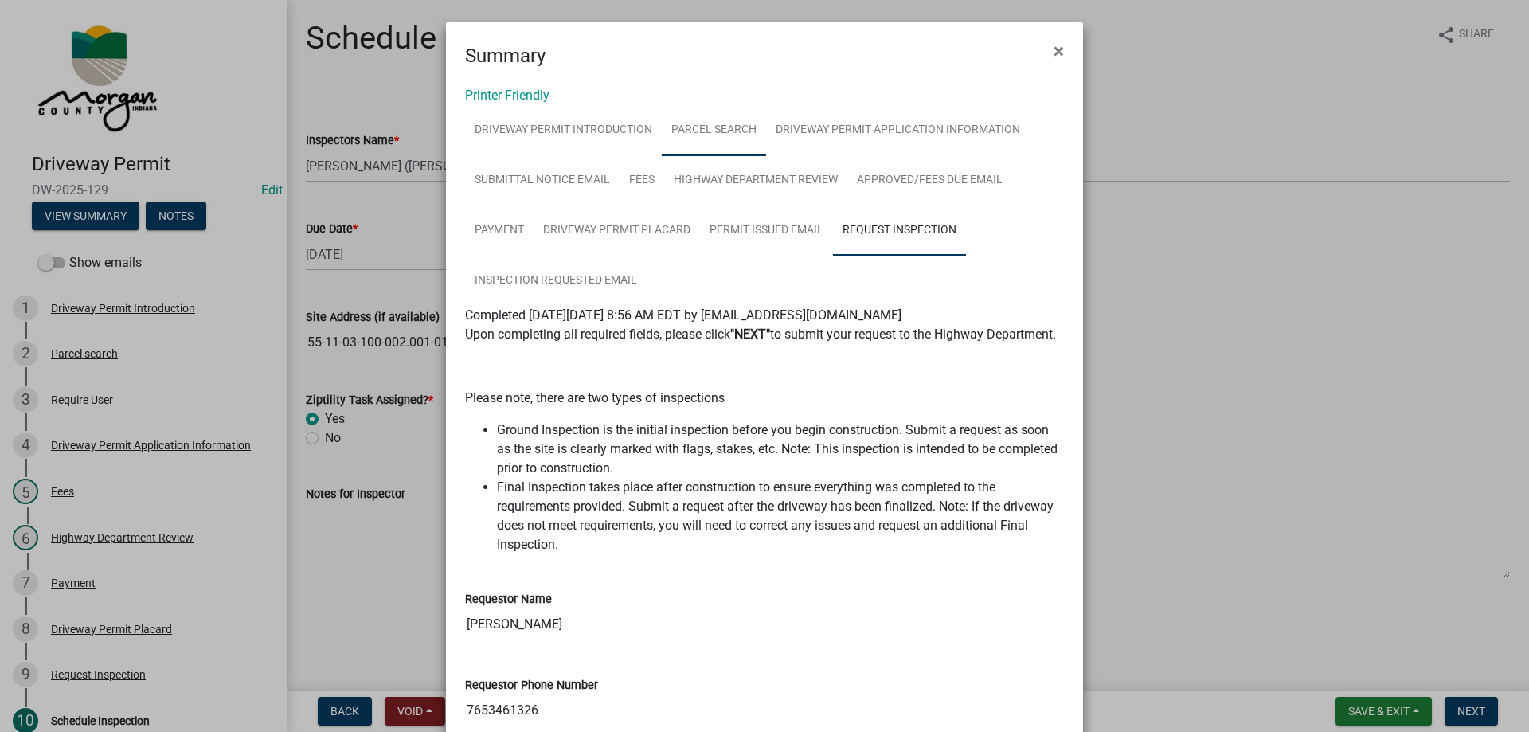
click at [736, 120] on link "Parcel search" at bounding box center [714, 130] width 104 height 51
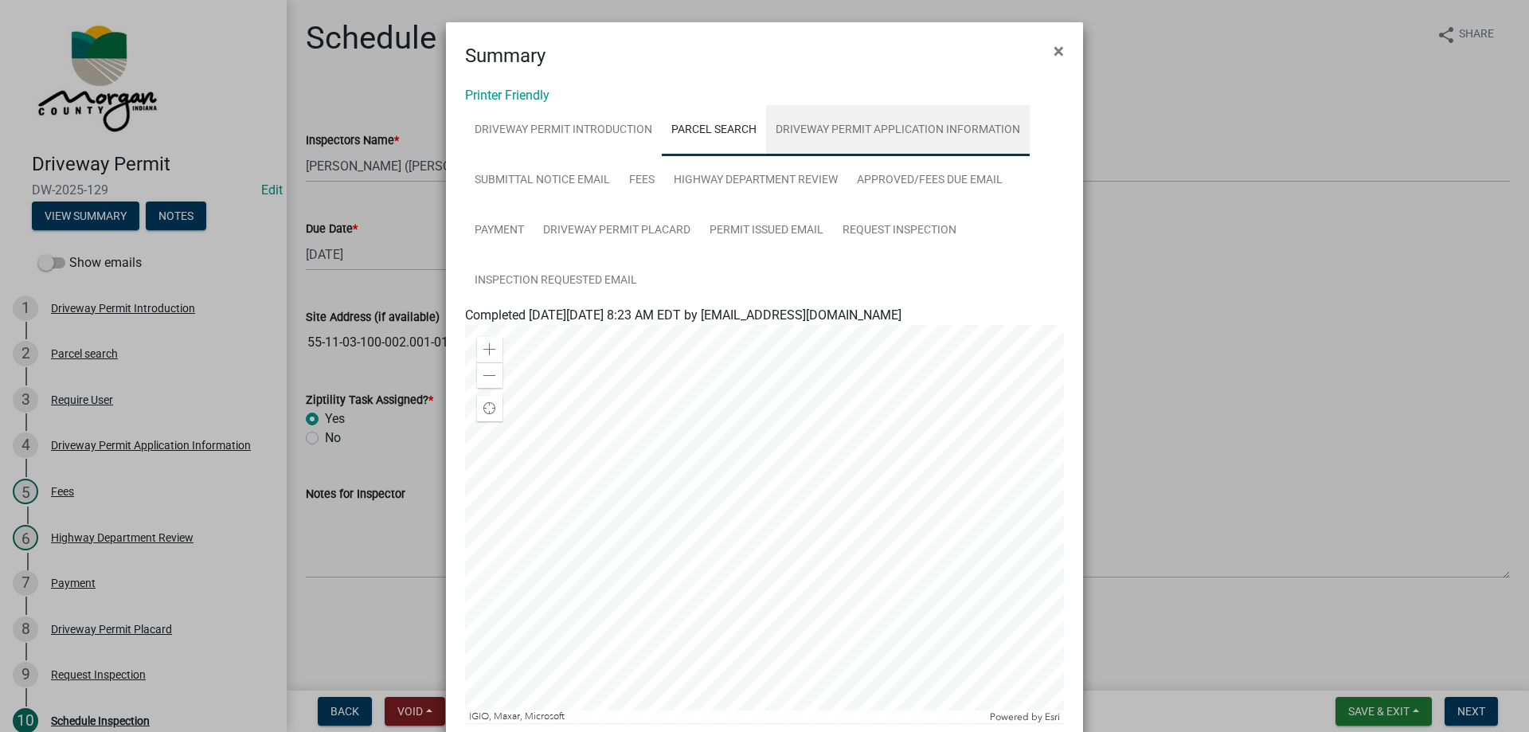
click at [812, 121] on link "Driveway Permit Application Information" at bounding box center [898, 130] width 264 height 51
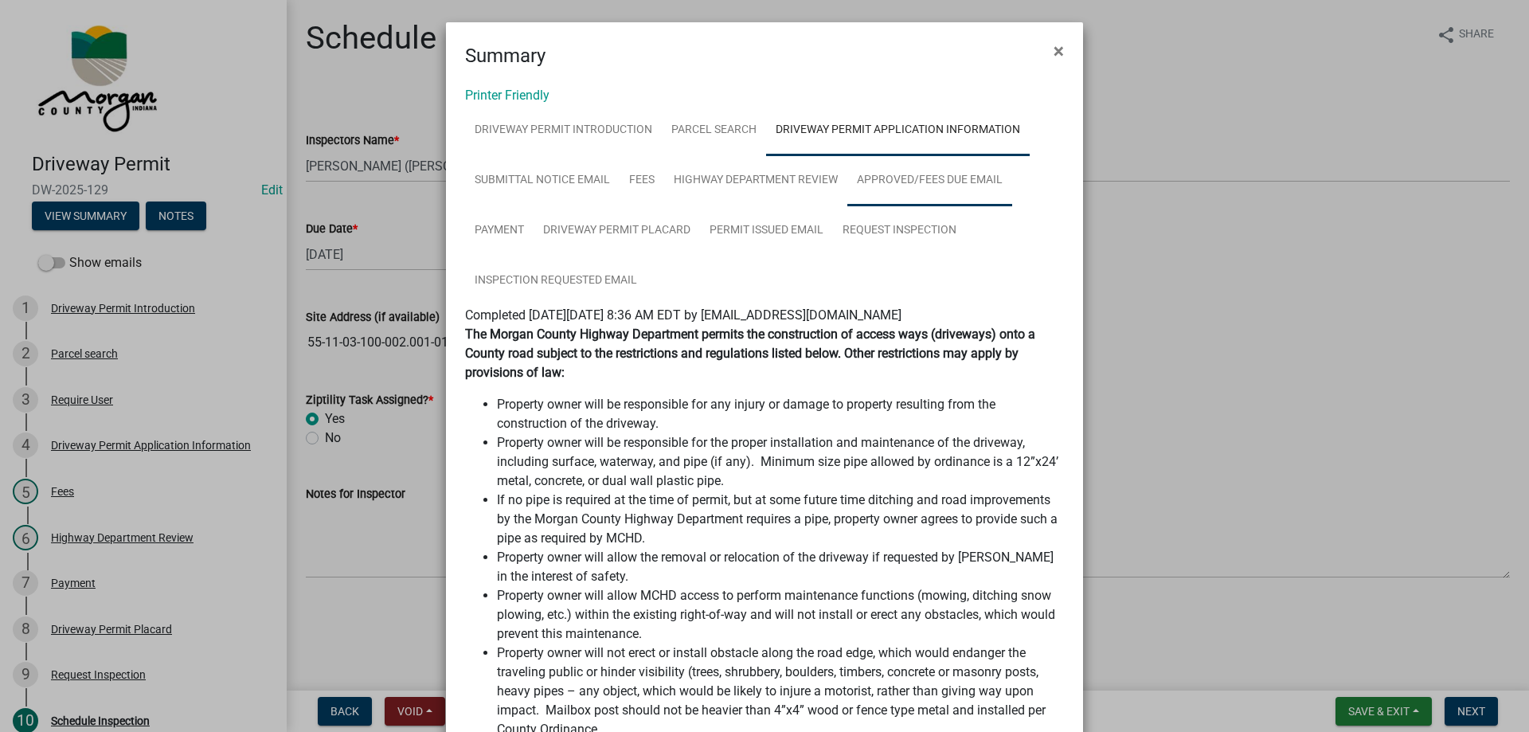
click at [953, 170] on link "Approved/Fees Due Email" at bounding box center [930, 180] width 165 height 51
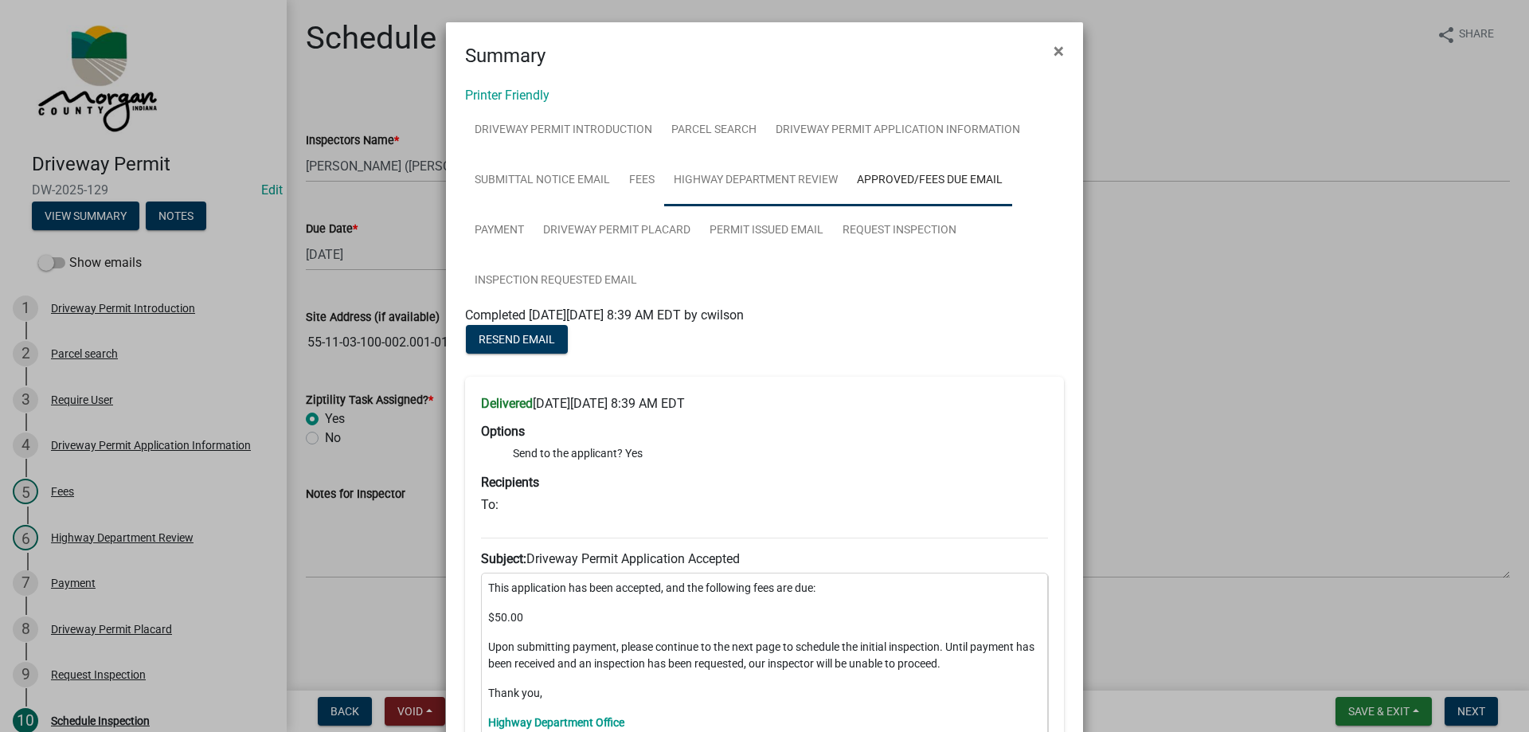
click at [725, 176] on link "Highway Department Review" at bounding box center [755, 180] width 183 height 51
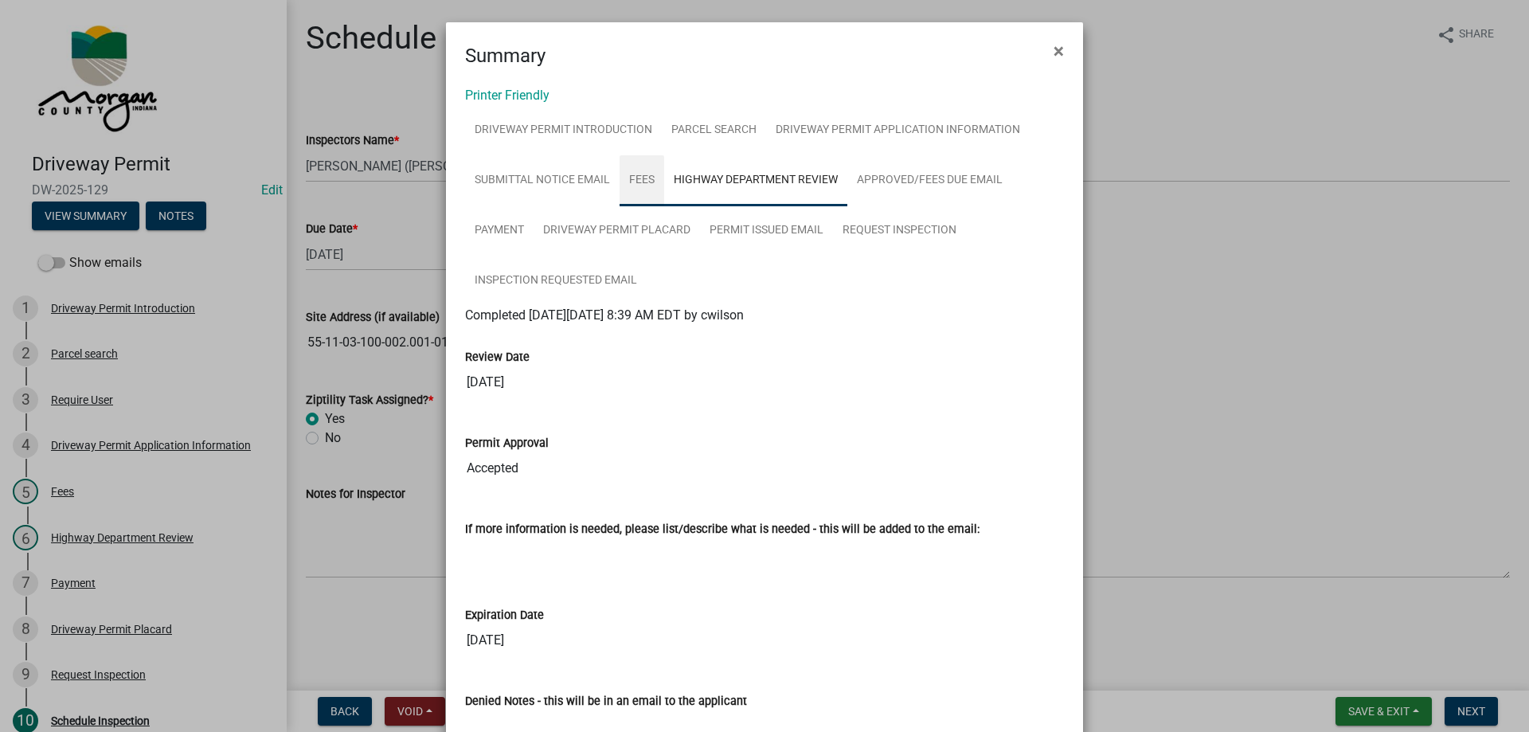
click at [644, 178] on link "Fees" at bounding box center [642, 180] width 45 height 51
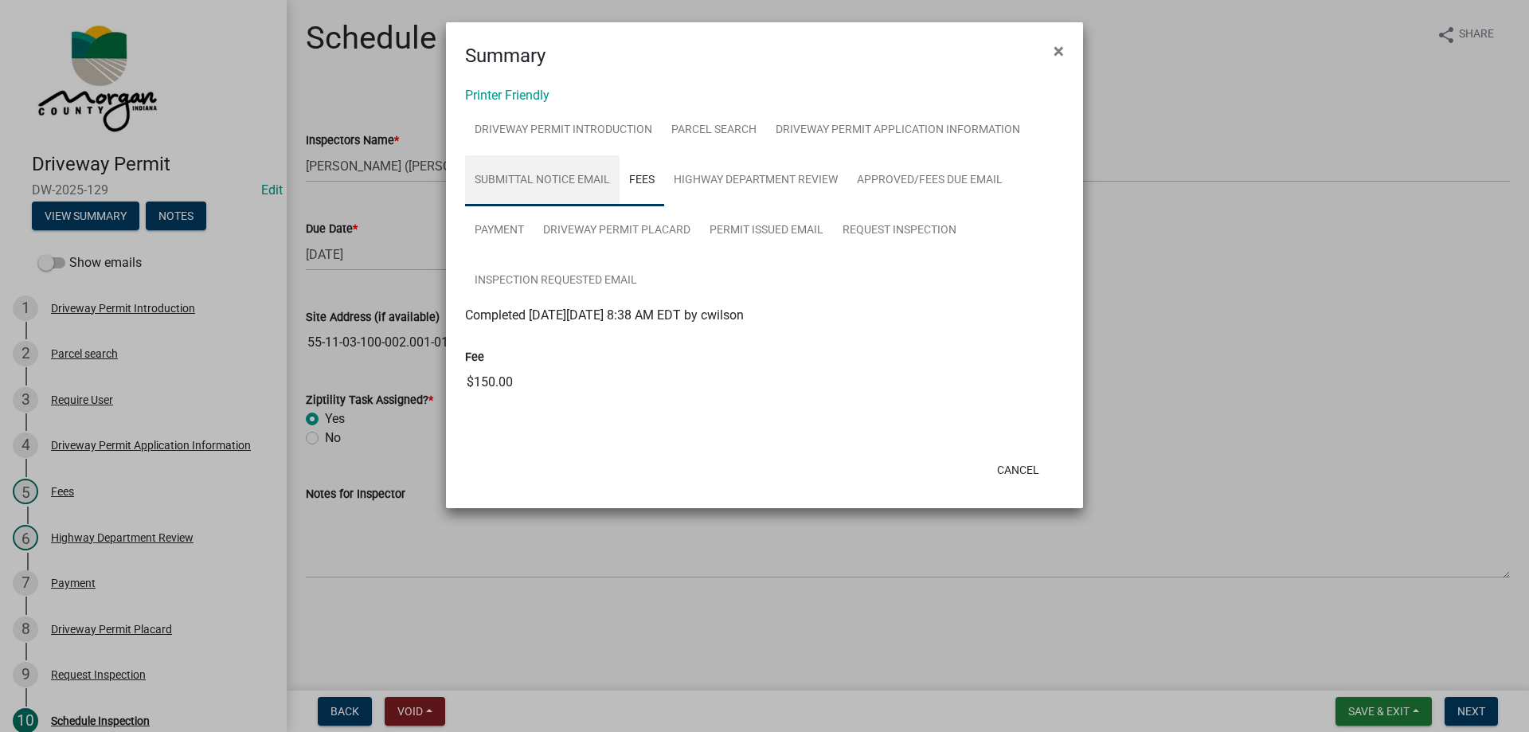
click at [553, 180] on link "Submittal Notice Email" at bounding box center [542, 180] width 155 height 51
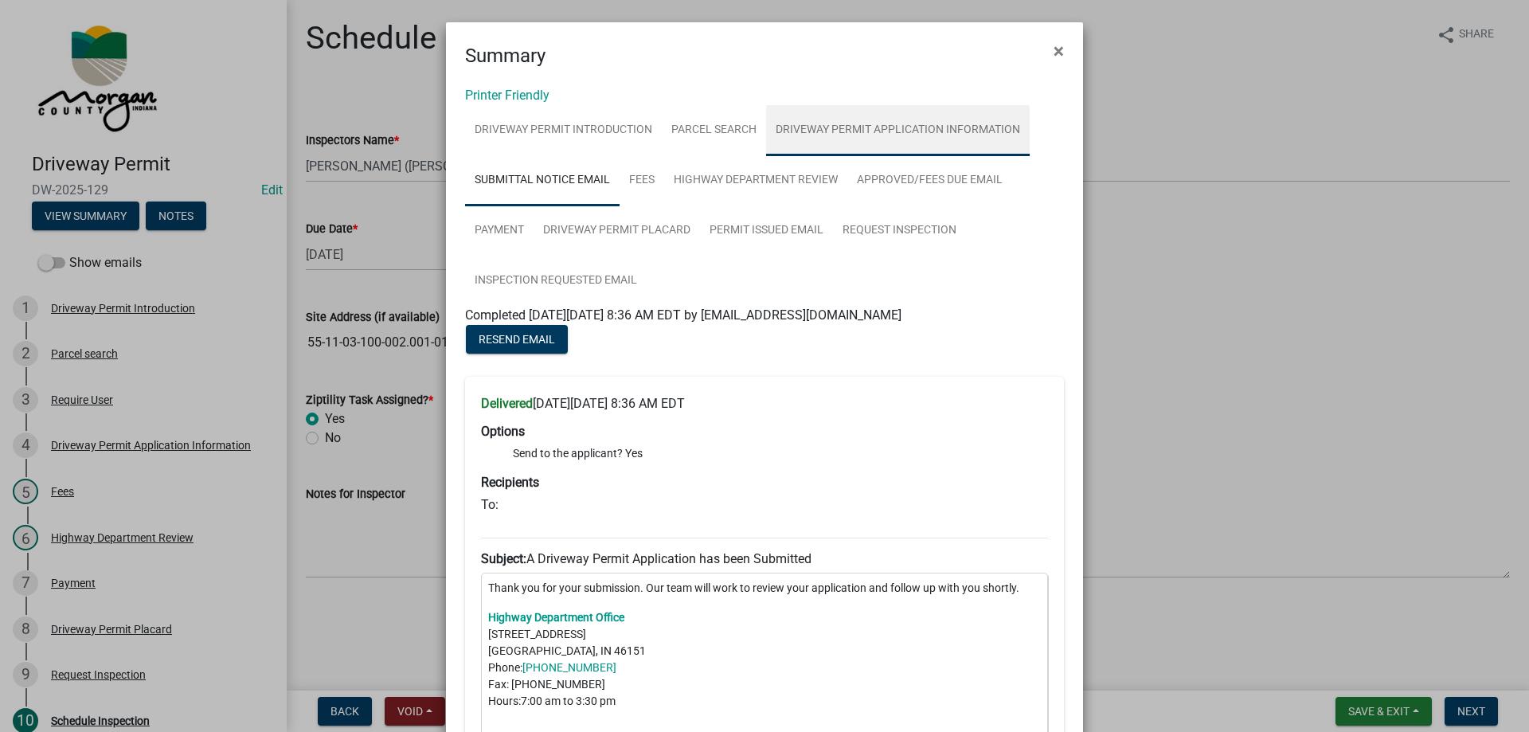
click at [942, 130] on link "Driveway Permit Application Information" at bounding box center [898, 130] width 264 height 51
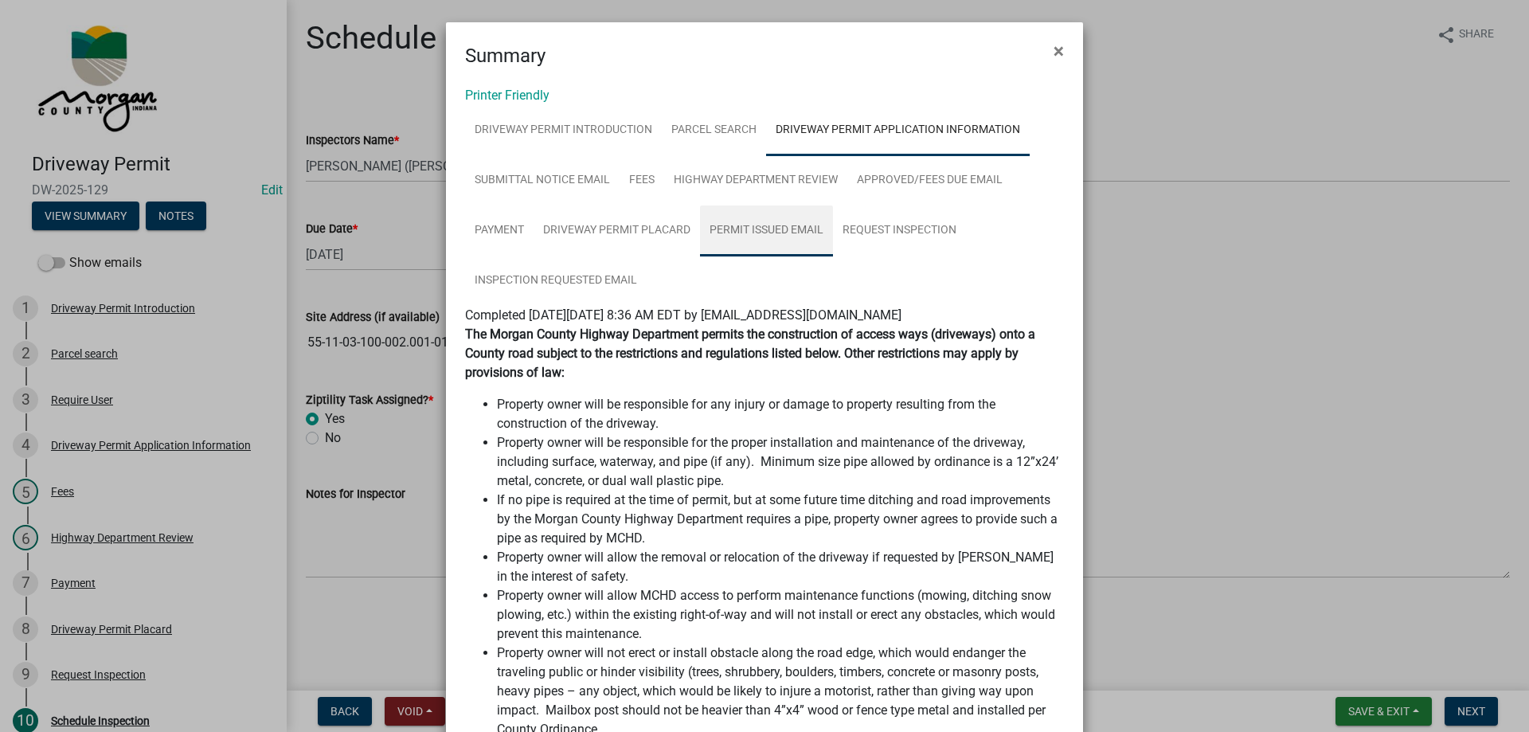
click at [775, 230] on link "Permit Issued Email" at bounding box center [766, 231] width 133 height 51
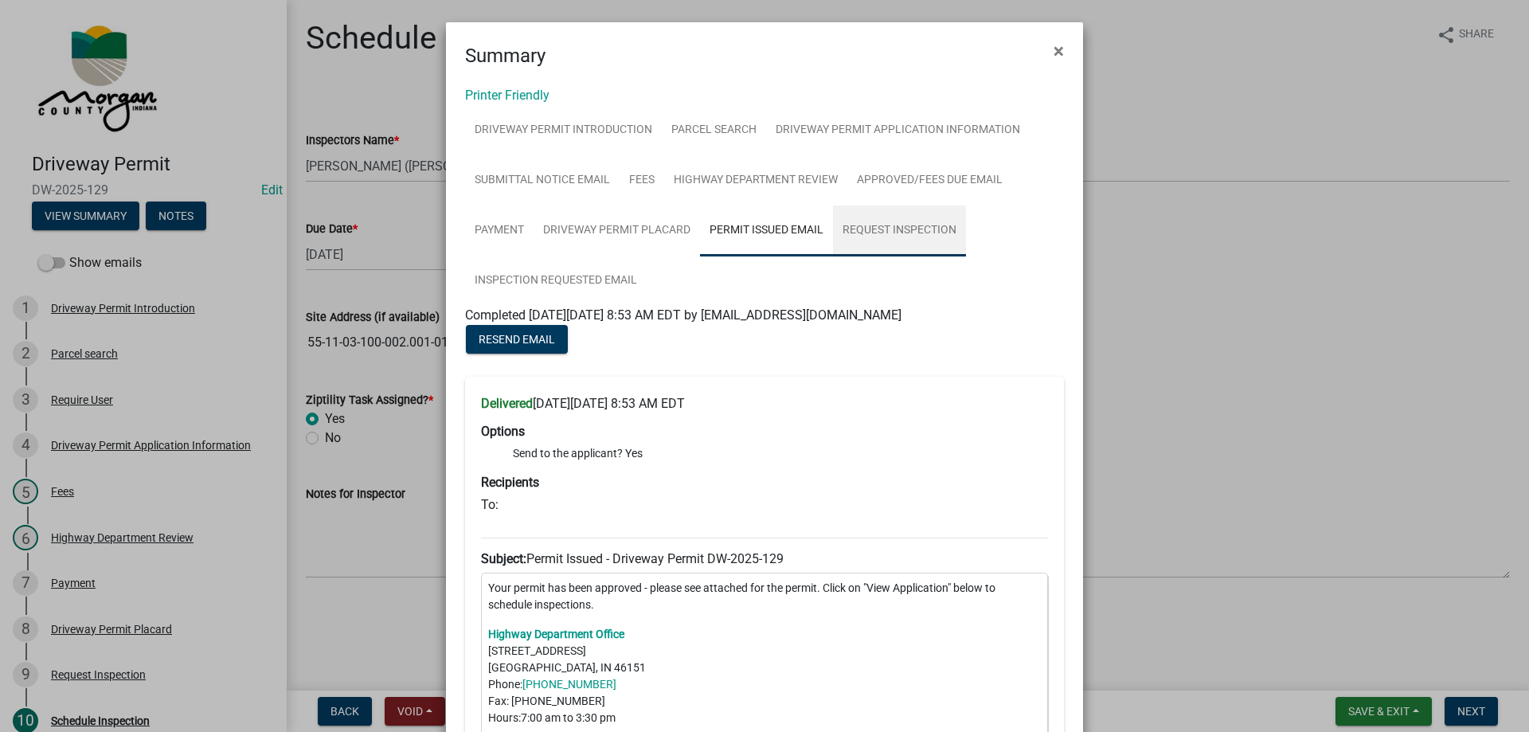
click at [906, 228] on link "Request Inspection" at bounding box center [899, 231] width 133 height 51
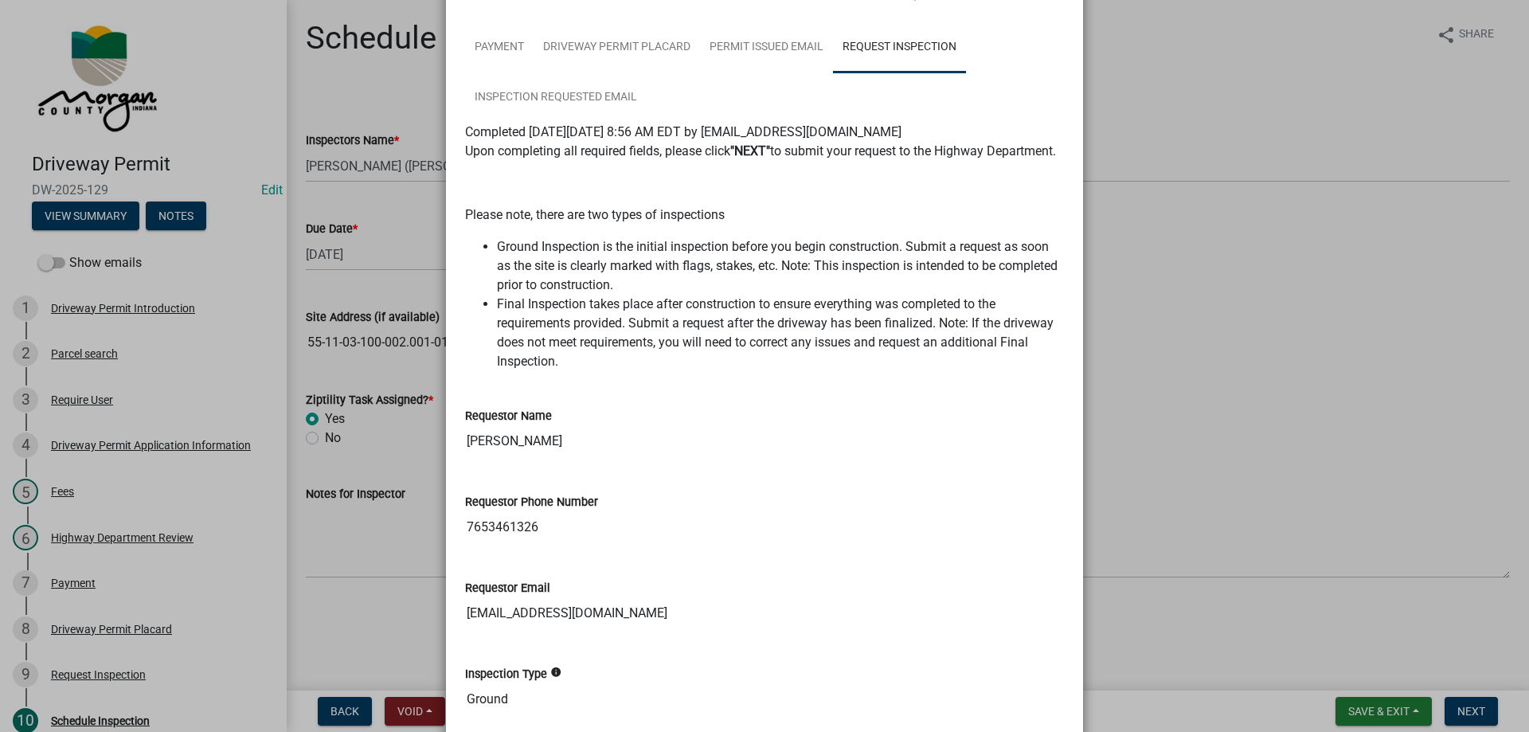
scroll to position [398, 0]
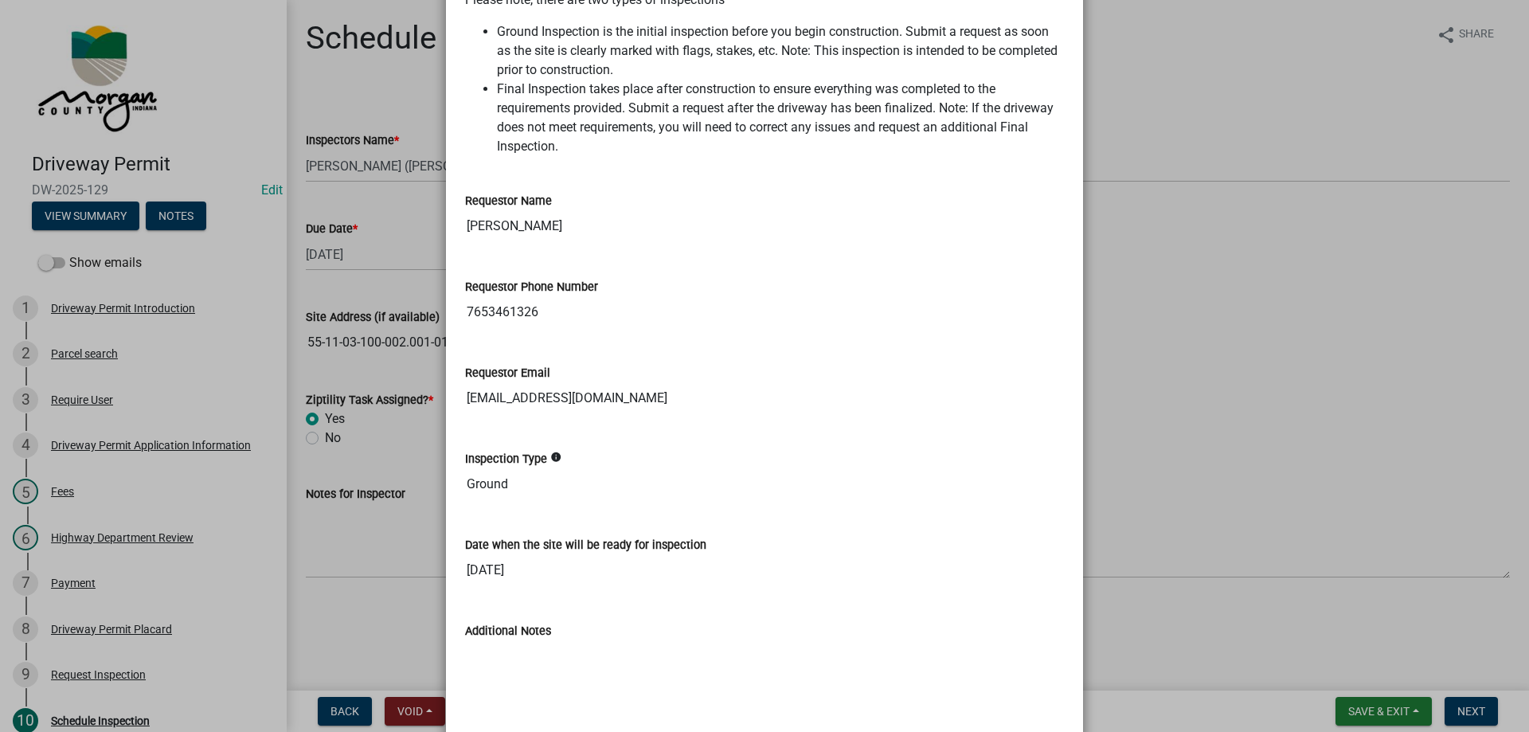
drag, startPoint x: 463, startPoint y: 245, endPoint x: 571, endPoint y: 251, distance: 108.5
click at [571, 242] on input "[PERSON_NAME]" at bounding box center [764, 226] width 599 height 32
click at [491, 328] on input "7653461326" at bounding box center [764, 312] width 599 height 32
click at [510, 414] on input "[EMAIL_ADDRESS][DOMAIN_NAME]" at bounding box center [764, 398] width 599 height 32
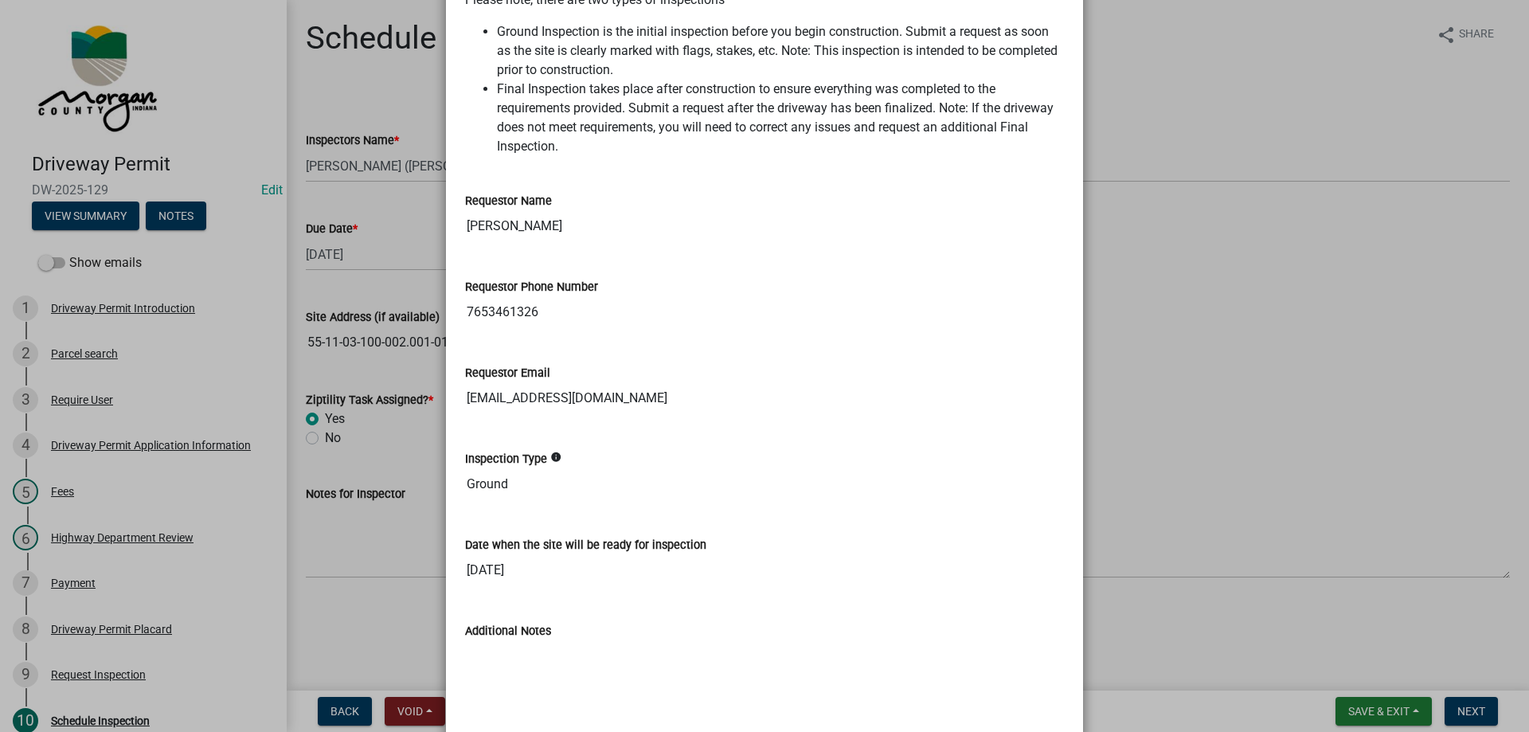
click at [510, 414] on input "[EMAIL_ADDRESS][DOMAIN_NAME]" at bounding box center [764, 398] width 599 height 32
click at [642, 414] on input "[EMAIL_ADDRESS][DOMAIN_NAME]" at bounding box center [764, 398] width 599 height 32
click at [645, 414] on input "[EMAIL_ADDRESS][DOMAIN_NAME]" at bounding box center [764, 398] width 599 height 32
click at [647, 414] on input "[EMAIL_ADDRESS][DOMAIN_NAME]" at bounding box center [764, 398] width 599 height 32
click at [646, 414] on input "[EMAIL_ADDRESS][DOMAIN_NAME]" at bounding box center [764, 398] width 599 height 32
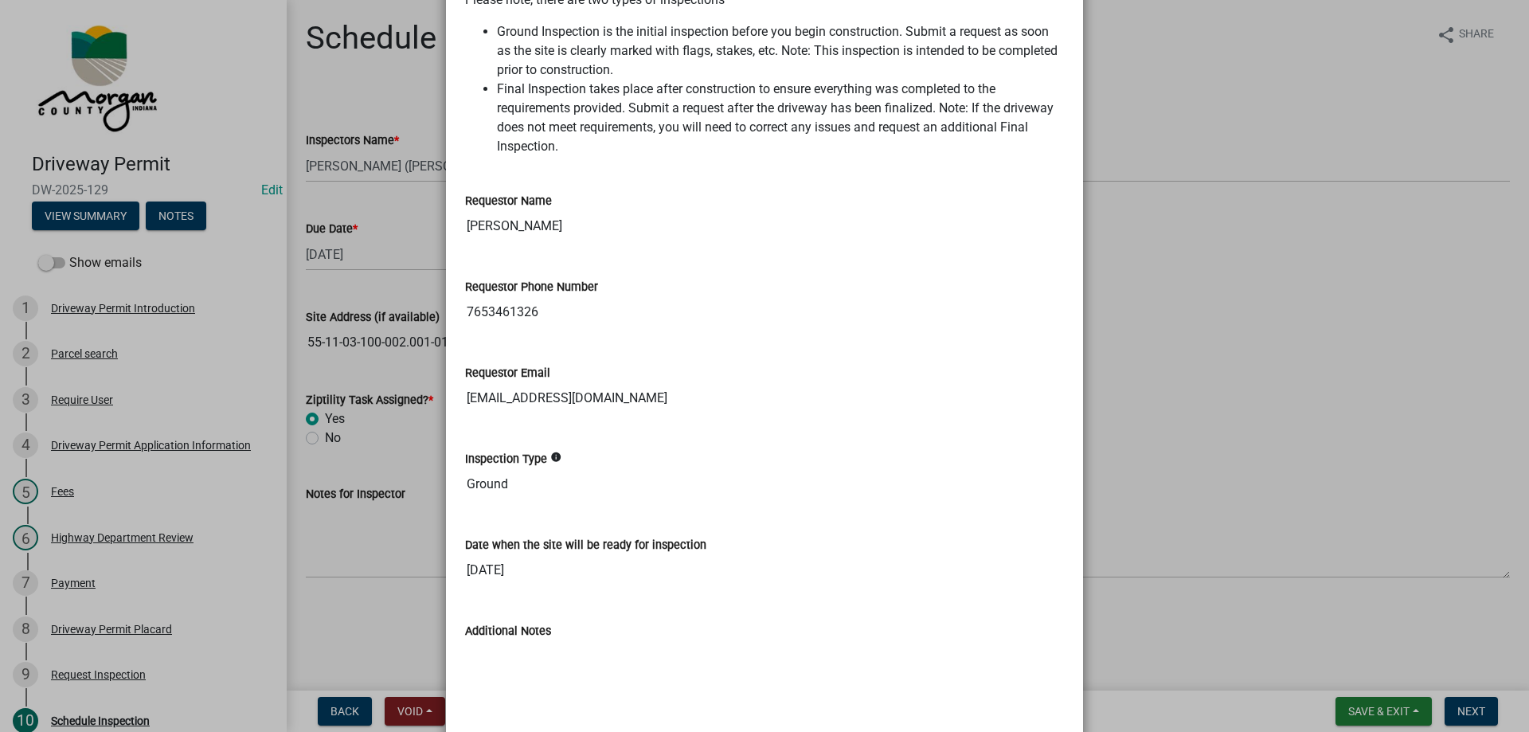
click at [646, 414] on input "[EMAIL_ADDRESS][DOMAIN_NAME]" at bounding box center [764, 398] width 599 height 32
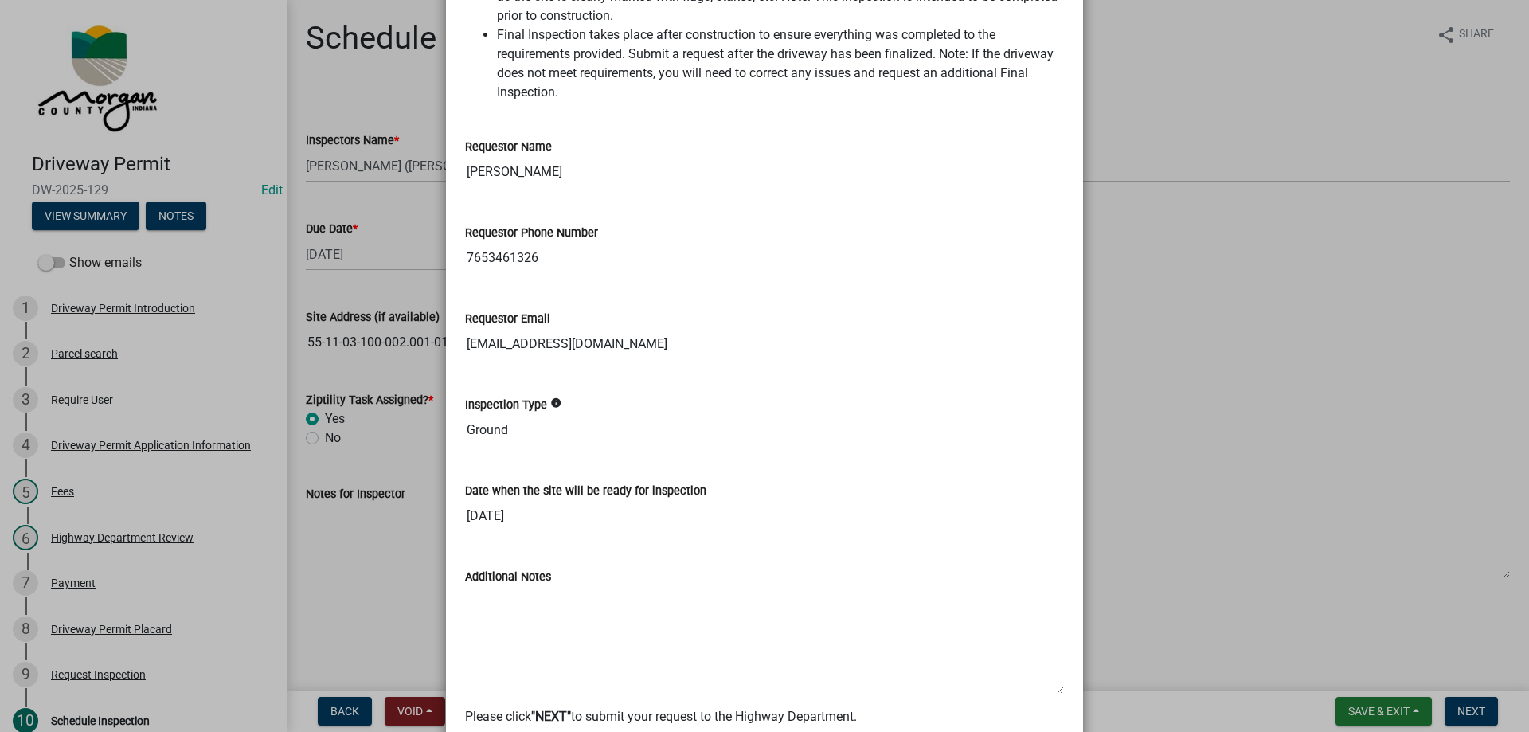
scroll to position [558, 0]
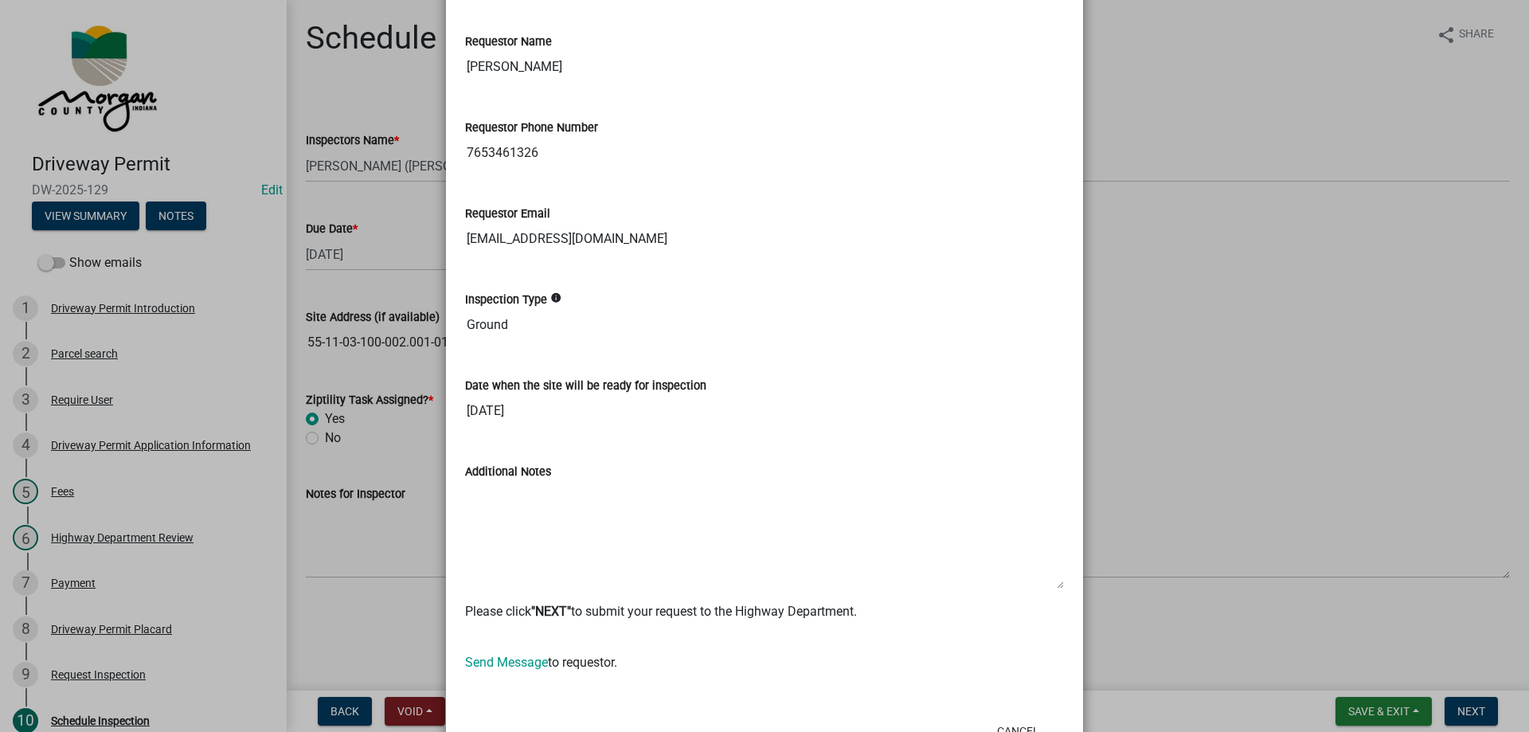
click at [500, 341] on input "Ground" at bounding box center [764, 325] width 599 height 32
click at [529, 427] on input "[DATE]" at bounding box center [764, 411] width 599 height 32
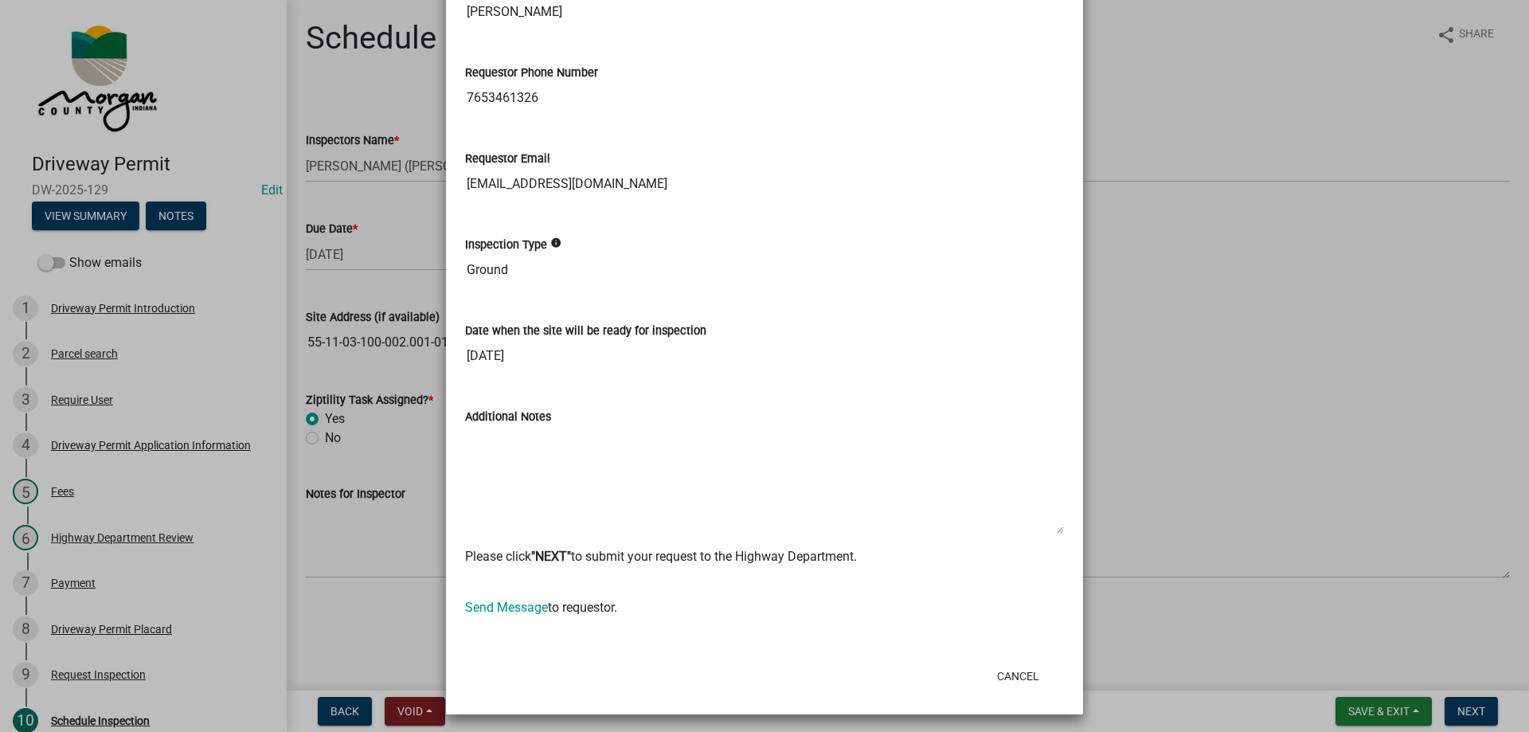
scroll to position [636, 0]
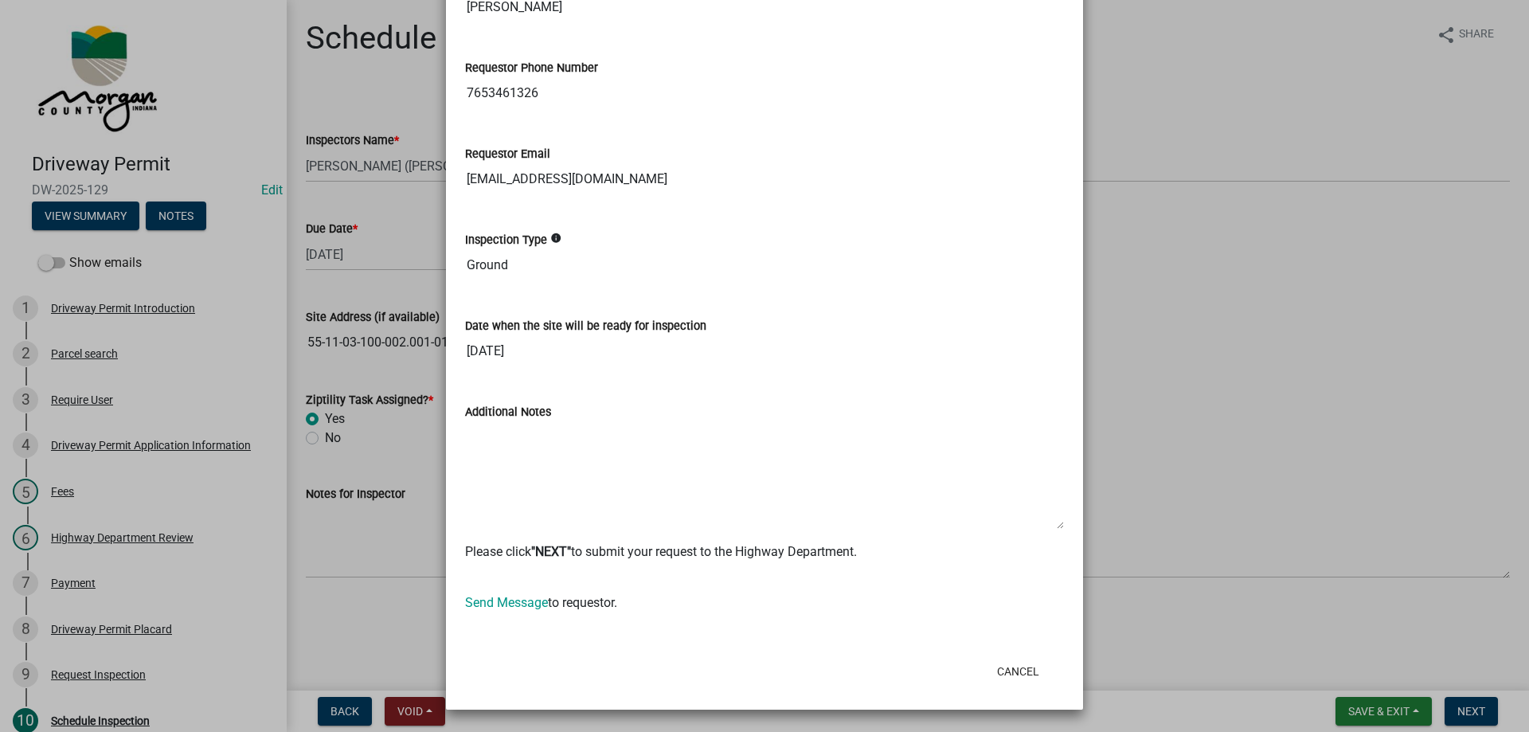
click at [561, 348] on input "[DATE]" at bounding box center [764, 351] width 599 height 32
click at [114, 159] on ngb-modal-window "Summary × Printer Friendly Driveway Permit Introduction Parcel search Driveway …" at bounding box center [764, 366] width 1529 height 732
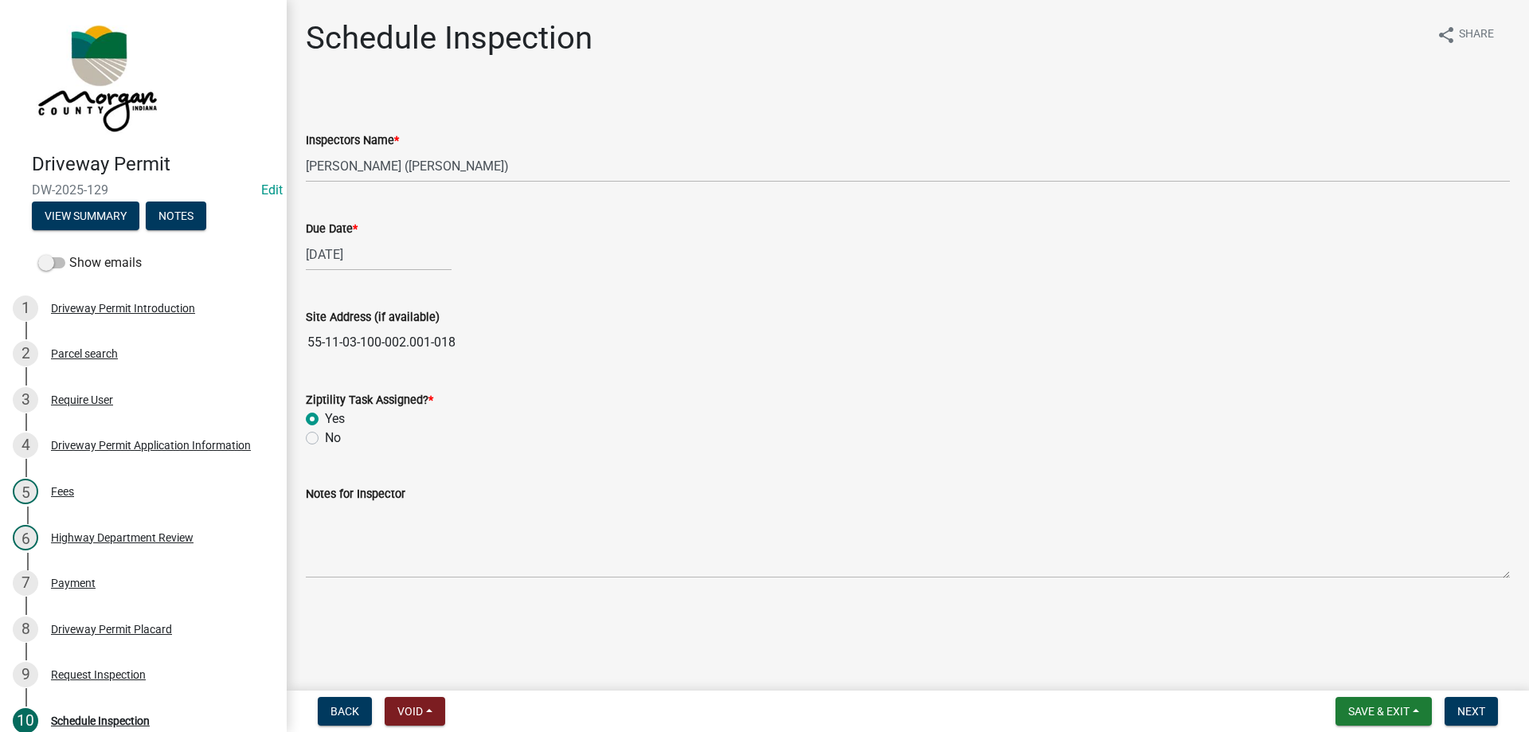
click at [58, 191] on span "DW-2025-129" at bounding box center [143, 189] width 223 height 15
copy span "DW-2025-129"
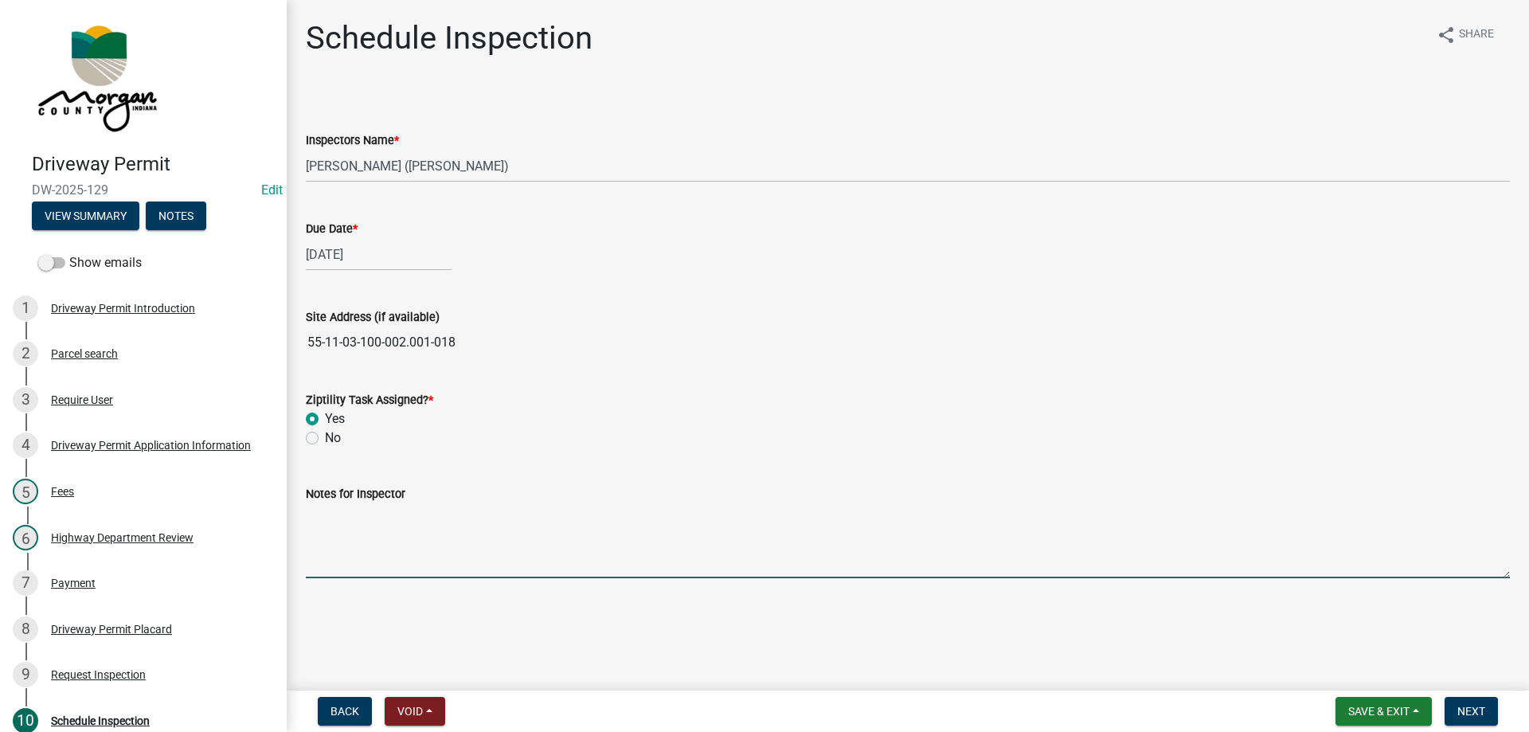
click at [391, 534] on textarea "Notes for Inspector" at bounding box center [908, 540] width 1204 height 75
click at [112, 217] on button "View Summary" at bounding box center [86, 216] width 108 height 29
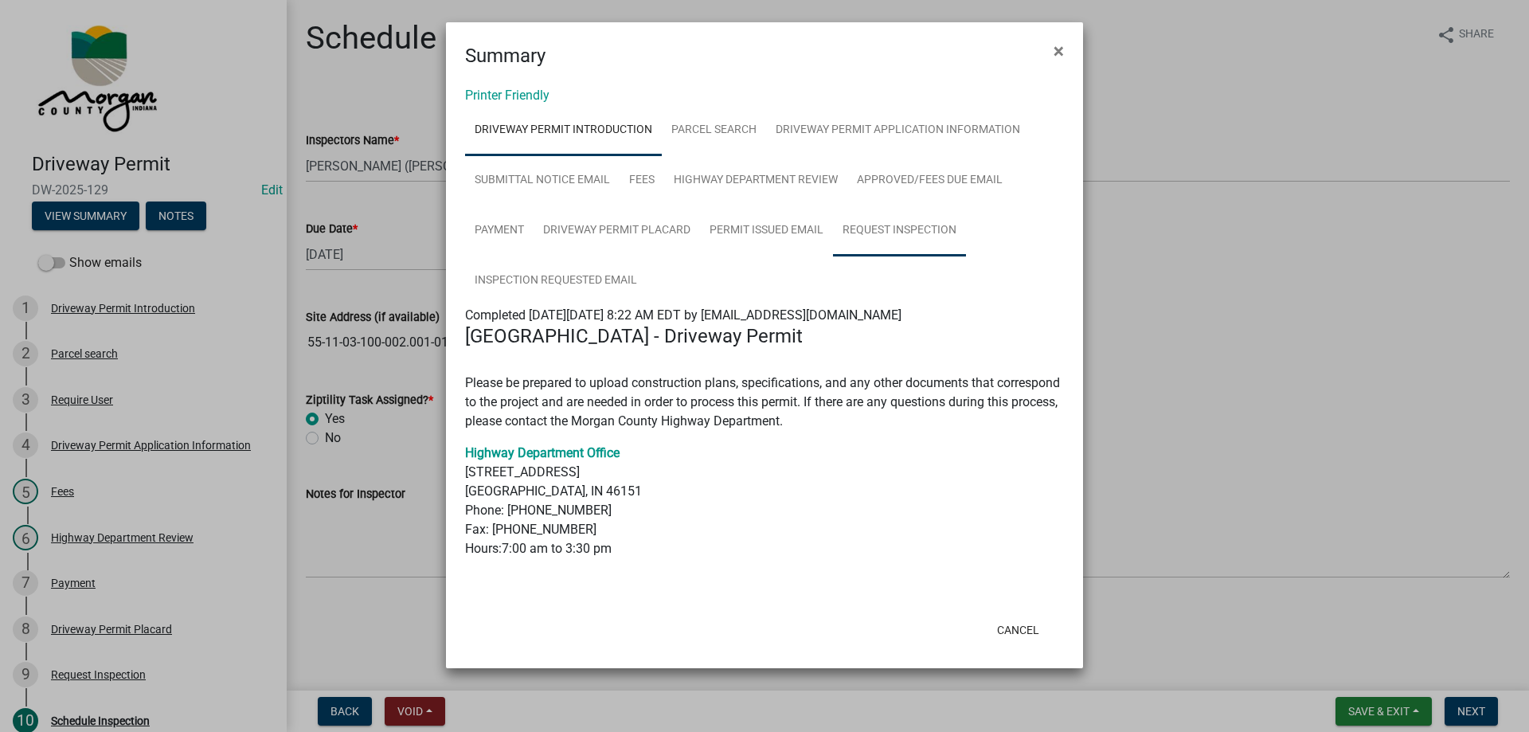
click at [868, 223] on link "Request Inspection" at bounding box center [899, 231] width 133 height 51
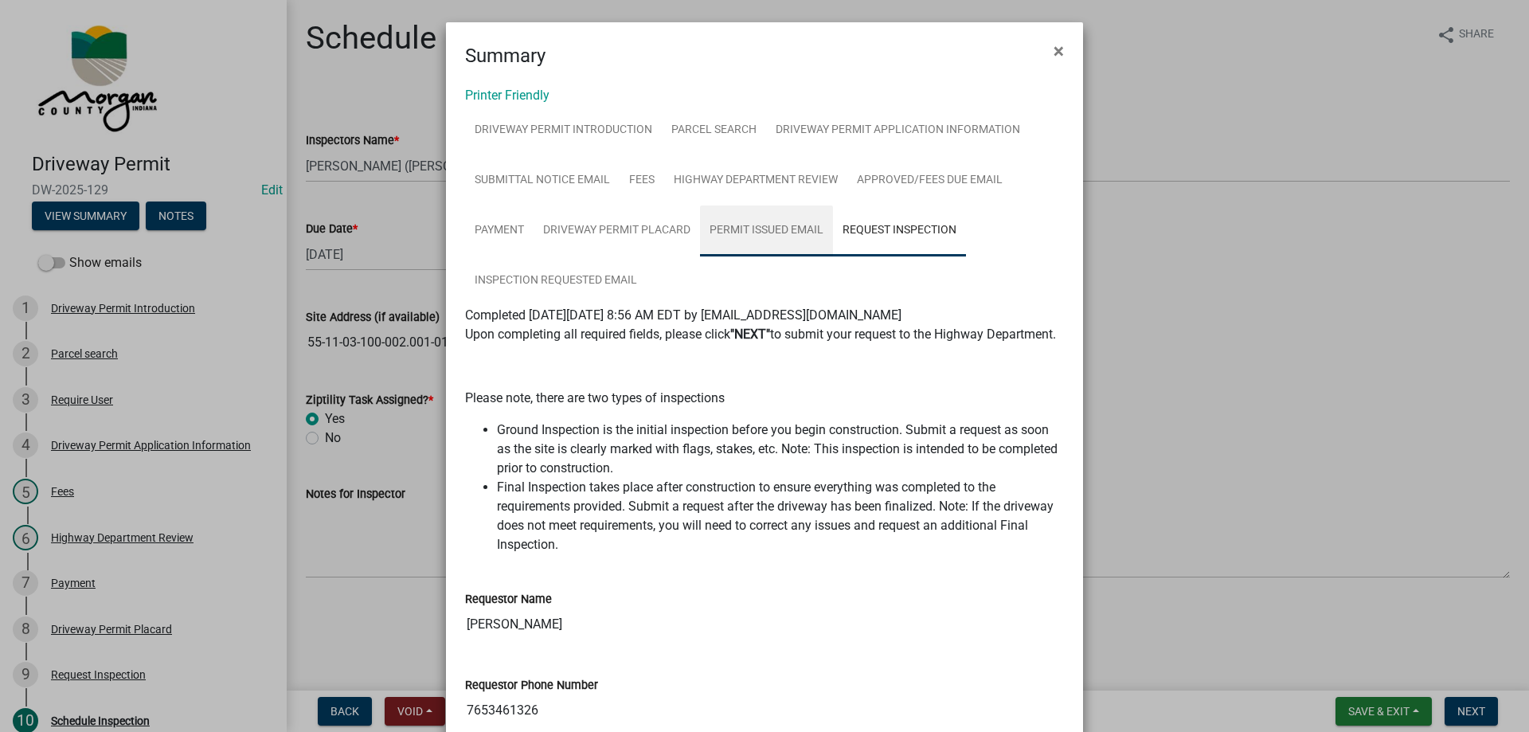
click at [739, 222] on link "Permit Issued Email" at bounding box center [766, 231] width 133 height 51
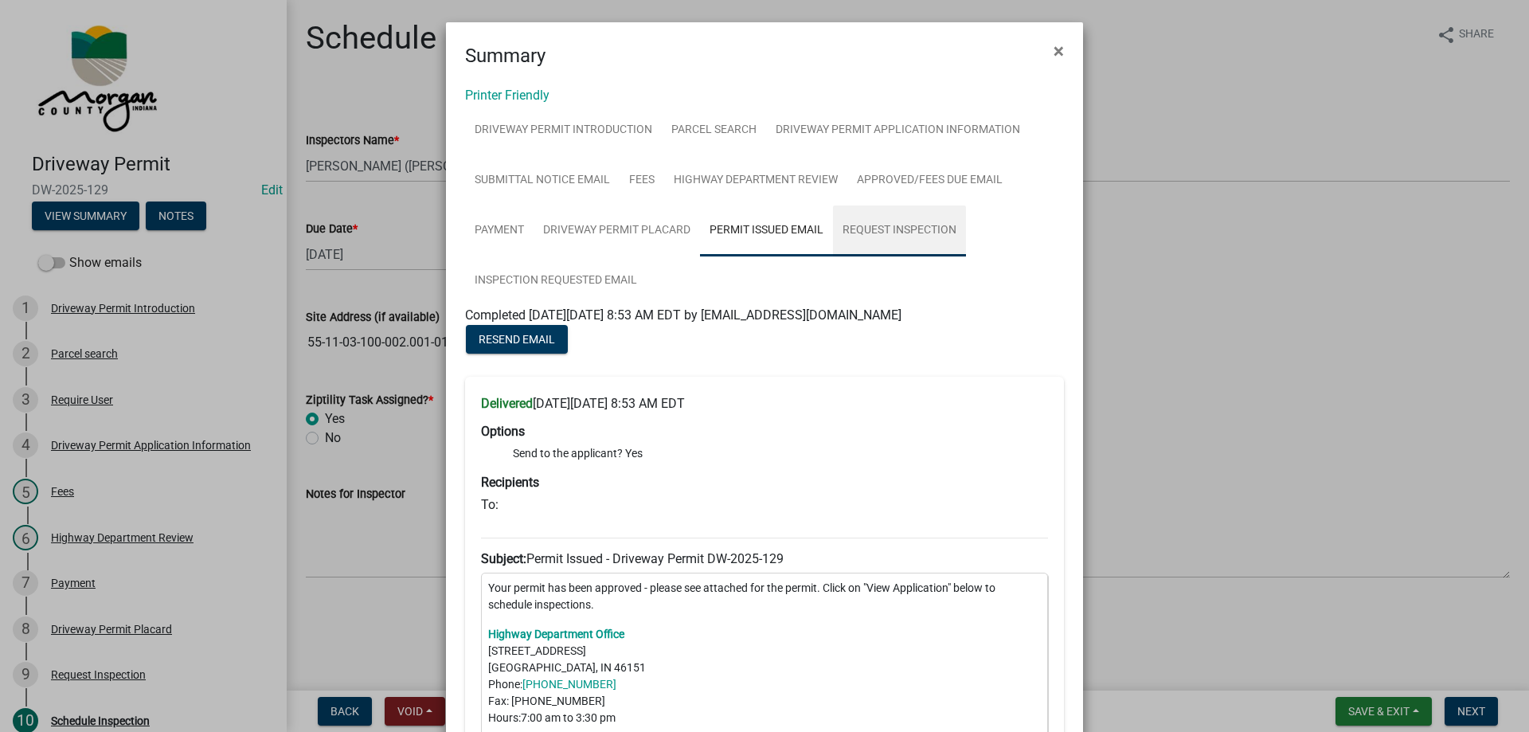
click at [949, 235] on link "Request Inspection" at bounding box center [899, 231] width 133 height 51
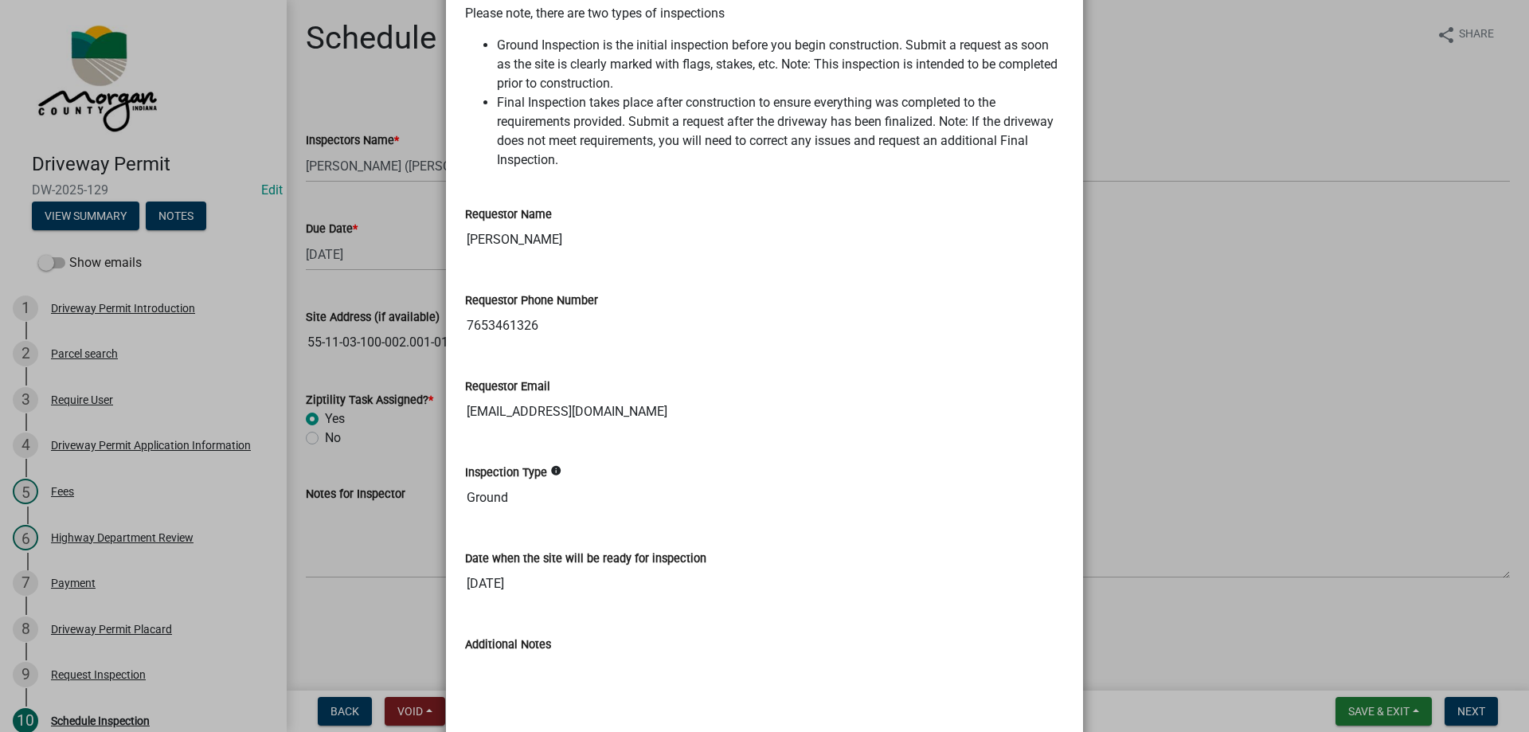
scroll to position [398, 0]
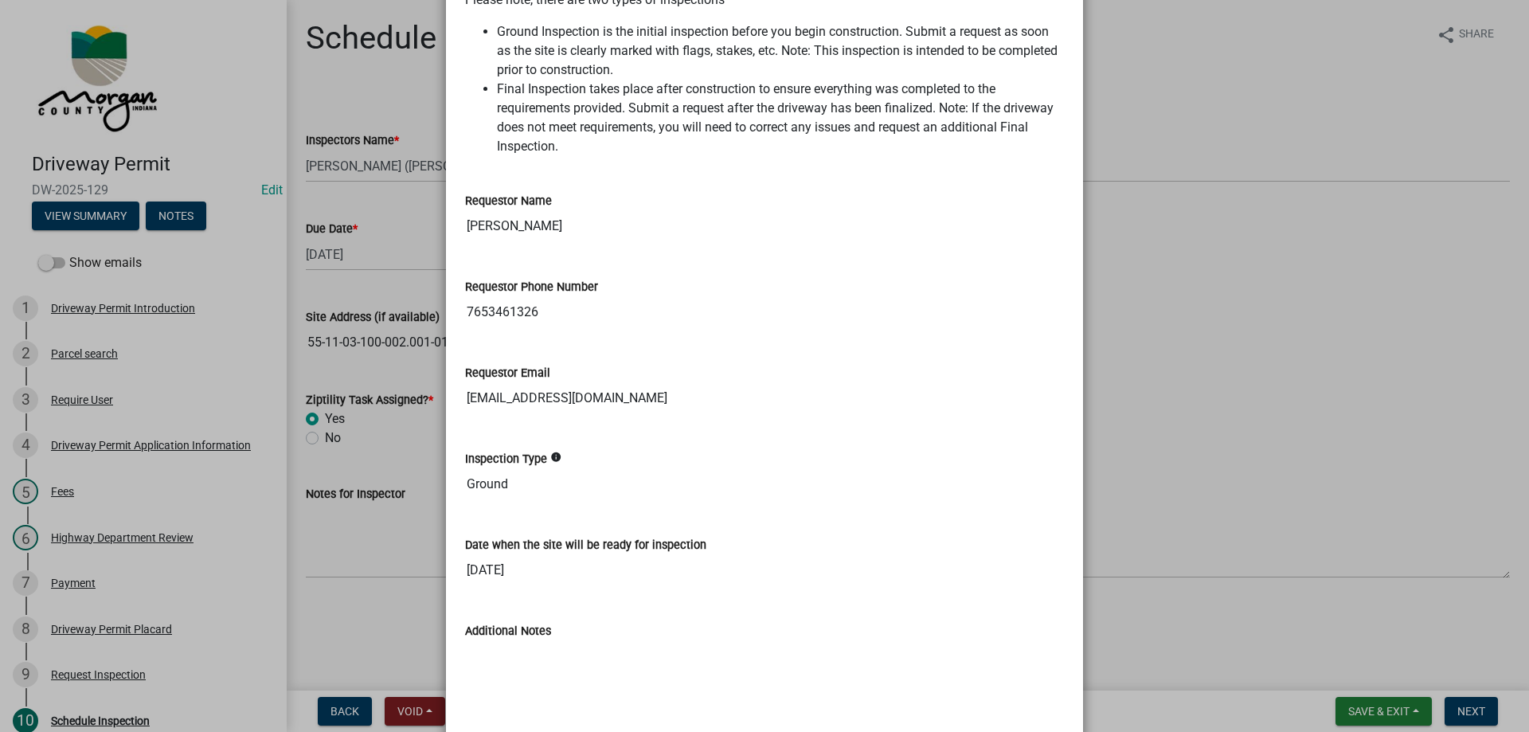
click at [486, 328] on input "7653461326" at bounding box center [764, 312] width 599 height 32
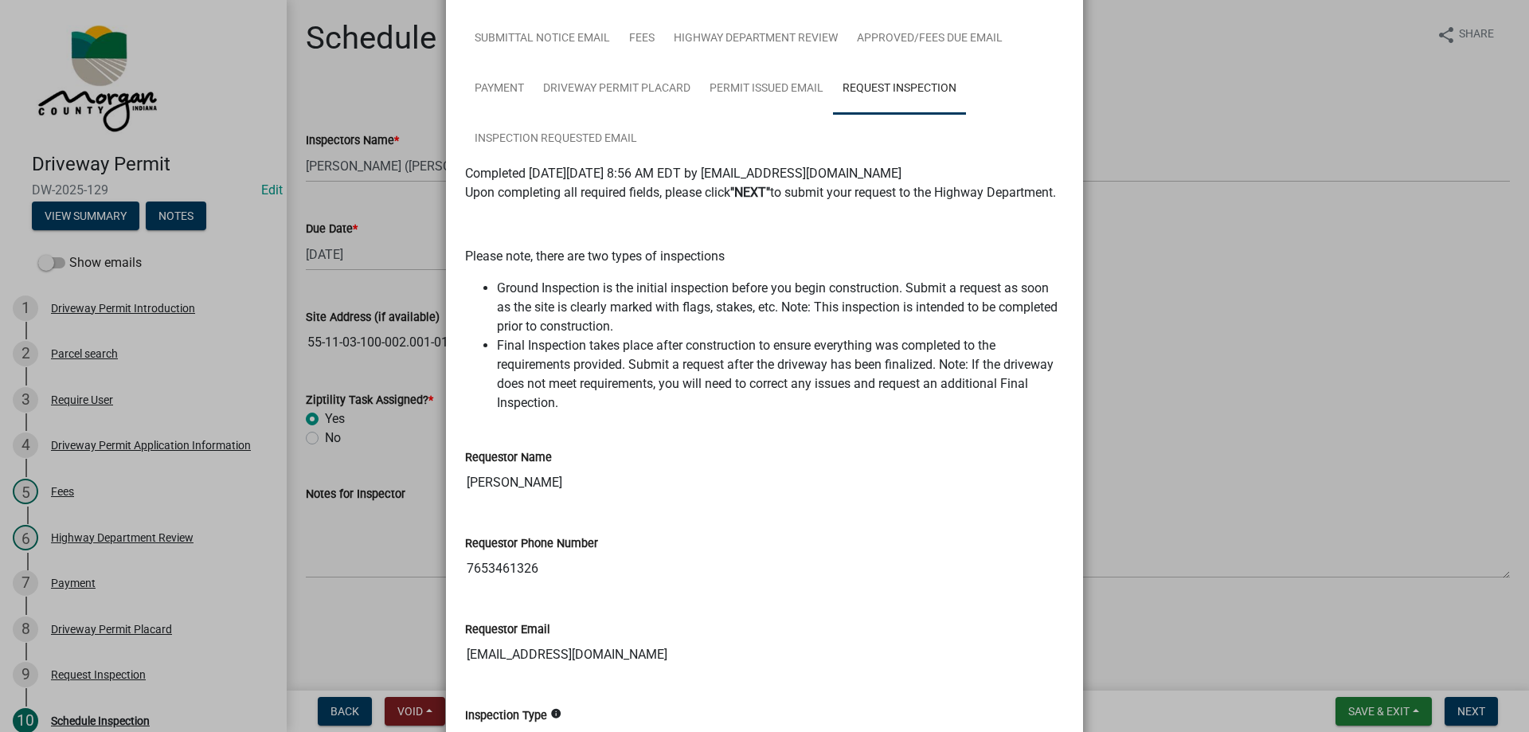
scroll to position [0, 0]
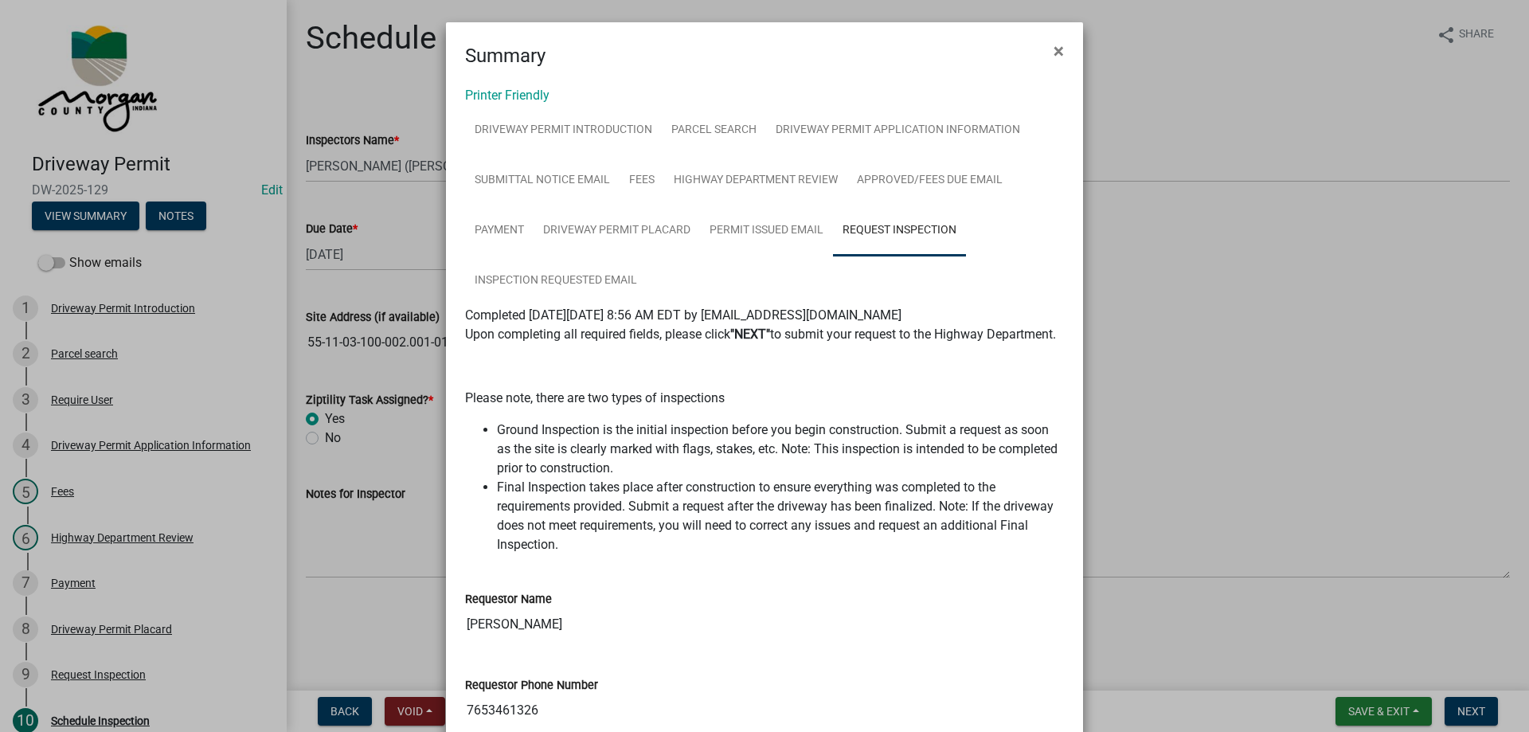
click at [1317, 337] on ngb-modal-window "Summary × Printer Friendly Driveway Permit Introduction Parcel search Driveway …" at bounding box center [764, 366] width 1529 height 732
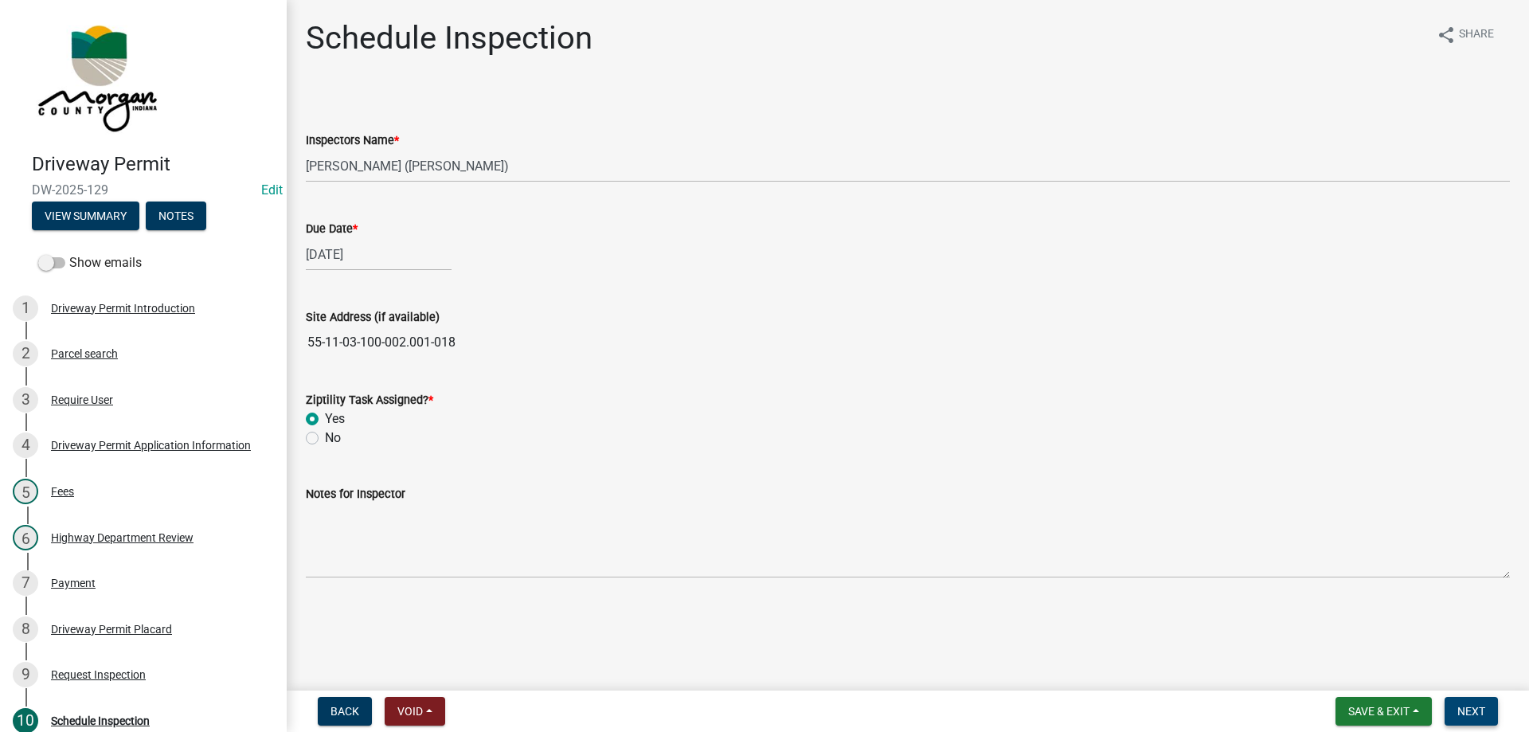
click at [1468, 700] on button "Next" at bounding box center [1471, 711] width 53 height 29
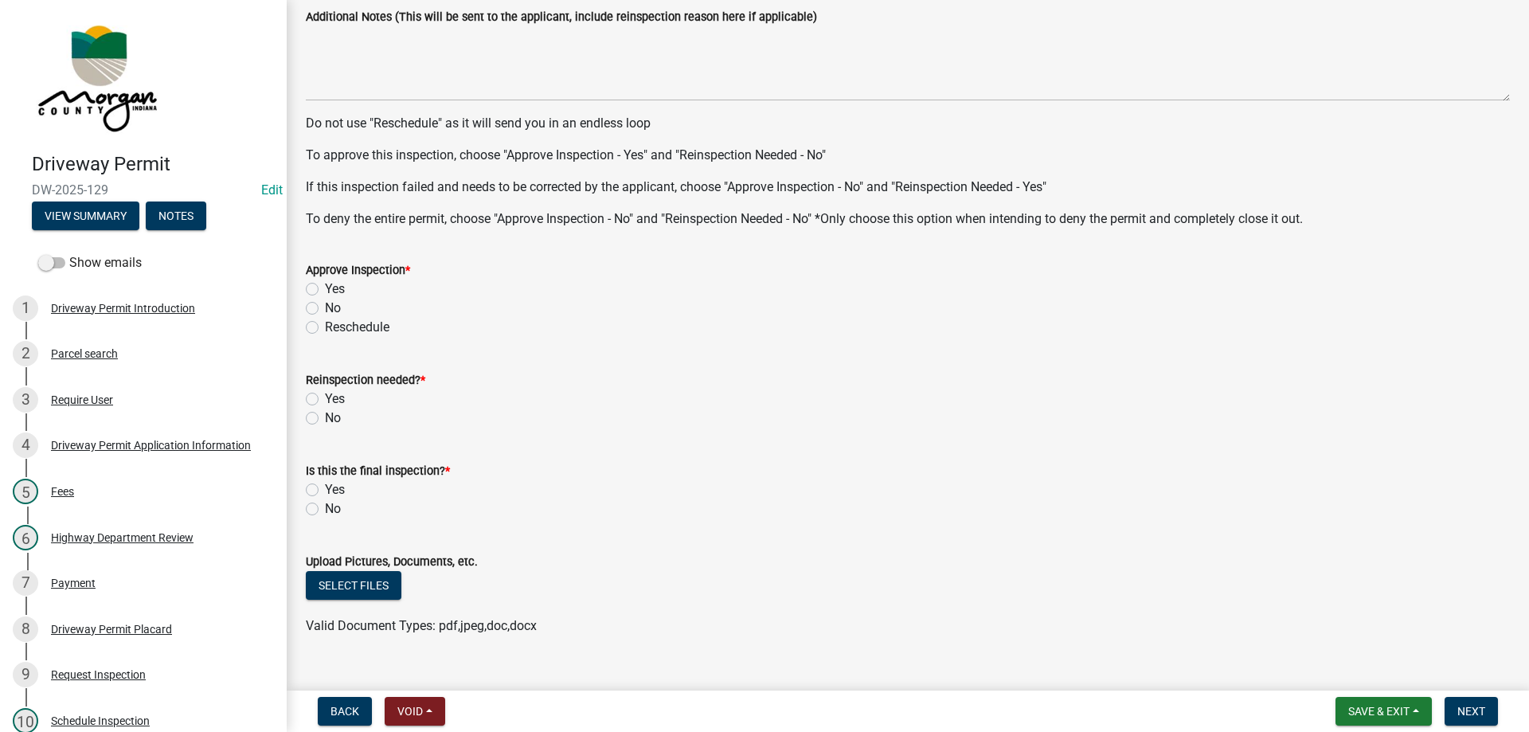
scroll to position [734, 0]
